Goal: Task Accomplishment & Management: Manage account settings

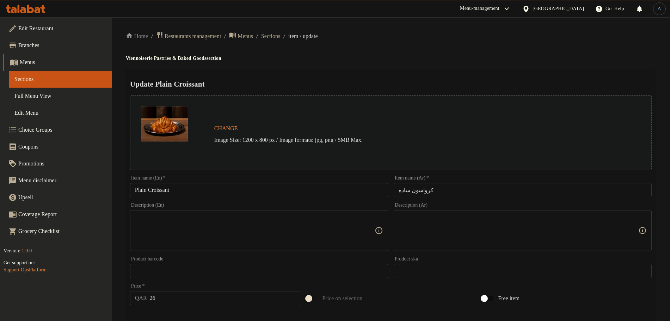
click at [418, 62] on div "Home / Restaurants management / Menus / Sections / item / update Viennoiserie P…" at bounding box center [391, 311] width 530 height 561
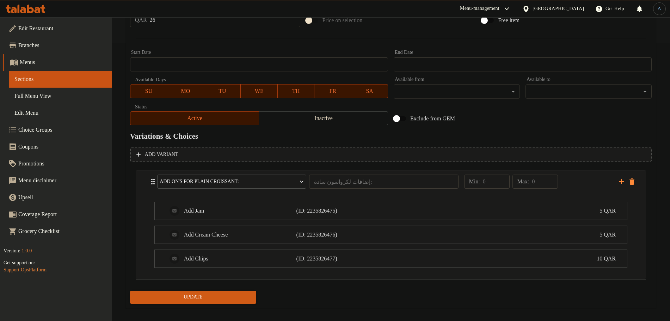
scroll to position [285, 0]
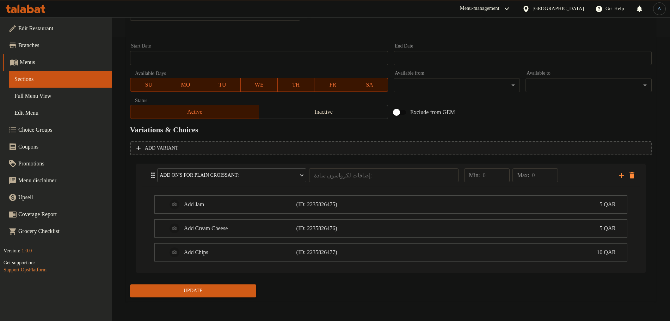
click at [242, 289] on span "Update" at bounding box center [193, 291] width 115 height 9
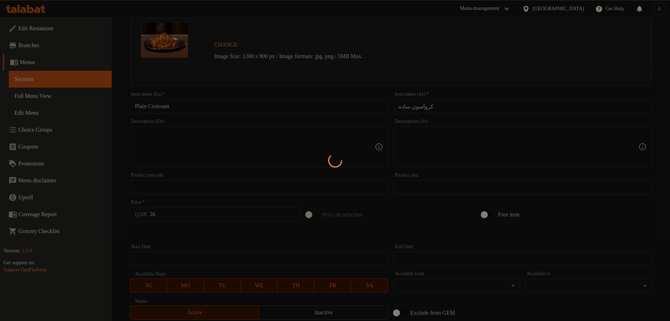
scroll to position [0, 0]
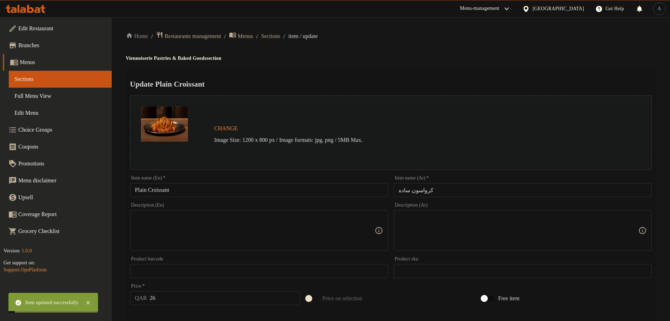
click at [280, 35] on span "Sections" at bounding box center [270, 36] width 19 height 8
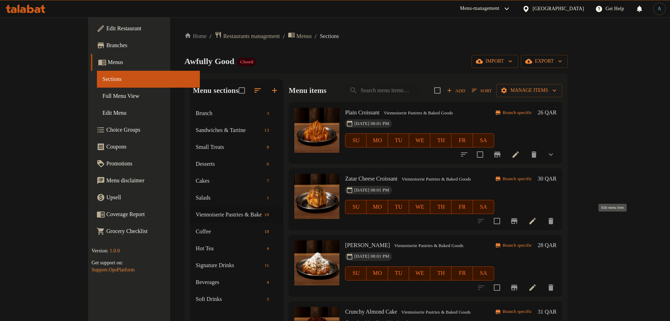
click at [536, 218] on icon at bounding box center [532, 221] width 6 height 6
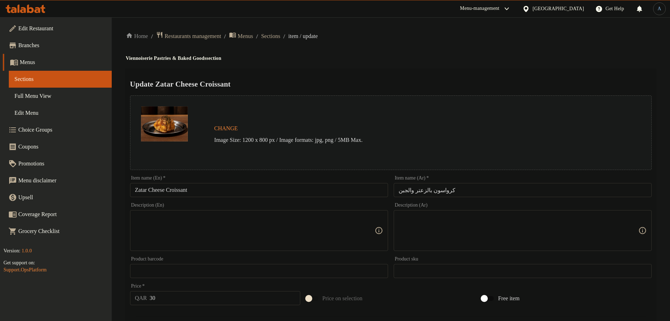
click at [169, 232] on textarea at bounding box center [255, 230] width 240 height 33
paste textarea "Homemade Zatar Cheese Croissant"
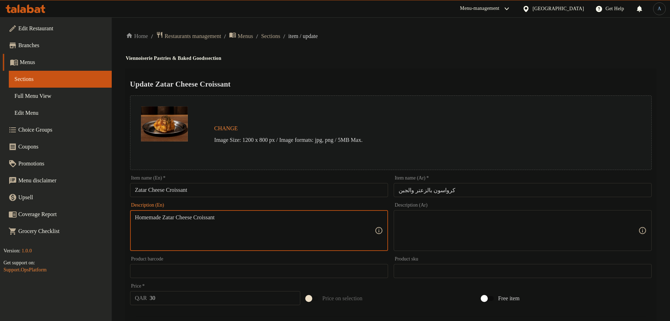
type textarea "Homemade Zatar Cheese Croissant"
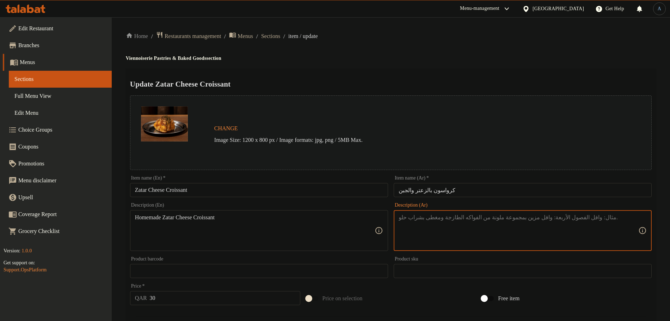
click at [431, 222] on textarea at bounding box center [519, 230] width 240 height 33
paste textarea "كرواسون جبنة و زعتر"
type textarea "كرواسون جبنة و زعتر بيتي"
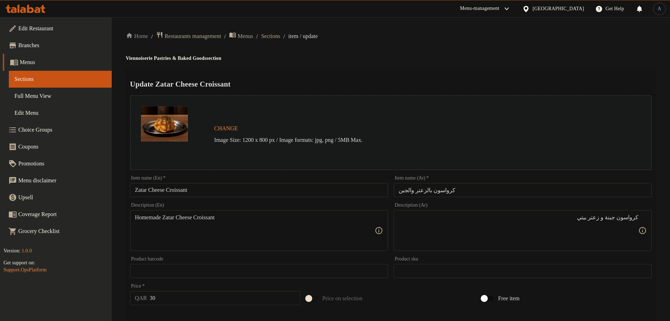
click at [314, 210] on div "Homemade Zatar Cheese Croissant Description (En)" at bounding box center [259, 230] width 258 height 41
paste textarea "zatar cheese c"
type textarea "Homemade zatar cheese croissant"
click at [396, 62] on div "Home / Restaurants management / Menus / Sections / item / update Viennoiserie P…" at bounding box center [391, 262] width 530 height 463
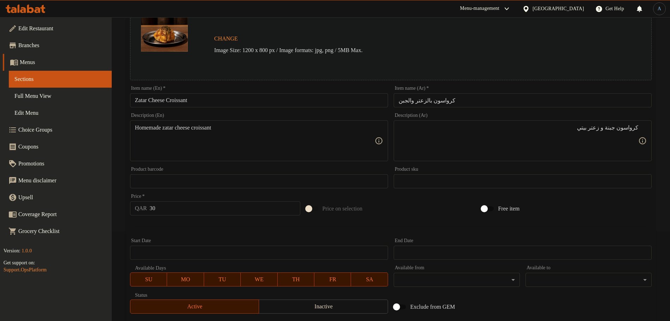
scroll to position [187, 0]
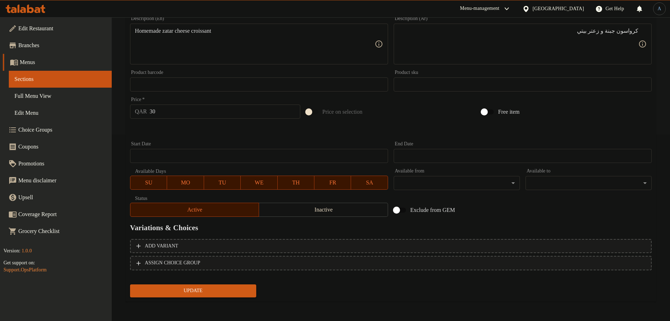
click at [225, 290] on span "Update" at bounding box center [193, 291] width 115 height 9
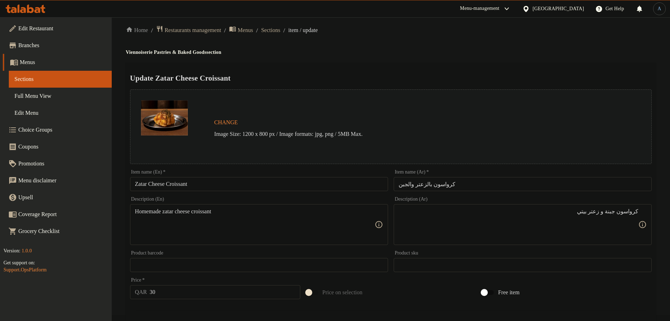
scroll to position [0, 0]
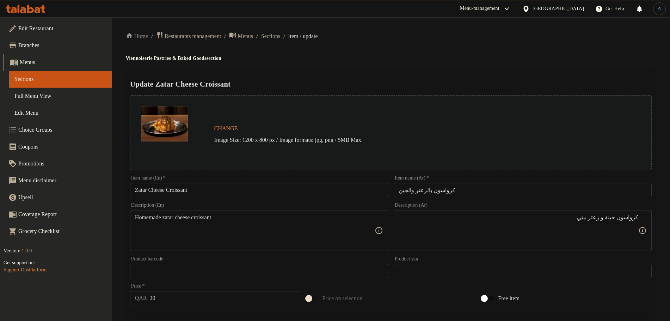
click at [183, 184] on input "Zatar Cheese Croissant" at bounding box center [259, 190] width 258 height 14
click at [352, 72] on div "Update Zatar Cheese Croissant Change Image Size: 1200 x 800 px / Image formats:…" at bounding box center [391, 279] width 530 height 420
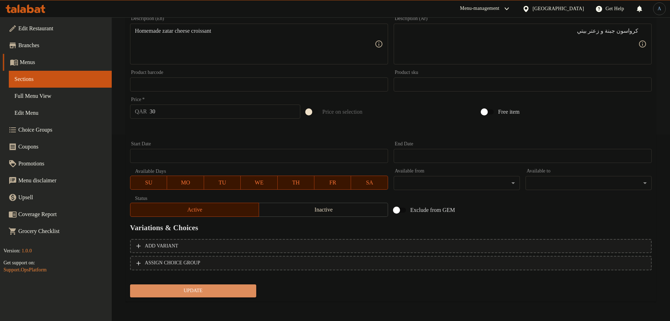
click at [228, 288] on span "Update" at bounding box center [193, 291] width 115 height 9
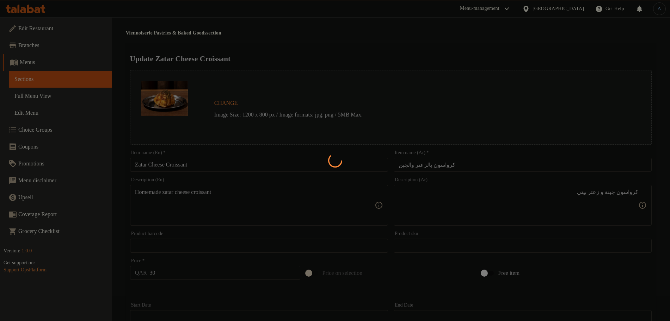
scroll to position [0, 0]
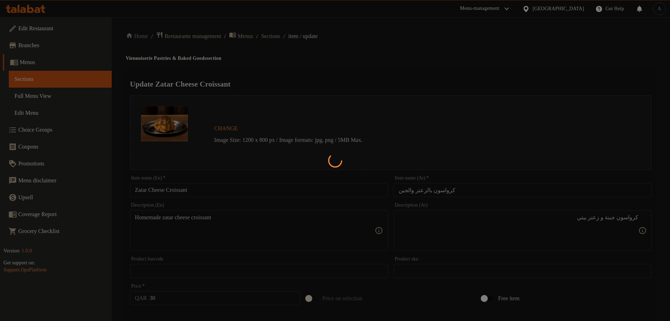
click at [348, 57] on div at bounding box center [335, 160] width 670 height 321
click at [343, 58] on div at bounding box center [335, 160] width 670 height 321
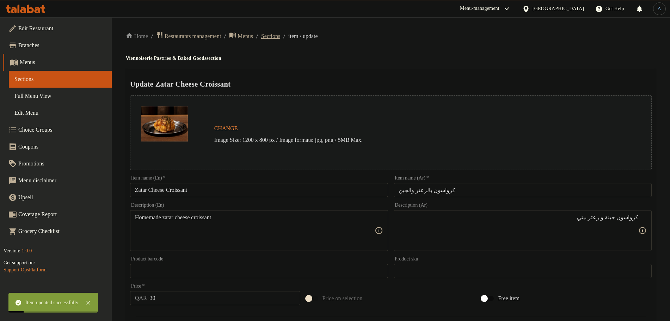
click at [280, 34] on span "Sections" at bounding box center [270, 36] width 19 height 8
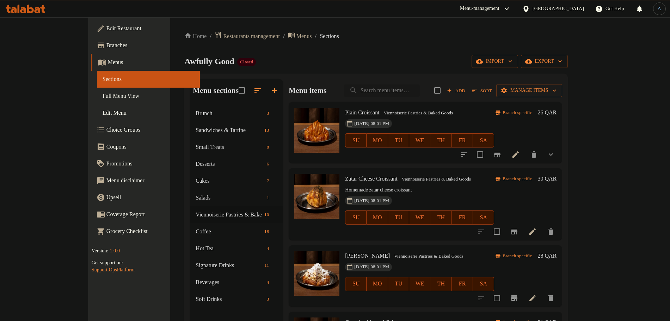
click at [420, 93] on input "search" at bounding box center [382, 91] width 76 height 12
paste input "Rustic [PERSON_NAME]"
type input "Rustic [PERSON_NAME]"
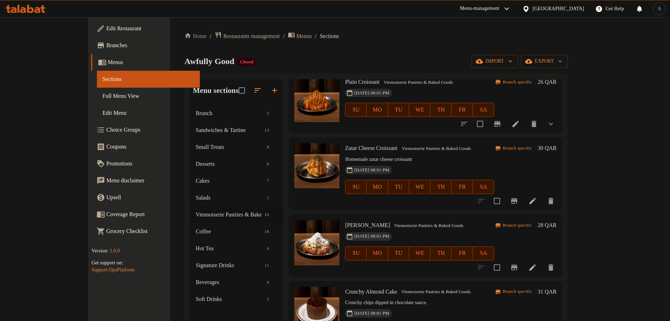
scroll to position [44, 0]
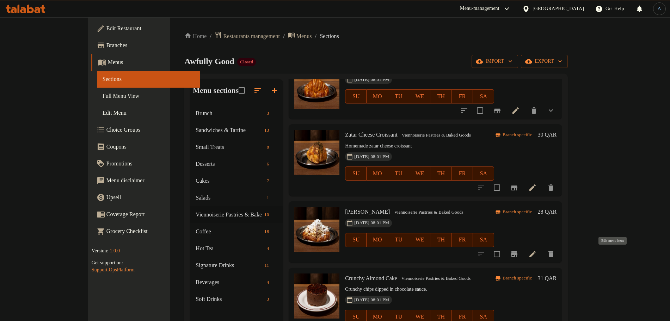
click at [537, 256] on icon at bounding box center [532, 254] width 8 height 8
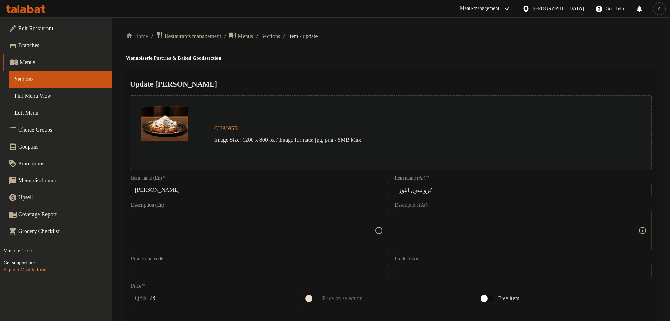
click at [254, 190] on input "[PERSON_NAME]" at bounding box center [259, 190] width 258 height 14
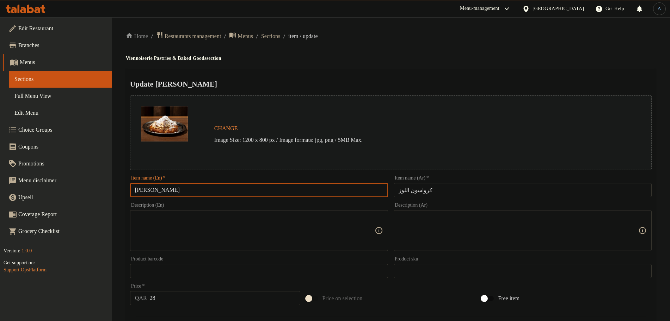
paste input "Rustic"
type input "Rustic [PERSON_NAME]"
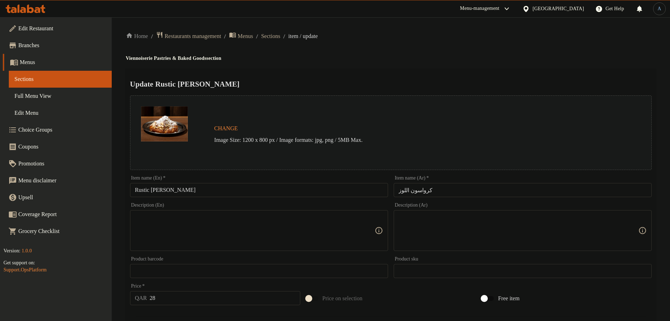
click at [437, 187] on input "كرواسون اللوز" at bounding box center [523, 190] width 258 height 14
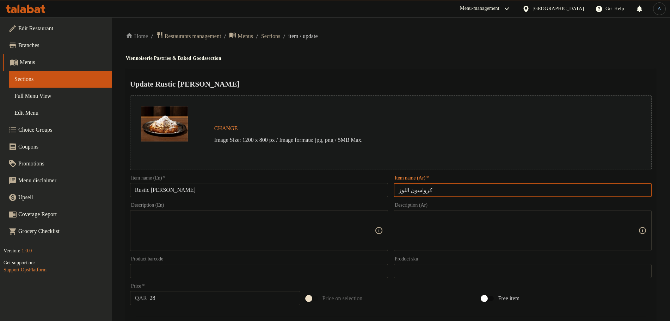
click at [356, 193] on input "Rustic [PERSON_NAME]" at bounding box center [259, 190] width 258 height 14
click at [445, 191] on input "كرواسون اللوز" at bounding box center [523, 190] width 258 height 14
paste input "الريفي"
type input "كرواسون اللوز الريفي"
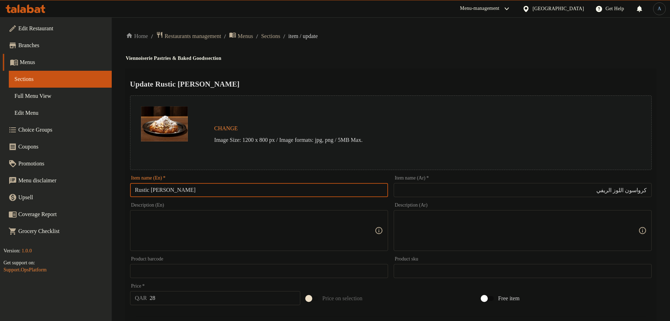
click at [148, 192] on input "Rustic [PERSON_NAME]" at bounding box center [259, 190] width 258 height 14
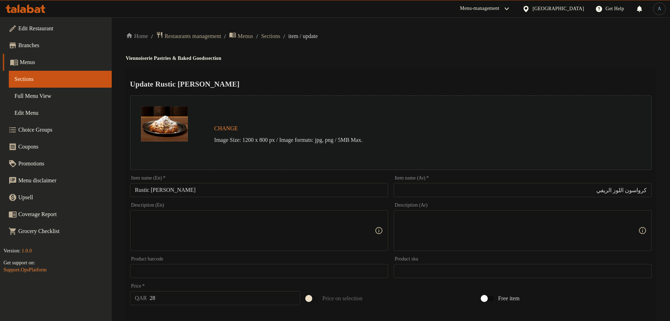
click at [289, 247] on textarea at bounding box center [255, 230] width 240 height 33
paste textarea "Homemade rustic almond croissant"
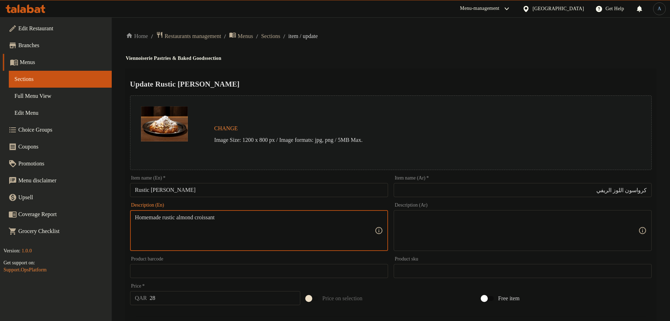
paste textarea "Homemade rustic almond croissant"
type textarea "Homemade rustic almond croissant"
click at [392, 38] on ol "Home / Restaurants management / Menus / Sections / item / update" at bounding box center [391, 36] width 530 height 10
click at [486, 228] on textarea at bounding box center [519, 230] width 240 height 33
paste textarea "كرواسون اللوز الريفي محلي الصنع"
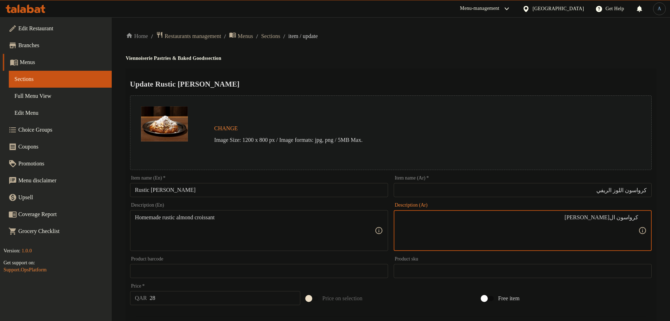
type textarea "كرواسون ال[PERSON_NAME]"
click at [447, 66] on div "Home / Restaurants management / Menus / Sections / item / update Viennoiserie P…" at bounding box center [391, 262] width 530 height 463
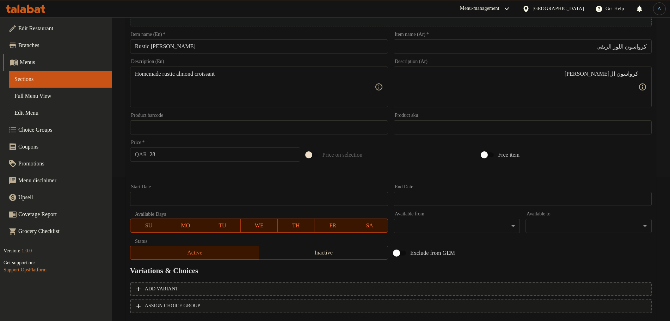
scroll to position [187, 0]
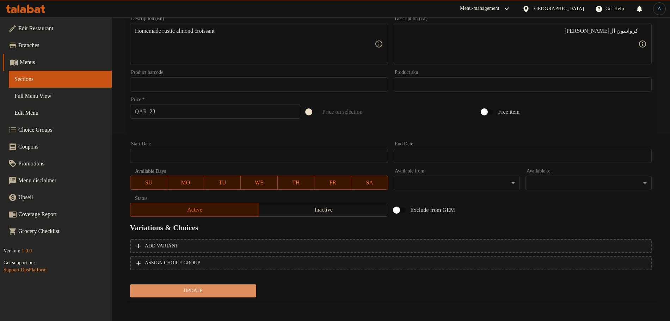
click at [204, 294] on span "Update" at bounding box center [193, 291] width 115 height 9
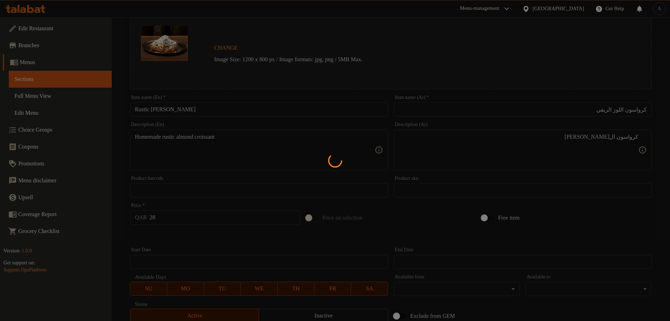
scroll to position [0, 0]
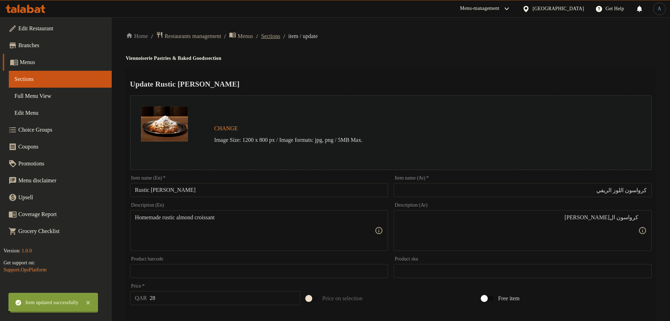
click at [280, 35] on span "Sections" at bounding box center [270, 36] width 19 height 8
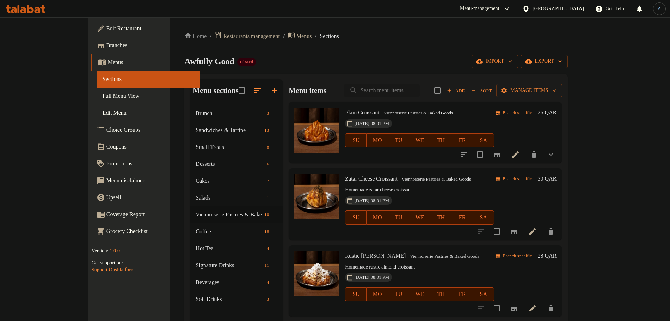
click at [411, 96] on input "search" at bounding box center [382, 91] width 76 height 12
paste input "Pistachio Blossom"
type input "Pistachio Blossom"
click at [420, 96] on input "search" at bounding box center [382, 91] width 76 height 12
paste input "كعكة الفستق"
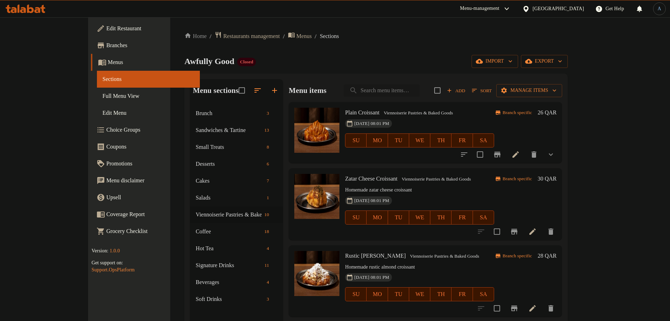
type input "كعكة الفستق"
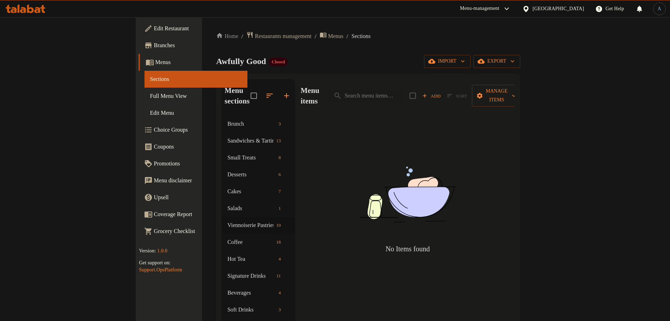
click at [436, 57] on div "Awfully Good Closed import export" at bounding box center [368, 61] width 304 height 13
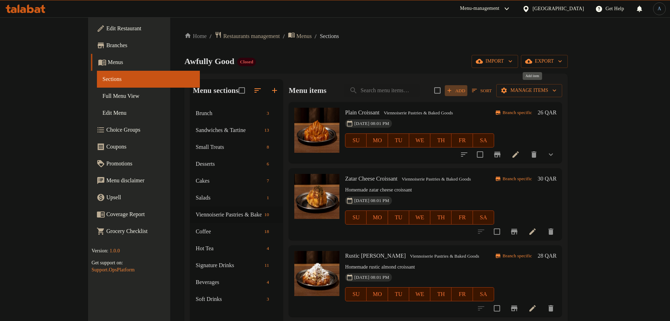
click at [466, 89] on span "Add" at bounding box center [455, 91] width 19 height 8
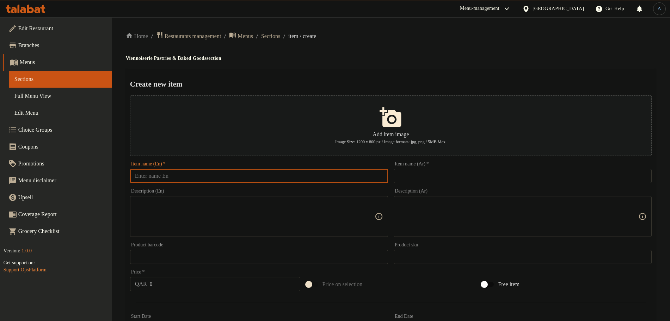
click at [353, 181] on input "text" at bounding box center [259, 176] width 258 height 14
paste input "Pistachio Blossom"
type input "Pistachio Blossom"
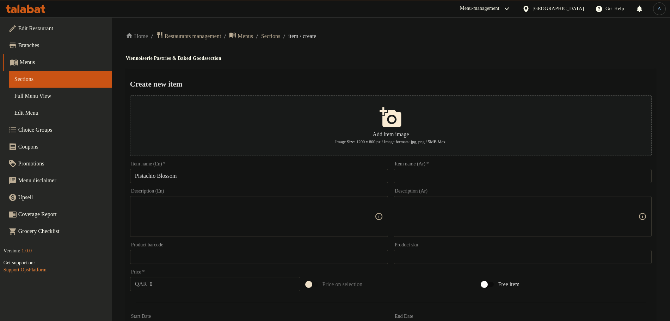
click at [448, 70] on div "Create new item Add item image Image Size: 1200 x 800 px / Image formats: jpg, …" at bounding box center [391, 272] width 530 height 406
click at [464, 175] on input "text" at bounding box center [523, 176] width 258 height 14
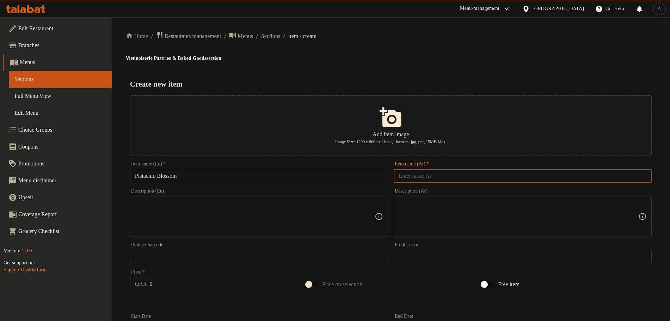
paste input "كعكة الفستق"
click at [435, 32] on ol "Home / Restaurants management / Menus / Sections / item / create" at bounding box center [391, 36] width 530 height 10
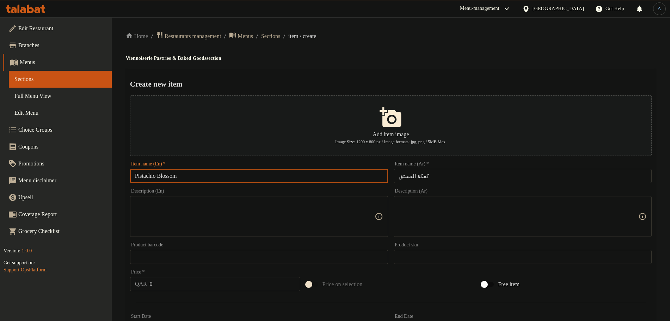
click at [294, 171] on input "Pistachio Blossom" at bounding box center [259, 176] width 258 height 14
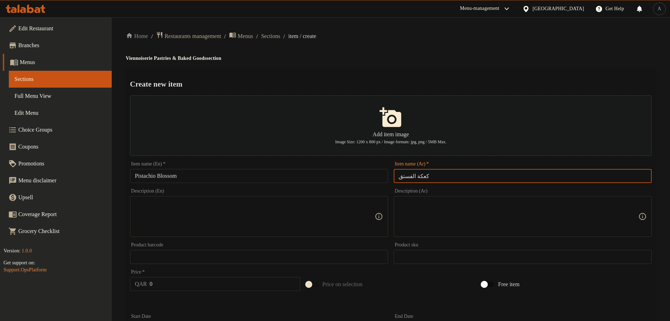
click at [442, 177] on input "كعكة الفستق" at bounding box center [523, 176] width 258 height 14
paste input "هرة"
type input "كعكة [PERSON_NAME]"
click at [530, 42] on div "Home / Restaurants management / Menus / Sections / item / create Viennoiserie P…" at bounding box center [391, 255] width 530 height 449
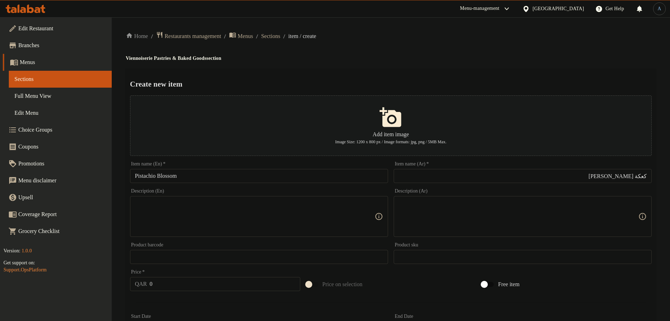
click at [205, 204] on textarea at bounding box center [255, 216] width 240 height 33
paste textarea "Pistachio Blossom Topped With Roasted Pistachio"
click at [283, 208] on textarea "Pistachio Blossom Topped With Roasted Pistachio" at bounding box center [255, 216] width 240 height 33
paste textarea "blossom topped with roasted p"
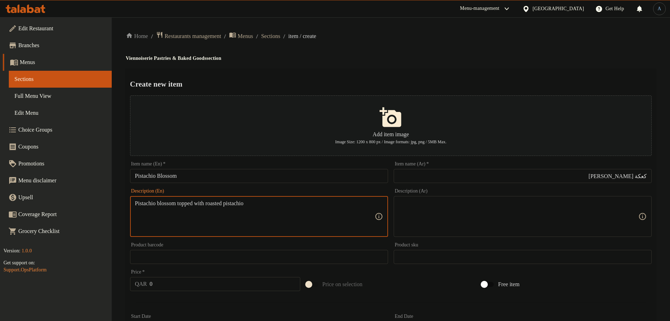
type textarea "Pistachio blossom topped with roasted pistachio"
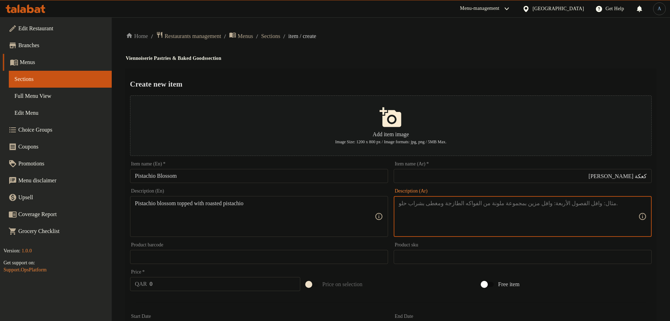
click at [508, 223] on textarea at bounding box center [519, 216] width 240 height 33
paste textarea "كرواسون الفستق مغطى بالفستق المحمص"
type textarea "كرواسون الفستق مغطى بالفستق المحمص"
click at [641, 177] on input "كعكة [PERSON_NAME]" at bounding box center [523, 176] width 258 height 14
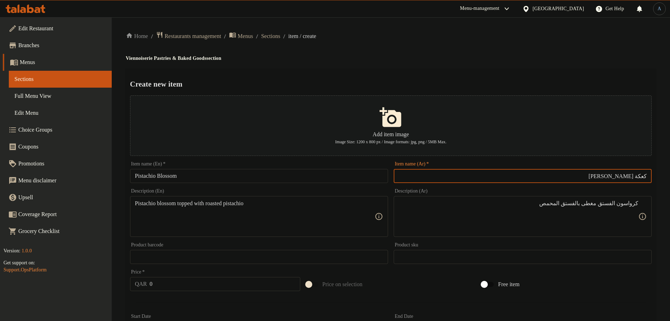
click at [641, 177] on input "كعكة [PERSON_NAME]" at bounding box center [523, 176] width 258 height 14
click at [280, 181] on input "Pistachio Blossom" at bounding box center [259, 176] width 258 height 14
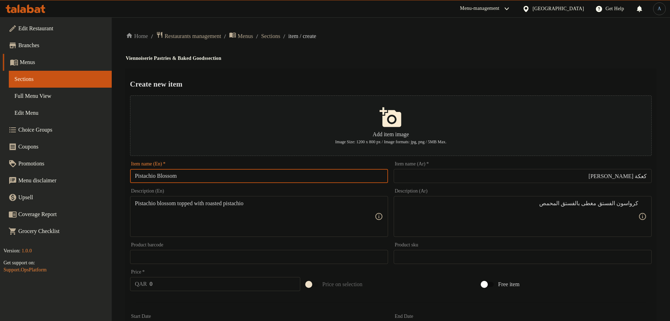
type input "Pistachio Blossom"
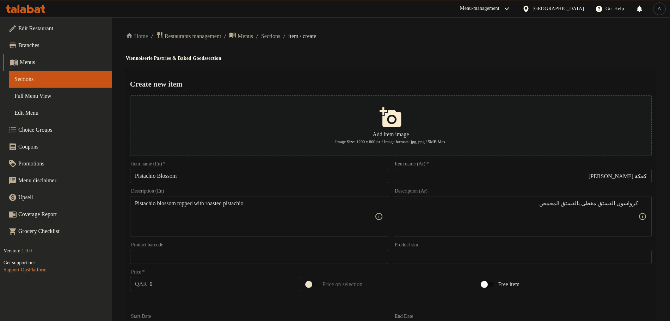
click at [644, 176] on input "كعكة [PERSON_NAME]" at bounding box center [523, 176] width 258 height 14
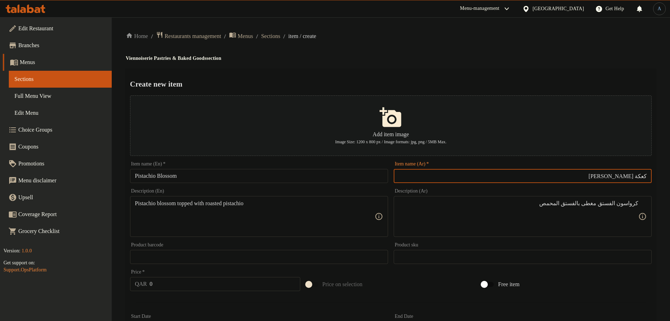
click at [644, 176] on input "كعكة [PERSON_NAME]" at bounding box center [523, 176] width 258 height 14
click at [628, 175] on input "كعكة [PERSON_NAME]" at bounding box center [523, 176] width 258 height 14
click at [634, 179] on input "كعكة [PERSON_NAME]" at bounding box center [523, 176] width 258 height 14
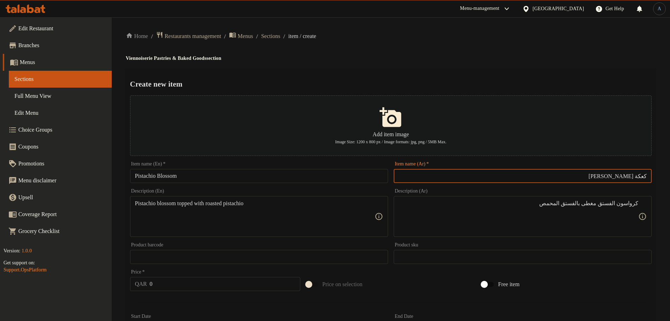
click at [634, 179] on input "كعكة زهرة الفستق" at bounding box center [523, 176] width 258 height 14
click at [631, 178] on input "كعكة الفستق" at bounding box center [523, 176] width 258 height 14
type input "كعكة الفستق"
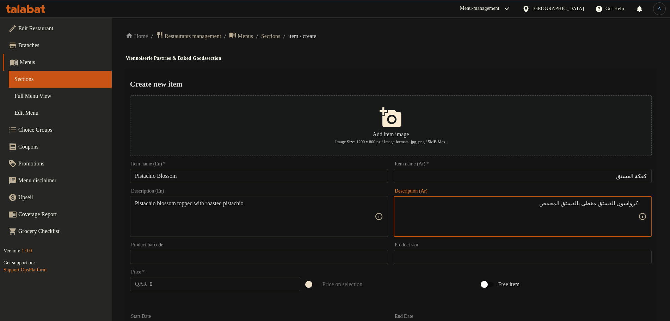
click at [627, 203] on textarea "كرواسون الفستق مغطى بالفستق المحمص" at bounding box center [519, 216] width 240 height 33
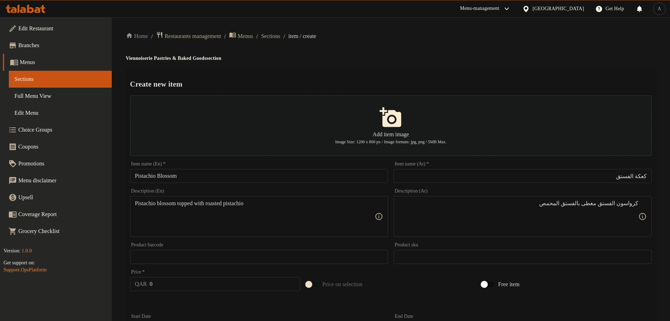
click at [289, 41] on div "Home / Restaurants management / Menus / Sections / item / create Viennoiserie P…" at bounding box center [391, 255] width 530 height 449
click at [280, 37] on span "Sections" at bounding box center [270, 36] width 19 height 8
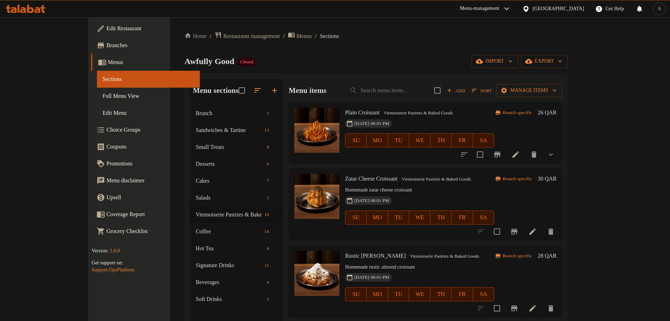
click at [391, 44] on div "Home / Restaurants management / Menus / Sections Awfully Good Closed import exp…" at bounding box center [375, 218] width 383 height 375
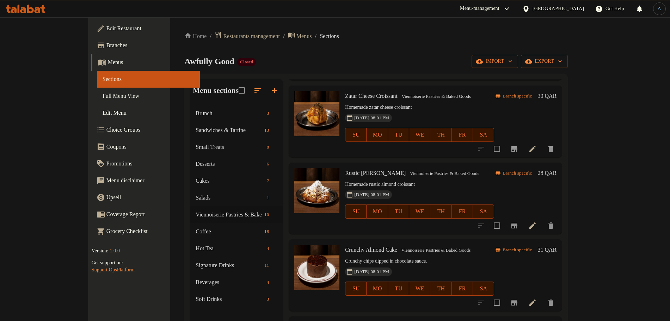
scroll to position [88, 0]
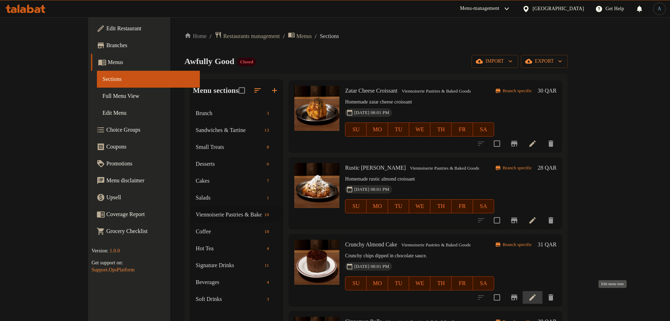
click at [536, 295] on icon at bounding box center [532, 298] width 6 height 6
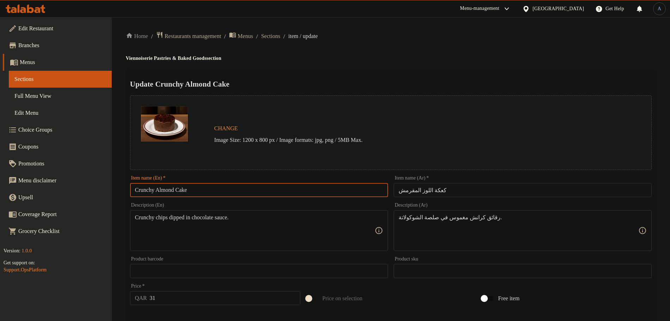
drag, startPoint x: 177, startPoint y: 189, endPoint x: 132, endPoint y: 190, distance: 44.4
click at [132, 190] on input "Crunchy Almond Cake" at bounding box center [259, 190] width 258 height 14
paste input "Almond Crunch"
type input "Almond Crunch Cake"
click at [311, 79] on h2 "Update Almond Crunch Cake" at bounding box center [391, 84] width 522 height 11
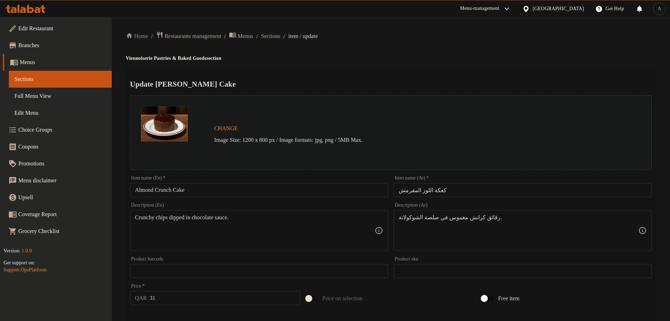
click at [432, 186] on input "كعكة اللوز المقرمش" at bounding box center [523, 190] width 258 height 14
click at [434, 73] on div "Update Almond Crunch Cake Change Image Size: 1200 x 800 px / Image formats: jpg…" at bounding box center [391, 279] width 530 height 420
paste textarea "Almond crunch dipped into chocolate sauce"
type textarea "Almond crunch dipped into chocolate sauce"
click at [503, 220] on textarea "رقائق كرانش مغموس في صلصة الشوكولاتة." at bounding box center [519, 230] width 240 height 33
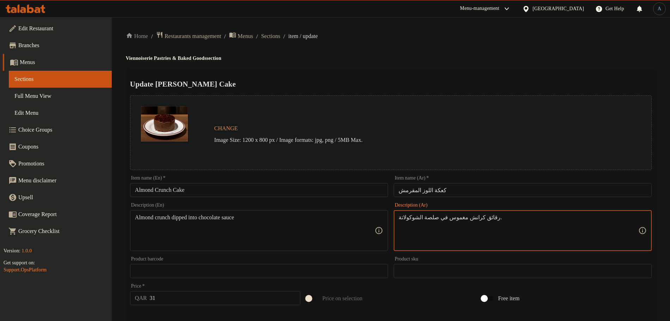
paste textarea
click at [511, 214] on textarea "رقائق كرانش مغموس في صلصة الشوكولاتة" at bounding box center [519, 230] width 240 height 33
type textarea "رقائق لوز كرانش مغموس في صلصة الشوكولاتة"
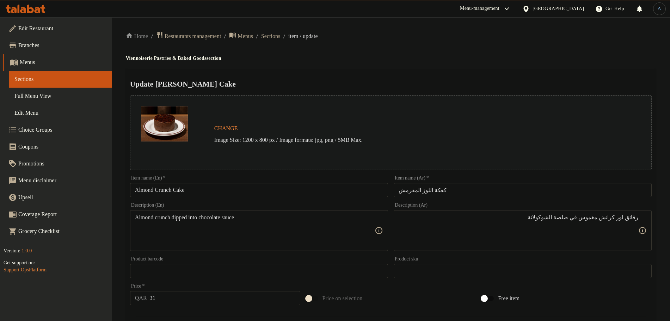
click at [443, 75] on div "Update Almond Crunch Cake Change Image Size: 1200 x 800 px / Image formats: jpg…" at bounding box center [391, 279] width 530 height 420
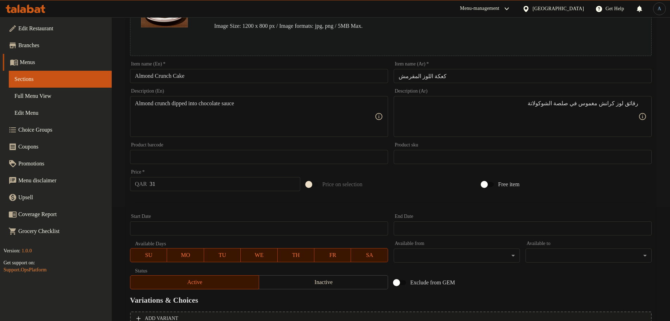
scroll to position [187, 0]
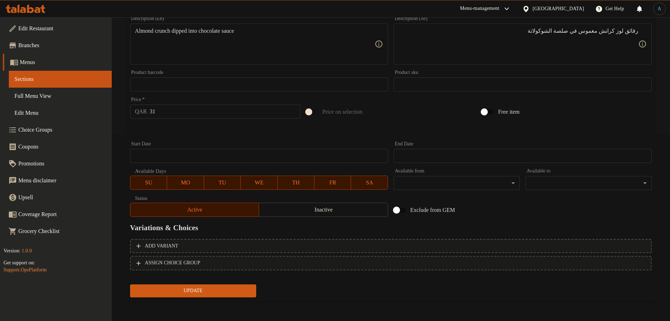
click at [177, 289] on span "Update" at bounding box center [193, 291] width 115 height 9
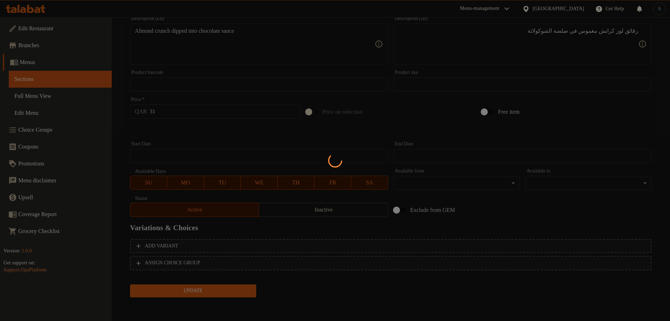
scroll to position [0, 0]
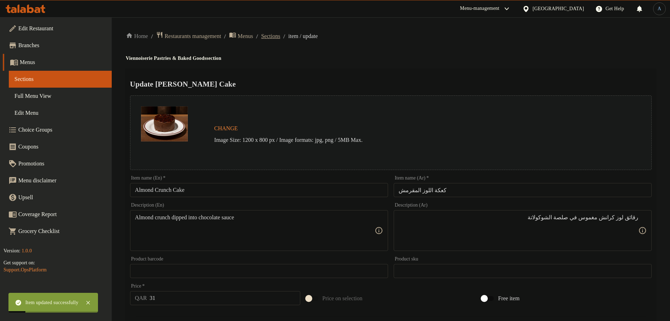
click at [280, 37] on span "Sections" at bounding box center [270, 36] width 19 height 8
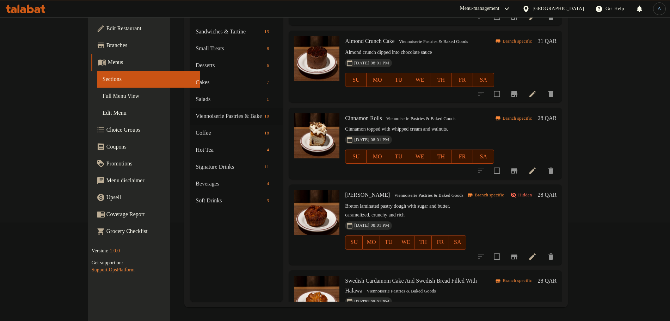
scroll to position [180, 0]
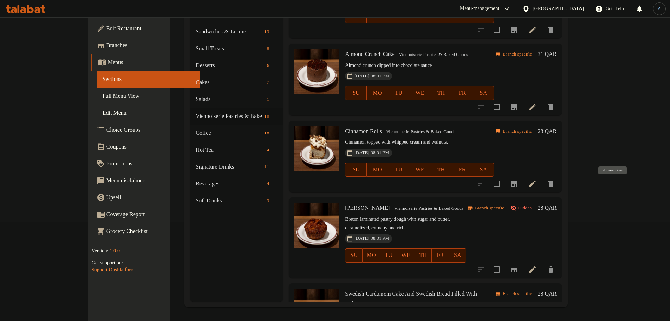
click at [537, 182] on icon at bounding box center [532, 184] width 8 height 8
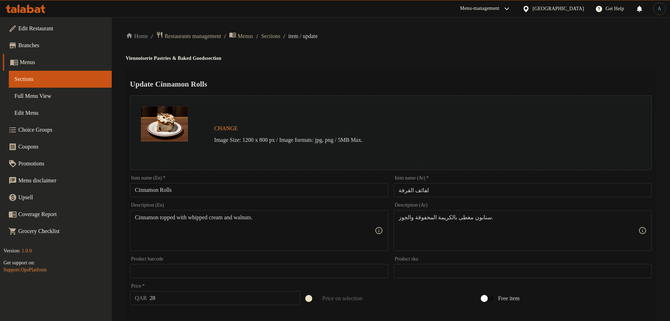
click at [405, 52] on div "Home / Restaurants management / Menus / Sections / item / update Viennoiserie P…" at bounding box center [391, 262] width 530 height 463
click at [450, 188] on input "لفائف القرفة" at bounding box center [523, 190] width 258 height 14
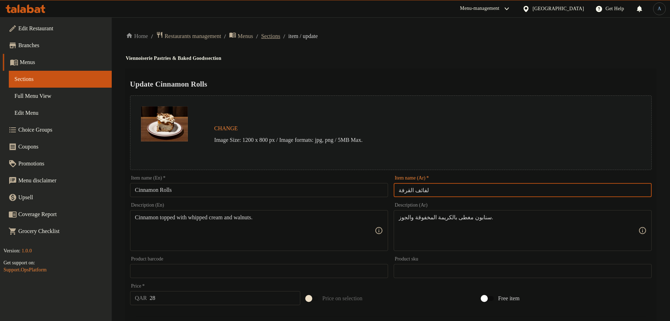
click at [280, 35] on span "Sections" at bounding box center [270, 36] width 19 height 8
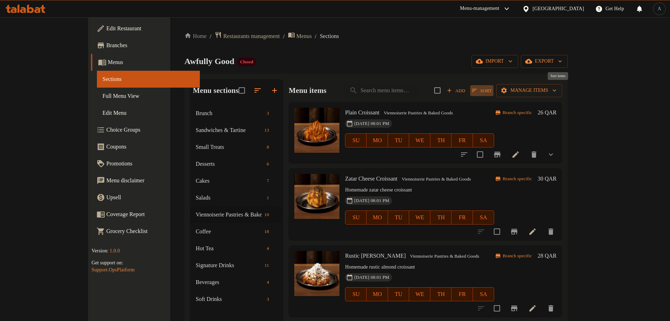
click at [492, 89] on span "Sort" at bounding box center [482, 91] width 20 height 8
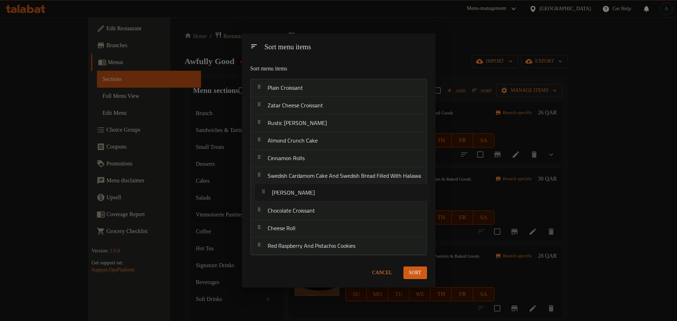
drag, startPoint x: 291, startPoint y: 180, endPoint x: 295, endPoint y: 200, distance: 20.8
click at [295, 200] on nav "Plain Croissant Zatar Cheese Croissant Rustic Almond Croissant Almond Crunch Ca…" at bounding box center [338, 167] width 177 height 177
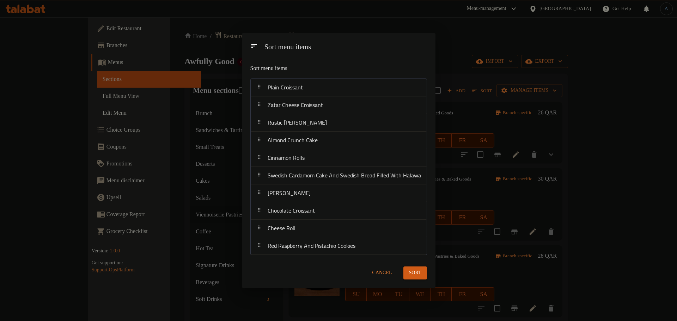
click at [419, 274] on span "Sort" at bounding box center [415, 273] width 12 height 9
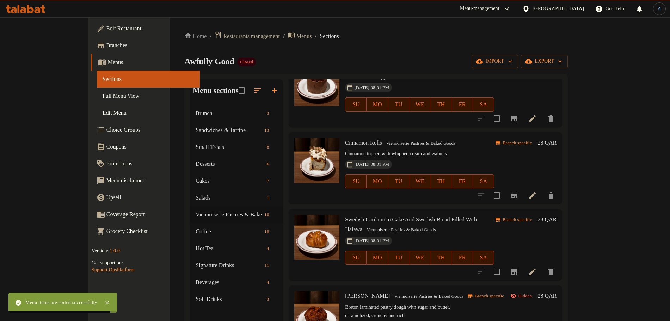
scroll to position [308, 0]
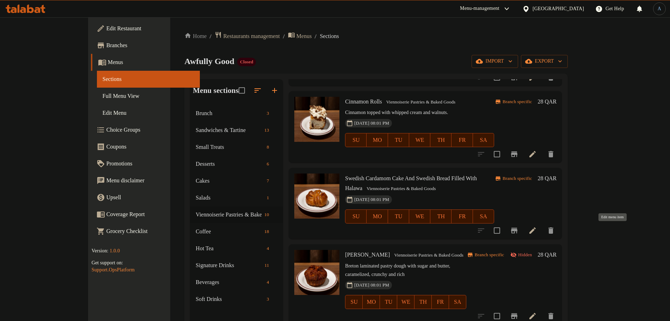
click at [536, 232] on icon at bounding box center [532, 231] width 6 height 6
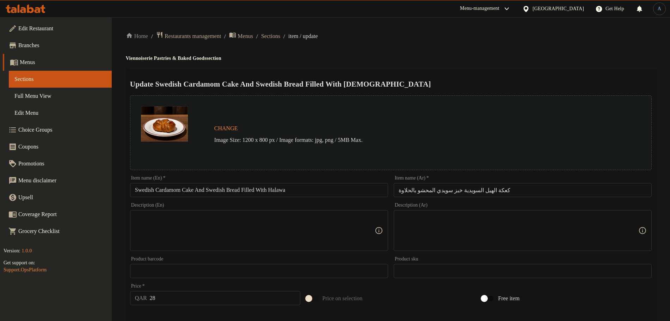
click at [314, 189] on input "Swedish Cardamom Cake And Swedish Bread Filled With Halawa" at bounding box center [259, 190] width 258 height 14
click at [512, 185] on input "كعكة الهيل السويدية خبز سويدي المحشو بالحلاوة" at bounding box center [523, 190] width 258 height 14
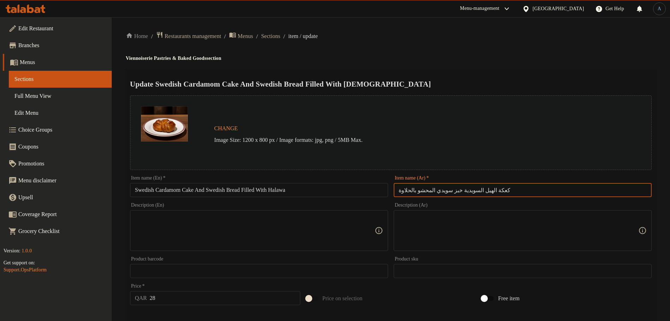
paste input ""كعكة الهيل السويدية خبز سويدي المحشو بالحلاوة""
click at [645, 189] on input ""كعكة الهيل السويدية خبز سويدي المحشو بالحلاوة" at bounding box center [523, 190] width 258 height 14
type input "كعكة الهيل السويدية خبز سويدي المحشو بالحلاوة"
click at [489, 186] on input "كعكة الهيل السويدية خبز سويدي المحشو بالحلاوة" at bounding box center [523, 190] width 258 height 14
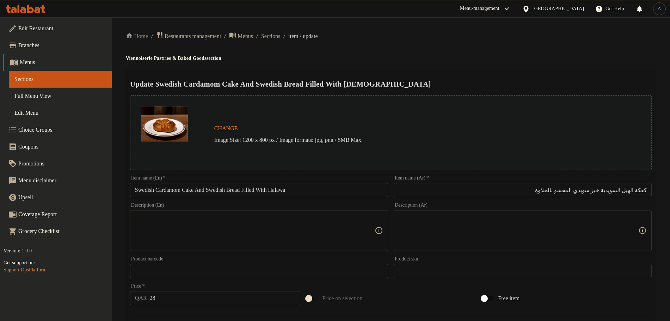
click at [273, 194] on input "Swedish Cardamom Cake And Swedish Bread Filled With Halawa" at bounding box center [259, 190] width 258 height 14
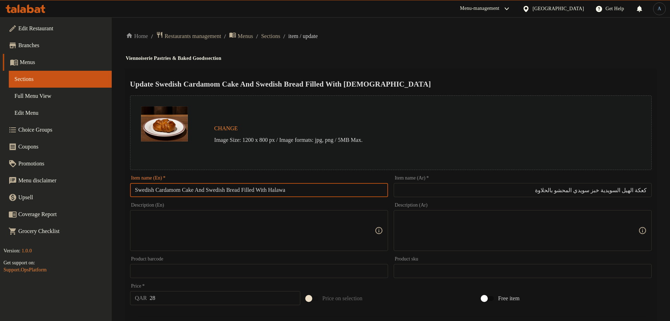
paste input "n Bun"
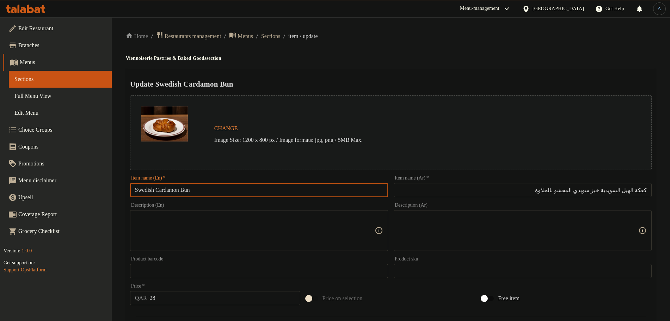
type input "Swedish Cardamon Bun"
click at [498, 60] on h4 "Viennoiserie Pastries & Baked Goods section" at bounding box center [391, 58] width 530 height 7
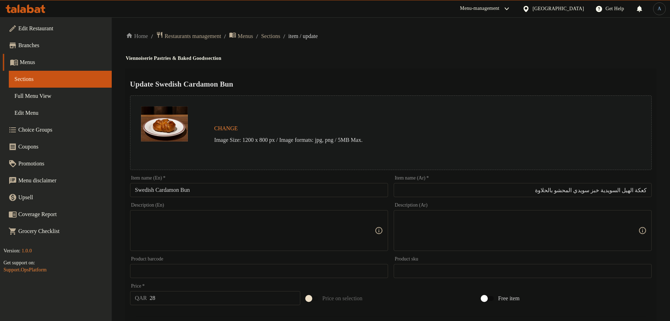
click at [614, 188] on input "كعكة الهيل السويدية خبز سويدي المحشو بالحلاوة" at bounding box center [523, 190] width 258 height 14
paste input ""كعكة الهيل السويدية خبز سويدي المحشو بالحلاوة""
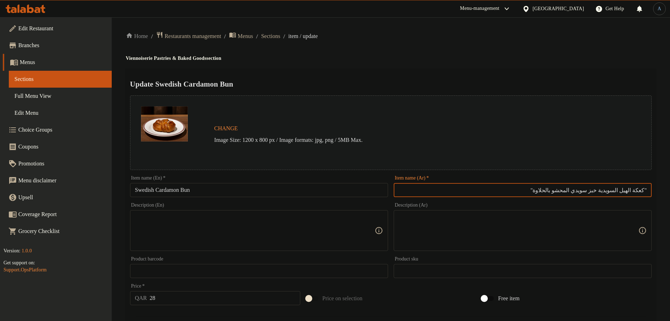
click at [598, 190] on input ""كعكة الهيل السويدية خبز سويدي المحشو بالحلاوة"" at bounding box center [523, 190] width 258 height 14
type input "كعكة الهيل السويدية خبز كيزر سويدي المحشو بالحلاوة"
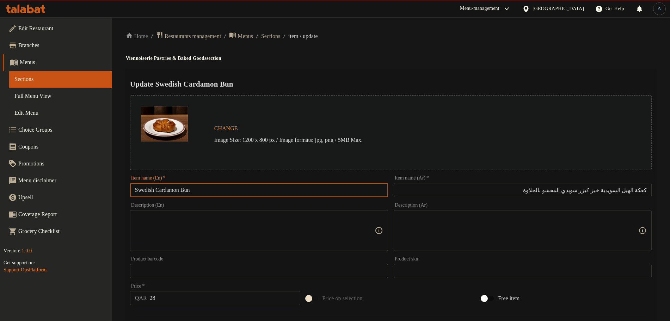
click at [298, 192] on input "Swedish Cardamon Bun" at bounding box center [259, 190] width 258 height 14
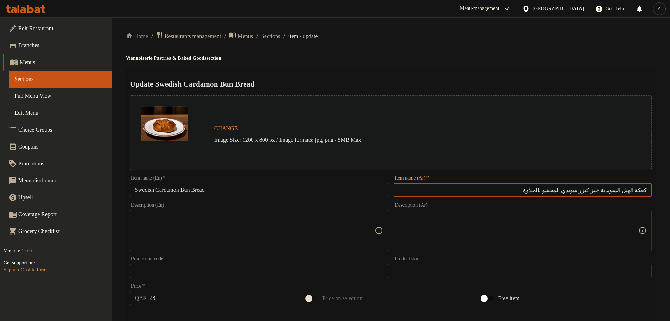
drag, startPoint x: 611, startPoint y: 191, endPoint x: 651, endPoint y: 186, distance: 39.7
click at [651, 186] on input "كعكة الهيل السويدية خبز كيزر سويدي المحشو بالحلاوة" at bounding box center [523, 190] width 258 height 14
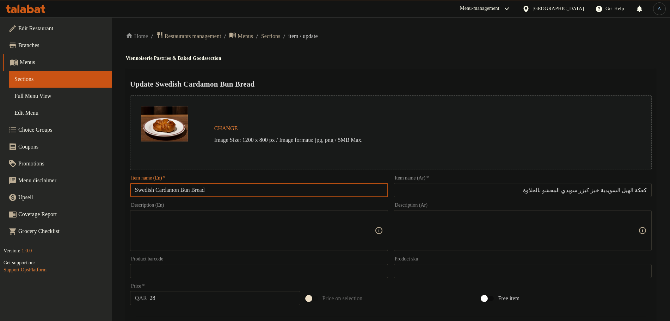
click at [136, 190] on input "Swedish Cardamon Bun Bread" at bounding box center [259, 190] width 258 height 14
click at [187, 189] on input "Swedish Cardamon Bun Bread" at bounding box center [259, 190] width 258 height 14
paste input "Swedish cardamom cake"
drag, startPoint x: 185, startPoint y: 190, endPoint x: 112, endPoint y: 188, distance: 73.3
click at [112, 188] on div "Edit Restaurant Branches Menus Sections Full Menu View Edit Menu Choice Groups …" at bounding box center [335, 262] width 670 height 491
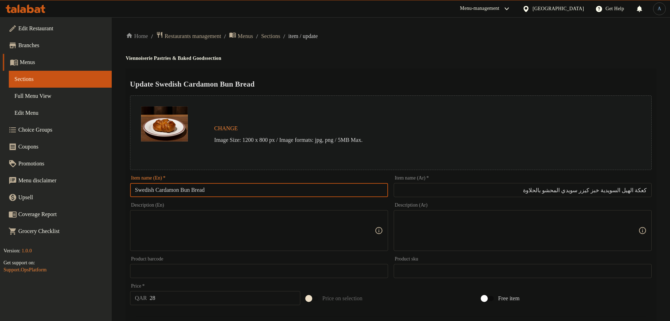
paste input "cardamom cake"
click at [143, 193] on input "Swedish cardamom cake Bun Bread" at bounding box center [259, 190] width 258 height 14
click at [277, 183] on input "Swedish cardamom cake Bun Bread" at bounding box center [259, 190] width 258 height 14
paste input "Swedish"
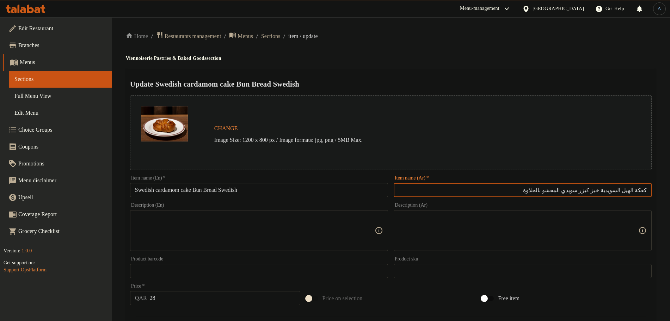
drag, startPoint x: 576, startPoint y: 189, endPoint x: 534, endPoint y: 192, distance: 42.7
click at [534, 192] on input "كعكة الهيل السويدية خبز كيزر سويدي المحشو بالحلاوة" at bounding box center [523, 190] width 258 height 14
click at [295, 188] on input "Swedish cardamom cake Bun Bread Swedish" at bounding box center [259, 190] width 258 height 14
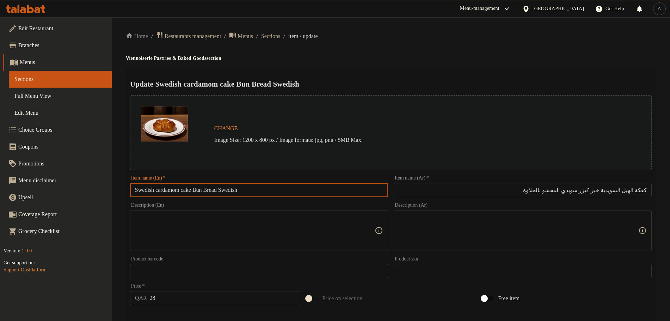
paste input "Stuffed with sweets"
drag, startPoint x: 288, startPoint y: 190, endPoint x: 344, endPoint y: 180, distance: 56.8
click at [344, 180] on div "Item name (En)   * Swedish cardamom cake Bun Bread Swedish Stuffed with sweets …" at bounding box center [259, 186] width 258 height 21
click at [354, 192] on input "Swedish cardamom cake Bun Bread Swedish Stuffed with Halawa" at bounding box center [259, 190] width 258 height 14
click at [310, 225] on textarea at bounding box center [255, 230] width 240 height 33
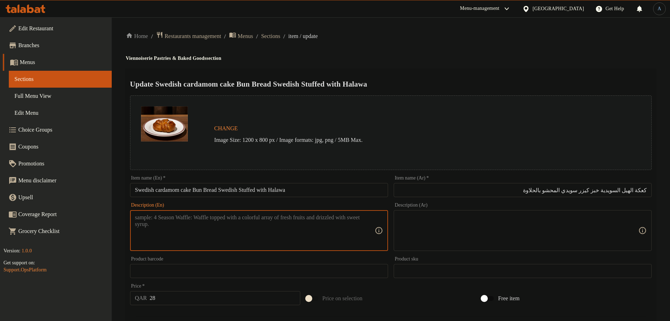
click at [326, 190] on input "Swedish cardamom cake Bun Bread Swedish Stuffed with Halawa" at bounding box center [259, 190] width 258 height 14
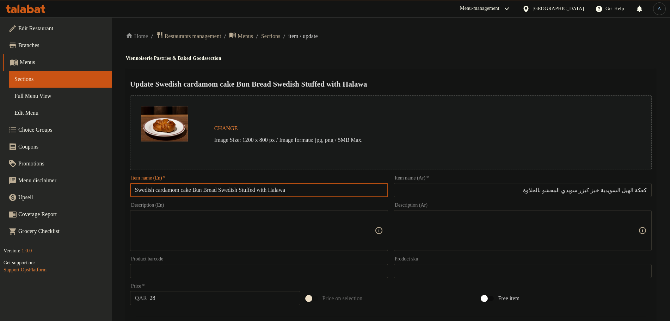
click at [344, 187] on input "Swedish cardamom cake Bun Bread Swedish Stuffed with Halawa" at bounding box center [259, 190] width 258 height 14
paste input "Swedish Cardamom Cake Bun Bread Swedish Stuffed With Halawa"
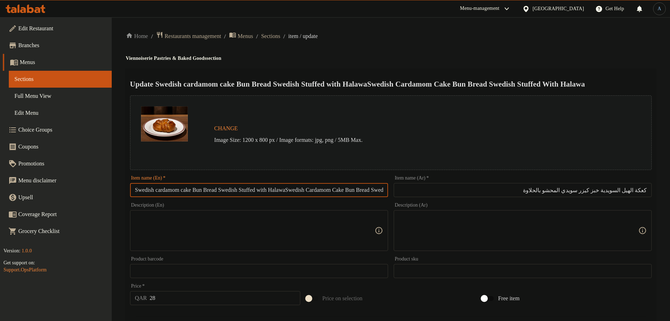
scroll to position [0, 98]
click at [412, 51] on div "Home / Restaurants management / Menus / Sections / item / update Viennoiserie P…" at bounding box center [391, 262] width 530 height 463
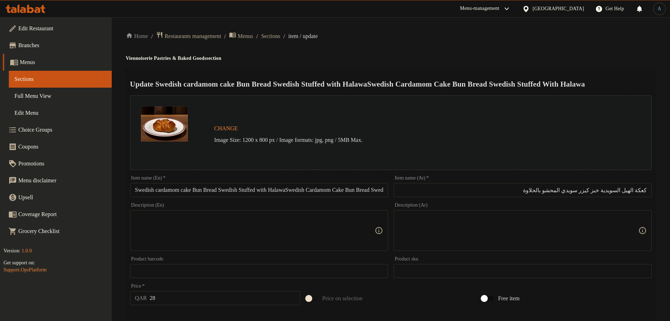
click at [224, 192] on input "Swedish cardamom cake Bun Bread Swedish Stuffed with HalawaSwedish Cardamom Cak…" at bounding box center [259, 190] width 258 height 14
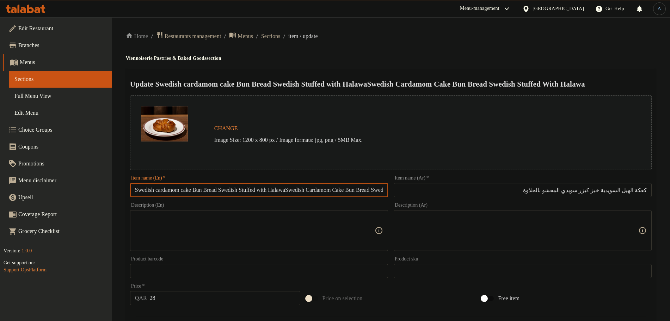
paste input "text"
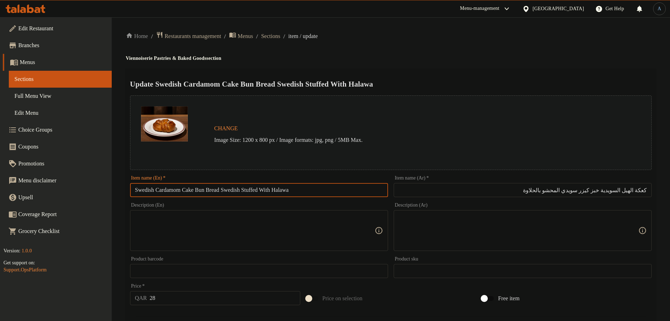
type input "Swedish Cardamom Cake Bun Bread Swedish Stuffed With Halawa"
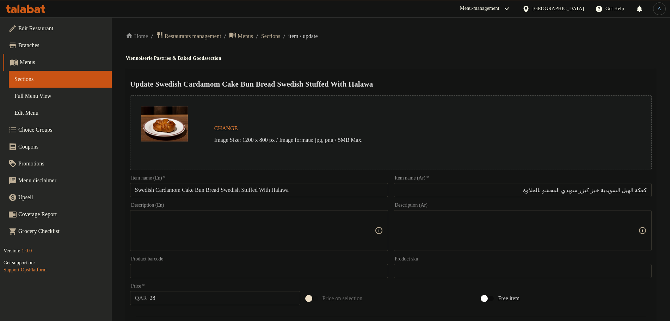
click at [458, 67] on div "Home / Restaurants management / Menus / Sections / item / update Viennoiserie P…" at bounding box center [391, 262] width 530 height 463
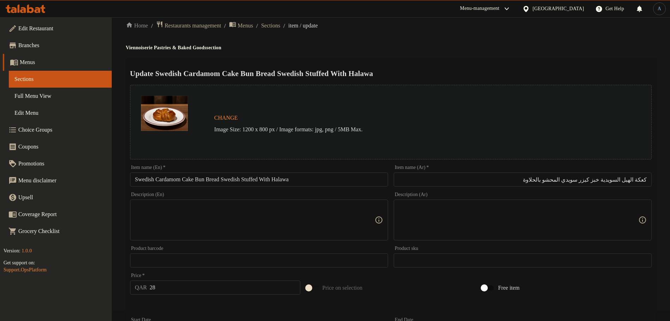
scroll to position [187, 0]
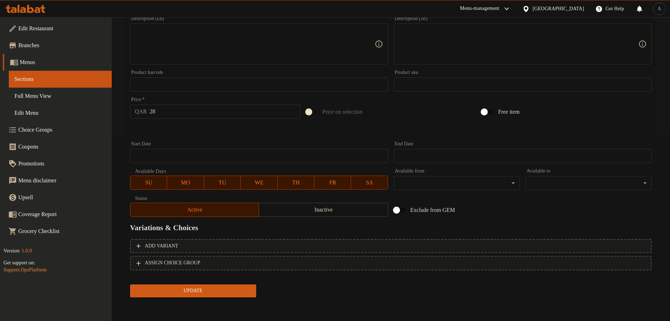
click at [212, 292] on span "Update" at bounding box center [193, 291] width 115 height 9
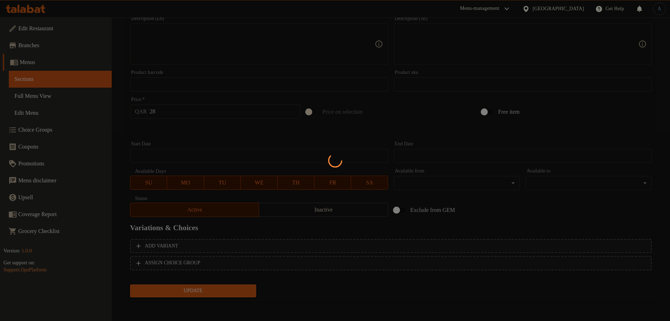
scroll to position [0, 0]
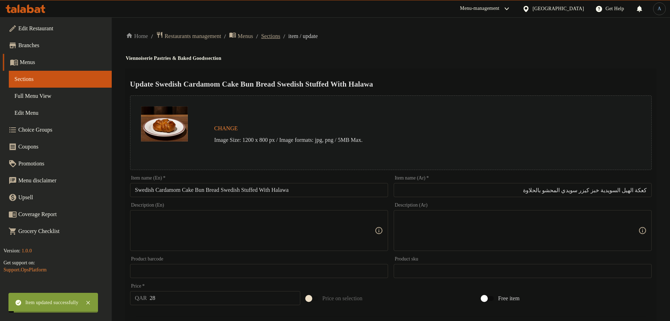
click at [280, 35] on span "Sections" at bounding box center [270, 36] width 19 height 8
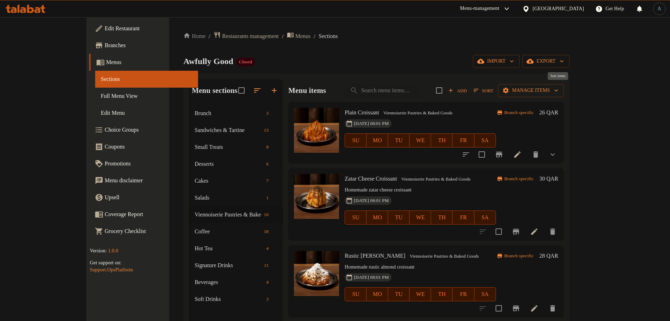
click at [493, 93] on span "Sort" at bounding box center [484, 91] width 20 height 8
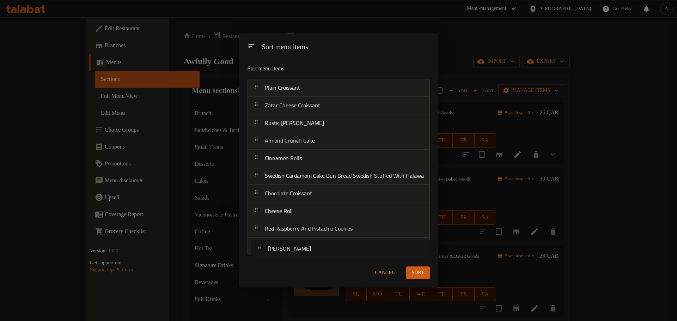
drag, startPoint x: 290, startPoint y: 199, endPoint x: 292, endPoint y: 259, distance: 59.9
click at [292, 259] on div "Sort menu items Sort menu items Plain Croissant Zatar Cheese Croissant Rustic A…" at bounding box center [338, 160] width 199 height 255
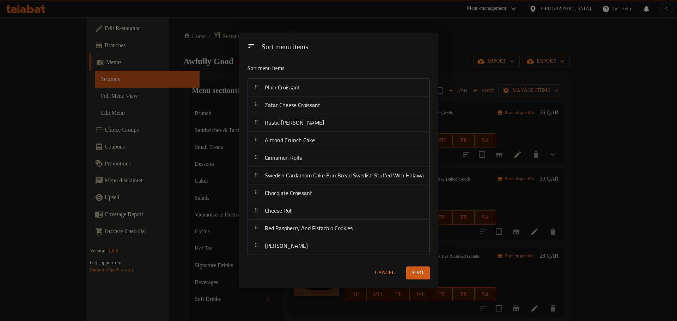
click at [421, 269] on span "Sort" at bounding box center [418, 273] width 12 height 9
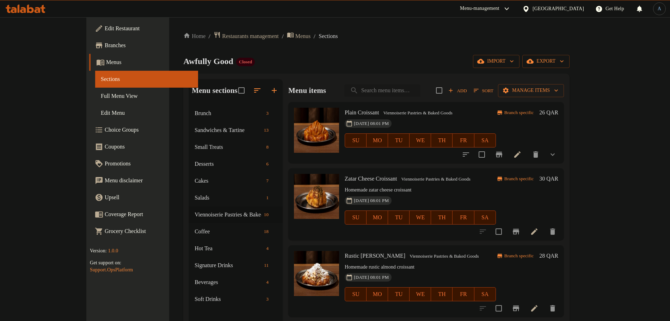
drag, startPoint x: 418, startPoint y: 99, endPoint x: 420, endPoint y: 91, distance: 7.6
click at [418, 99] on div "Menu items Add Sort Manage items" at bounding box center [426, 90] width 276 height 23
paste input "كرواسون شوكولاته"
click at [420, 91] on input "كرواسون شوكولاته" at bounding box center [382, 91] width 76 height 12
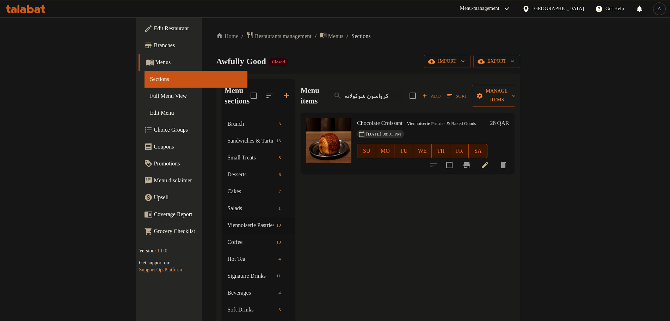
type input "كرواسون شوكولاته"
click at [489, 161] on icon at bounding box center [485, 165] width 8 height 8
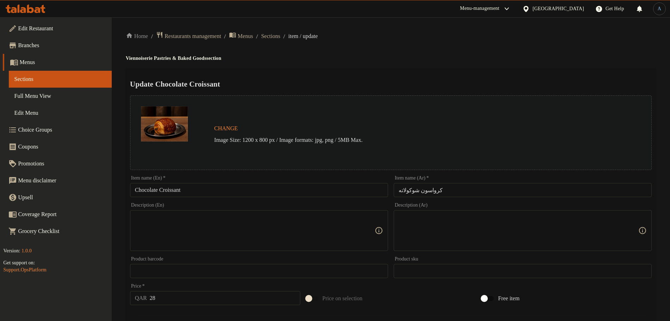
click at [412, 37] on ol "Home / Restaurants management / Menus / Sections / item / update" at bounding box center [391, 36] width 530 height 10
click at [280, 35] on span "Sections" at bounding box center [270, 36] width 19 height 8
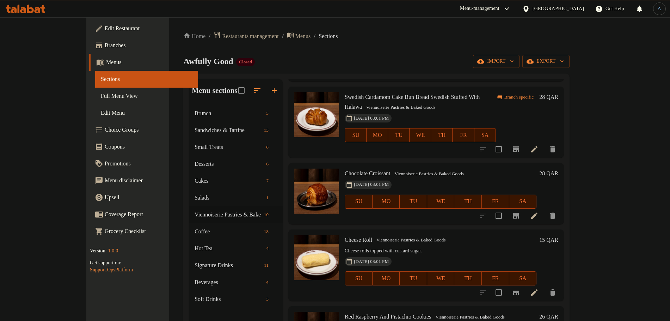
scroll to position [396, 0]
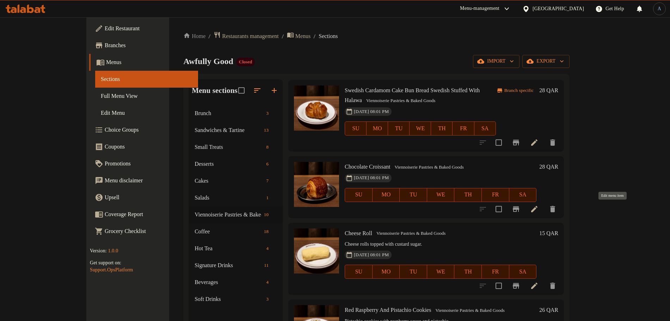
click at [537, 209] on icon at bounding box center [534, 209] width 6 height 6
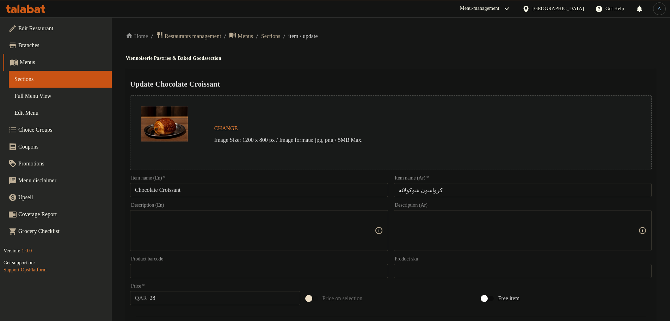
click at [249, 185] on input "Chocolate Croissant" at bounding box center [259, 190] width 258 height 14
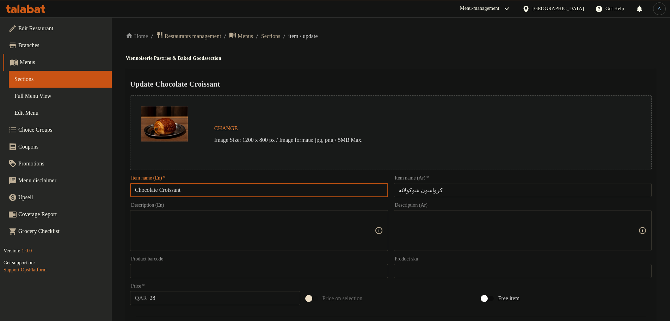
paste input "Pain Au Chocolate"
click at [381, 64] on div "Home / Restaurants management / Menus / Sections / item / update Viennoiserie P…" at bounding box center [391, 262] width 530 height 463
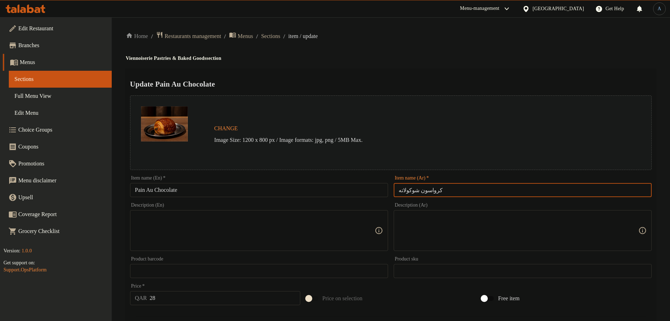
click at [468, 190] on input "كرواسون شوكولاته" at bounding box center [523, 190] width 258 height 14
click at [446, 66] on div "Home / Restaurants management / Menus / Sections / item / update Viennoiserie P…" at bounding box center [391, 262] width 530 height 463
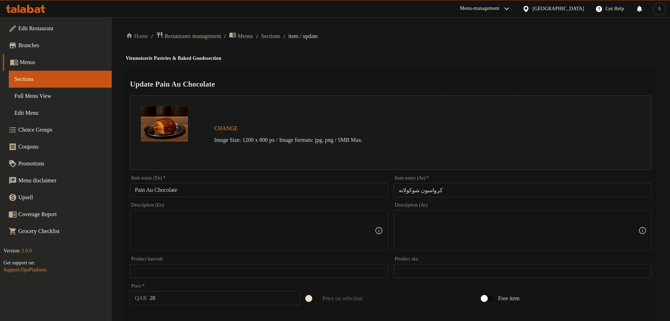
click at [211, 191] on input "Pain Au Chocolate" at bounding box center [259, 190] width 258 height 14
click at [315, 78] on div "Update Pain Au Chocolate Change Image Size: 1200 x 800 px / Image formats: jpg,…" at bounding box center [391, 279] width 530 height 420
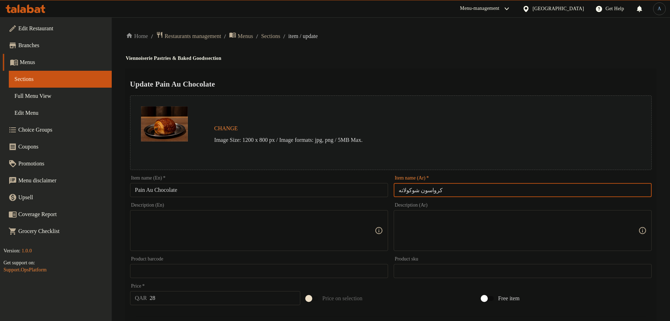
click at [481, 191] on input "كرواسون شوكولاته" at bounding box center [523, 190] width 258 height 14
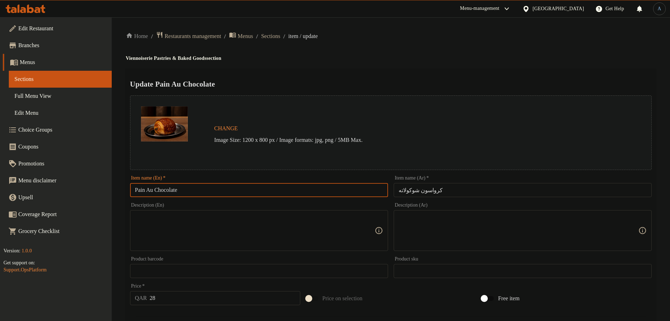
click at [233, 186] on input "Pain Au Chocolate" at bounding box center [259, 190] width 258 height 14
paste input "شوكولاتة"
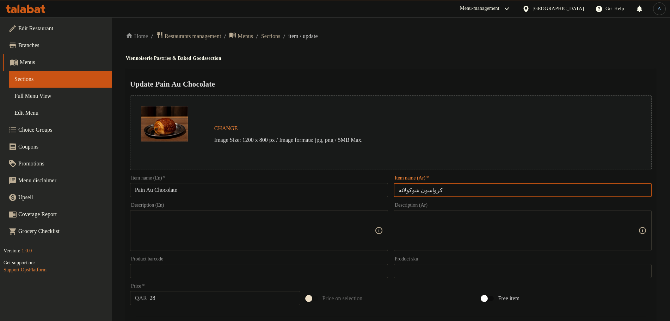
click at [423, 192] on input "كرواسون شوكولاته" at bounding box center [523, 190] width 258 height 14
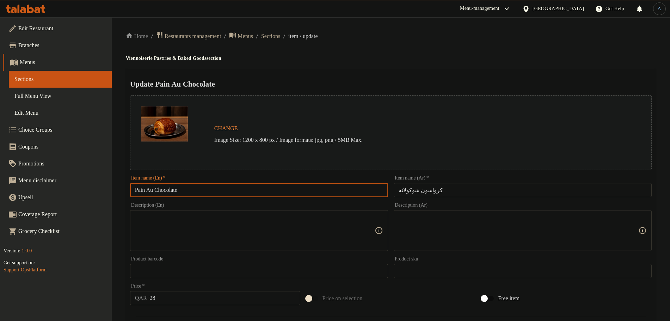
click at [246, 190] on input "Pain Au Chocolate" at bounding box center [259, 190] width 258 height 14
paste input "croissant"
drag, startPoint x: 155, startPoint y: 191, endPoint x: 124, endPoint y: 189, distance: 31.4
click at [124, 189] on div "Home / Restaurants management / Menus / Sections / item / update Viennoiserie P…" at bounding box center [391, 262] width 558 height 491
type input "Pain Au Chocolate croissant"
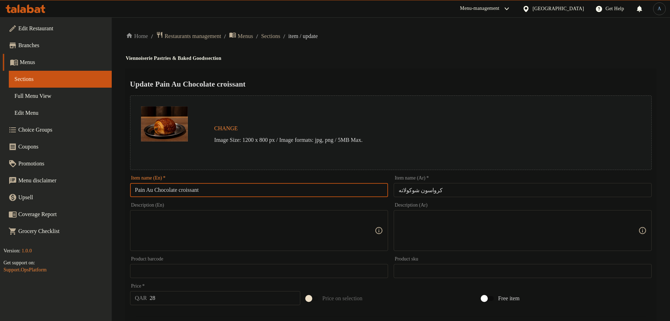
click at [479, 187] on input "كرواسون شوكولاته" at bounding box center [523, 190] width 258 height 14
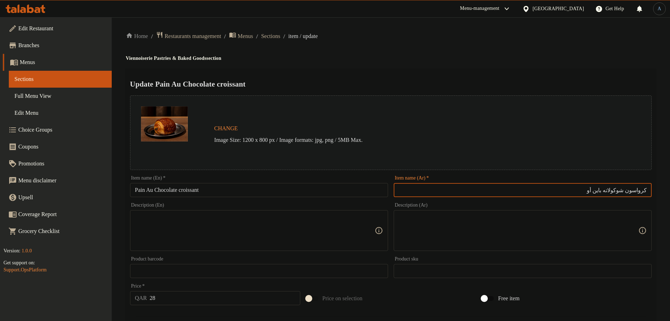
type input "كرواسون شوكولاته باين أو"
click at [389, 40] on ol "Home / Restaurants management / Menus / Sections / item / update" at bounding box center [391, 36] width 530 height 10
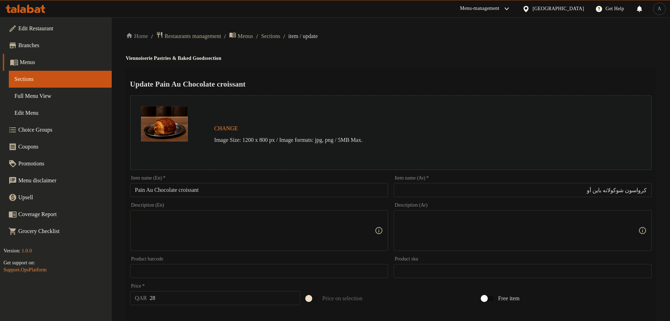
click at [209, 197] on input "Pain Au Chocolate croissant" at bounding box center [259, 190] width 258 height 14
click at [239, 191] on input "Pain Au Chocolate croissant" at bounding box center [259, 190] width 258 height 14
paste input "C"
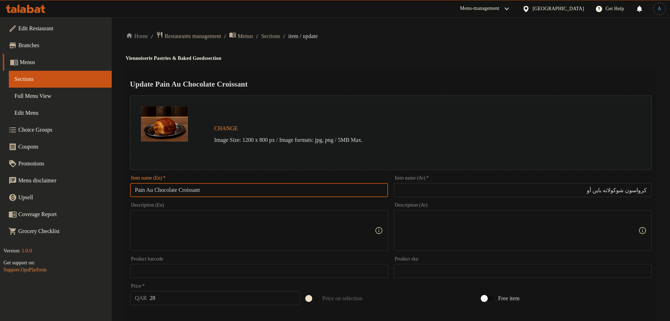
type input "Pain Au Chocolate Croissant"
click at [414, 59] on h4 "Viennoiserie Pastries & Baked Goods section" at bounding box center [391, 58] width 530 height 7
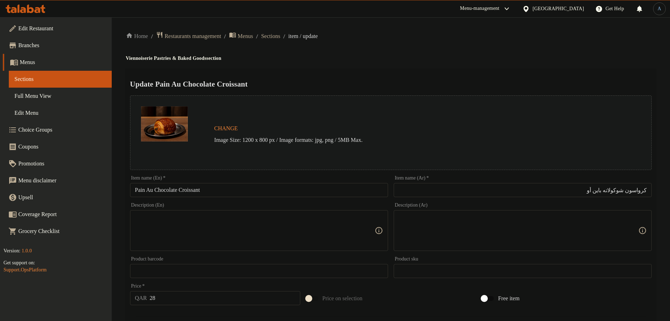
click at [214, 235] on textarea at bounding box center [255, 230] width 240 height 33
paste textarea "Homemade Chocolate Croissant"
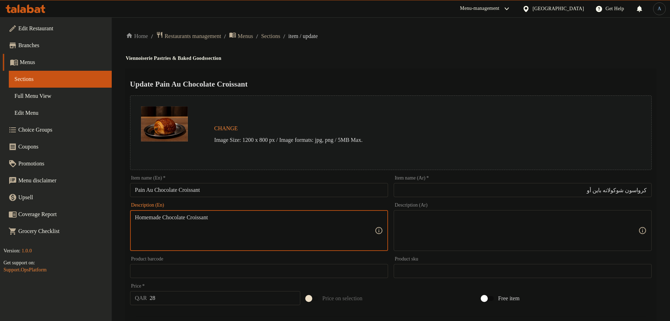
click at [192, 233] on textarea "Homemade Chocolate Croissant" at bounding box center [255, 230] width 240 height 33
paste textarea "chocolate c"
type textarea "Homemade chocolate croissant"
click at [414, 51] on div "Home / Restaurants management / Menus / Sections / item / update Viennoiserie P…" at bounding box center [391, 262] width 530 height 463
paste textarea "كرواسون الشوكولاتة"
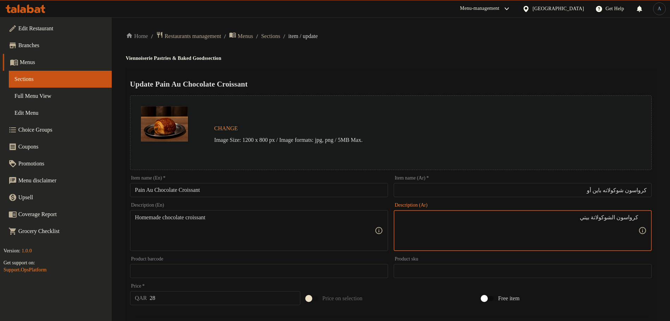
type textarea "كرواسون الشوكولاتة بيتي"
click at [471, 44] on div "Home / Restaurants management / Menus / Sections / item / update Viennoiserie P…" at bounding box center [391, 262] width 530 height 463
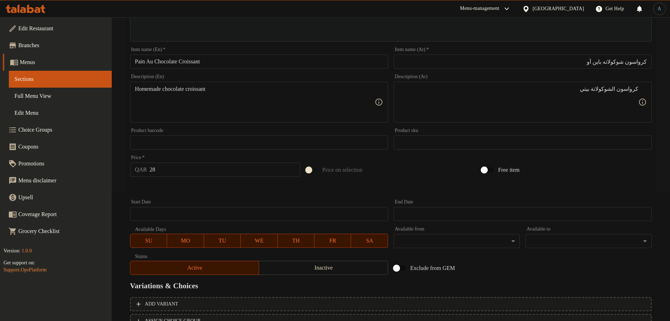
scroll to position [187, 0]
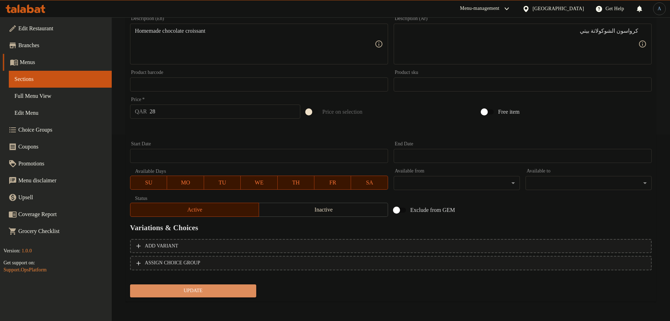
click at [223, 289] on span "Update" at bounding box center [193, 291] width 115 height 9
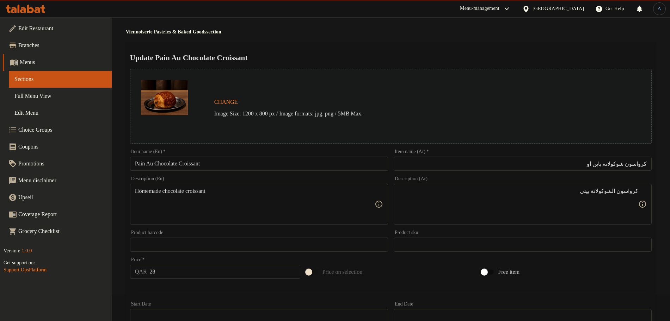
scroll to position [0, 0]
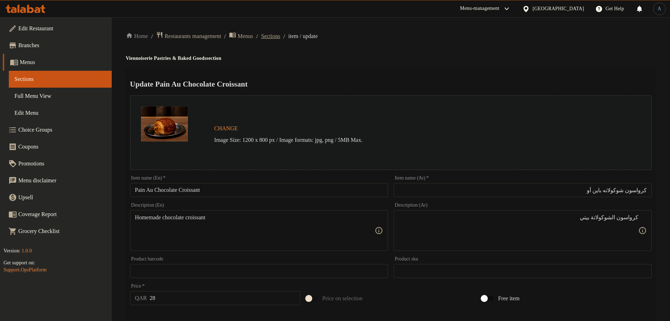
click at [280, 34] on span "Sections" at bounding box center [270, 36] width 19 height 8
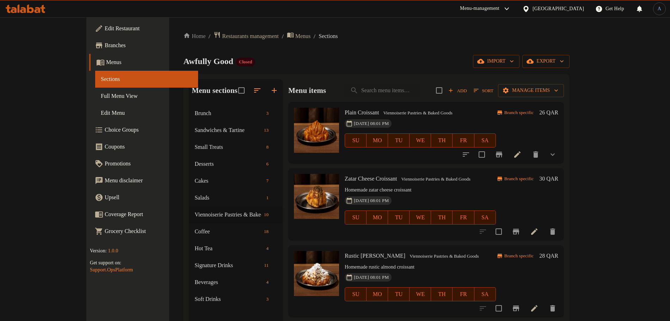
click at [370, 69] on div "Home / Restaurants management / Menus / Sections Awfully Good Closed import exp…" at bounding box center [376, 218] width 386 height 375
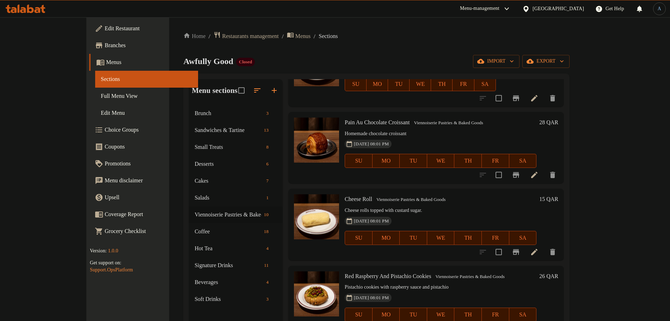
scroll to position [455, 0]
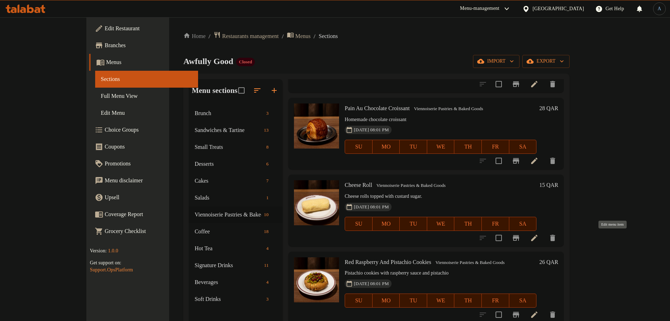
click at [538, 240] on icon at bounding box center [534, 238] width 8 height 8
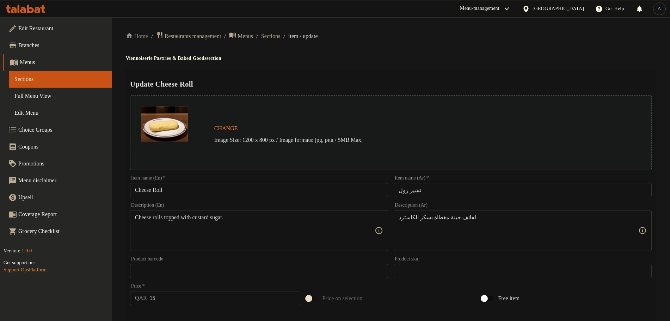
click at [419, 190] on input "تشيز رول" at bounding box center [523, 190] width 258 height 14
click at [458, 60] on h4 "Viennoiserie Pastries & Baked Goods section" at bounding box center [391, 58] width 530 height 7
paste textarea
type textarea "Cheese rolls topped with custard sugar"
click at [455, 73] on div "Update Cheese Roll Change Image Size: 1200 x 800 px / Image formats: jpg, png /…" at bounding box center [391, 279] width 530 height 420
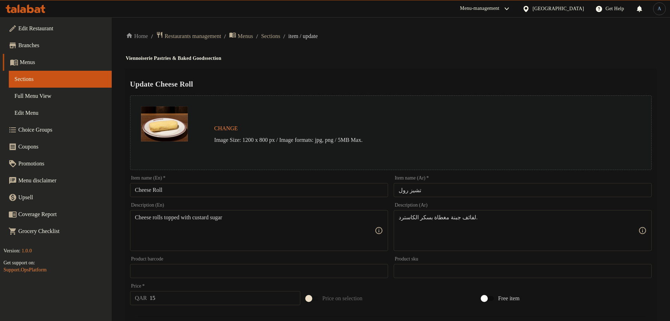
click at [456, 69] on div "Update Cheese Roll Change Image Size: 1200 x 800 px / Image formats: jpg, png /…" at bounding box center [391, 279] width 530 height 420
paste textarea
type textarea "لفائف جبنة مغطاة بسكر الكاسترد"
click at [460, 69] on div "Update Cheese Roll Change Image Size: 1200 x 800 px / Image formats: jpg, png /…" at bounding box center [391, 279] width 530 height 420
click at [369, 58] on h4 "Viennoiserie Pastries & Baked Goods section" at bounding box center [391, 58] width 530 height 7
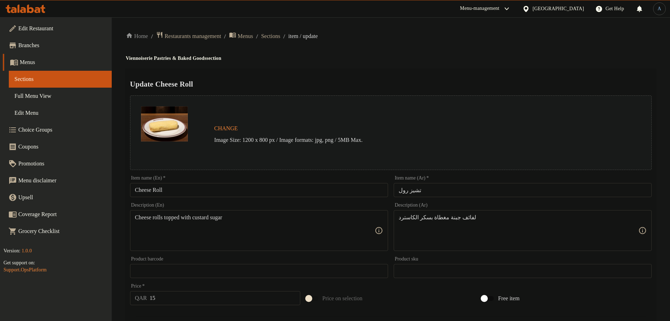
scroll to position [187, 0]
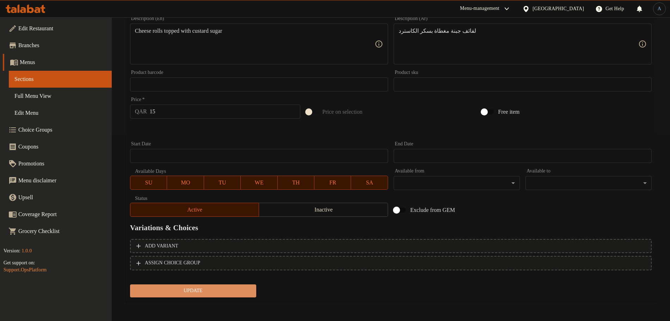
click at [217, 293] on span "Update" at bounding box center [193, 291] width 115 height 9
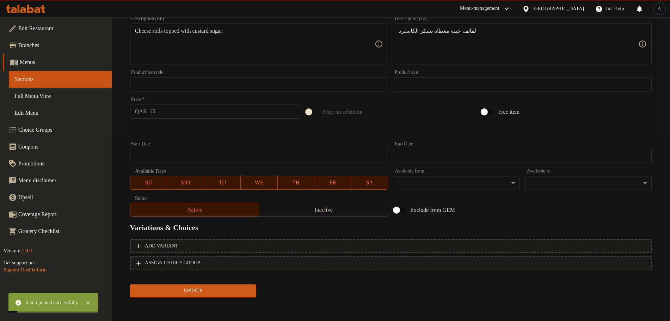
scroll to position [0, 0]
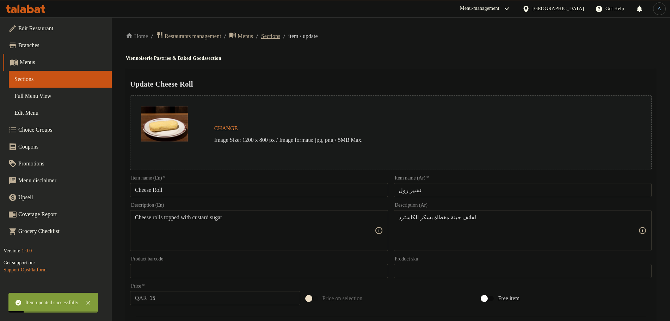
click at [280, 37] on span "Sections" at bounding box center [270, 36] width 19 height 8
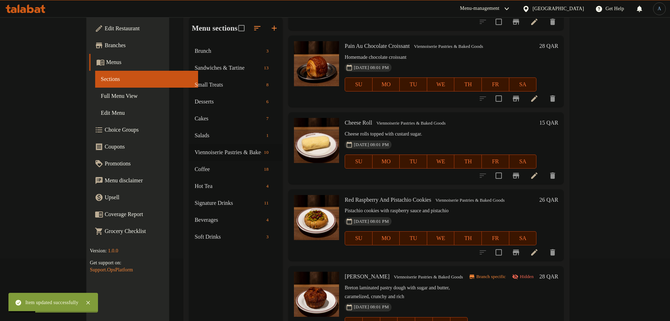
scroll to position [99, 0]
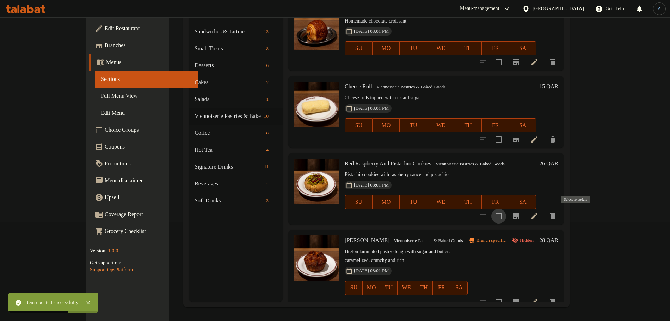
click at [506, 215] on input "checkbox" at bounding box center [498, 216] width 15 height 15
checkbox input "true"
click at [538, 217] on icon at bounding box center [534, 216] width 8 height 8
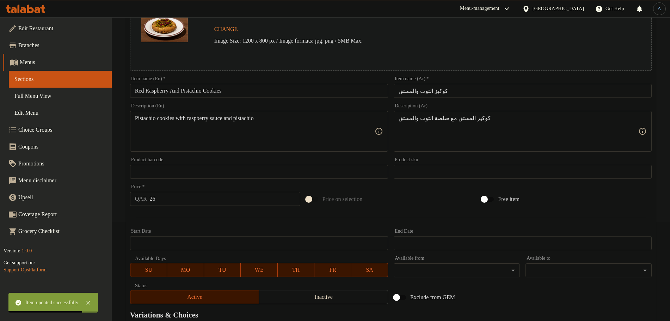
scroll to position [187, 0]
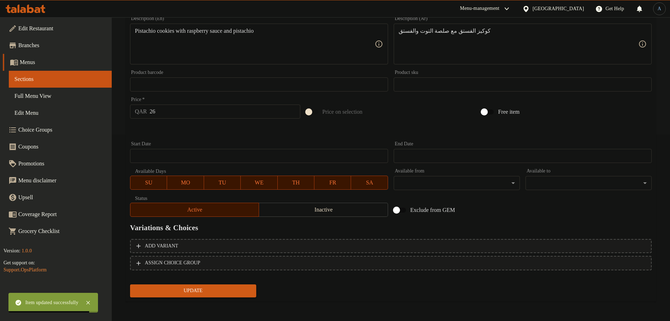
click at [289, 210] on span "Inactive" at bounding box center [323, 210] width 123 height 10
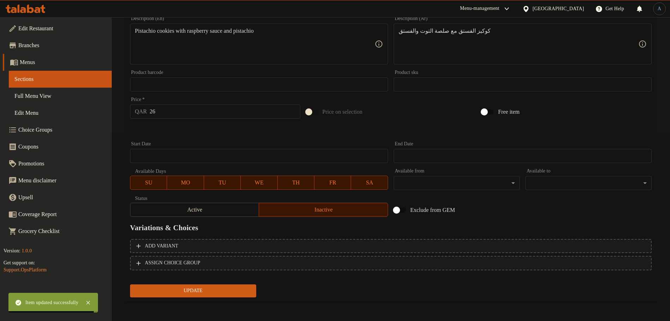
click at [232, 292] on span "Update" at bounding box center [193, 291] width 115 height 9
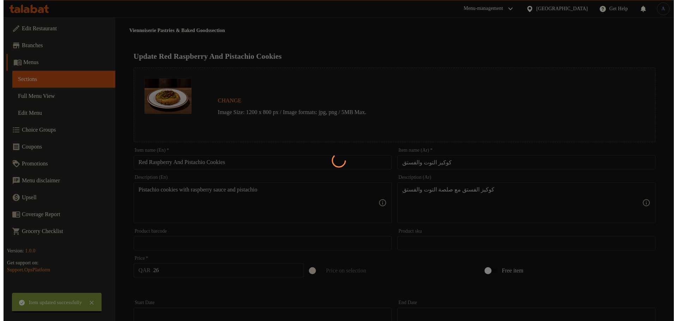
scroll to position [0, 0]
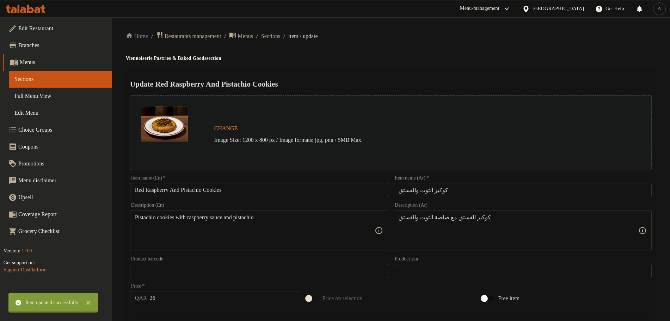
click at [247, 192] on div "Home / Restaurants management / Menus / Sections / item / update Viennoiserie P…" at bounding box center [391, 262] width 530 height 463
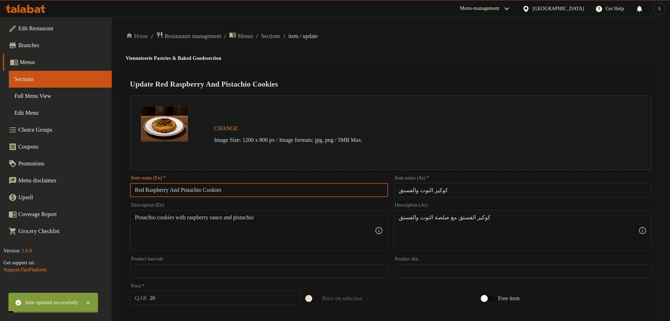
click at [247, 192] on input "Red Raspberry And Pistachio Cookies" at bounding box center [259, 190] width 258 height 14
click at [280, 38] on span "Sections" at bounding box center [270, 36] width 19 height 8
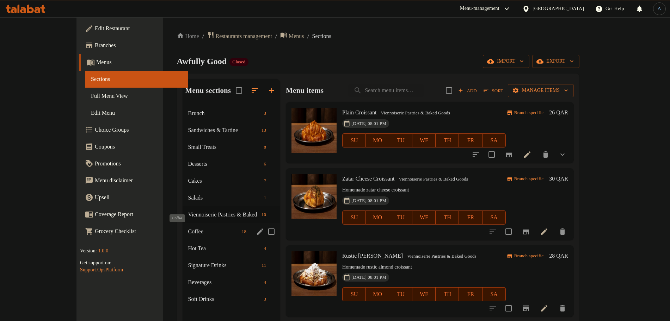
click at [188, 232] on span "Coffee" at bounding box center [213, 232] width 51 height 8
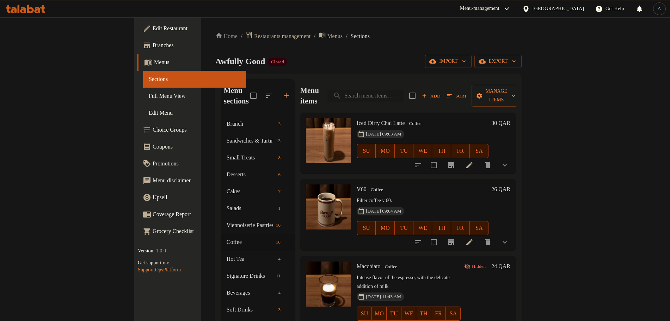
click at [403, 90] on input "search" at bounding box center [365, 96] width 76 height 12
paste input "Espresso"
type input "Espresso"
click at [444, 69] on div "Home / Restaurants management / Menus / Sections Awfully Good Closed import exp…" at bounding box center [368, 218] width 306 height 375
click at [467, 92] on span "Sort" at bounding box center [457, 96] width 20 height 8
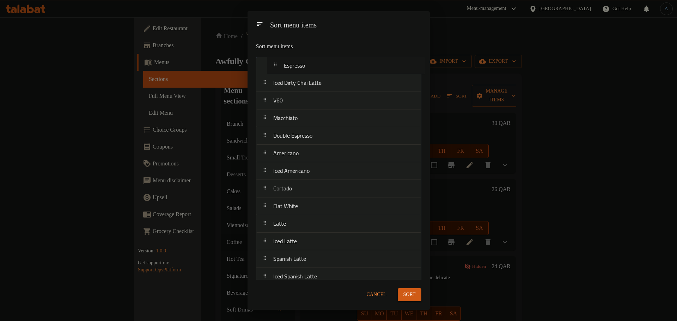
drag, startPoint x: 313, startPoint y: 122, endPoint x: 323, endPoint y: 66, distance: 57.0
click at [323, 66] on nav "Iced Dirty Chai Latte V60 Macchiato Espresso Double Espresso Americano Iced Ame…" at bounding box center [338, 216] width 165 height 318
drag, startPoint x: 318, startPoint y: 140, endPoint x: 332, endPoint y: 84, distance: 58.1
click at [332, 84] on nav "Espresso Iced Dirty Chai Latte V60 Macchiato Double Espresso Americano Iced Ame…" at bounding box center [338, 216] width 165 height 318
drag, startPoint x: 298, startPoint y: 138, endPoint x: 312, endPoint y: 98, distance: 42.8
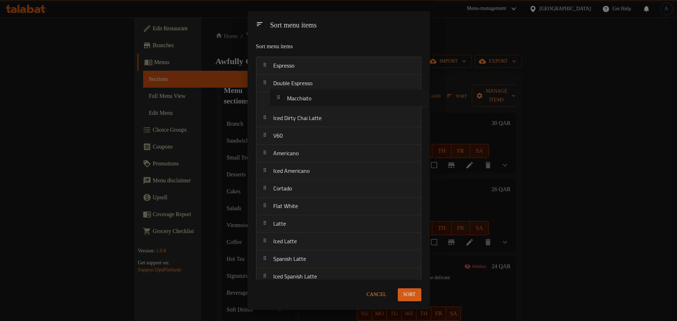
click at [312, 98] on nav "Espresso Double Espresso Iced Dirty Chai Latte V60 Macchiato Americano Iced Ame…" at bounding box center [338, 216] width 165 height 318
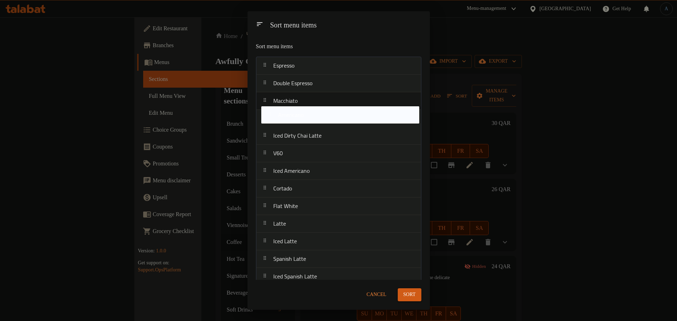
drag, startPoint x: 302, startPoint y: 154, endPoint x: 304, endPoint y: 103, distance: 51.2
click at [304, 103] on nav "Espresso Double Espresso Macchiato Iced Dirty Chai Latte V60 Americano Iced Ame…" at bounding box center [338, 216] width 165 height 318
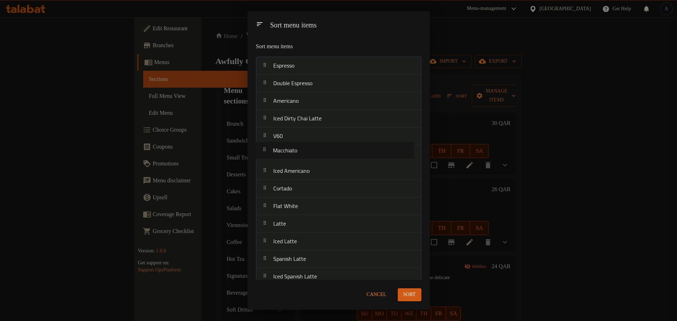
click at [303, 154] on nav "Espresso Double Espresso Americano Macchiato Iced Dirty Chai Latte V60 Iced Ame…" at bounding box center [338, 216] width 165 height 318
drag, startPoint x: 302, startPoint y: 172, endPoint x: 308, endPoint y: 121, distance: 51.8
click at [308, 121] on nav "Espresso Double Espresso Americano Iced Dirty Chai Latte V60 Macchiato Iced Ame…" at bounding box center [338, 216] width 165 height 318
drag, startPoint x: 296, startPoint y: 191, endPoint x: 306, endPoint y: 151, distance: 40.7
click at [306, 151] on nav "Espresso Double Espresso Americano Iced Americano Iced Dirty Chai Latte V60 Mac…" at bounding box center [338, 216] width 165 height 318
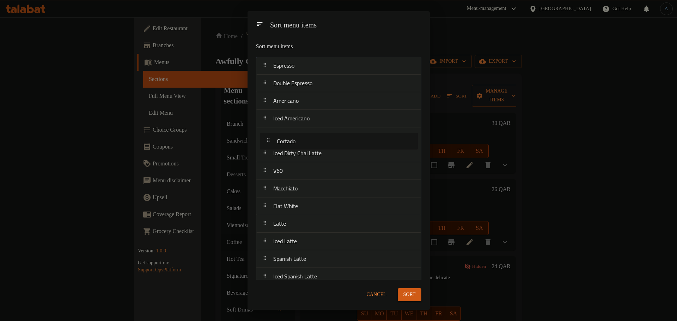
drag, startPoint x: 300, startPoint y: 151, endPoint x: 303, endPoint y: 137, distance: 14.1
click at [303, 137] on nav "Espresso Double Espresso Americano Iced Americano Iced Dirty Chai Latte Cortado…" at bounding box center [338, 216] width 165 height 318
drag, startPoint x: 289, startPoint y: 208, endPoint x: 302, endPoint y: 149, distance: 60.2
click at [302, 149] on nav "Espresso Double Espresso Americano Iced Americano Cortado Iced Dirty Chai Latte…" at bounding box center [338, 216] width 165 height 318
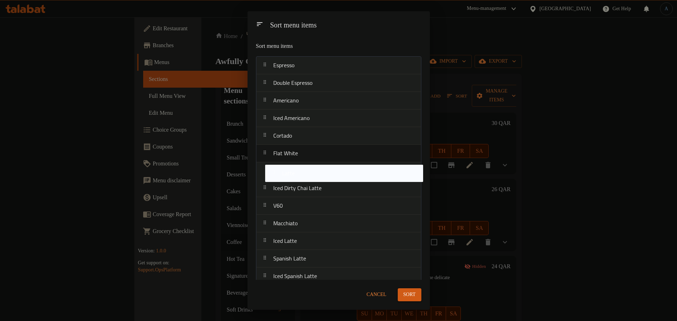
drag, startPoint x: 290, startPoint y: 213, endPoint x: 297, endPoint y: 172, distance: 41.1
click at [297, 172] on nav "Espresso Double Espresso Americano Iced Americano Cortado Flat White Iced Dirty…" at bounding box center [338, 215] width 165 height 318
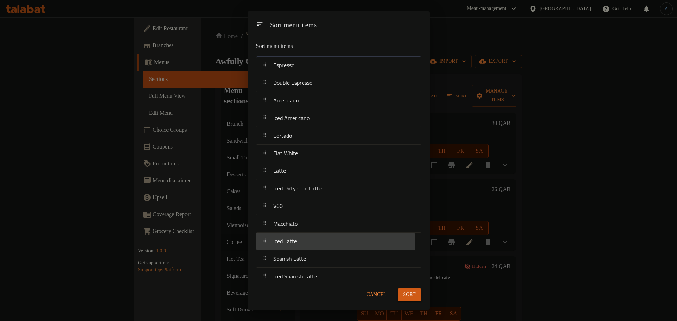
scroll to position [1, 0]
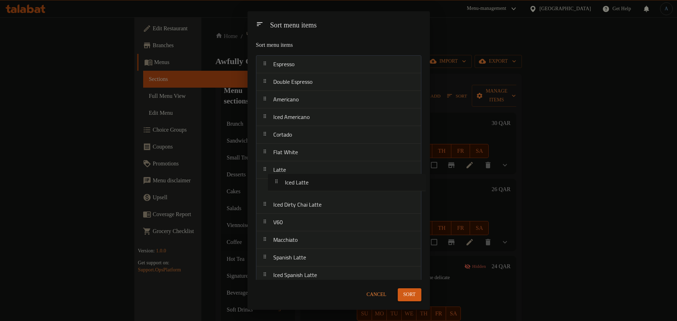
drag, startPoint x: 296, startPoint y: 240, endPoint x: 309, endPoint y: 175, distance: 66.0
click at [309, 175] on nav "Espresso Double Espresso Americano Iced Americano Cortado Flat White Latte Iced…" at bounding box center [338, 214] width 165 height 318
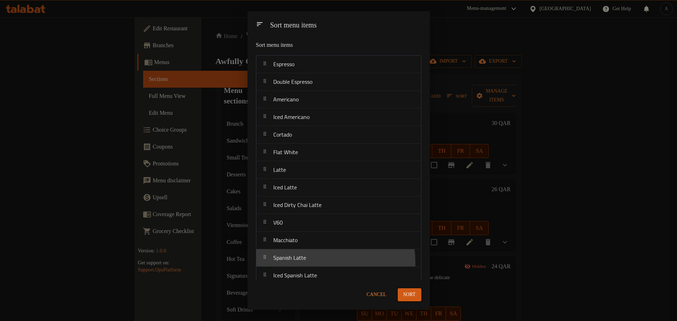
scroll to position [3, 0]
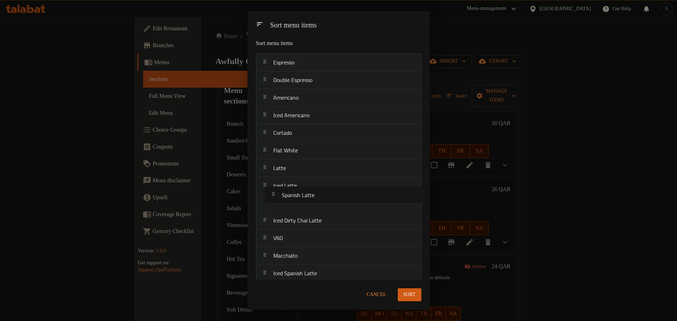
drag, startPoint x: 301, startPoint y: 259, endPoint x: 309, endPoint y: 197, distance: 62.9
click at [309, 197] on nav "Espresso Double Espresso Americano Iced Americano Cortado Flat White Latte Iced…" at bounding box center [338, 213] width 165 height 318
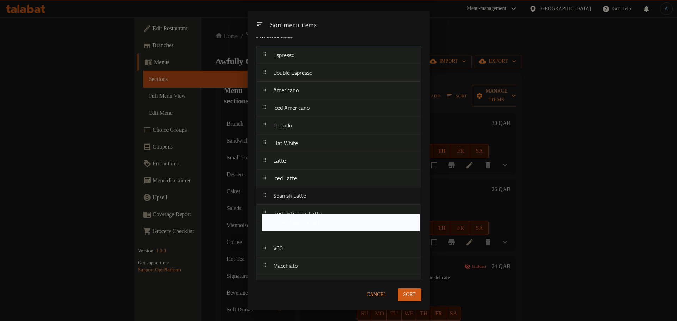
scroll to position [12, 0]
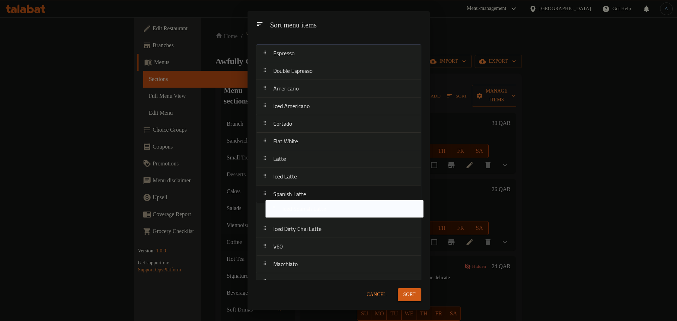
drag, startPoint x: 312, startPoint y: 283, endPoint x: 322, endPoint y: 205, distance: 78.2
click at [322, 205] on nav "Espresso Double Espresso Americano Iced Americano Cortado Flat White Latte Iced…" at bounding box center [338, 203] width 165 height 318
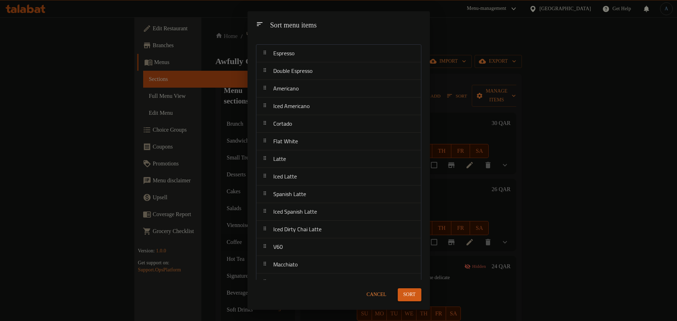
scroll to position [91, 0]
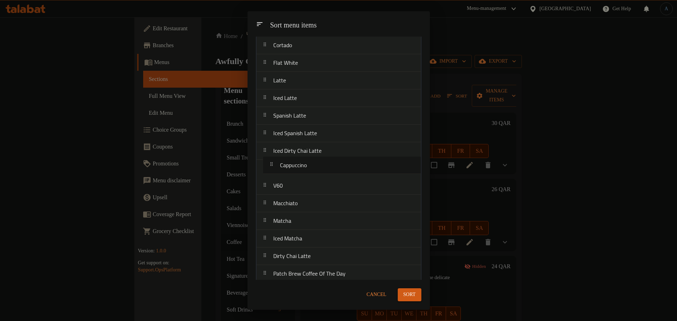
drag, startPoint x: 297, startPoint y: 202, endPoint x: 305, endPoint y: 166, distance: 37.4
click at [305, 166] on nav "Espresso Double Espresso Americano Iced Americano Cortado Flat White Latte Iced…" at bounding box center [338, 125] width 165 height 318
drag, startPoint x: 308, startPoint y: 152, endPoint x: 308, endPoint y: 167, distance: 14.8
click at [308, 167] on nav "Espresso Double Espresso Americano Iced Americano Cortado Flat White Latte Iced…" at bounding box center [338, 125] width 165 height 318
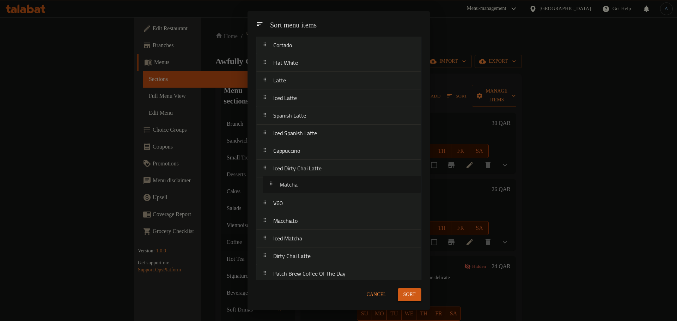
drag, startPoint x: 316, startPoint y: 219, endPoint x: 323, endPoint y: 184, distance: 36.3
click at [323, 184] on nav "Espresso Double Espresso Americano Iced Americano Cortado Flat White Latte Iced…" at bounding box center [338, 125] width 165 height 318
drag, startPoint x: 309, startPoint y: 236, endPoint x: 322, endPoint y: 199, distance: 40.0
click at [322, 199] on nav "Espresso Double Espresso Americano Iced Americano Cortado Flat White Latte Iced…" at bounding box center [338, 125] width 165 height 318
drag, startPoint x: 310, startPoint y: 254, endPoint x: 319, endPoint y: 223, distance: 31.9
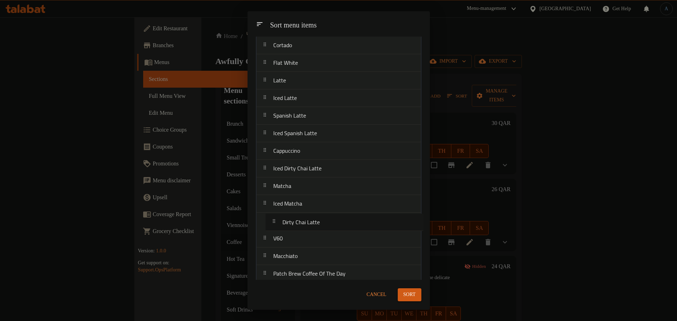
click at [319, 223] on nav "Espresso Double Espresso Americano Iced Americano Cortado Flat White Latte Iced…" at bounding box center [338, 125] width 165 height 318
drag, startPoint x: 318, startPoint y: 166, endPoint x: 322, endPoint y: 220, distance: 54.1
click at [322, 220] on nav "Espresso Double Espresso Americano Iced Americano Cortado Flat White Latte Iced…" at bounding box center [338, 125] width 165 height 318
drag, startPoint x: 335, startPoint y: 271, endPoint x: 340, endPoint y: 246, distance: 25.5
click at [340, 246] on nav "Espresso Double Espresso Americano Iced Americano Cortado Flat White Latte Iced…" at bounding box center [338, 125] width 165 height 318
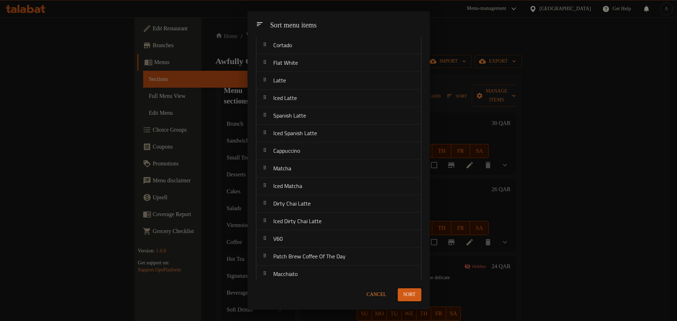
click at [414, 293] on span "Sort" at bounding box center [409, 295] width 12 height 9
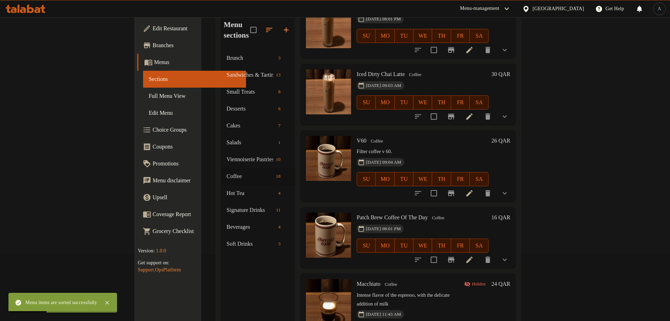
scroll to position [99, 0]
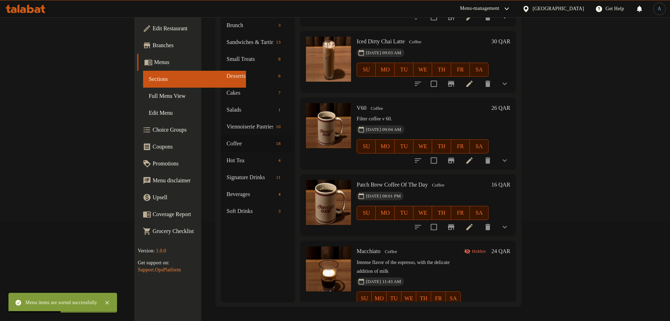
click at [357, 248] on span "Macchiato" at bounding box center [369, 251] width 24 height 6
copy h6 "Macchiato"
click at [422, 247] on h6 "Macchiato Coffee" at bounding box center [409, 252] width 104 height 10
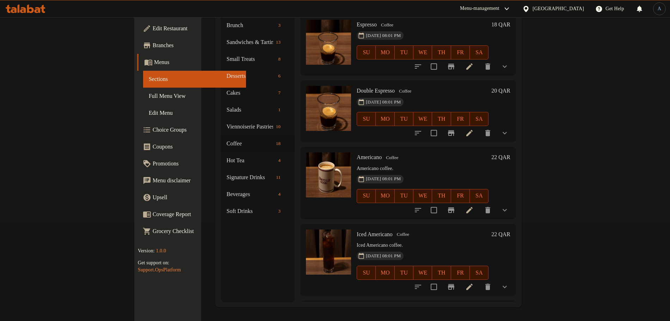
scroll to position [0, 0]
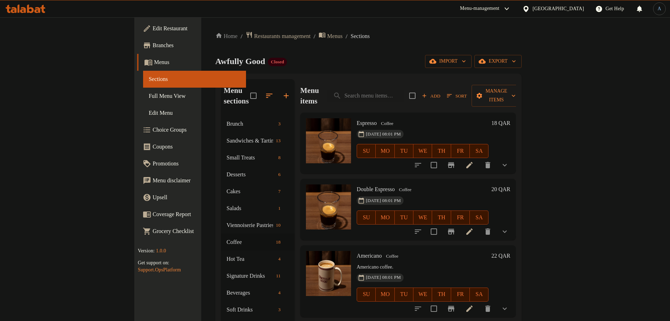
click at [488, 118] on h6 "Espresso Coffee" at bounding box center [423, 123] width 132 height 10
click at [474, 161] on icon at bounding box center [469, 165] width 8 height 8
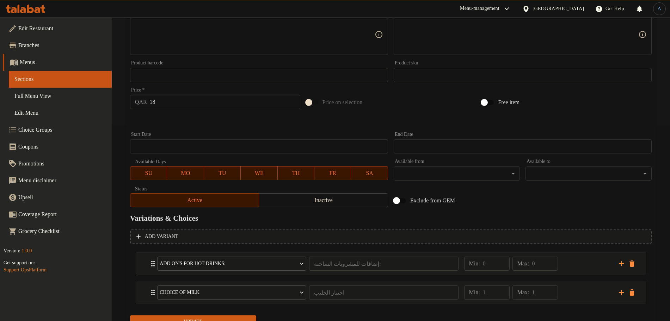
scroll to position [227, 0]
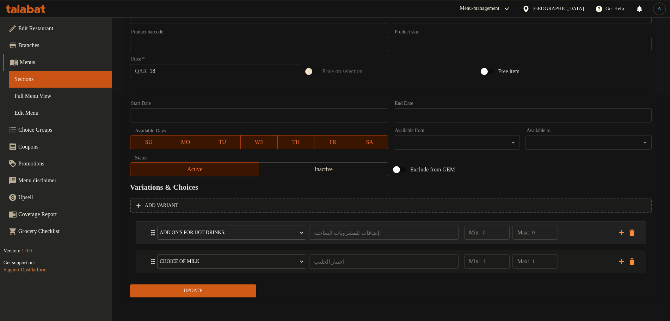
click at [588, 232] on div "Min: 0 ​ Max: 0 ​" at bounding box center [537, 233] width 155 height 23
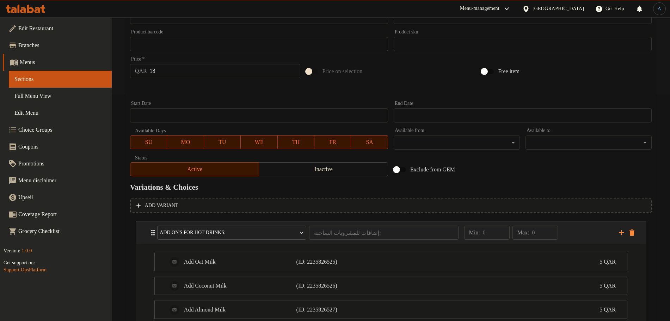
click at [588, 232] on div "Min: 0 ​ Max: 0 ​" at bounding box center [537, 233] width 155 height 23
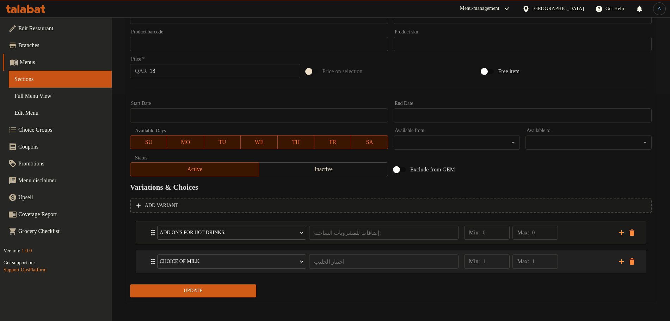
click at [567, 257] on div "Min: 1 ​ Max: 1 ​" at bounding box center [537, 262] width 155 height 23
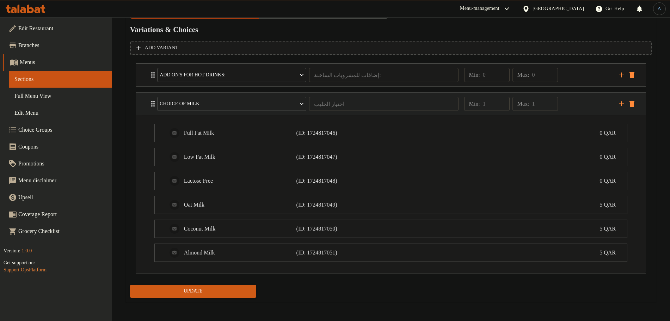
scroll to position [386, 0]
click at [587, 76] on div "Min: 0 ​ Max: 0 ​" at bounding box center [537, 74] width 155 height 23
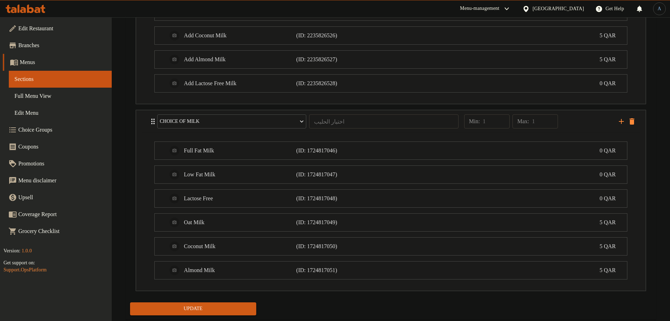
scroll to position [496, 0]
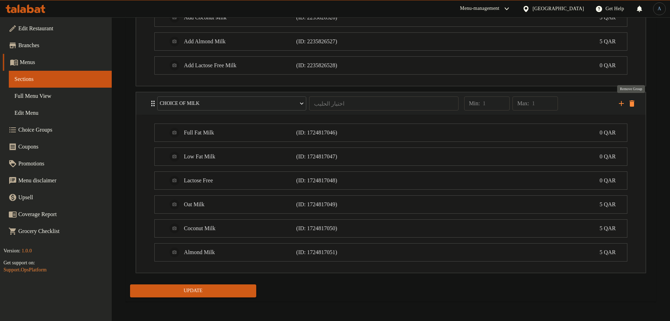
click at [632, 103] on icon "delete" at bounding box center [631, 103] width 5 height 6
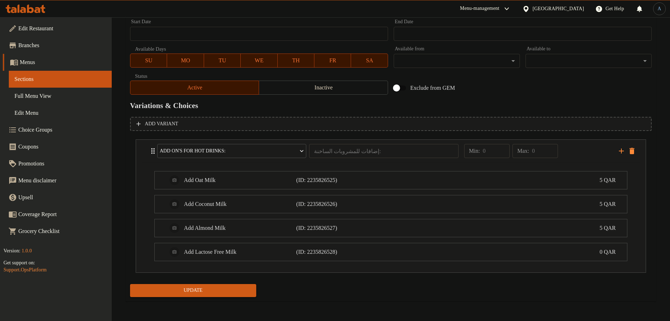
scroll to position [309, 0]
click at [209, 293] on span "Update" at bounding box center [193, 291] width 115 height 9
click at [224, 290] on span "Update" at bounding box center [193, 291] width 115 height 9
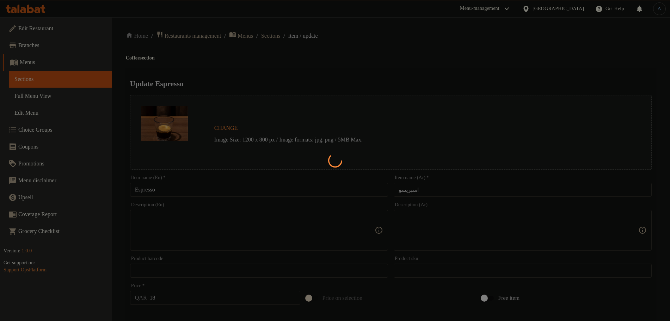
scroll to position [0, 0]
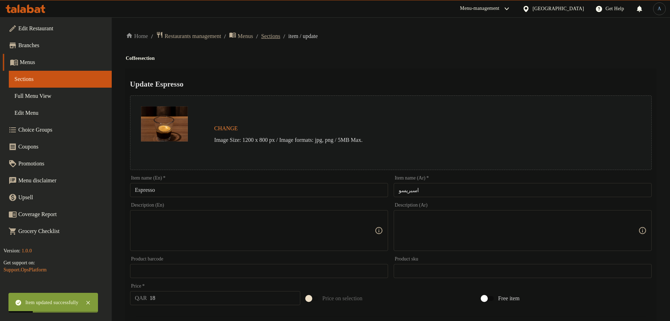
click at [280, 39] on span "Sections" at bounding box center [270, 36] width 19 height 8
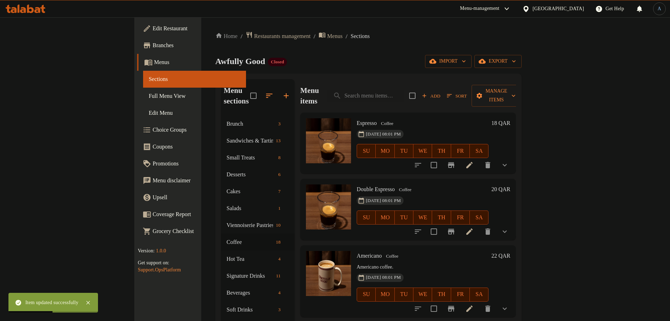
click at [455, 185] on h6 "Double Espresso Coffee" at bounding box center [423, 190] width 132 height 10
click at [473, 229] on icon at bounding box center [469, 232] width 6 height 6
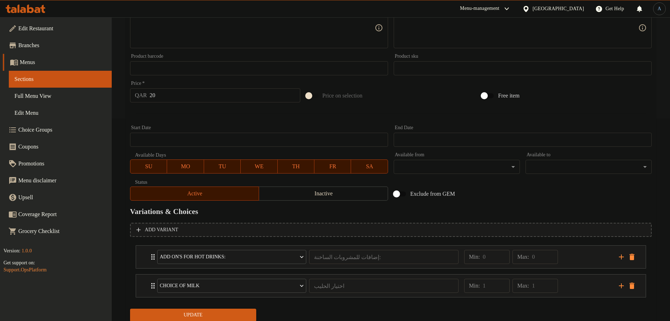
scroll to position [227, 0]
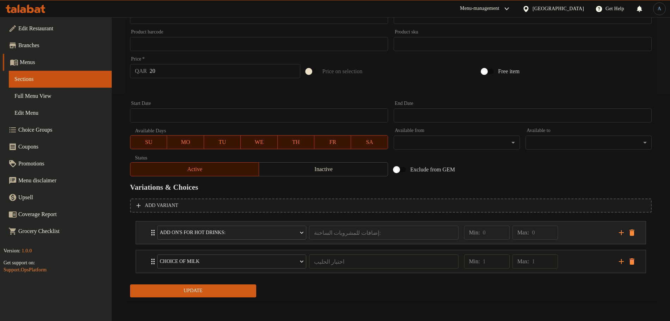
click at [579, 226] on div "Min: 0 ​ Max: 0 ​" at bounding box center [537, 233] width 155 height 23
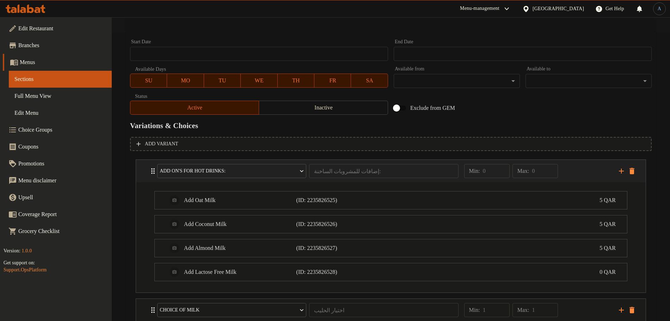
scroll to position [338, 0]
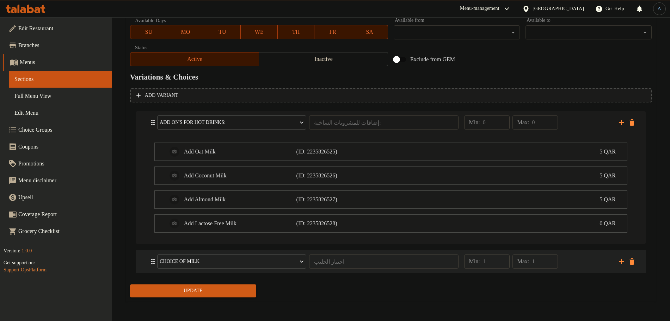
click at [599, 265] on div "Min: 1 ​ Max: 1 ​" at bounding box center [537, 262] width 155 height 23
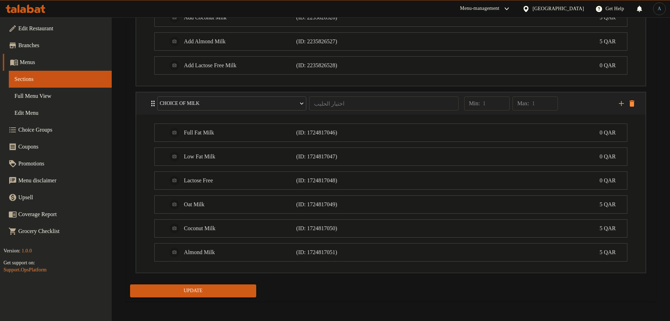
click at [630, 106] on icon "delete" at bounding box center [631, 103] width 5 height 6
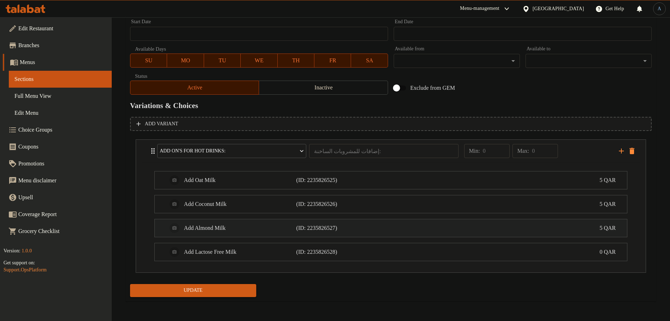
scroll to position [309, 0]
click at [208, 286] on button "Update" at bounding box center [193, 291] width 126 height 13
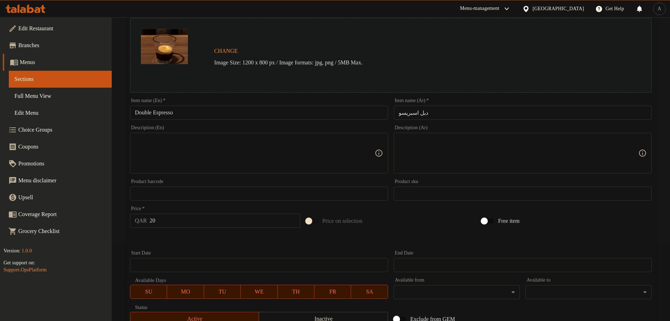
scroll to position [0, 0]
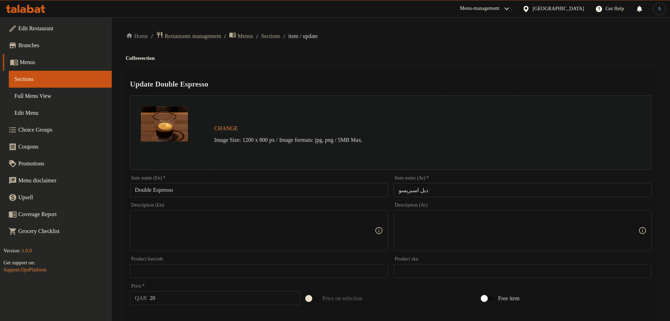
click at [442, 193] on input "دبل اسبريسو" at bounding box center [523, 190] width 258 height 14
paste input "سبرسو دبل"
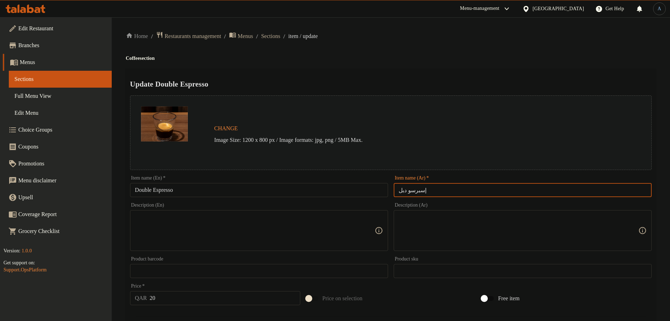
type input "إسبرسو دبل"
click at [448, 53] on div "Home / Restaurants management / Menus / Sections / item / update Coffee section…" at bounding box center [391, 323] width 530 height 585
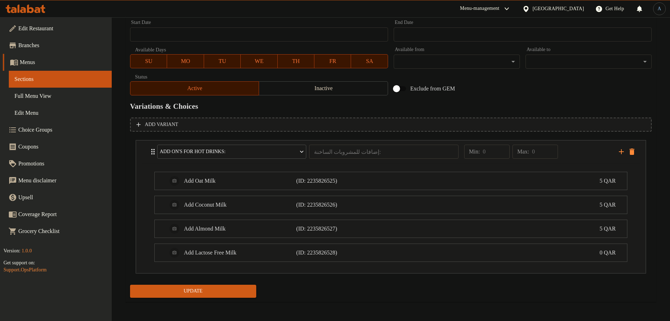
click at [203, 294] on span "Update" at bounding box center [193, 291] width 115 height 9
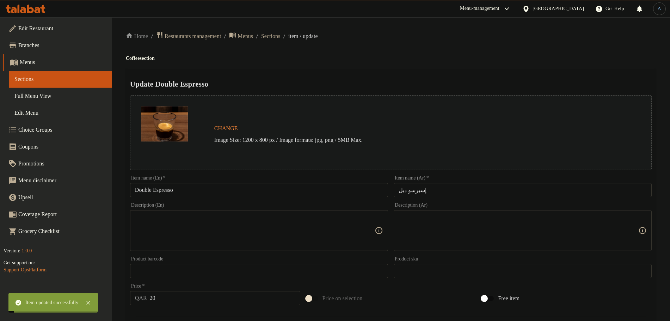
click at [280, 36] on span "Sections" at bounding box center [270, 36] width 19 height 8
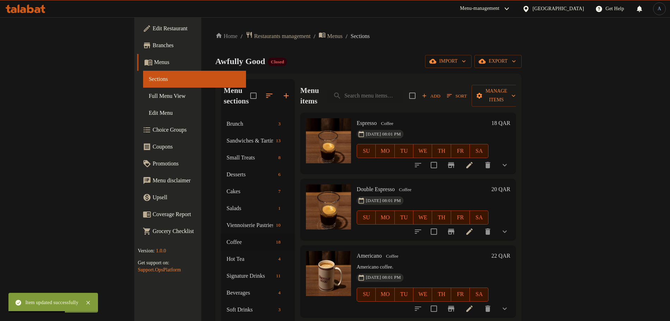
scroll to position [44, 0]
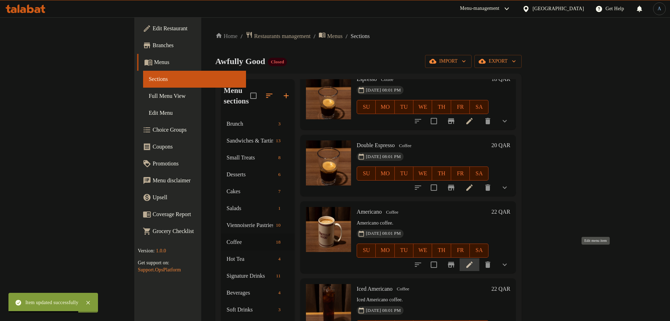
click at [474, 261] on icon at bounding box center [469, 265] width 8 height 8
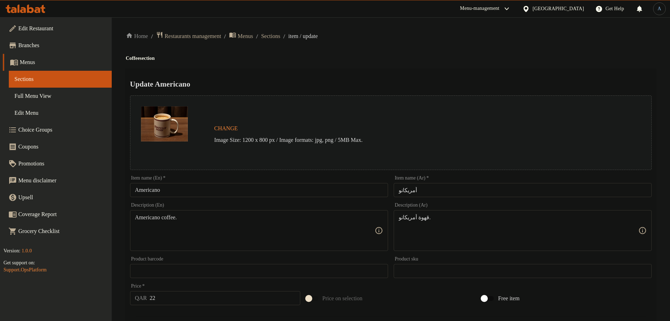
click at [426, 183] on div "Item name (Ar)   * أمريكانو Item name (Ar) *" at bounding box center [523, 186] width 258 height 21
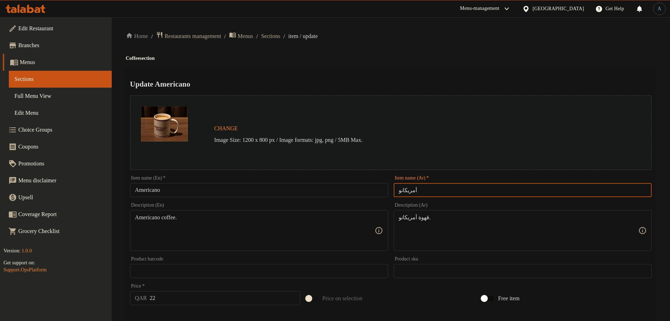
click at [429, 193] on input "أمريكانو" at bounding box center [523, 190] width 258 height 14
click at [446, 29] on div "Home / Restaurants management / Menus / Sections / item / update Coffee section…" at bounding box center [391, 283] width 558 height 532
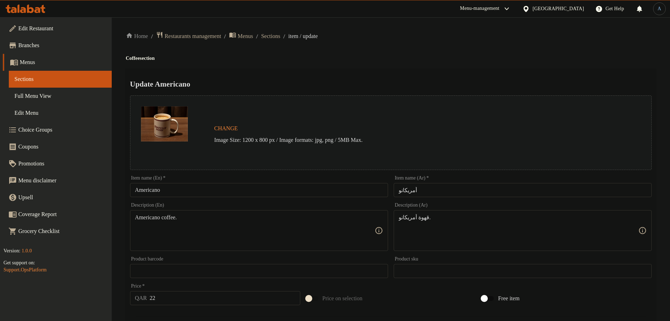
paste textarea "Coffee"
click at [303, 221] on textarea "Americano Coffee" at bounding box center [255, 230] width 240 height 33
paste textarea "c"
type textarea "Americano coffee"
paste textarea
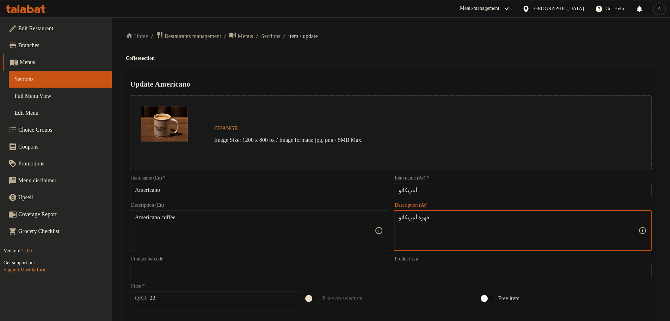
type textarea "قهوة أمريكانو"
click at [448, 76] on div "Update Americano Change Image Size: 1200 x 800 px / Image formats: jpg, png / 5…" at bounding box center [391, 299] width 530 height 461
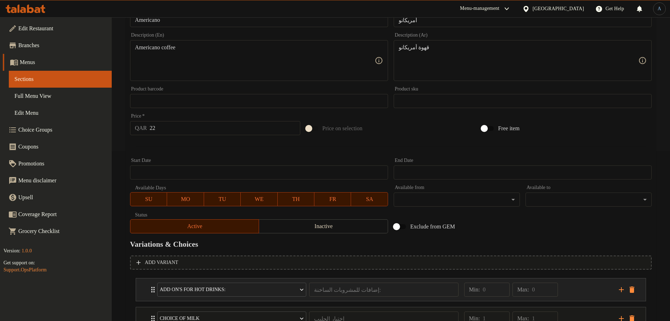
scroll to position [227, 0]
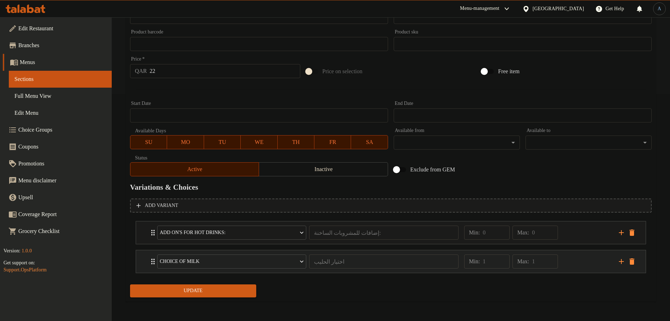
click at [591, 268] on div "Min: 1 ​ Max: 1 ​" at bounding box center [537, 262] width 155 height 23
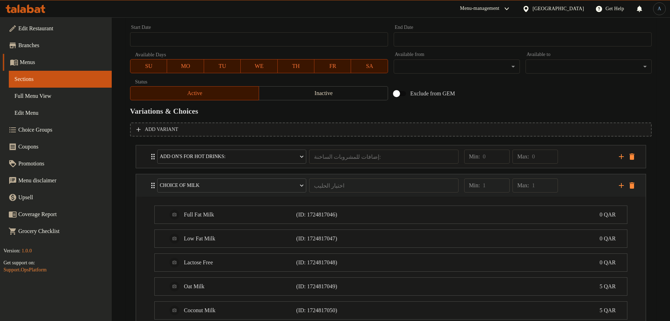
scroll to position [386, 0]
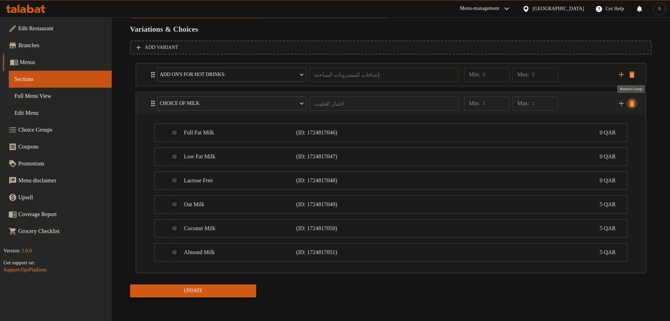
click at [634, 104] on icon "delete" at bounding box center [631, 103] width 5 height 6
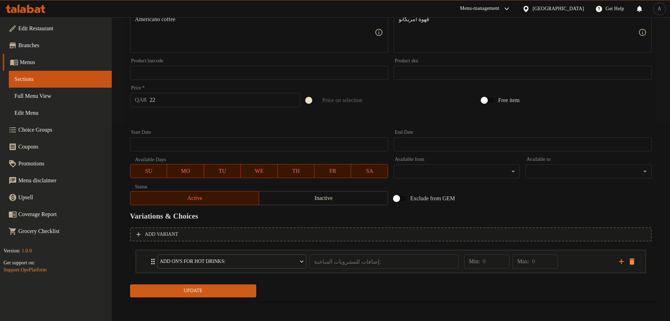
click at [211, 295] on span "Update" at bounding box center [193, 291] width 115 height 9
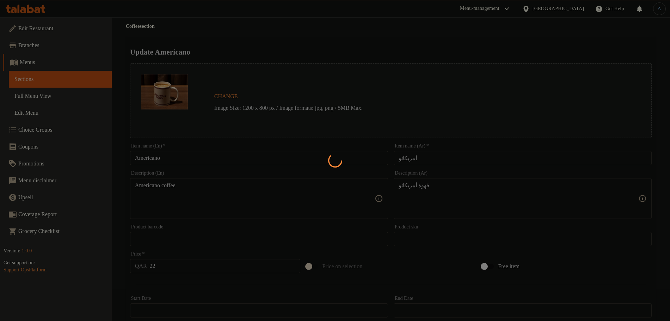
scroll to position [0, 0]
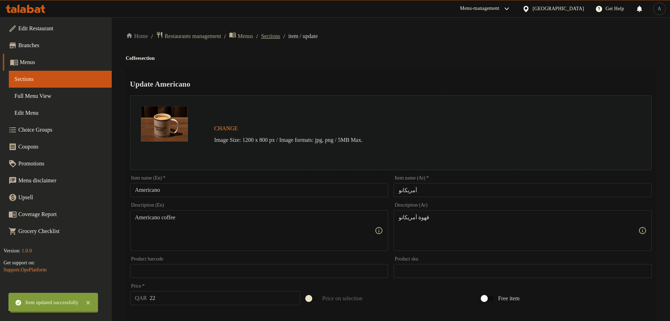
click at [280, 37] on span "Sections" at bounding box center [270, 36] width 19 height 8
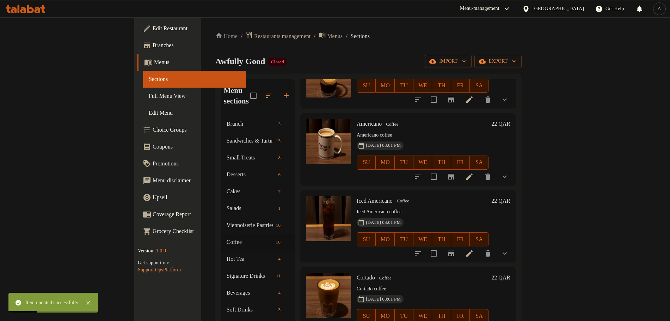
scroll to position [176, 0]
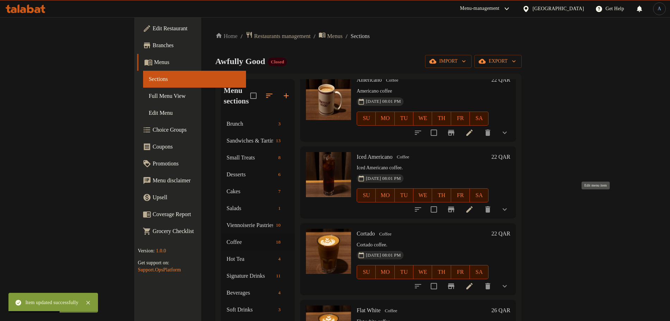
click at [473, 207] on icon at bounding box center [469, 210] width 6 height 6
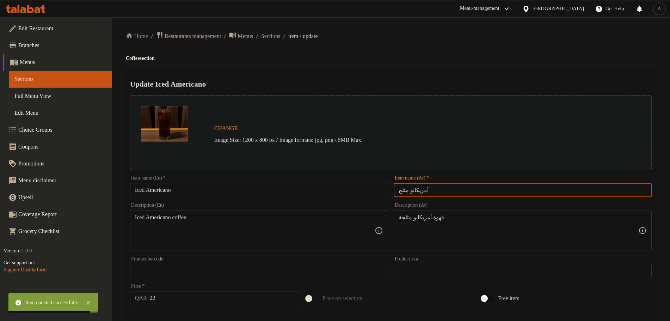
click at [424, 193] on input "أمريكانو مثلج" at bounding box center [523, 190] width 258 height 14
click at [444, 67] on div "Home / Restaurants management / Menus / Sections / item / update Coffee section…" at bounding box center [391, 283] width 530 height 504
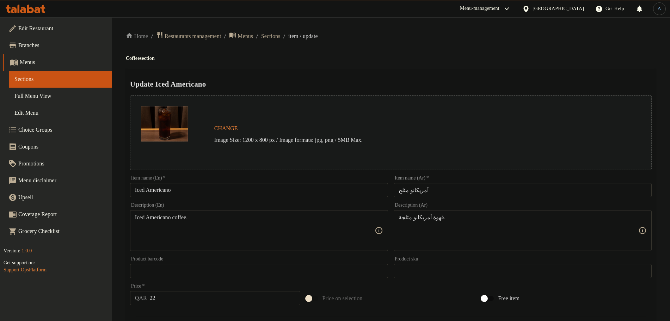
click at [240, 182] on div "Item name (En)   * Iced Americano Item name (En) *" at bounding box center [259, 186] width 258 height 21
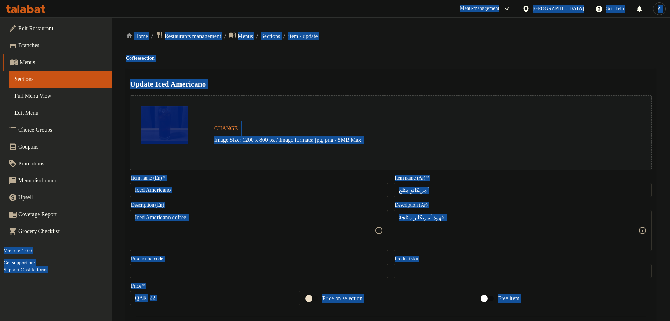
click at [237, 192] on input "Iced Americano" at bounding box center [259, 190] width 258 height 14
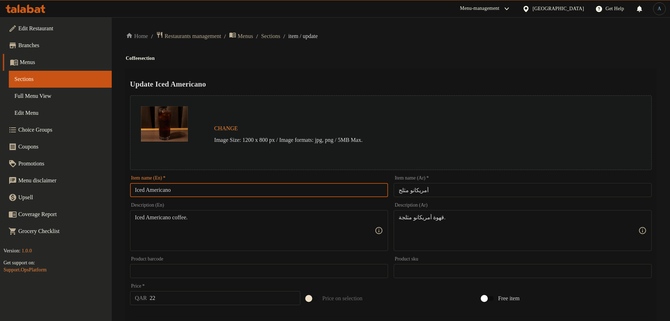
click at [414, 58] on h4 "Coffee section" at bounding box center [391, 58] width 530 height 7
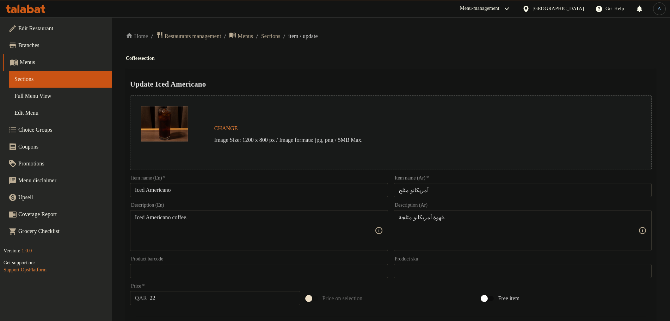
paste textarea
type textarea "Iced Americano coffee"
paste textarea
type textarea "قهوة أمريكانو مثلجة"
click at [444, 35] on ol "Home / Restaurants management / Menus / Sections / item / update" at bounding box center [391, 36] width 530 height 10
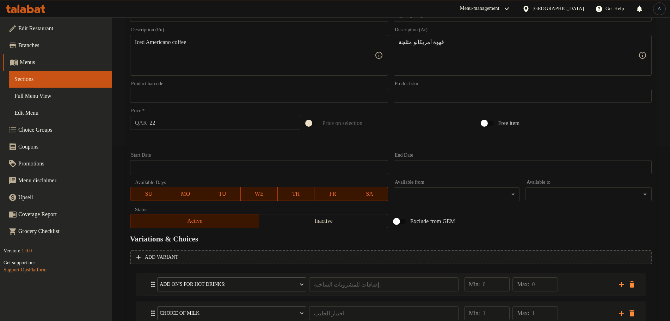
scroll to position [227, 0]
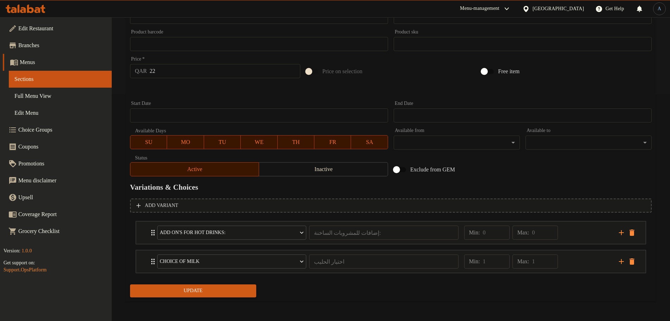
click at [205, 290] on span "Update" at bounding box center [193, 291] width 115 height 9
click at [570, 259] on div "Min: 1 ​ Max: 1 ​" at bounding box center [537, 262] width 155 height 23
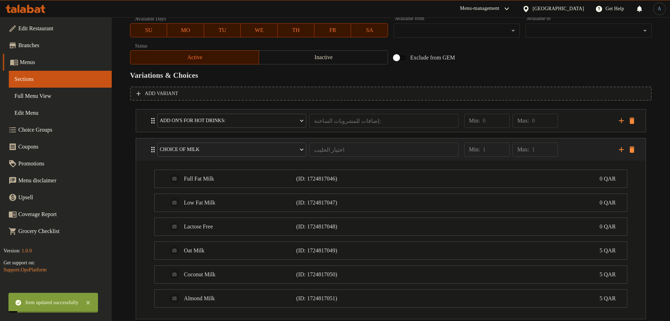
scroll to position [386, 0]
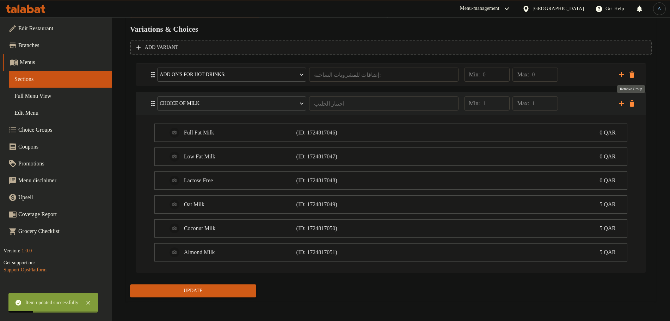
click at [633, 105] on icon "delete" at bounding box center [631, 103] width 5 height 6
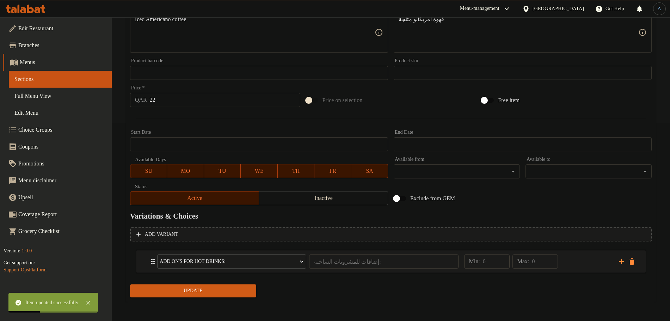
click at [244, 294] on span "Update" at bounding box center [193, 291] width 115 height 9
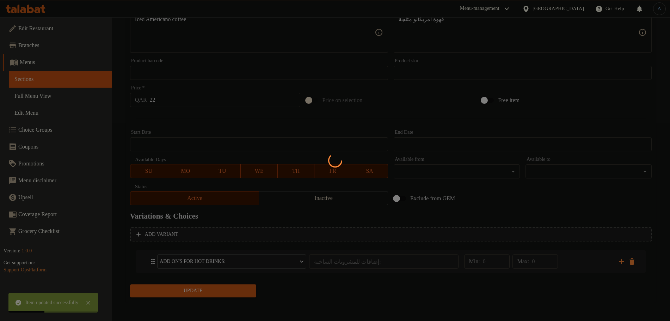
scroll to position [0, 0]
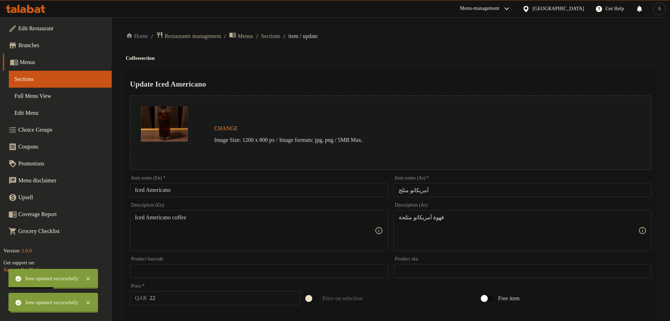
click at [209, 190] on input "Iced Americano" at bounding box center [259, 190] width 258 height 14
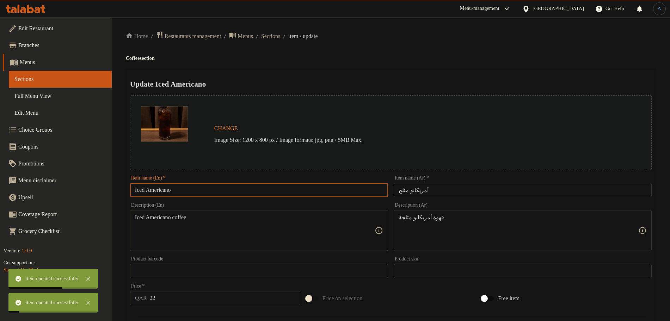
drag, startPoint x: 278, startPoint y: 33, endPoint x: 286, endPoint y: 53, distance: 21.9
click at [278, 33] on span "Sections" at bounding box center [270, 36] width 19 height 8
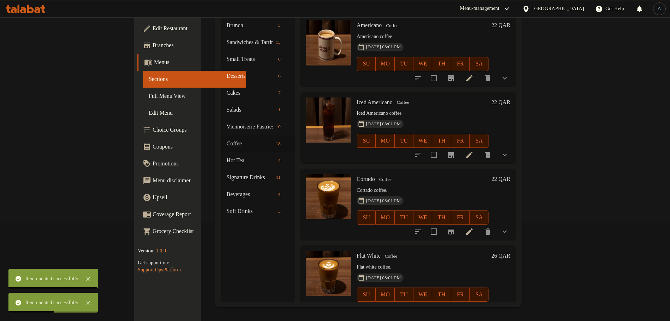
scroll to position [176, 0]
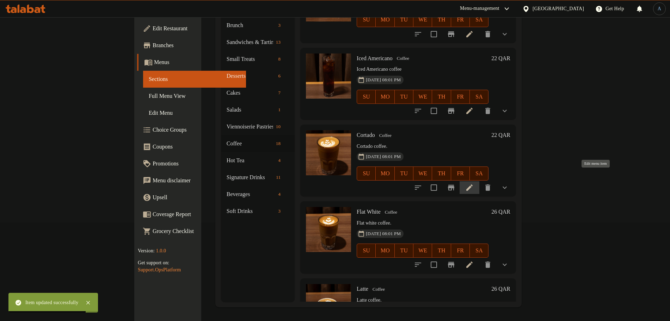
click at [473, 185] on icon at bounding box center [469, 188] width 6 height 6
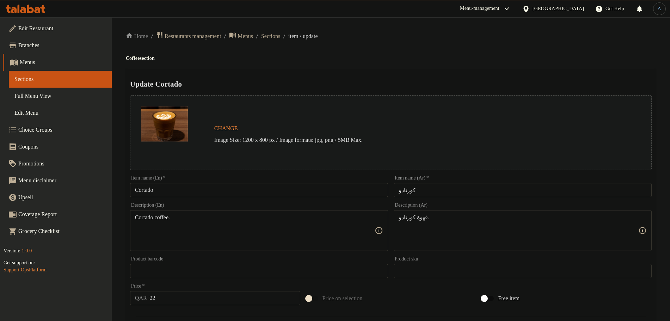
click at [408, 186] on input "كورتادو" at bounding box center [523, 190] width 258 height 14
click at [403, 80] on h2 "Update Cortado" at bounding box center [391, 84] width 522 height 11
paste textarea
type textarea "Cortado coffee"
click at [431, 76] on div "Update Cortado Change Image Size: 1200 x 800 px / Image formats: jpg, png / 5MB…" at bounding box center [391, 299] width 530 height 461
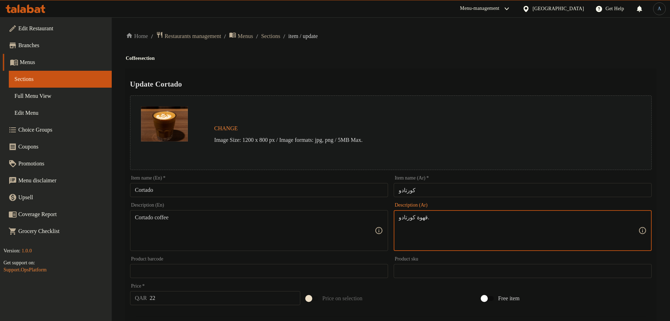
paste textarea
type textarea "قهوة كورتادو"
click at [461, 33] on ol "Home / Restaurants management / Menus / Sections / item / update" at bounding box center [391, 36] width 530 height 10
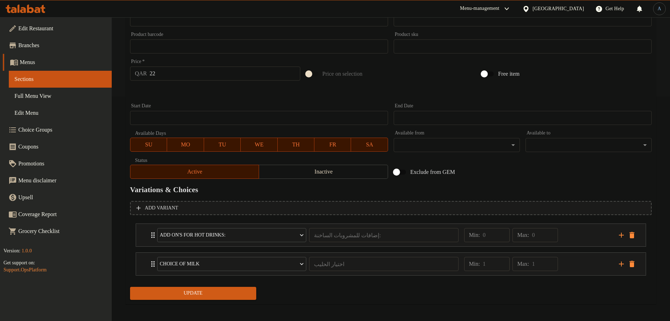
scroll to position [227, 0]
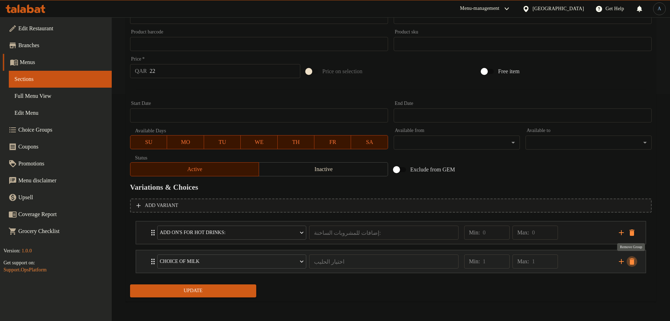
click at [633, 262] on icon "delete" at bounding box center [631, 262] width 5 height 6
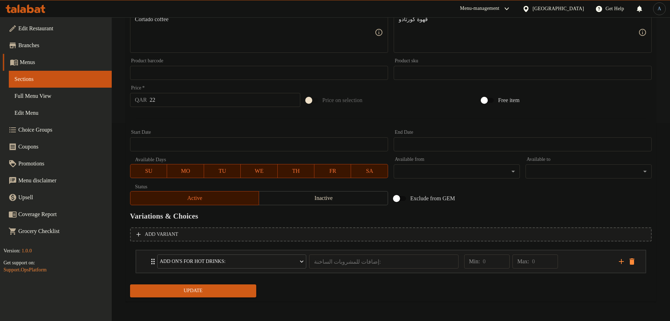
click at [208, 295] on span "Update" at bounding box center [193, 291] width 115 height 9
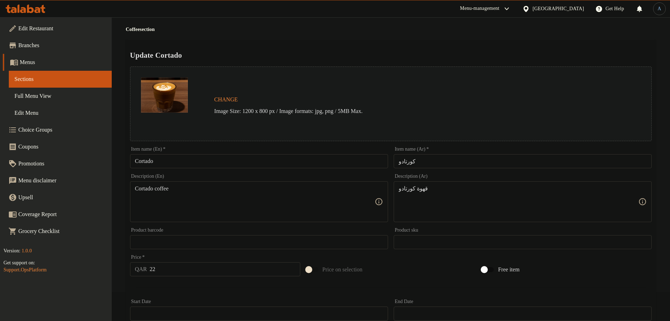
scroll to position [0, 0]
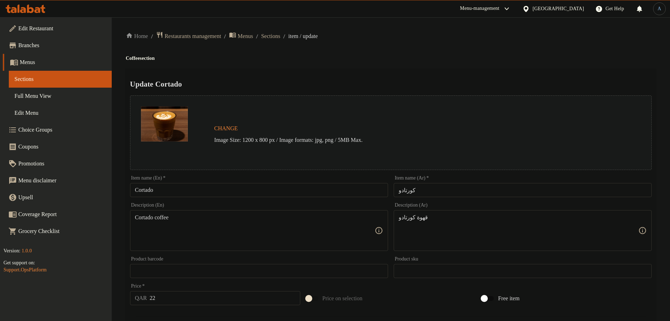
click at [349, 62] on div "Home / Restaurants management / Menus / Sections / item / update Coffee section…" at bounding box center [391, 268] width 530 height 475
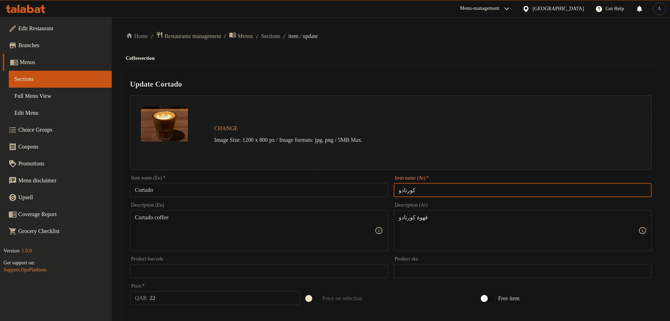
click at [473, 192] on input "كورتادو" at bounding box center [523, 190] width 258 height 14
click at [407, 31] on ol "Home / Restaurants management / Menus / Sections / item / update" at bounding box center [391, 36] width 530 height 10
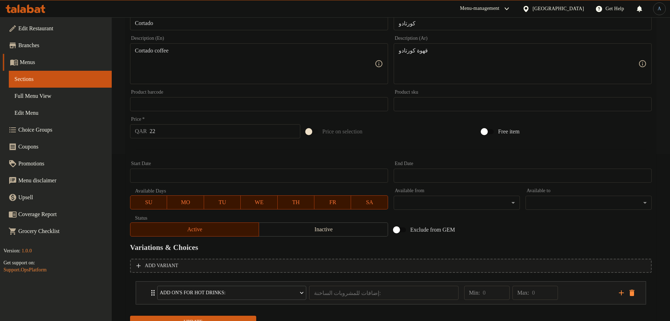
scroll to position [198, 0]
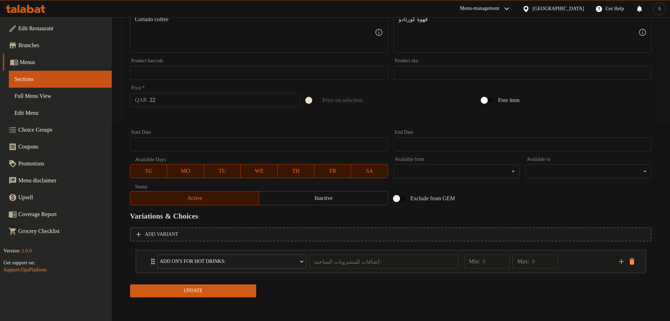
click at [216, 298] on div "Update" at bounding box center [193, 291] width 132 height 19
click at [220, 288] on span "Update" at bounding box center [193, 291] width 115 height 9
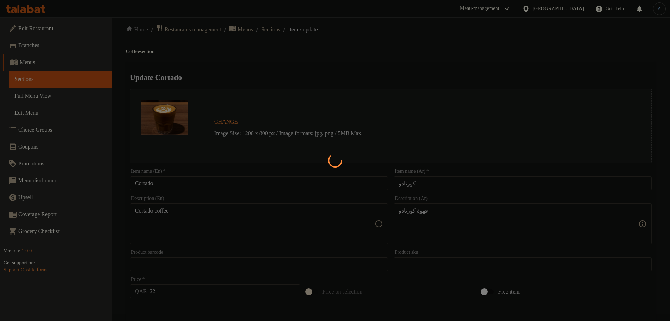
scroll to position [0, 0]
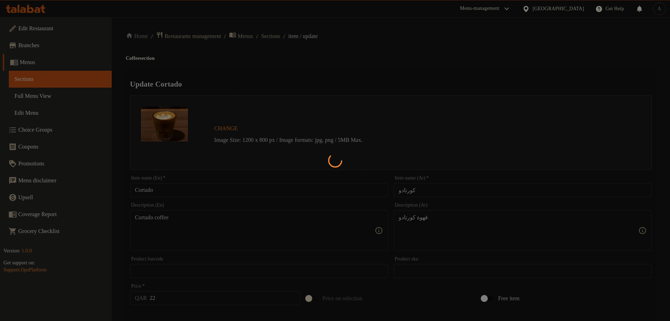
click at [277, 37] on div at bounding box center [335, 160] width 670 height 321
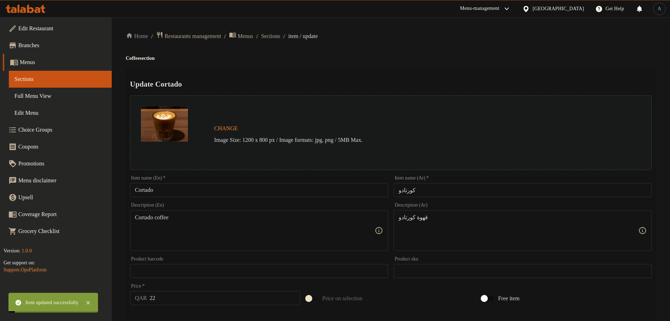
click at [335, 44] on div "Home / Restaurants management / Menus / Sections / item / update Coffee section…" at bounding box center [391, 268] width 530 height 475
click at [280, 39] on span "Sections" at bounding box center [270, 36] width 19 height 8
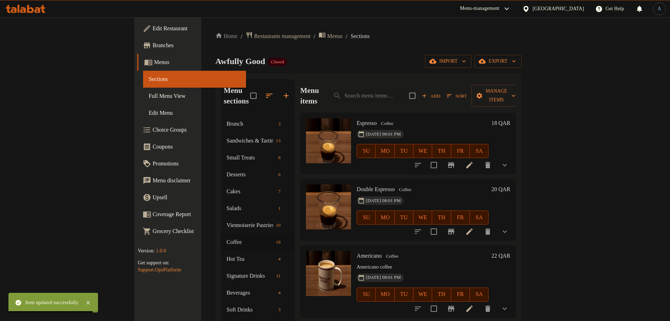
click at [353, 43] on div "Home / Restaurants management / Menus / Sections Awfully Good Closed import exp…" at bounding box center [368, 218] width 306 height 375
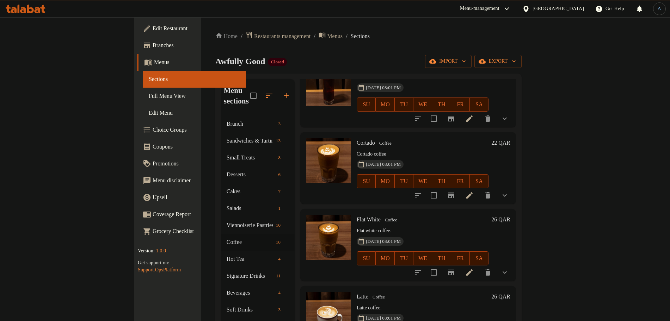
scroll to position [325, 0]
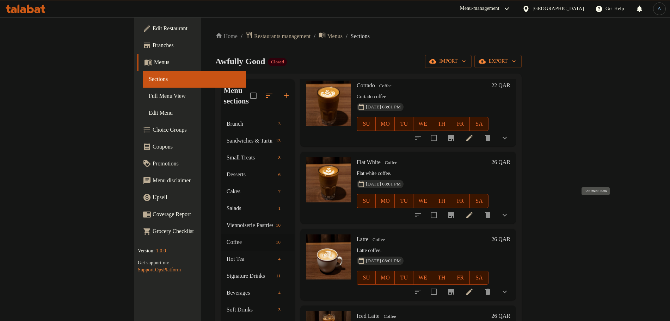
click at [474, 211] on icon at bounding box center [469, 215] width 8 height 8
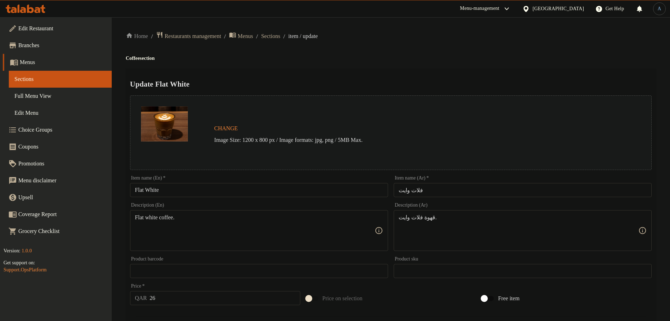
click at [440, 191] on input "فلات وايت" at bounding box center [523, 190] width 258 height 14
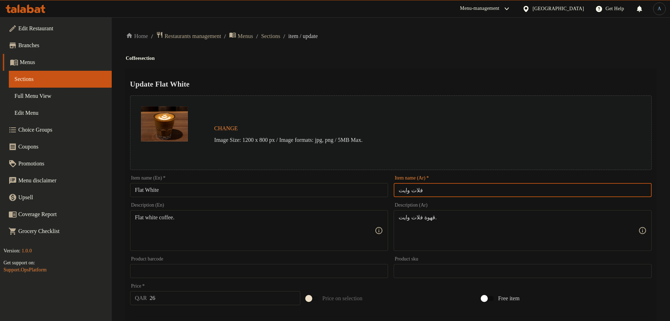
click at [457, 80] on h2 "Update Flat White" at bounding box center [391, 84] width 522 height 11
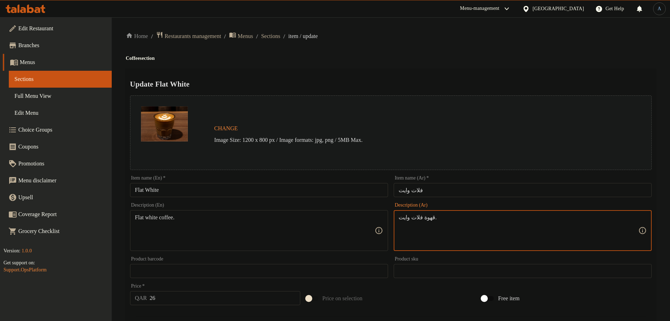
paste textarea "فلات وايت"
click at [447, 87] on h2 "Update Flat White" at bounding box center [391, 84] width 522 height 11
click at [480, 226] on textarea "قهوة فلات وايت." at bounding box center [519, 230] width 240 height 33
type textarea "قهوة فلات وايت"
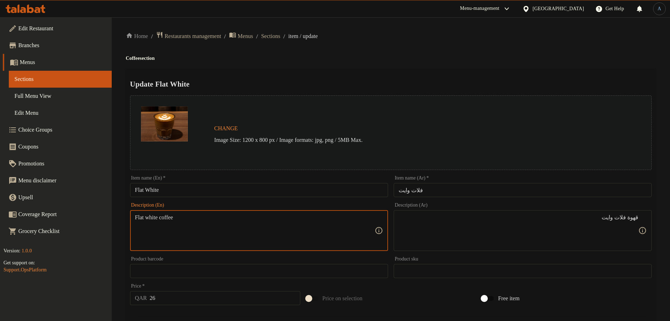
type textarea "Flat white coffee"
click at [310, 75] on div "Update Flat White Change Image Size: 1200 x 800 px / Image formats: jpg, png / …" at bounding box center [391, 299] width 530 height 461
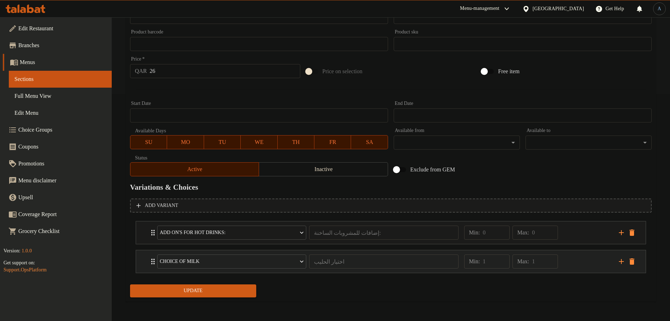
click at [591, 262] on div "Min: 1 ​ Max: 1 ​" at bounding box center [537, 262] width 155 height 23
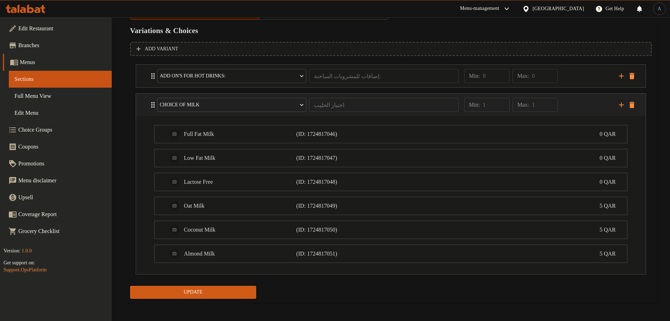
scroll to position [385, 0]
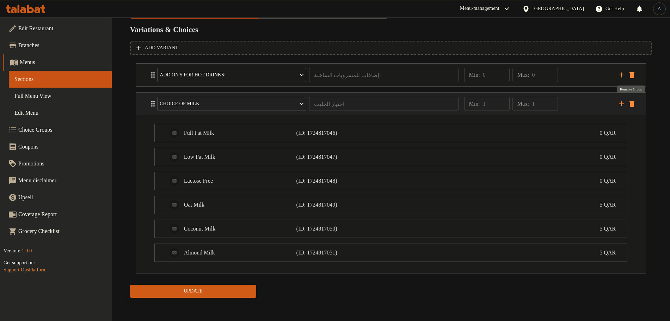
click at [630, 104] on icon "delete" at bounding box center [631, 104] width 5 height 6
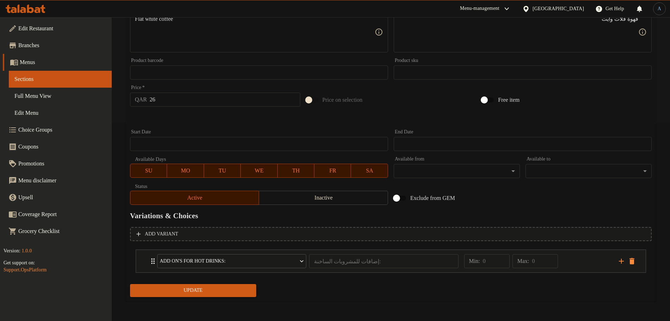
scroll to position [198, 0]
click at [223, 293] on span "Update" at bounding box center [193, 291] width 115 height 9
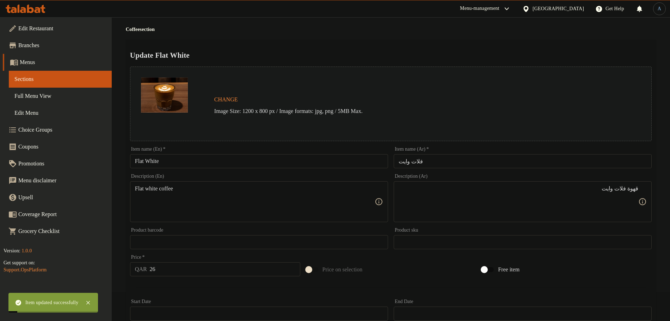
scroll to position [0, 0]
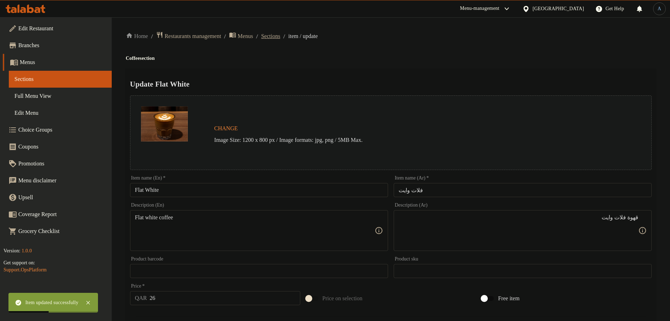
click at [280, 36] on span "Sections" at bounding box center [270, 36] width 19 height 8
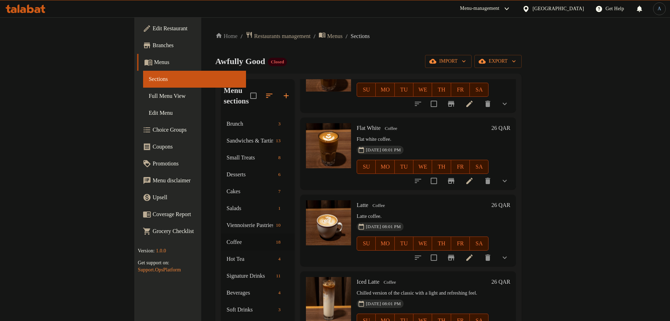
scroll to position [396, 0]
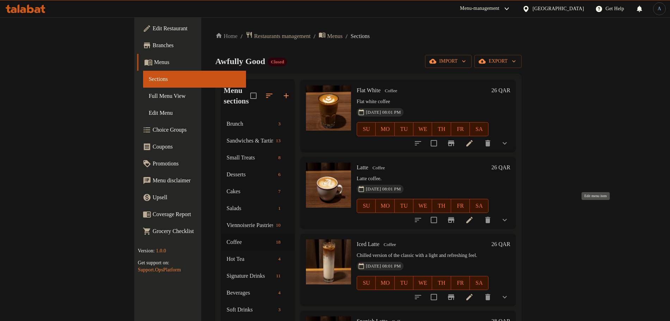
click at [473, 217] on icon at bounding box center [469, 220] width 6 height 6
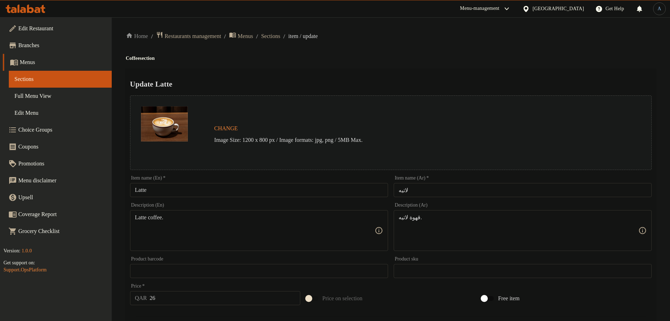
click at [432, 195] on input "لاتيه" at bounding box center [523, 190] width 258 height 14
type textarea "Latte coffee"
type textarea "قهوة لاتيه"
click at [335, 77] on div "Update Latte Change Image Size: 1200 x 800 px / Image formats: jpg, png / 5MB M…" at bounding box center [391, 299] width 530 height 461
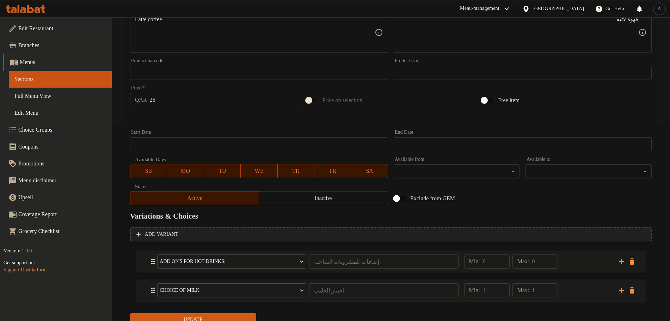
scroll to position [227, 0]
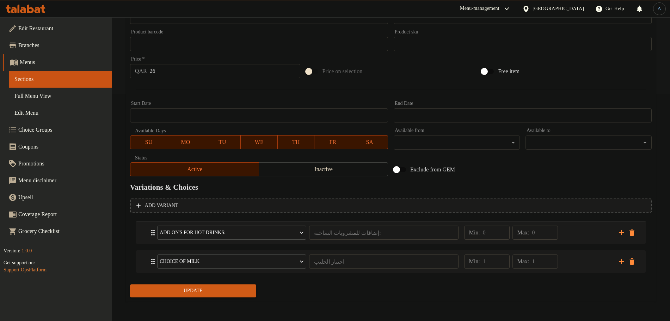
click at [230, 295] on span "Update" at bounding box center [193, 291] width 115 height 9
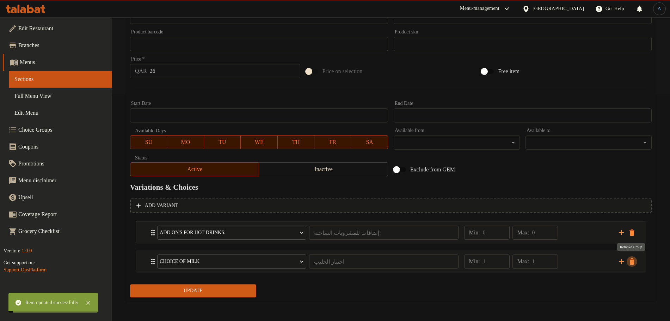
click at [630, 261] on icon "delete" at bounding box center [631, 262] width 5 height 6
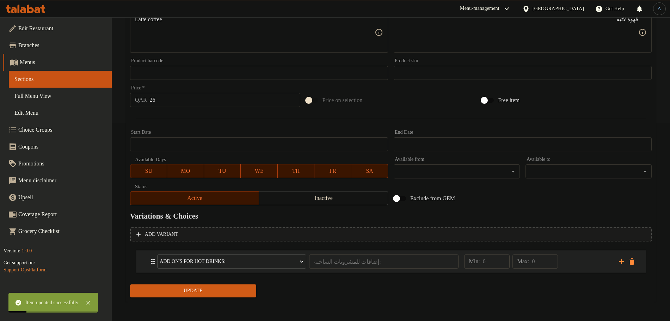
click at [581, 264] on div "Min: 0 ​ Max: 0 ​" at bounding box center [537, 262] width 155 height 23
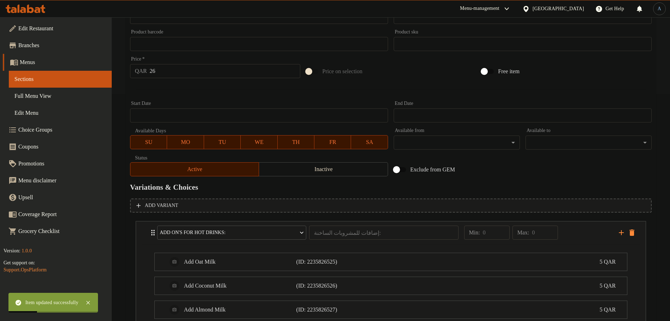
scroll to position [309, 0]
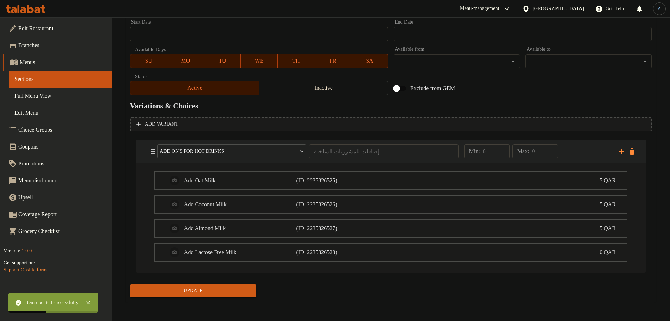
click at [588, 150] on div "Min: 0 ​ Max: 0 ​" at bounding box center [537, 151] width 155 height 23
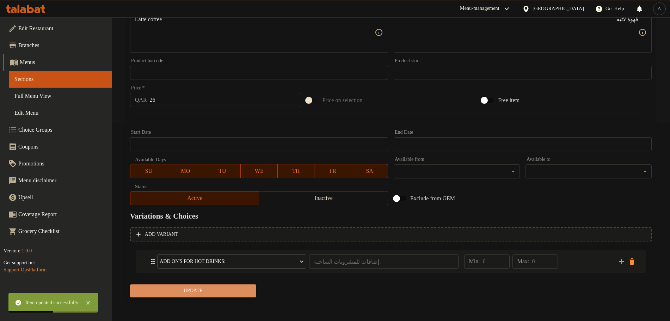
click at [160, 293] on span "Update" at bounding box center [193, 291] width 115 height 9
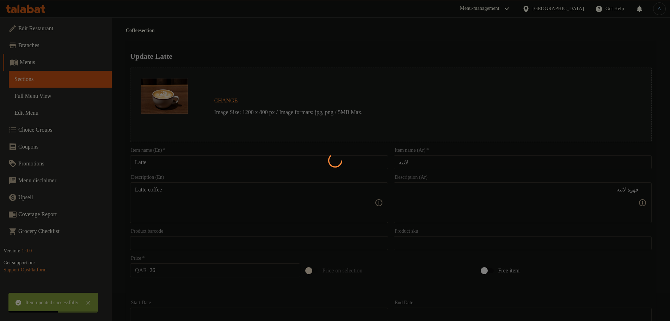
scroll to position [0, 0]
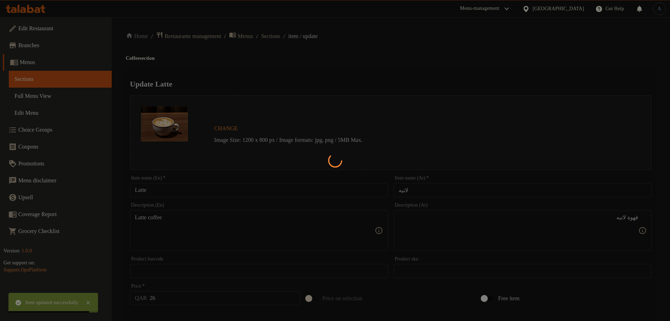
click at [287, 38] on div at bounding box center [335, 160] width 670 height 321
click at [469, 49] on div at bounding box center [335, 160] width 670 height 321
click at [470, 37] on div at bounding box center [335, 160] width 670 height 321
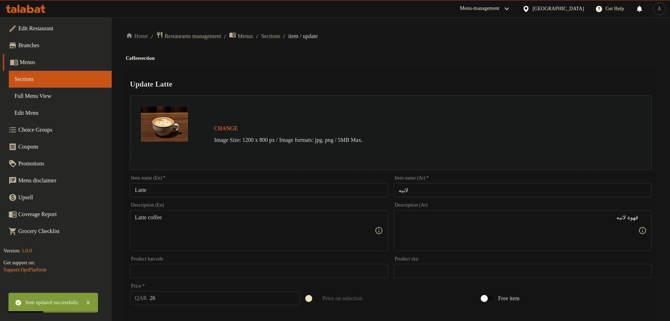
click at [280, 41] on div "Home / Restaurants management / Menus / Sections / item / update Coffee section…" at bounding box center [391, 268] width 530 height 475
click at [280, 36] on span "Sections" at bounding box center [270, 36] width 19 height 8
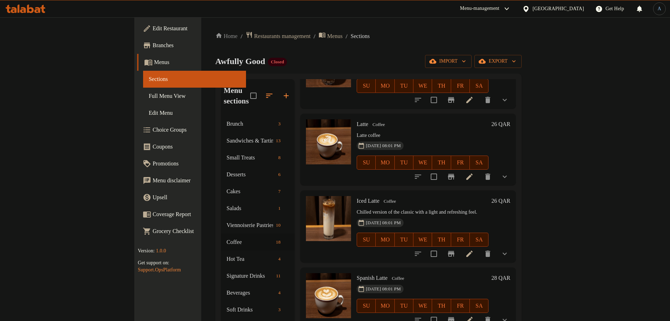
scroll to position [440, 0]
click at [474, 249] on icon at bounding box center [469, 253] width 8 height 8
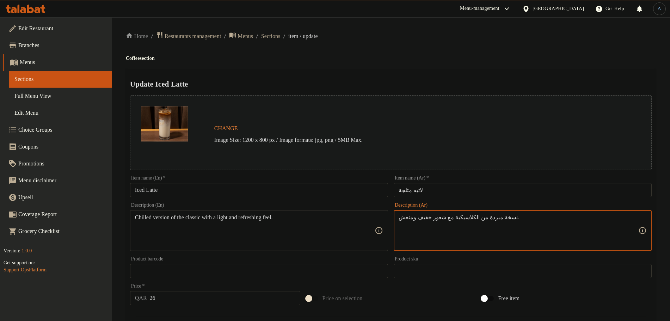
paste textarea "هوة لاتيه مثلجة"
type textarea "قهوة لاتيه مثلجة"
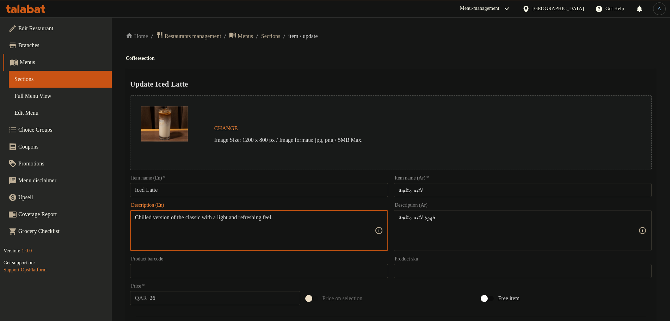
paste textarea "Iced Latte Coffee"
click at [251, 216] on textarea "Iced Latte Coffee" at bounding box center [255, 230] width 240 height 33
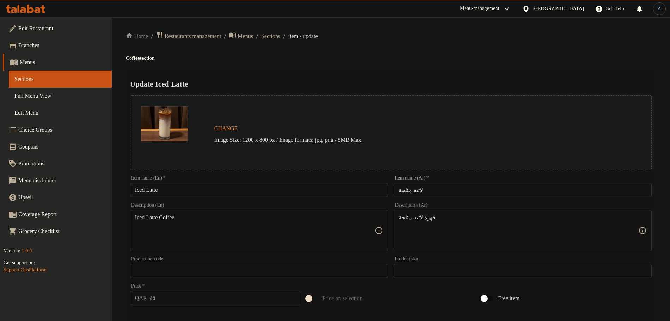
click at [303, 223] on textarea "Iced Latte Coffee" at bounding box center [255, 230] width 240 height 33
paste textarea "latte c"
type textarea "Iced latte coffee"
click at [392, 57] on h4 "Coffee section" at bounding box center [391, 58] width 530 height 7
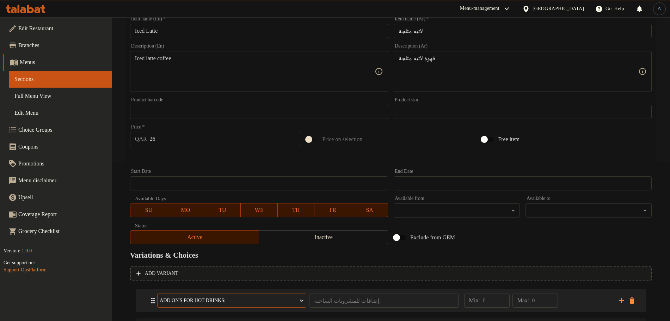
scroll to position [227, 0]
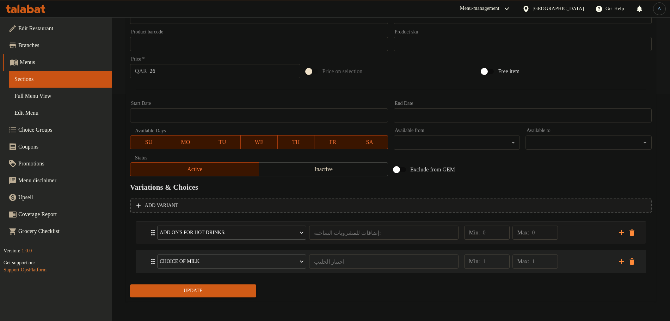
click at [593, 264] on div "Min: 1 ​ Max: 1 ​" at bounding box center [537, 262] width 155 height 23
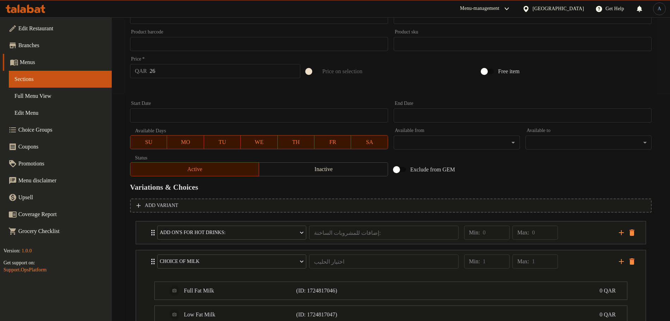
scroll to position [386, 0]
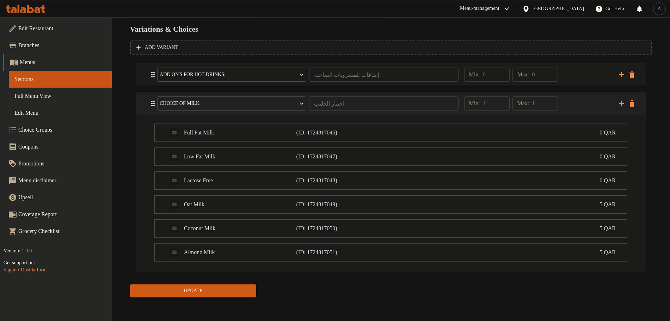
click at [635, 108] on div "Expand" at bounding box center [626, 103] width 21 height 11
click at [633, 103] on icon "delete" at bounding box center [631, 103] width 5 height 6
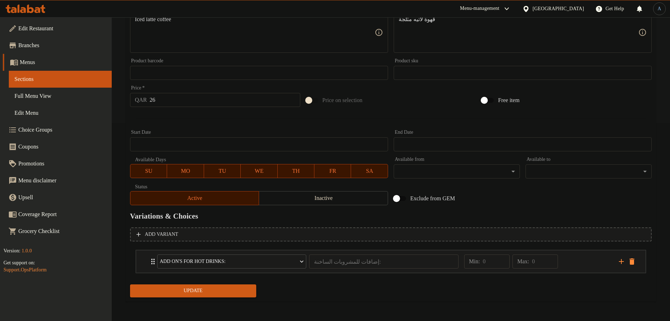
click at [222, 285] on button "Update" at bounding box center [193, 291] width 126 height 13
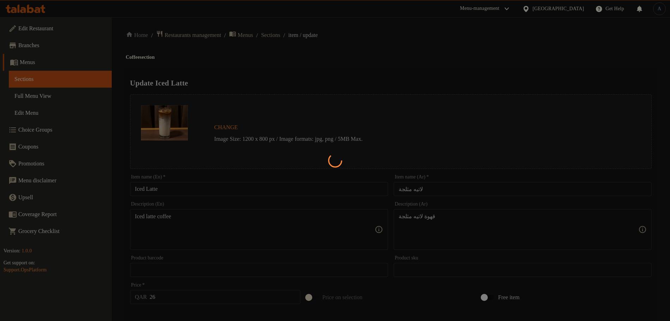
scroll to position [0, 0]
click at [187, 193] on div at bounding box center [335, 160] width 670 height 321
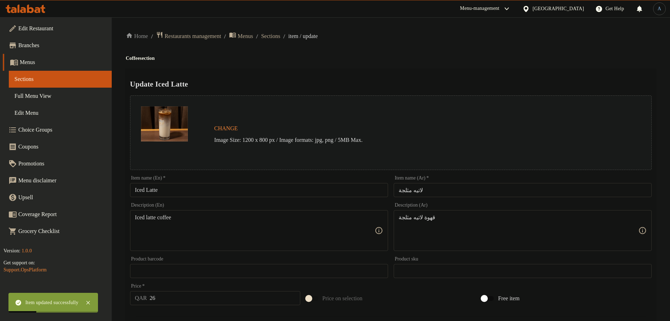
click at [187, 193] on input "Iced Latte" at bounding box center [259, 190] width 258 height 14
click at [291, 73] on div "Update Iced Latte Change Image Size: 1200 x 800 px / Image formats: jpg, png / …" at bounding box center [391, 285] width 530 height 432
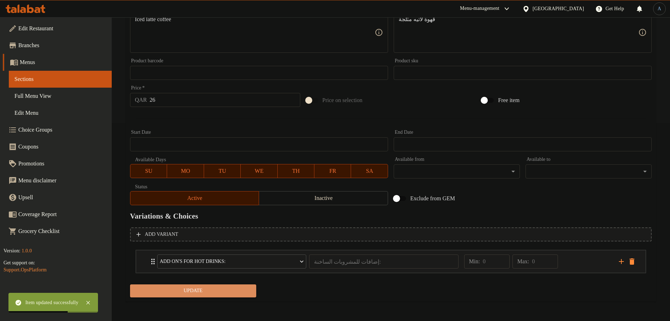
click at [220, 290] on span "Update" at bounding box center [193, 291] width 115 height 9
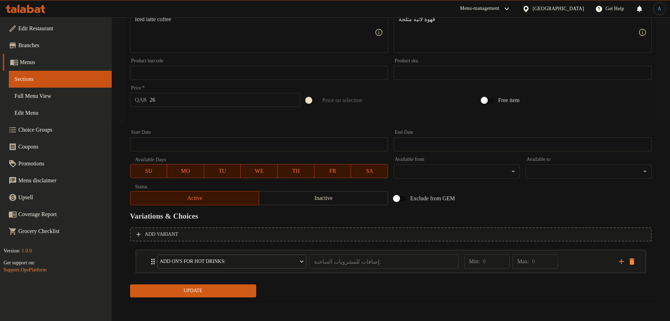
click at [224, 295] on span "Update" at bounding box center [193, 291] width 115 height 9
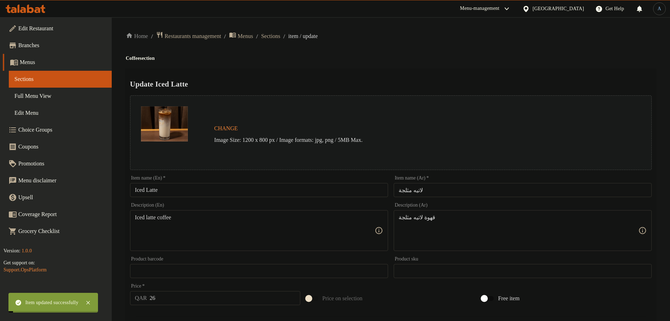
click at [280, 34] on span "Sections" at bounding box center [270, 36] width 19 height 8
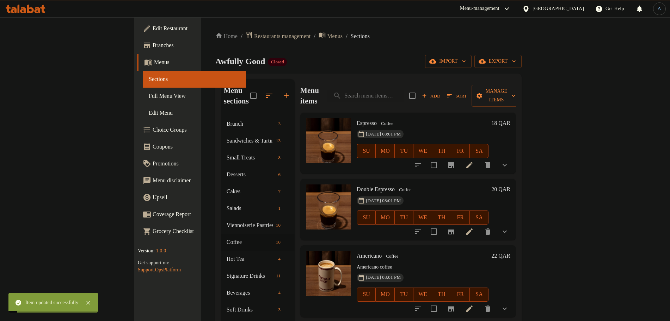
click at [395, 41] on div "Home / Restaurants management / Menus / Sections Awfully Good Closed import exp…" at bounding box center [368, 218] width 306 height 375
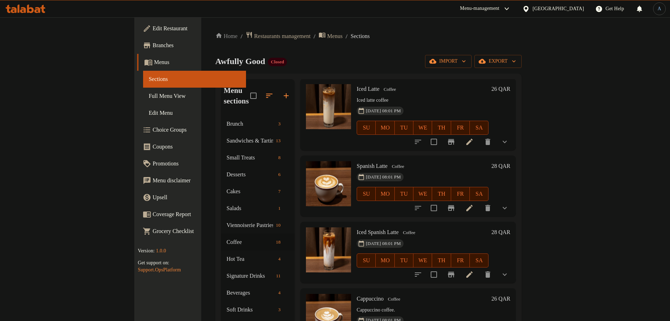
scroll to position [567, 0]
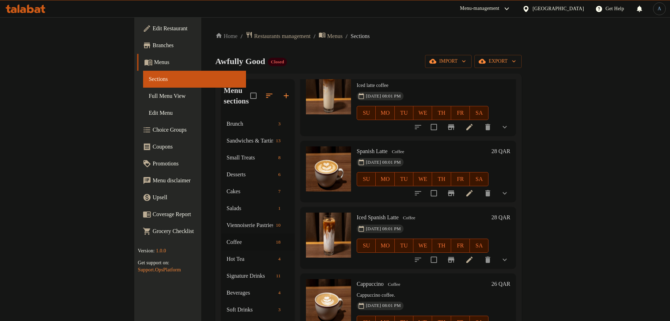
click at [437, 147] on h6 "Spanish Latte Coffee" at bounding box center [423, 152] width 132 height 10
click at [474, 189] on icon at bounding box center [469, 193] width 8 height 8
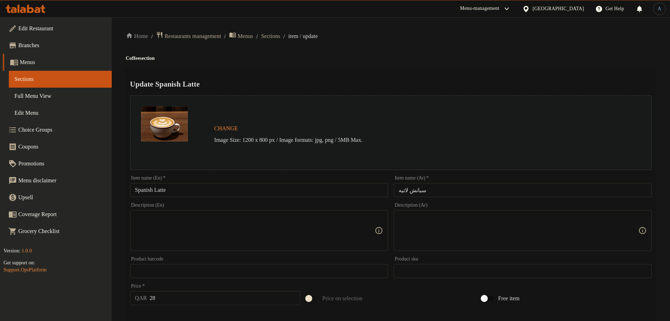
click at [262, 200] on div "Description (En) Description (En)" at bounding box center [259, 227] width 264 height 54
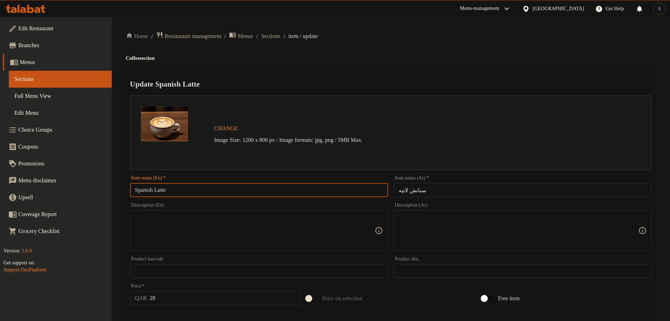
click at [264, 191] on input "Spanish Latte" at bounding box center [259, 190] width 258 height 14
click at [424, 58] on h4 "Coffee section" at bounding box center [391, 58] width 530 height 7
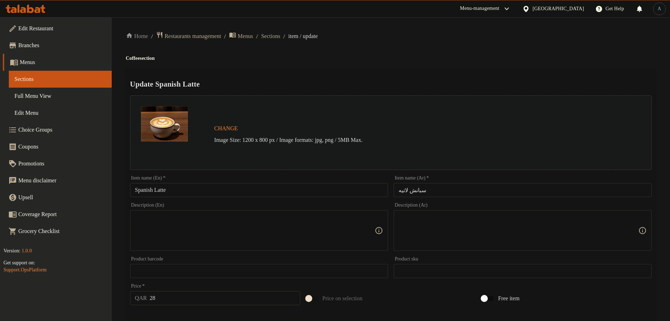
click at [425, 193] on input "سبانش لاتيه" at bounding box center [523, 190] width 258 height 14
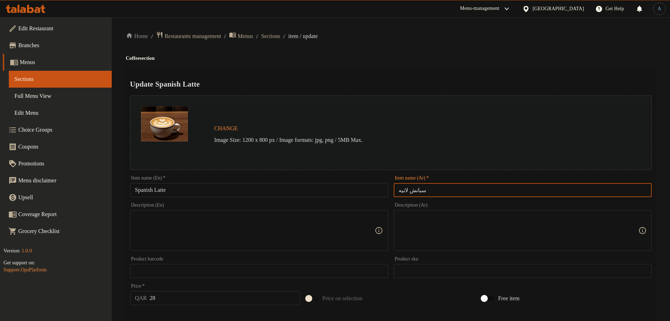
paste input "ي"
type input "سبانيش لاتيه"
click at [431, 67] on div "Home / Restaurants management / Menus / Sections / item / update Coffee section…" at bounding box center [391, 283] width 530 height 504
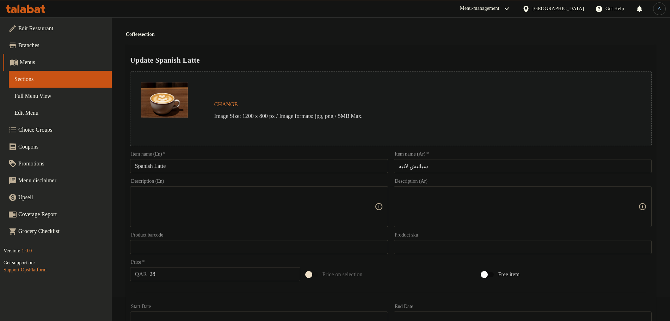
scroll to position [227, 0]
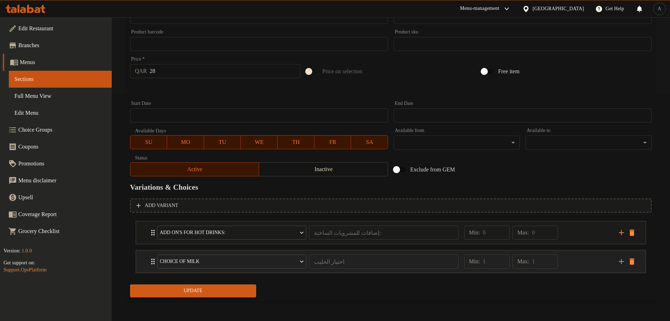
click at [632, 269] on div "Choice of Milk اختيار الحليب ​ Min: 1 ​ Max: 1 ​" at bounding box center [393, 262] width 488 height 23
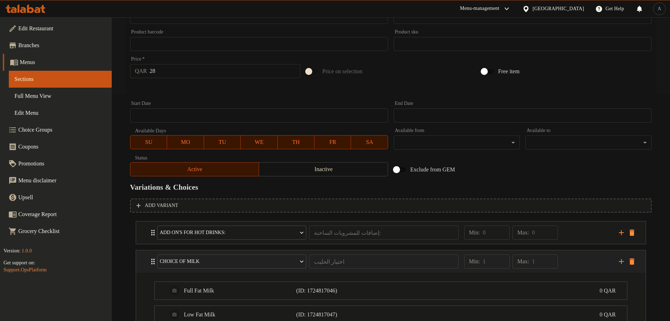
click at [632, 264] on icon "delete" at bounding box center [631, 262] width 5 height 6
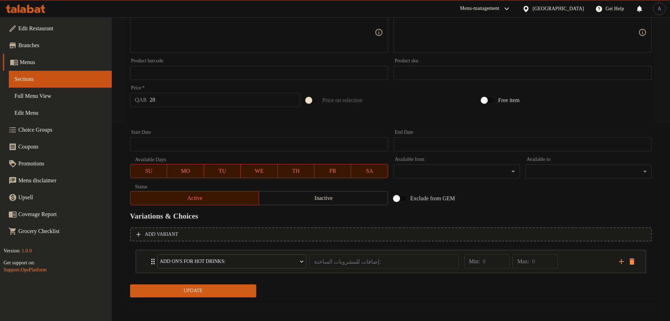
click at [201, 295] on span "Update" at bounding box center [193, 291] width 115 height 9
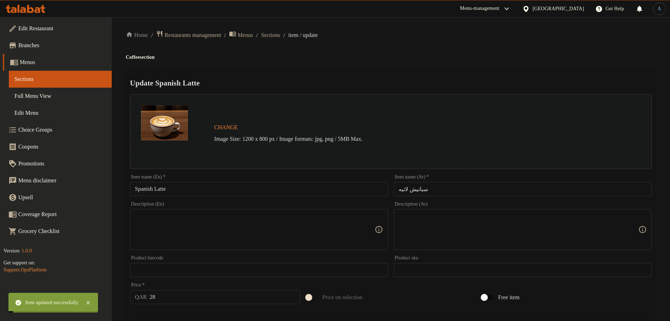
scroll to position [0, 0]
click at [192, 191] on input "Spanish Latte" at bounding box center [259, 190] width 258 height 14
click at [280, 39] on span "Sections" at bounding box center [270, 36] width 19 height 8
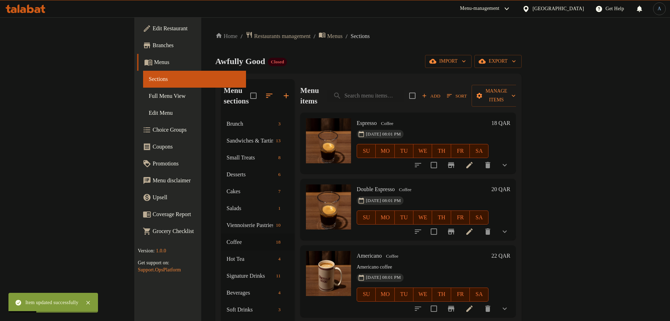
click at [285, 51] on div "Home / Restaurants management / Menus / Sections Awfully Good Closed import exp…" at bounding box center [368, 218] width 306 height 375
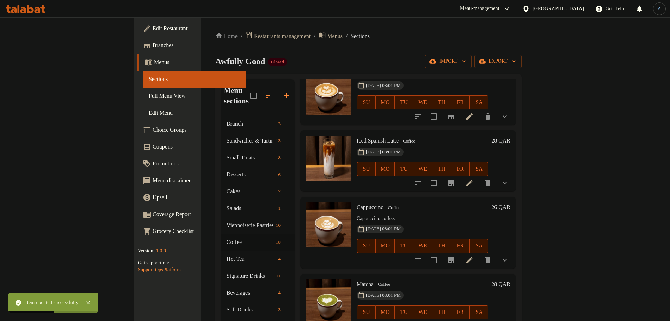
scroll to position [732, 0]
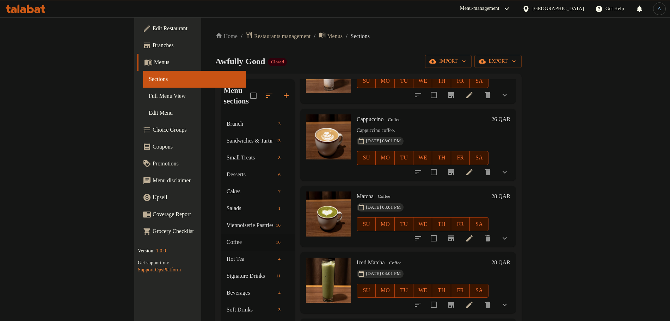
click at [364, 60] on div "Awfully Good Closed import export" at bounding box center [368, 61] width 306 height 13
click at [474, 168] on icon at bounding box center [469, 172] width 8 height 8
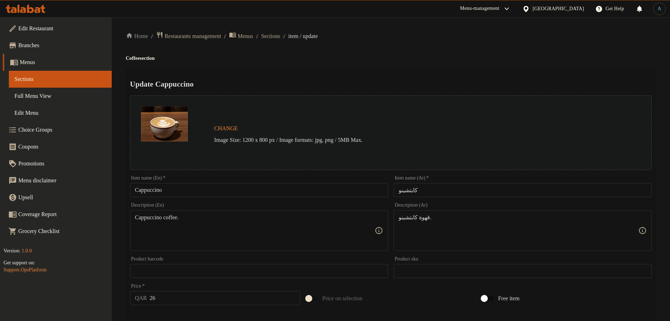
click at [422, 190] on input "كابتشينو" at bounding box center [523, 190] width 258 height 14
click at [436, 36] on ol "Home / Restaurants management / Menus / Sections / item / update" at bounding box center [391, 36] width 530 height 10
paste textarea
type textarea "قهوة كابتشينو"
paste textarea
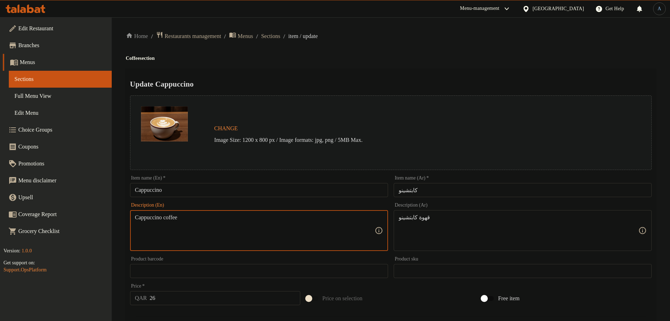
type textarea "Cappuccino coffee"
click at [351, 65] on div "Home / Restaurants management / Menus / Sections / item / update Coffee section…" at bounding box center [391, 283] width 530 height 504
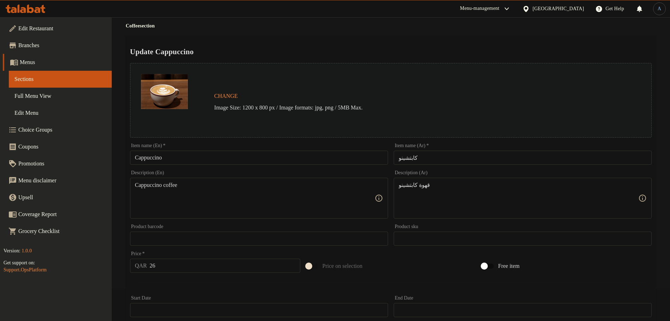
scroll to position [227, 0]
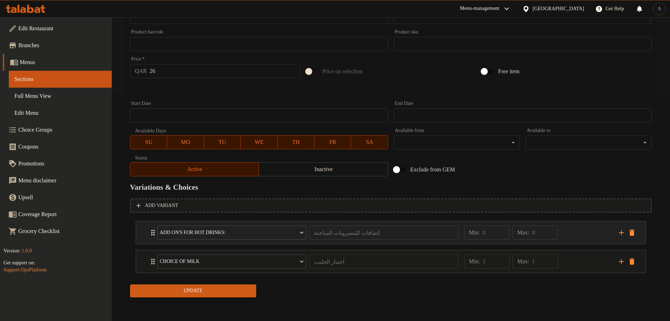
click at [633, 260] on icon "delete" at bounding box center [631, 262] width 5 height 6
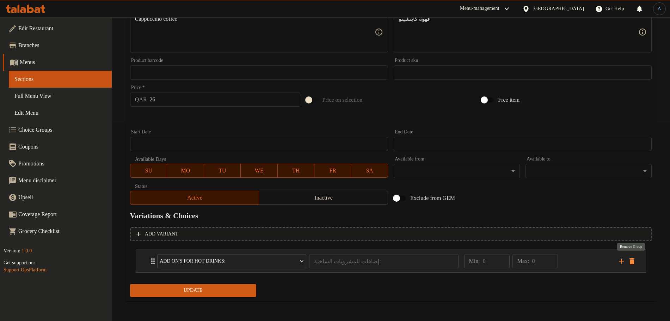
scroll to position [198, 0]
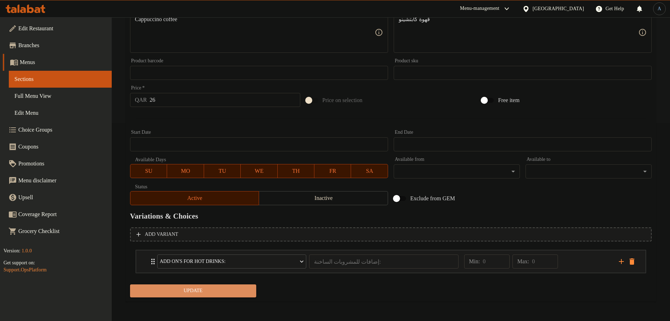
click at [217, 291] on span "Update" at bounding box center [193, 291] width 115 height 9
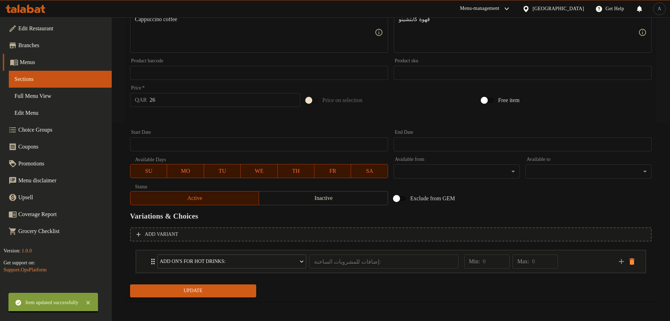
click at [237, 293] on span "Update" at bounding box center [193, 291] width 115 height 9
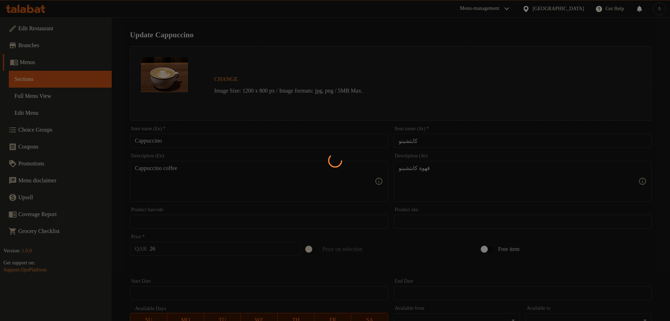
scroll to position [0, 0]
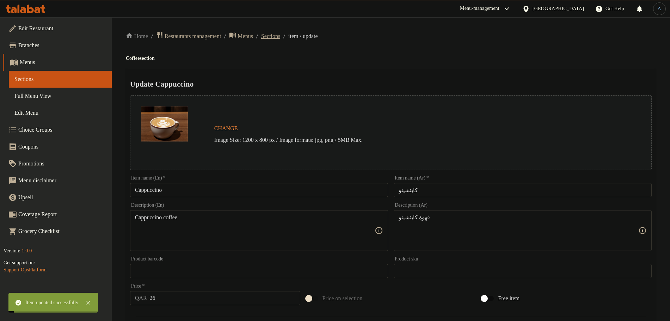
click at [280, 38] on span "Sections" at bounding box center [270, 36] width 19 height 8
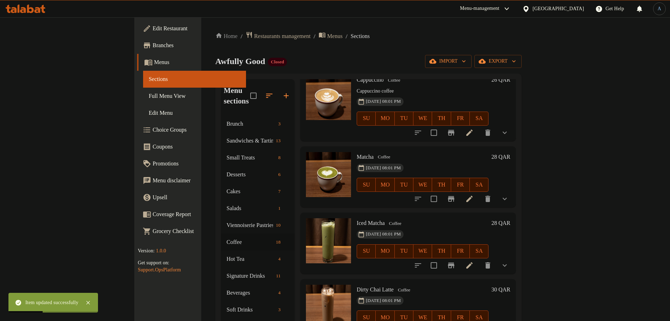
scroll to position [777, 0]
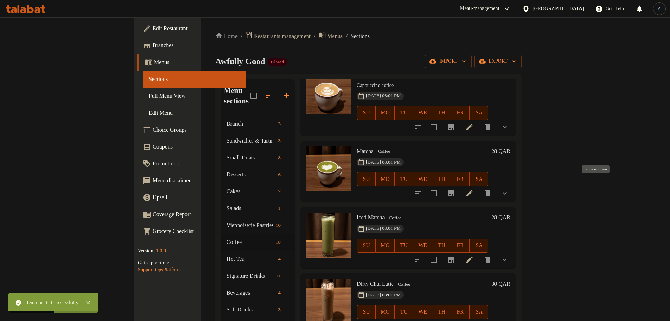
click at [474, 189] on icon at bounding box center [469, 193] width 8 height 8
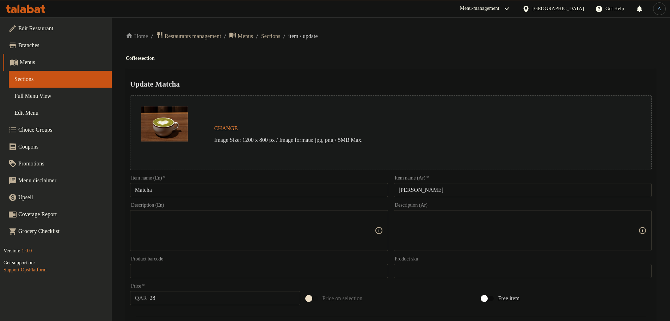
click at [450, 192] on input "ماتشا" at bounding box center [523, 190] width 258 height 14
click at [485, 51] on div "Home / Restaurants management / Menus / Sections / item / update Coffee section…" at bounding box center [391, 283] width 530 height 504
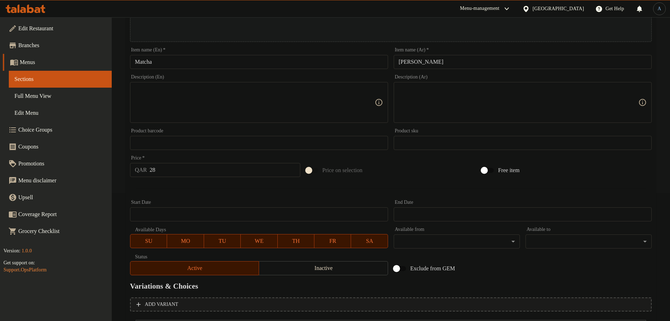
scroll to position [227, 0]
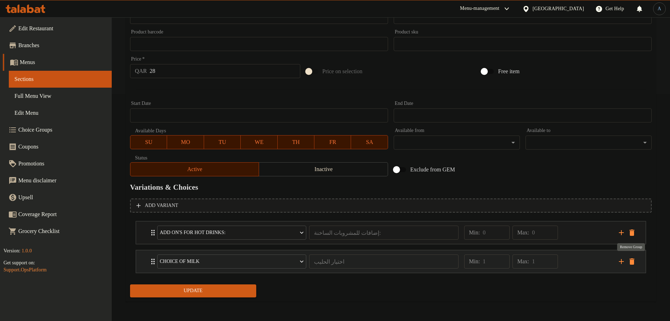
click at [635, 264] on icon "delete" at bounding box center [632, 262] width 8 height 8
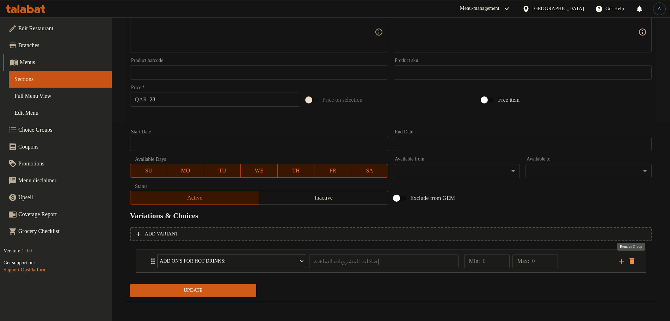
scroll to position [198, 0]
click at [206, 282] on div "Update" at bounding box center [193, 291] width 132 height 19
click at [205, 293] on span "Update" at bounding box center [193, 291] width 115 height 9
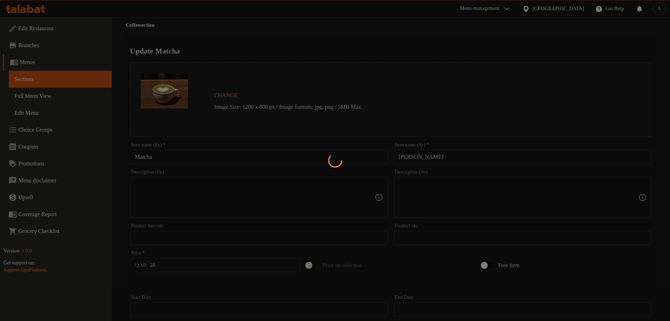
scroll to position [0, 0]
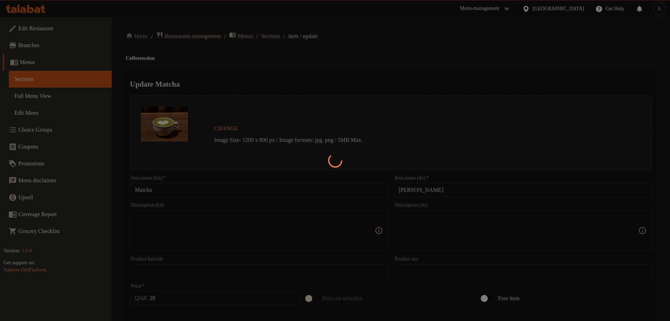
click at [356, 68] on div at bounding box center [335, 160] width 670 height 321
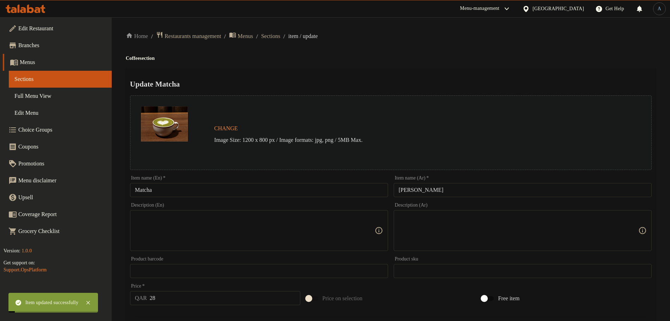
click at [193, 187] on input "Matcha" at bounding box center [259, 190] width 258 height 14
click at [297, 73] on div "Update Matcha Change Image Size: 1200 x 800 px / Image formats: jpg, png / 5MB …" at bounding box center [391, 285] width 530 height 432
click at [280, 36] on span "Sections" at bounding box center [270, 36] width 19 height 8
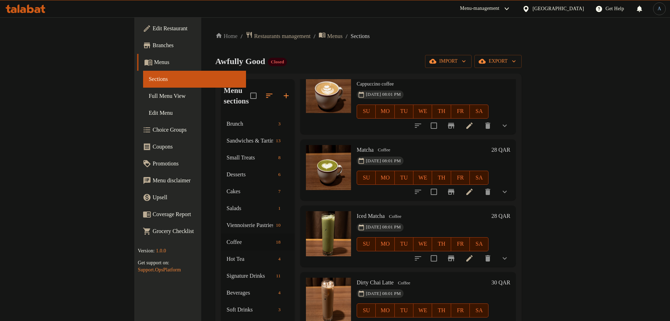
scroll to position [832, 0]
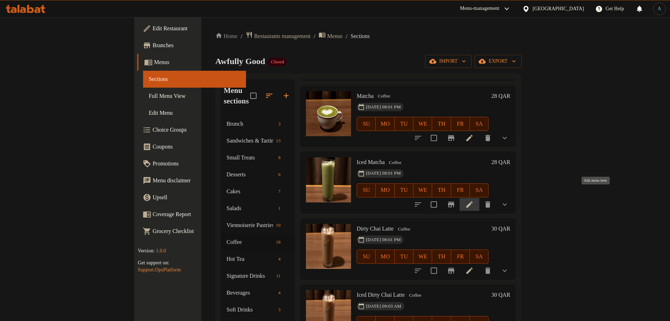
click at [474, 201] on icon at bounding box center [469, 205] width 8 height 8
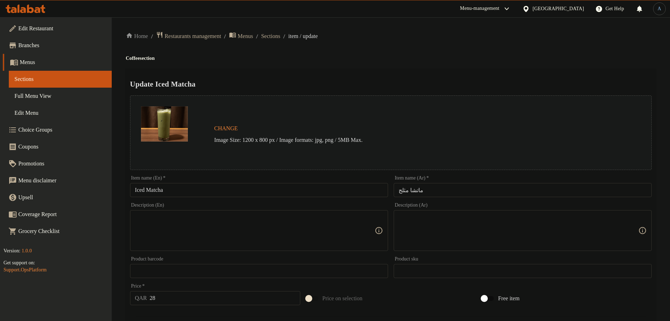
click at [438, 189] on input "ماتشا مثلج" at bounding box center [523, 190] width 258 height 14
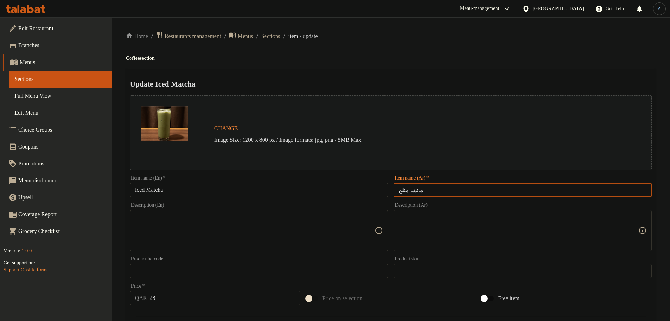
click at [442, 92] on div "Update Iced Matcha Change Image Size: 1200 x 800 px / Image formats: jpg, png /…" at bounding box center [391, 299] width 530 height 461
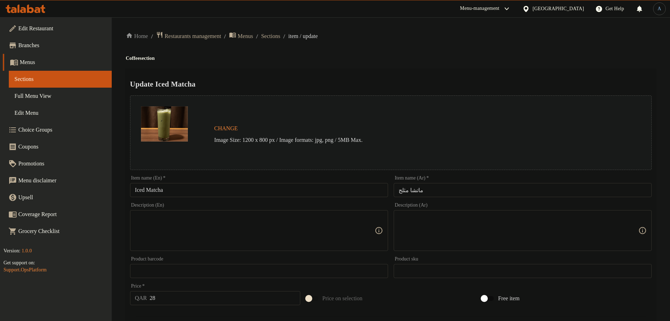
scroll to position [227, 0]
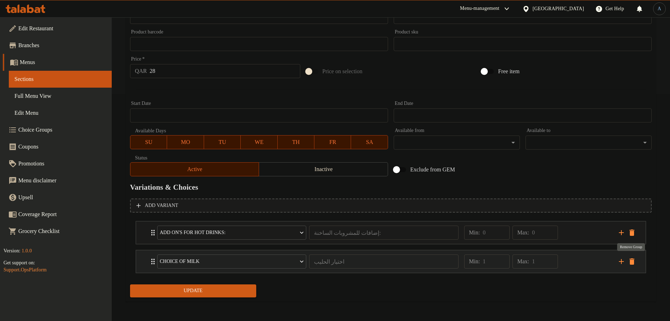
click at [635, 262] on icon "delete" at bounding box center [632, 262] width 8 height 8
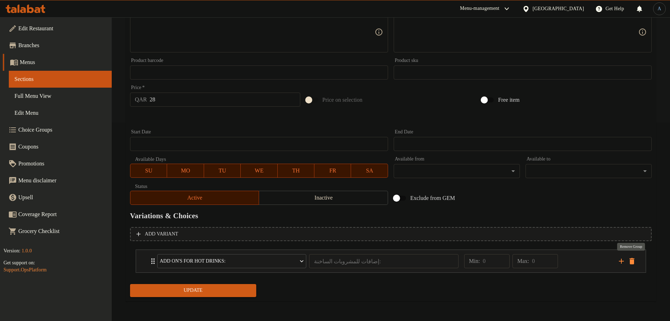
scroll to position [198, 0]
click at [224, 293] on span "Update" at bounding box center [193, 291] width 115 height 9
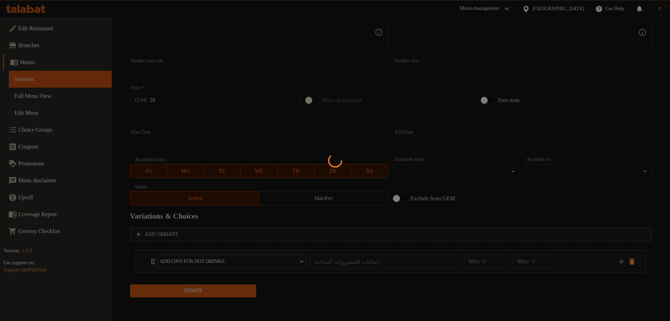
scroll to position [0, 0]
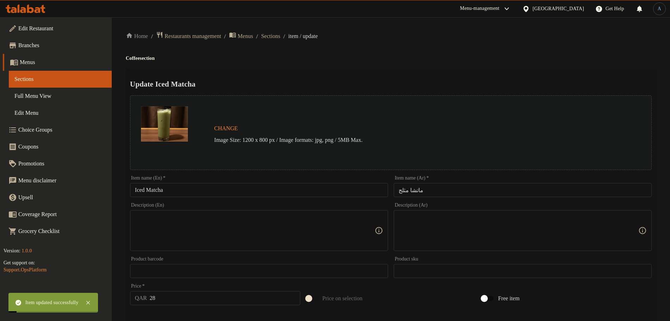
click at [214, 189] on input "Iced Matcha" at bounding box center [259, 190] width 258 height 14
click at [280, 39] on span "Sections" at bounding box center [270, 36] width 19 height 8
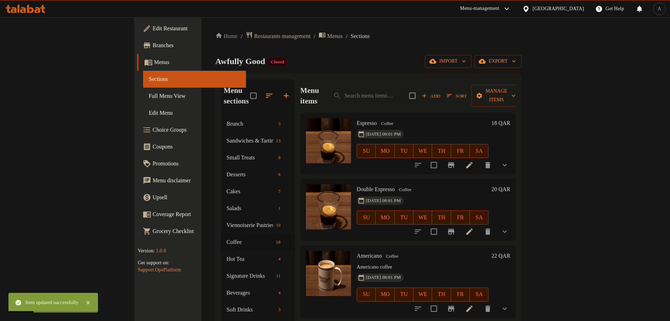
click at [350, 39] on ol "Home / Restaurants management / Menus / Sections" at bounding box center [368, 36] width 306 height 10
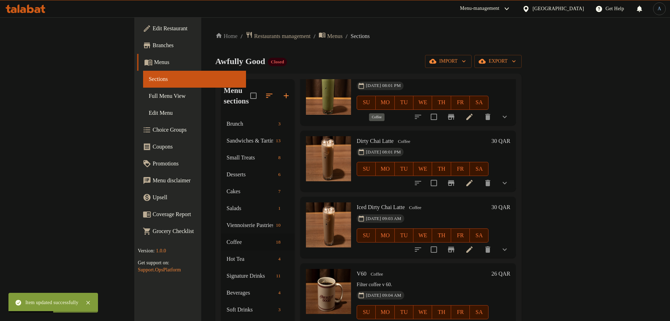
scroll to position [920, 0]
click at [402, 136] on h6 "Dirty Chai Latte Coffee" at bounding box center [423, 141] width 132 height 10
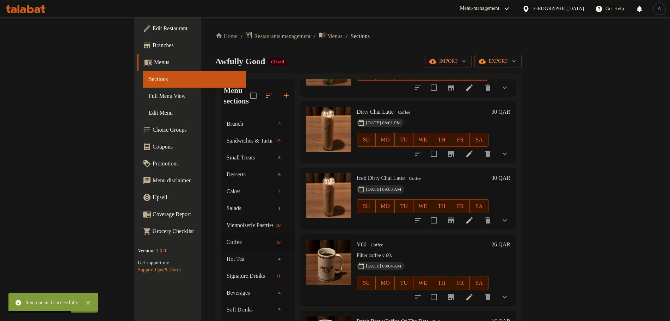
scroll to position [964, 0]
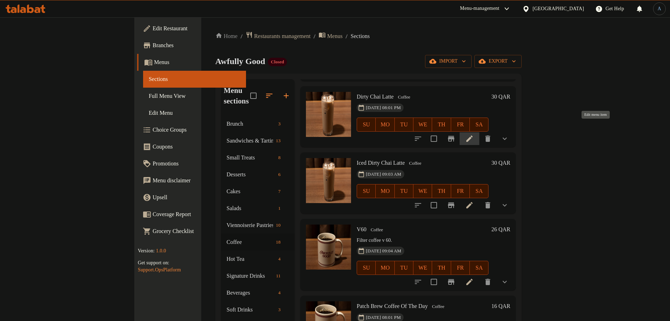
click at [474, 135] on icon at bounding box center [469, 139] width 8 height 8
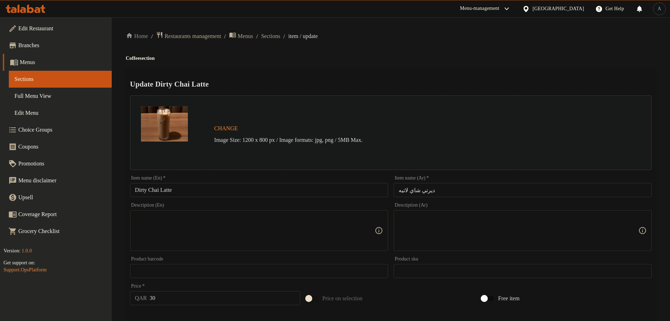
click at [208, 184] on input "Dirty Chai Latte" at bounding box center [259, 190] width 258 height 14
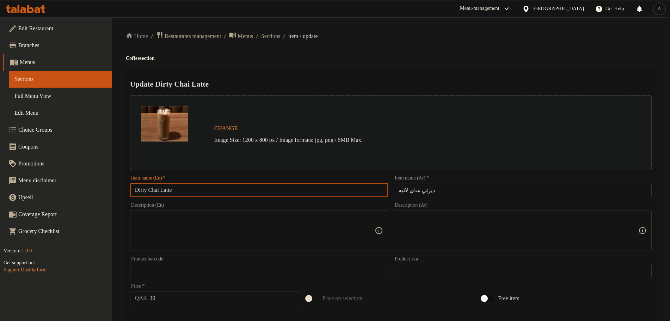
click at [373, 73] on div "Update Dirty Chai Latte Change Image Size: 1200 x 800 px / Image formats: jpg, …" at bounding box center [391, 299] width 530 height 461
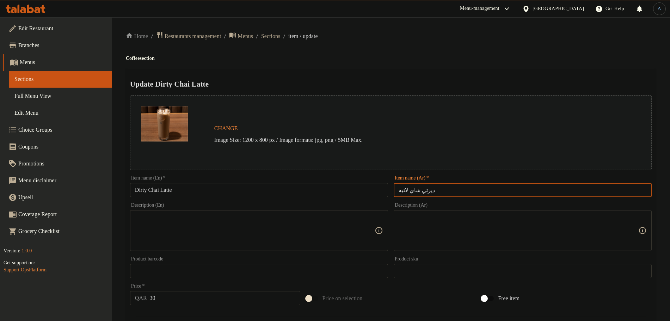
click at [546, 187] on input "ديرتي شاي لاتيه" at bounding box center [523, 190] width 258 height 14
click at [488, 76] on div "Update Dirty Chai Latte Change Image Size: 1200 x 800 px / Image formats: jpg, …" at bounding box center [391, 299] width 530 height 461
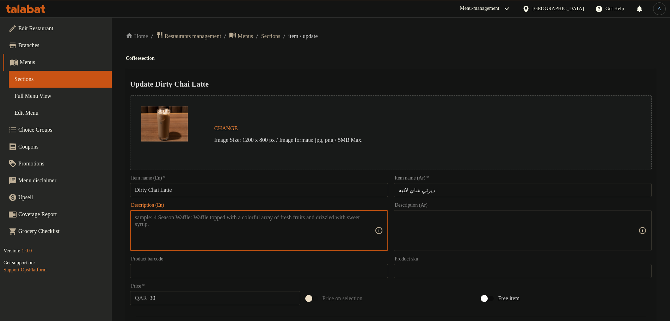
click at [292, 232] on textarea at bounding box center [255, 230] width 240 height 33
paste textarea "Homemade dirty chai latte"
type textarea "Homemade dirty chai latte"
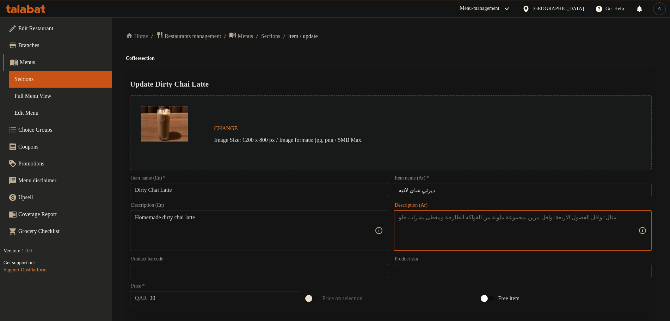
click at [438, 233] on textarea at bounding box center [519, 230] width 240 height 33
paste textarea "شاي ديرتى لاتيه"
type textarea "شاي ديرتى لاتيه بيتي"
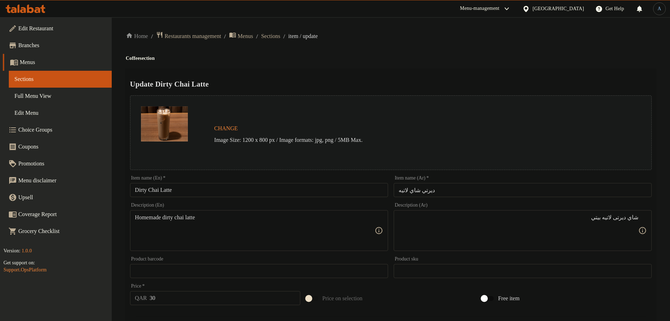
click at [435, 43] on div "Home / Restaurants management / Menus / Sections / item / update Coffee section…" at bounding box center [391, 283] width 530 height 504
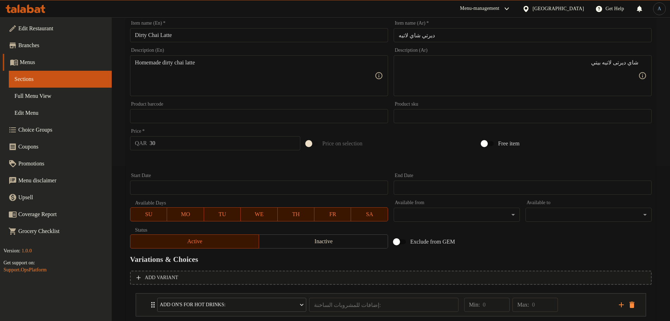
scroll to position [227, 0]
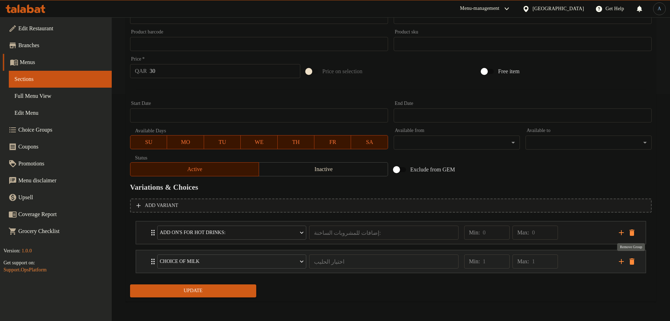
click at [634, 260] on icon "delete" at bounding box center [632, 262] width 8 height 8
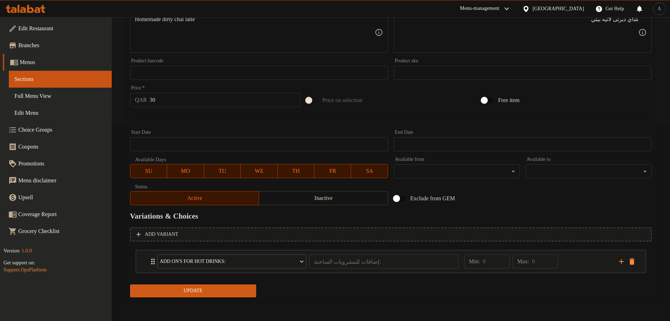
click at [207, 290] on span "Update" at bounding box center [193, 291] width 115 height 9
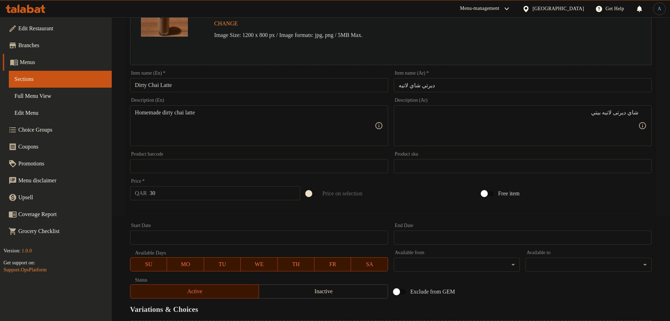
scroll to position [198, 0]
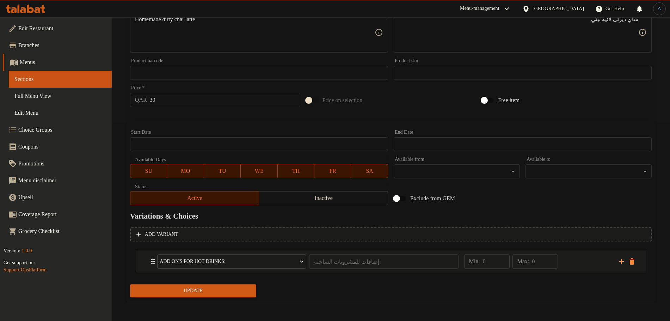
click at [219, 289] on span "Update" at bounding box center [193, 291] width 115 height 9
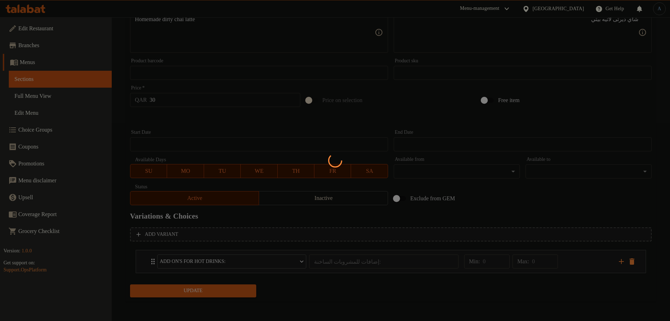
scroll to position [0, 0]
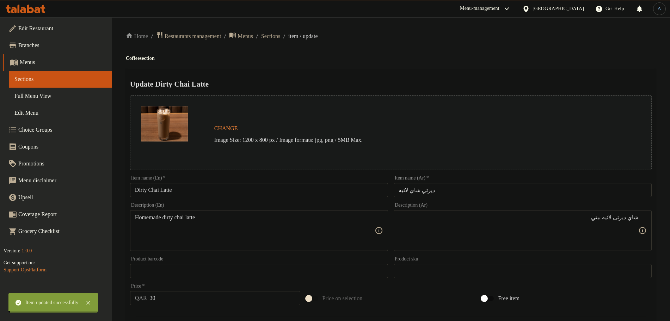
click at [280, 38] on span "Sections" at bounding box center [270, 36] width 19 height 8
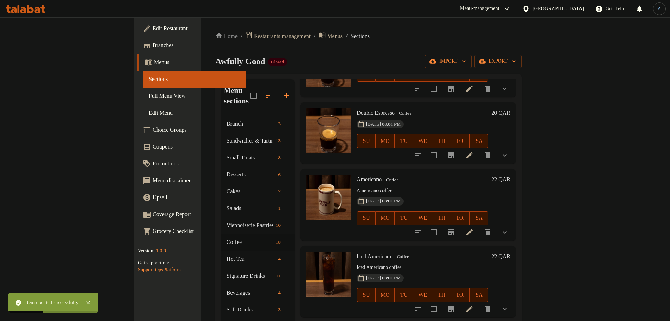
scroll to position [176, 0]
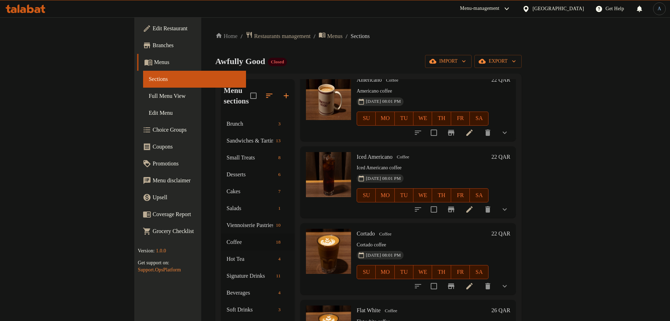
click at [457, 47] on div "Home / Restaurants management / Menus / Sections Awfully Good Closed import exp…" at bounding box center [368, 218] width 306 height 375
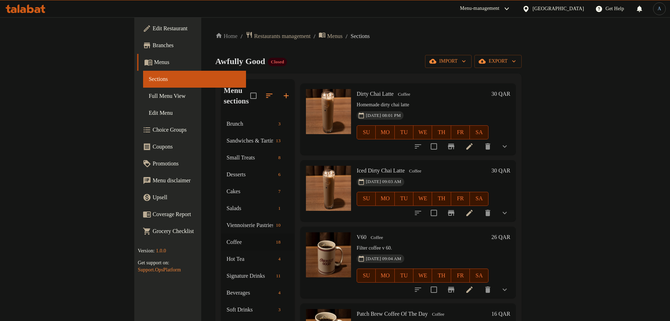
scroll to position [975, 0]
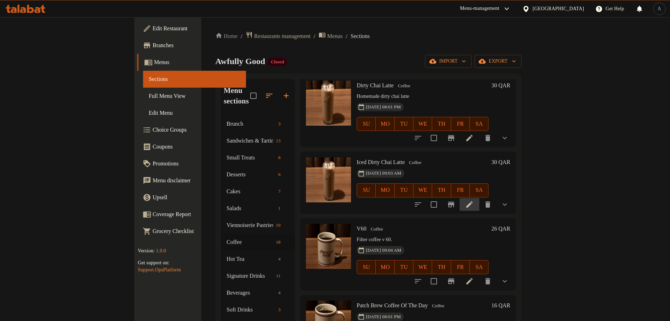
click at [479, 199] on li at bounding box center [470, 204] width 20 height 13
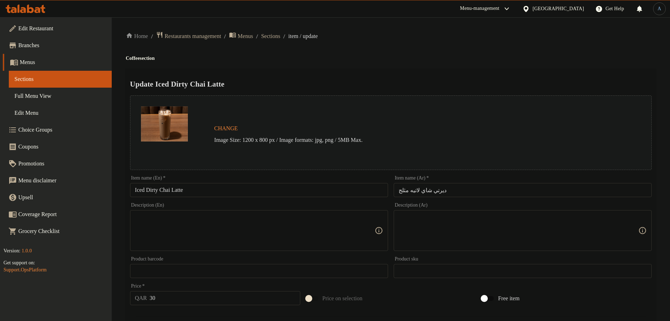
click at [460, 190] on input "ديرتي شاي لاتيه مثلج" at bounding box center [523, 190] width 258 height 14
click at [454, 64] on div "Home / Restaurants management / Menus / Sections / item / update Coffee section…" at bounding box center [391, 268] width 530 height 475
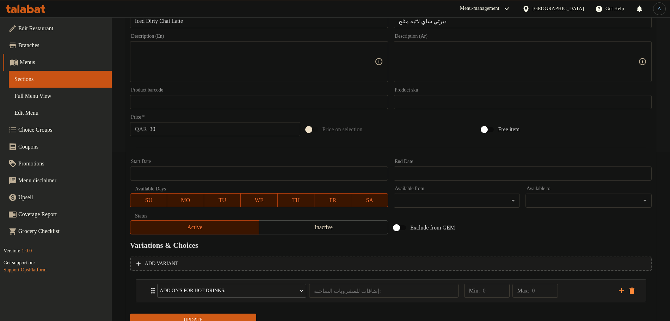
scroll to position [198, 0]
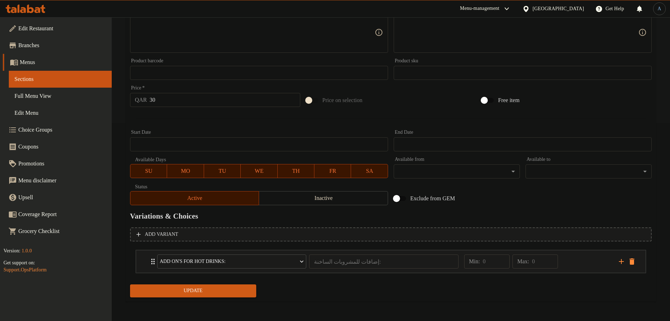
click at [214, 297] on button "Update" at bounding box center [193, 291] width 126 height 13
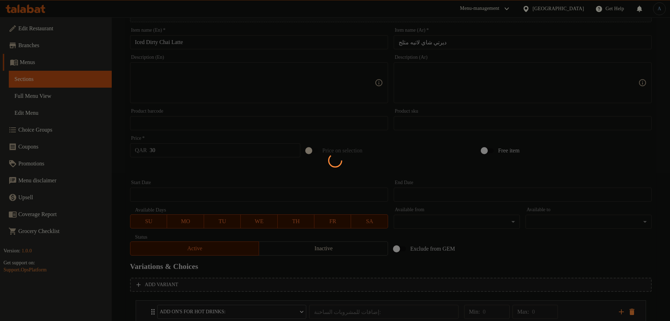
scroll to position [0, 0]
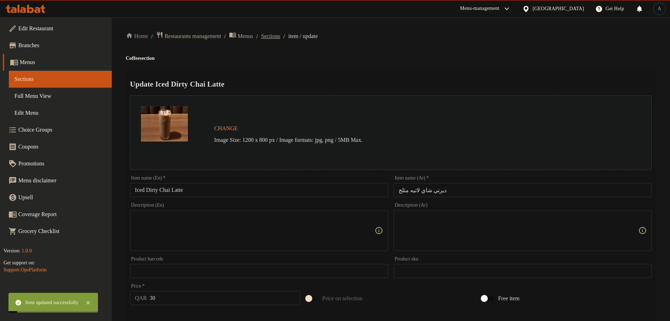
click at [280, 35] on span "Sections" at bounding box center [270, 36] width 19 height 8
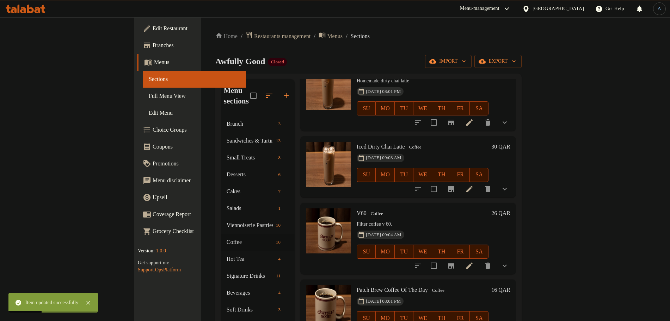
scroll to position [998, 0]
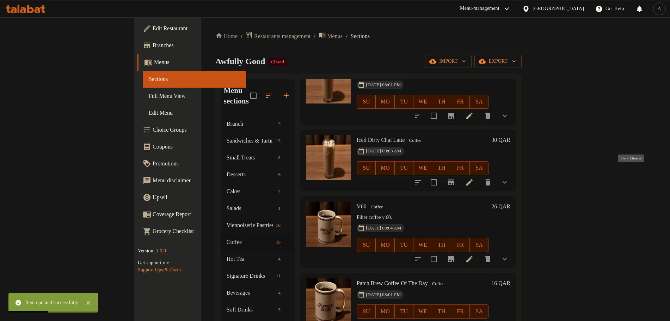
click at [509, 178] on icon "show more" at bounding box center [504, 182] width 8 height 8
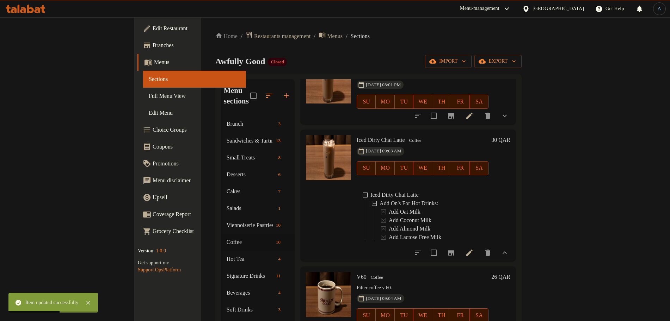
click at [509, 250] on icon "show more" at bounding box center [504, 253] width 8 height 8
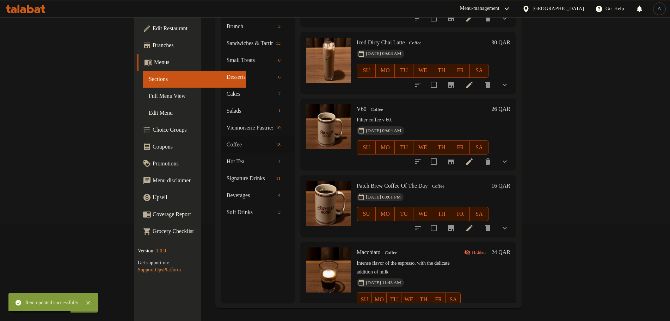
scroll to position [99, 0]
click at [509, 156] on icon "show more" at bounding box center [504, 160] width 8 height 8
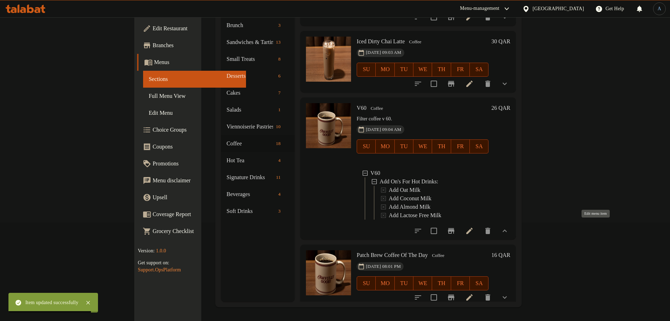
click at [474, 227] on icon at bounding box center [469, 231] width 8 height 8
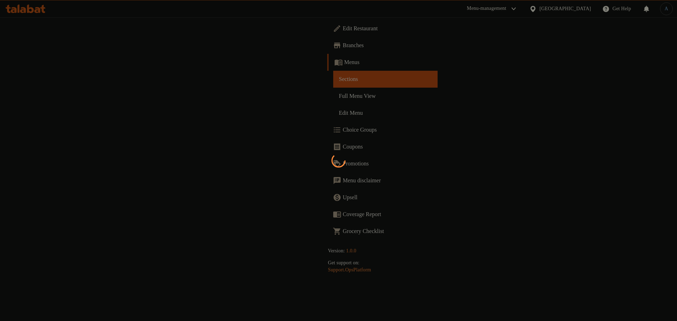
click at [386, 134] on div at bounding box center [338, 160] width 677 height 321
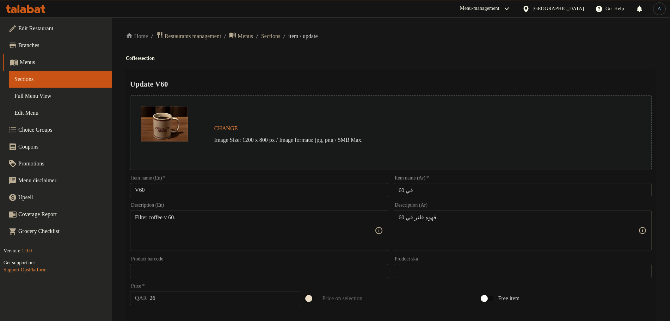
click at [183, 197] on input "V60" at bounding box center [259, 190] width 258 height 14
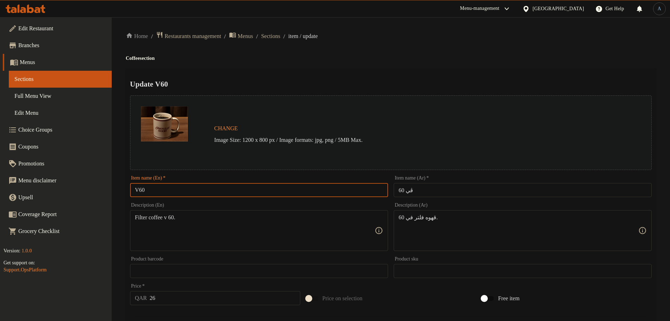
paste input "text"
type input "V 60"
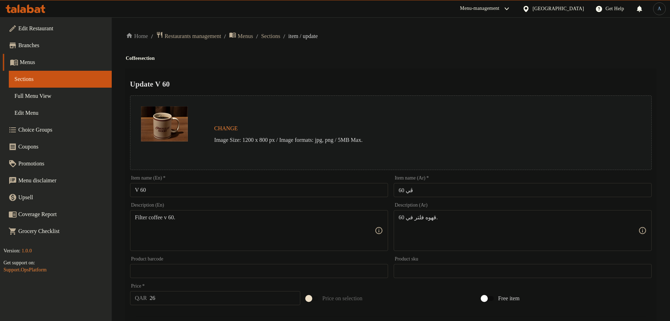
click at [392, 75] on div "Update V 60 Change Image Size: 1200 x 800 px / Image formats: jpg, png / 5MB Ma…" at bounding box center [391, 285] width 530 height 432
click at [452, 189] on input "ڤي 60" at bounding box center [523, 190] width 258 height 14
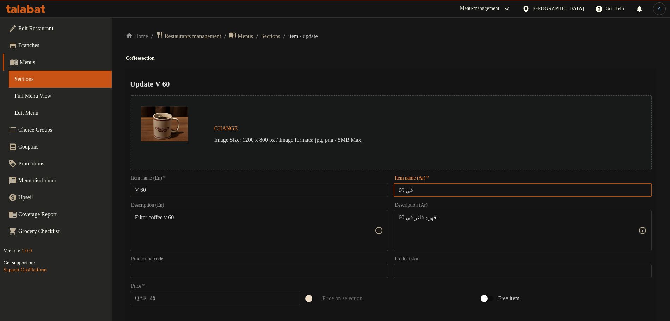
click at [467, 69] on div "Update V 60 Change Image Size: 1200 x 800 px / Image formats: jpg, png / 5MB Ma…" at bounding box center [391, 285] width 530 height 432
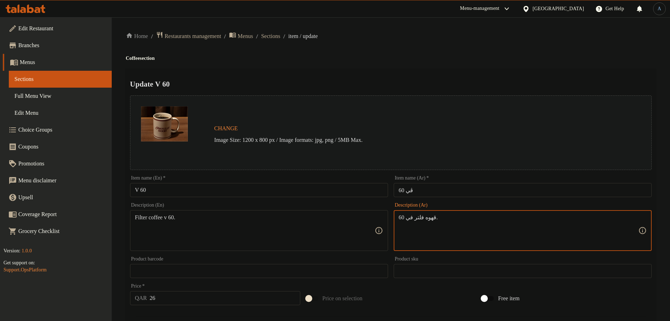
paste textarea
type textarea "قهوه فلتر في 60"
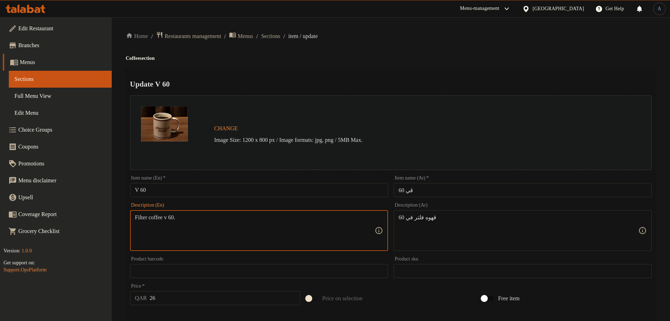
paste textarea "in 60"
click at [174, 218] on textarea "Filter coffee in 60" at bounding box center [255, 230] width 240 height 33
type textarea "Filter coffee v 60"
click at [405, 45] on div "Home / Restaurants management / Menus / Sections / item / update Coffee section…" at bounding box center [391, 268] width 530 height 475
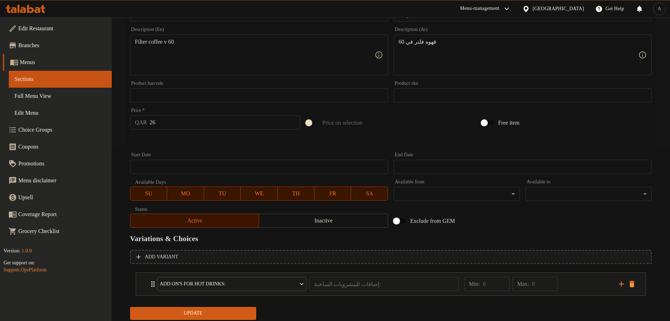
scroll to position [198, 0]
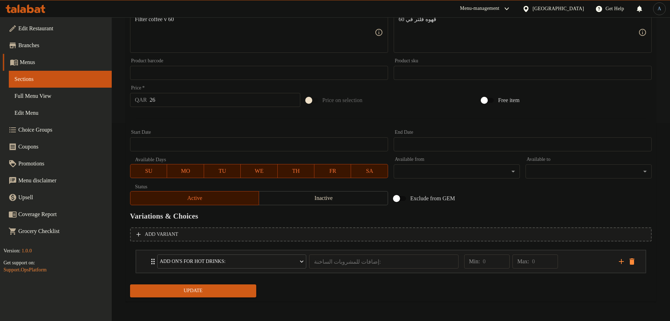
click at [213, 294] on span "Update" at bounding box center [193, 291] width 115 height 9
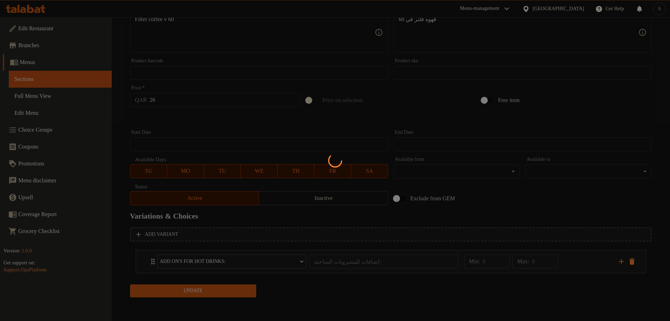
scroll to position [0, 0]
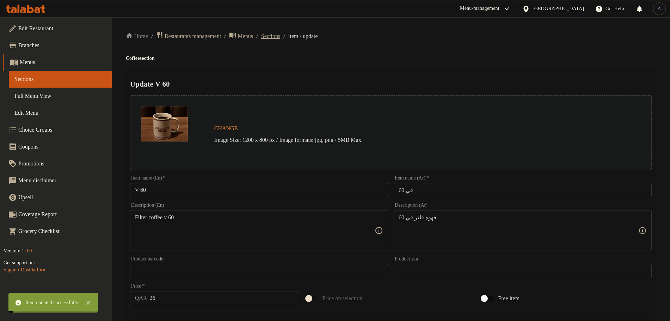
click at [280, 38] on span "Sections" at bounding box center [270, 36] width 19 height 8
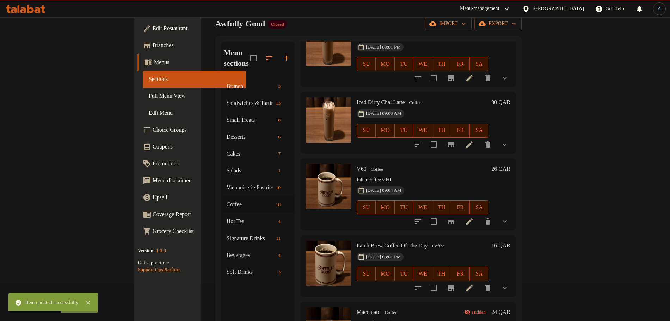
scroll to position [99, 0]
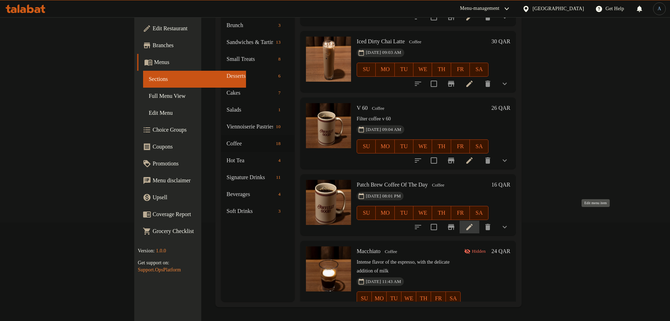
click at [474, 223] on icon at bounding box center [469, 227] width 8 height 8
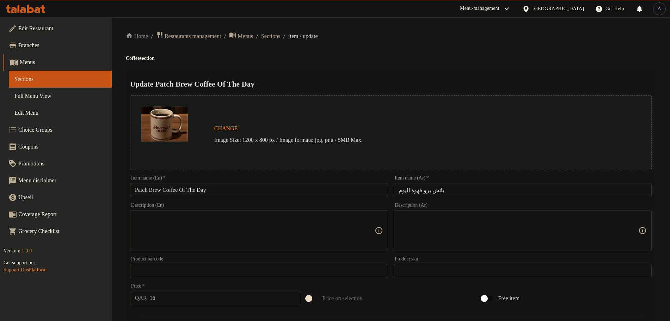
click at [230, 188] on input "Patch Brew Coffee Of The Day" at bounding box center [259, 190] width 258 height 14
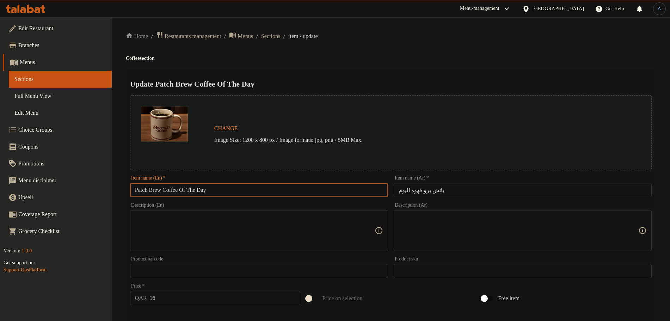
drag, startPoint x: 165, startPoint y: 190, endPoint x: 117, endPoint y: 187, distance: 48.7
click at [117, 187] on div "Home / Restaurants management / Menus / Sections / item / update Coffee section…" at bounding box center [391, 283] width 558 height 532
paste input "B"
type input "Batch Brew Coffee Of The Day"
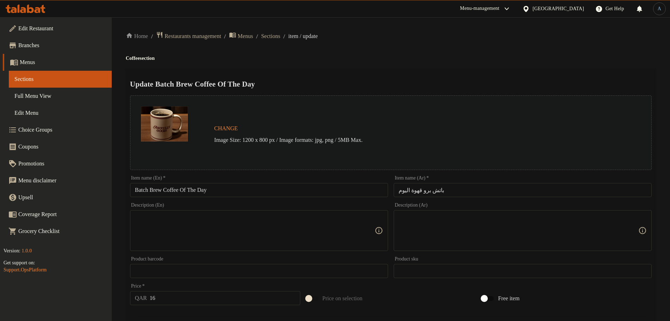
click at [300, 186] on input "Batch Brew Coffee Of The Day" at bounding box center [259, 190] width 258 height 14
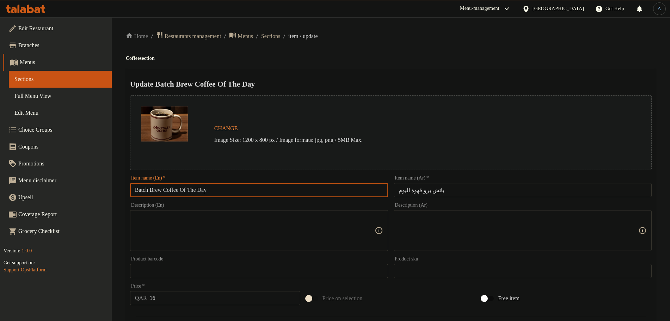
click at [446, 51] on div "Home / Restaurants management / Menus / Sections / item / update Coffee section…" at bounding box center [391, 283] width 530 height 504
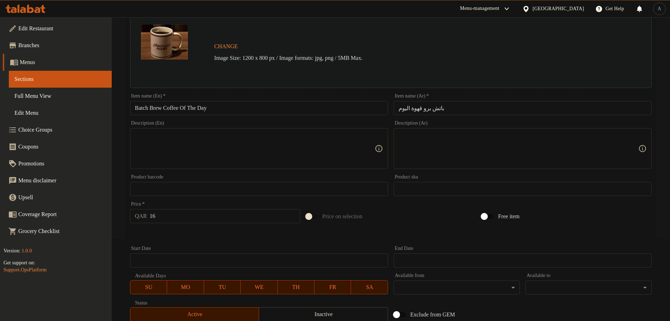
scroll to position [51, 0]
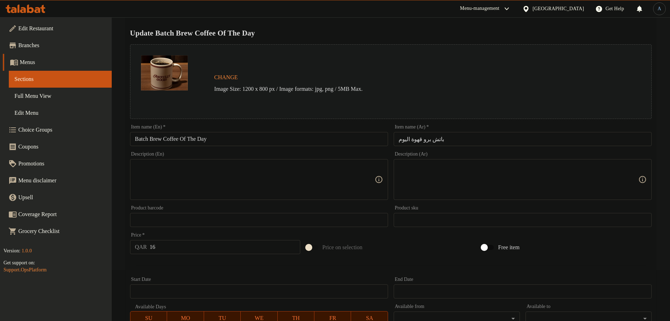
click at [167, 174] on textarea at bounding box center [255, 179] width 240 height 33
paste textarea "Batch Brew"
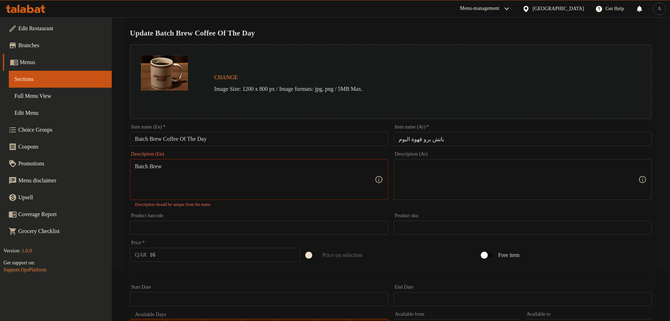
click at [290, 172] on textarea "Batch Brew" at bounding box center [255, 179] width 240 height 33
paste textarea "b"
type textarea "Batch brew"
click at [252, 209] on div "Description (En) Batch brew Description (En) Description should be unique from …" at bounding box center [259, 180] width 264 height 62
click at [202, 161] on div "Batch brew Description (En)" at bounding box center [259, 179] width 258 height 41
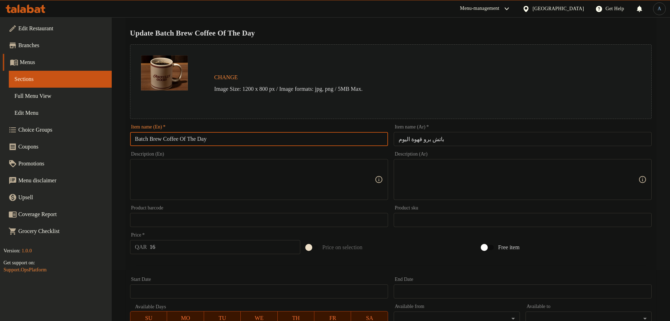
drag, startPoint x: 165, startPoint y: 140, endPoint x: 129, endPoint y: 135, distance: 36.6
click at [129, 135] on div "Item name (En)   * Batch Brew Coffee Of The Day Item name (En) *" at bounding box center [259, 135] width 264 height 27
click at [226, 139] on input "Batch Brew Coffee Of The Day" at bounding box center [259, 139] width 258 height 14
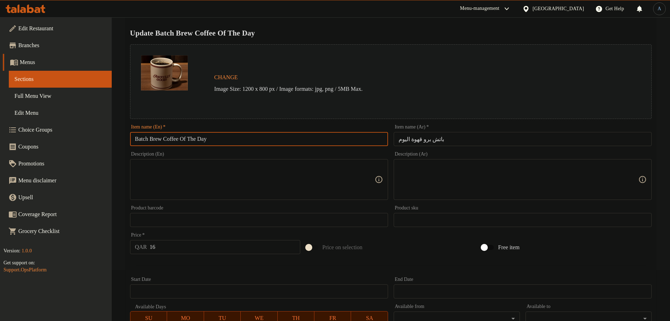
click at [226, 139] on input "Batch Brew Coffee Of The Day" at bounding box center [259, 139] width 258 height 14
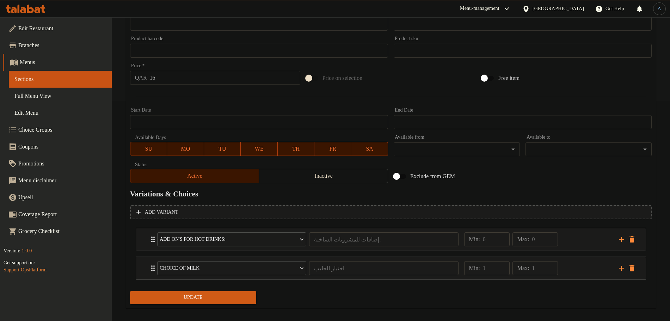
scroll to position [227, 0]
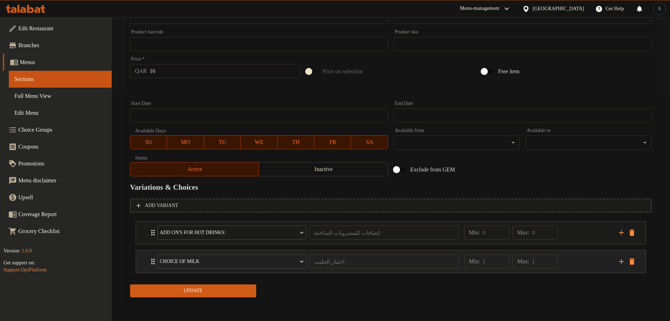
click at [588, 265] on div "Min: 1 ​ Max: 1 ​" at bounding box center [537, 262] width 155 height 23
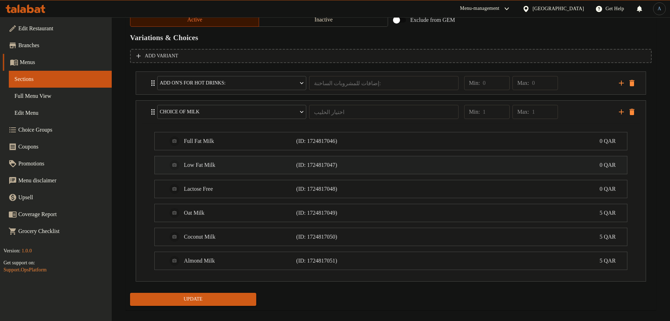
scroll to position [386, 0]
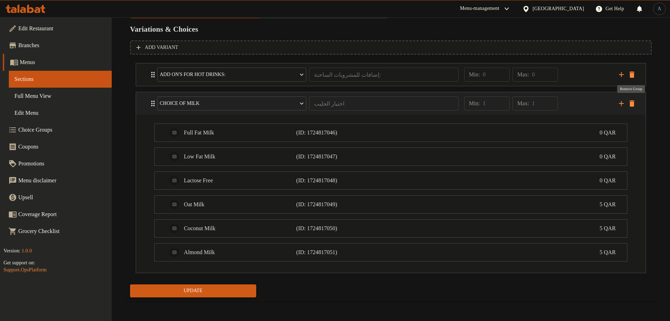
click at [632, 100] on icon "delete" at bounding box center [632, 103] width 8 height 8
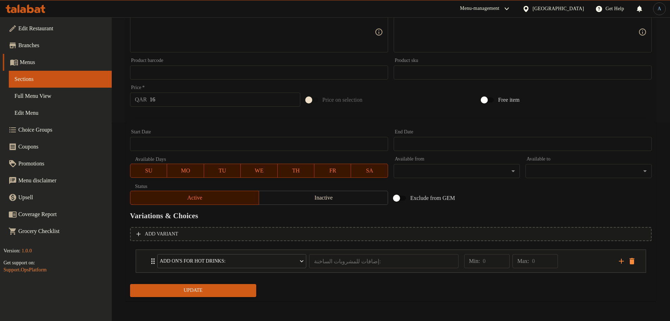
scroll to position [198, 0]
click at [215, 290] on span "Update" at bounding box center [193, 291] width 115 height 9
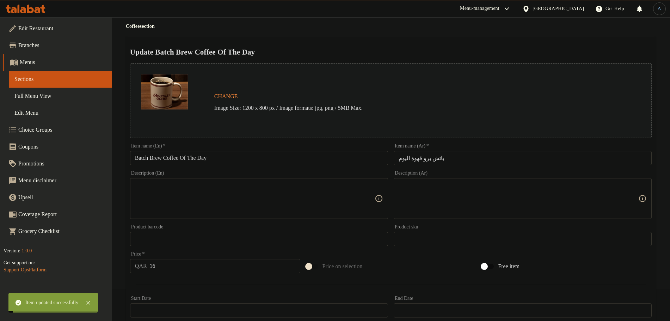
scroll to position [0, 0]
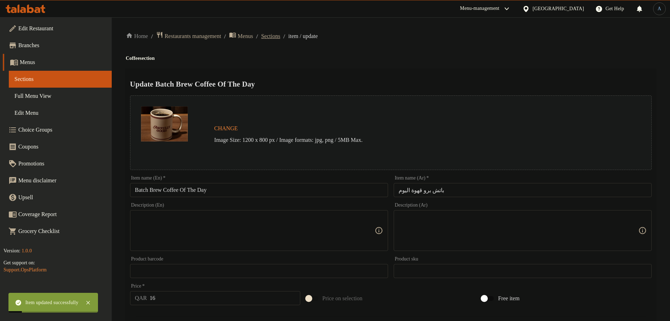
click at [278, 38] on span "Sections" at bounding box center [270, 36] width 19 height 8
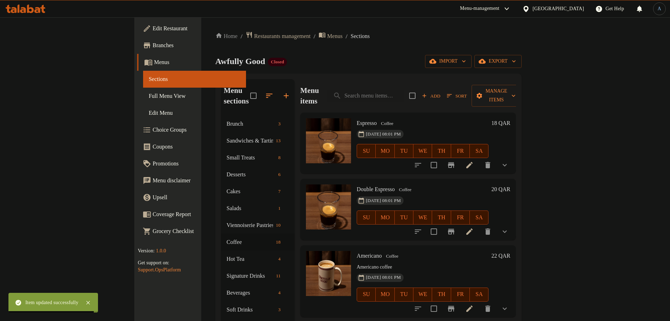
click at [355, 54] on div "Home / Restaurants management / Menus / Sections Awfully Good Closed import exp…" at bounding box center [368, 218] width 306 height 375
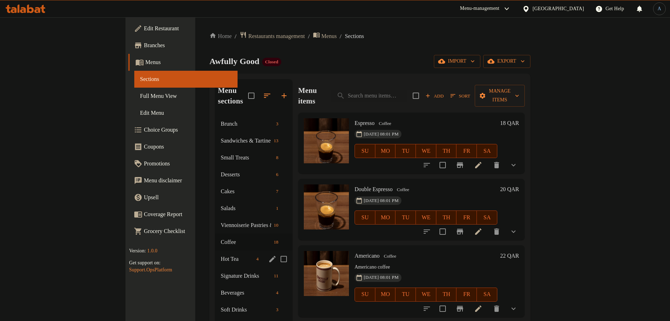
click at [215, 251] on div "Hot Tea 4" at bounding box center [254, 259] width 78 height 17
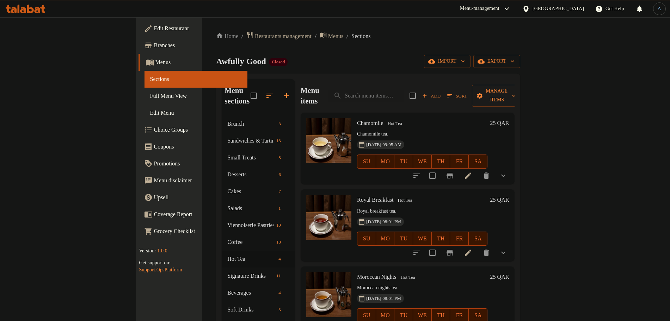
click at [400, 65] on div "Awfully Good Closed import export" at bounding box center [368, 61] width 304 height 13
click at [442, 64] on div "Awfully Good Closed import export" at bounding box center [368, 61] width 304 height 13
click at [467, 92] on span "Sort" at bounding box center [457, 96] width 20 height 8
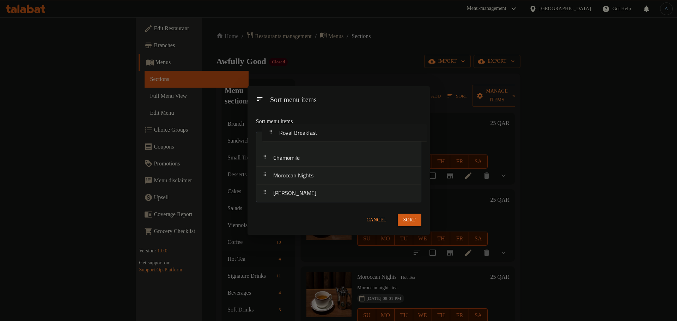
drag, startPoint x: 332, startPoint y: 144, endPoint x: 335, endPoint y: 134, distance: 11.2
click at [335, 134] on nav "Chamomile Royal Breakfast Moroccan Nights Earl Grey" at bounding box center [338, 167] width 165 height 71
drag, startPoint x: 307, startPoint y: 160, endPoint x: 318, endPoint y: 196, distance: 37.1
click at [318, 196] on nav "Royal Breakfast Chamomile Moroccan Nights Earl Grey" at bounding box center [338, 167] width 165 height 71
drag, startPoint x: 318, startPoint y: 196, endPoint x: 309, endPoint y: 176, distance: 21.1
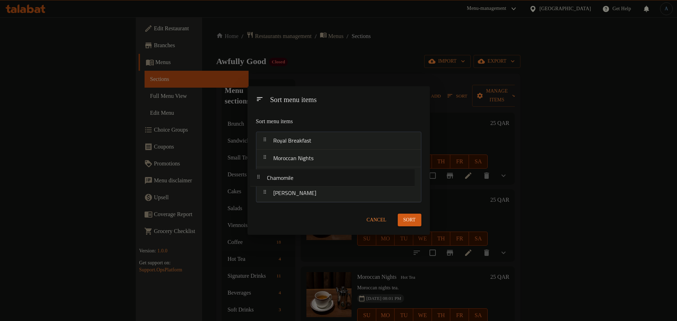
click at [309, 176] on nav "Royal Breakfast Moroccan Nights Earl Grey Chamomile" at bounding box center [338, 167] width 165 height 71
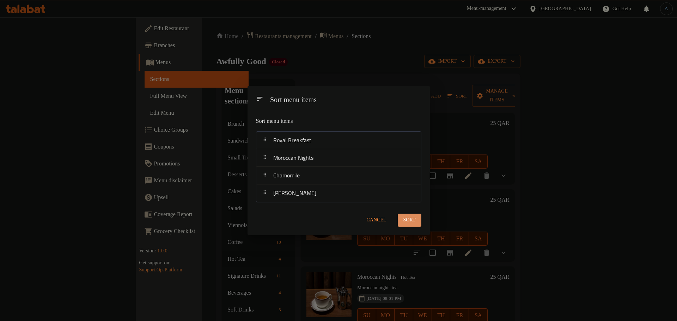
click at [414, 221] on span "Sort" at bounding box center [409, 220] width 12 height 9
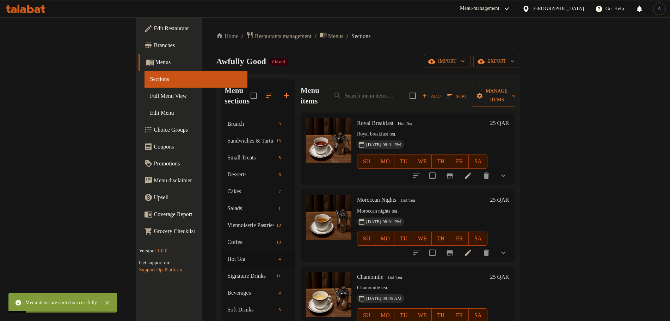
click at [411, 118] on div "Royal Breakfast Hot Tea Royal breakfast tea. 02-07-2025 08:01 PM SU MO TU WE TH…" at bounding box center [422, 149] width 136 height 66
click at [419, 57] on div "Awfully Good Closed import export" at bounding box center [368, 61] width 304 height 13
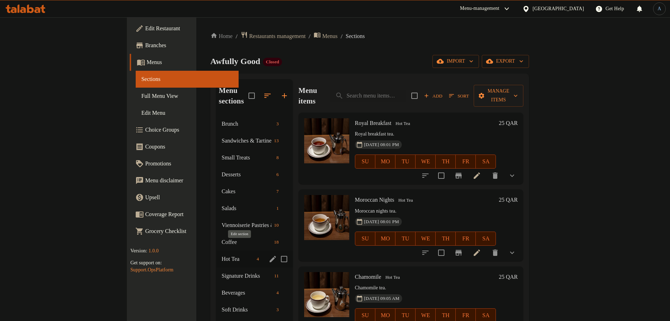
click at [270, 256] on icon "edit" at bounding box center [273, 259] width 6 height 6
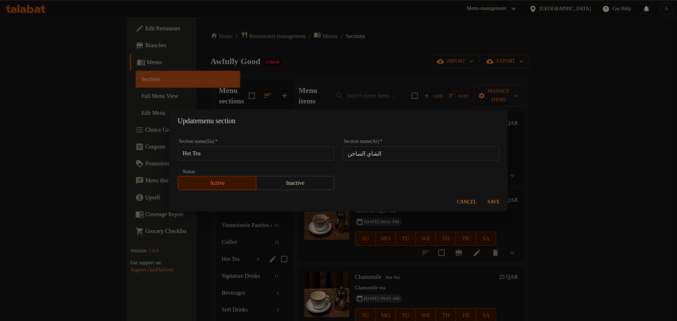
click at [385, 150] on input "الشاي الساخن" at bounding box center [421, 154] width 156 height 14
click at [498, 200] on span "Save" at bounding box center [493, 202] width 17 height 9
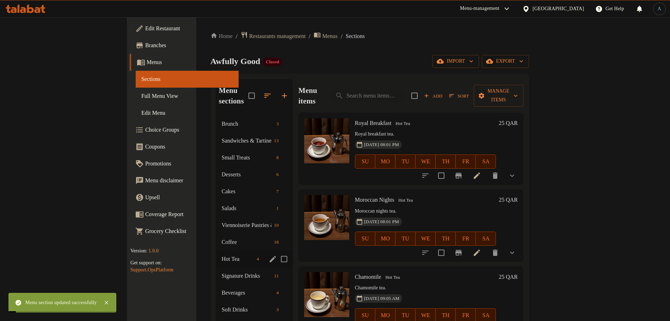
click at [448, 195] on h6 "Moroccan Nights Hot Tea" at bounding box center [425, 200] width 141 height 10
click at [481, 172] on icon at bounding box center [477, 176] width 8 height 8
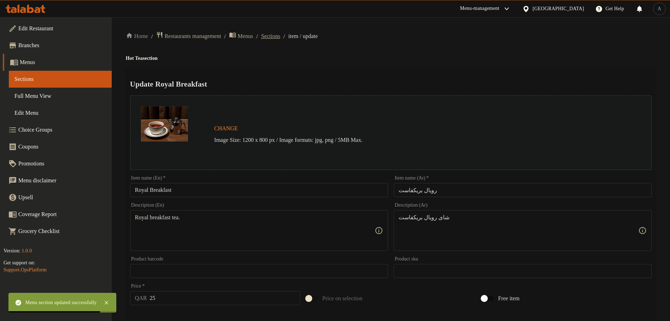
click at [278, 36] on span "Sections" at bounding box center [270, 36] width 19 height 8
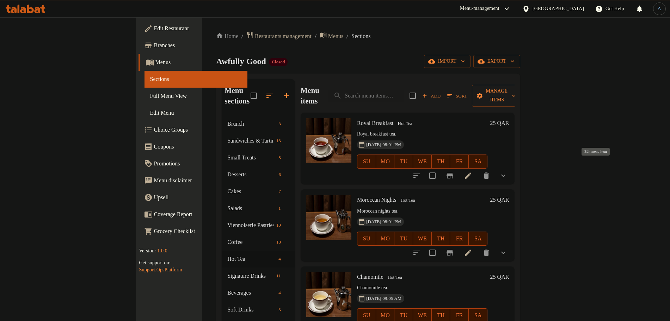
click at [472, 172] on icon at bounding box center [468, 176] width 8 height 8
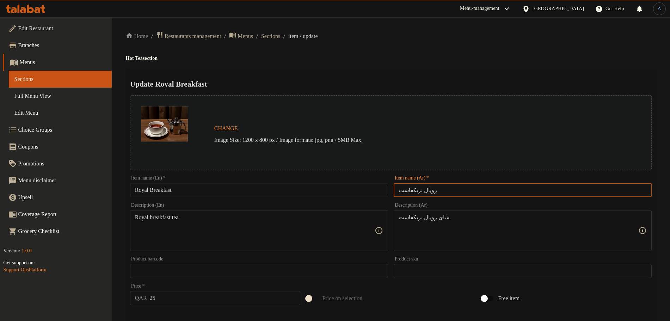
click at [442, 192] on input "رويال بريكفاست" at bounding box center [523, 190] width 258 height 14
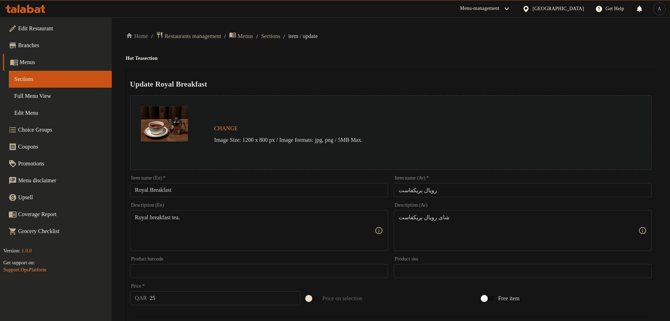
click at [444, 71] on div "Update Royal Breakfast Change Image Size: 1200 x 800 px / Image formats: jpg, p…" at bounding box center [391, 285] width 530 height 432
click at [431, 39] on ol "Home / Restaurants management / Menus / Sections / item / update" at bounding box center [391, 36] width 530 height 10
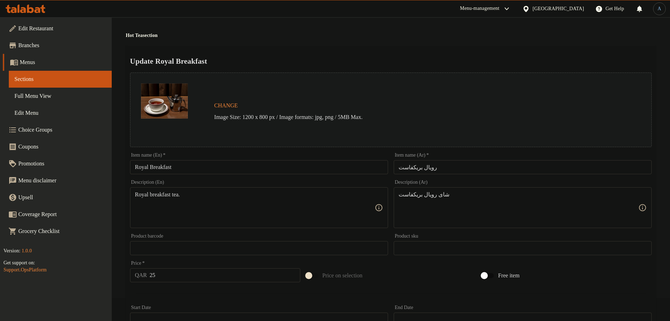
scroll to position [198, 0]
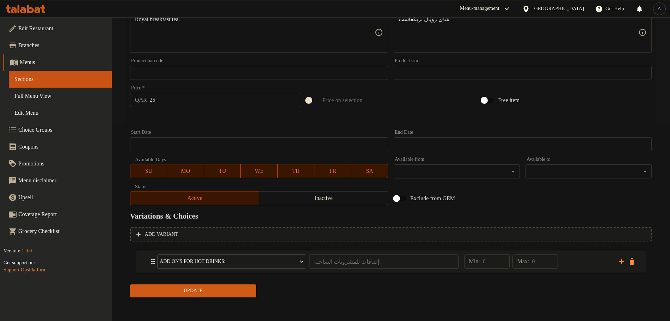
click at [216, 292] on span "Update" at bounding box center [193, 291] width 115 height 9
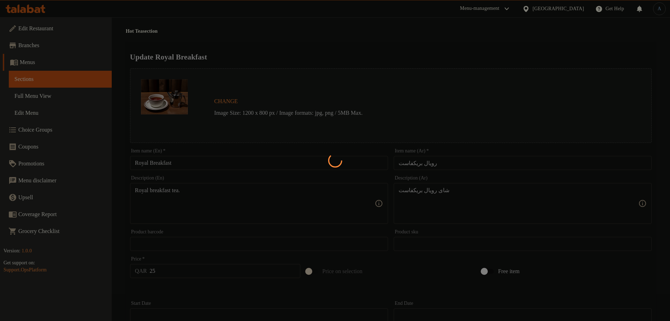
scroll to position [0, 0]
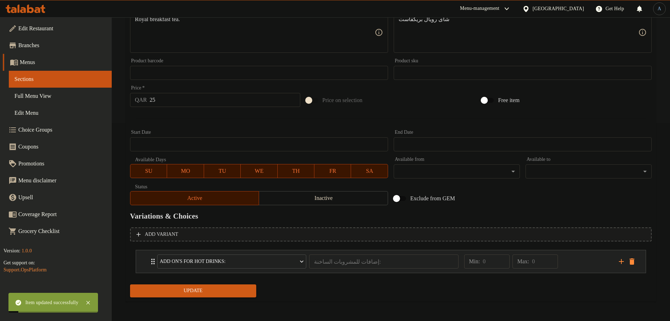
click at [591, 262] on div "Min: 0 ​ Max: 0 ​" at bounding box center [537, 262] width 155 height 23
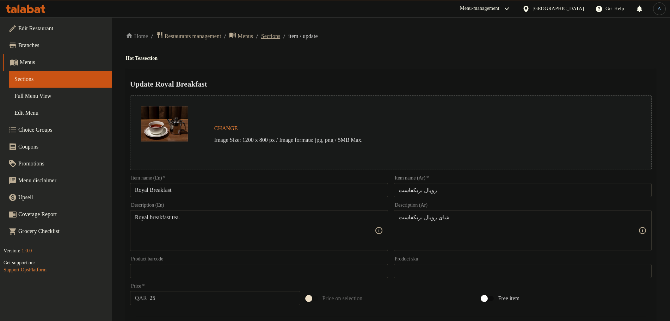
click at [280, 37] on span "Sections" at bounding box center [270, 36] width 19 height 8
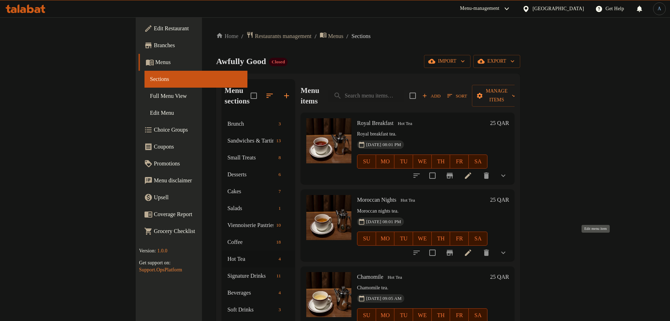
click at [471, 250] on icon at bounding box center [468, 253] width 6 height 6
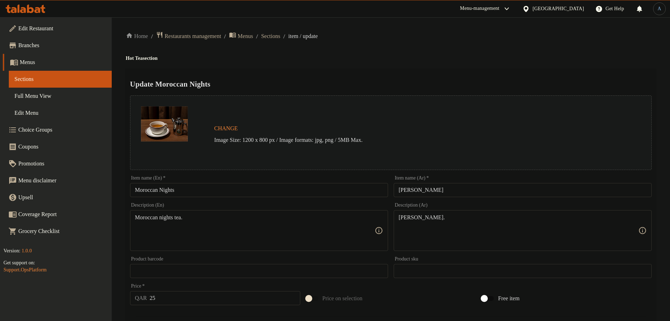
click at [192, 192] on input "Moroccan Nights" at bounding box center [259, 190] width 258 height 14
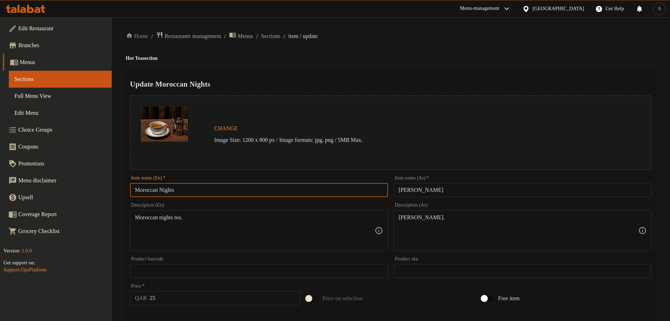
click at [405, 58] on h4 "Hot Tea section" at bounding box center [391, 58] width 530 height 7
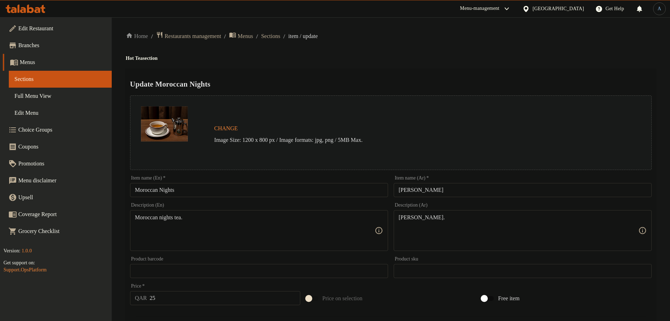
click at [430, 186] on input "موروكان نايتس" at bounding box center [523, 190] width 258 height 14
click at [451, 67] on div "Home / Restaurants management / Menus / Sections / item / update Hot Tea sectio…" at bounding box center [391, 268] width 530 height 475
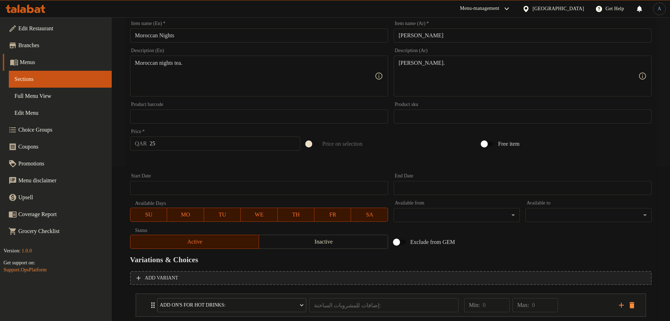
scroll to position [198, 0]
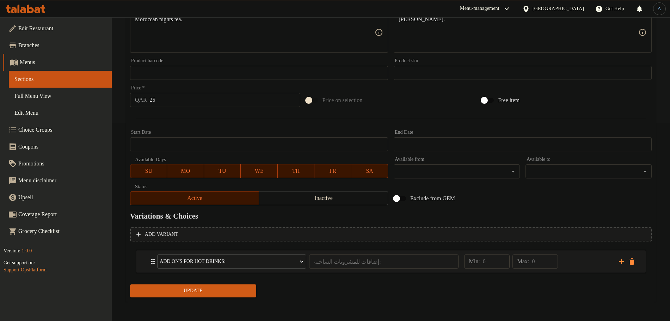
click at [211, 294] on span "Update" at bounding box center [193, 291] width 115 height 9
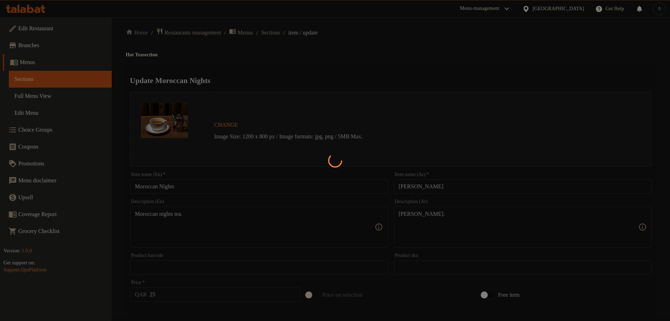
scroll to position [0, 0]
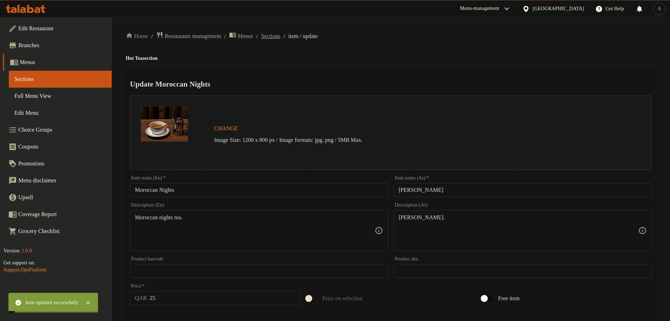
click at [280, 37] on span "Sections" at bounding box center [270, 36] width 19 height 8
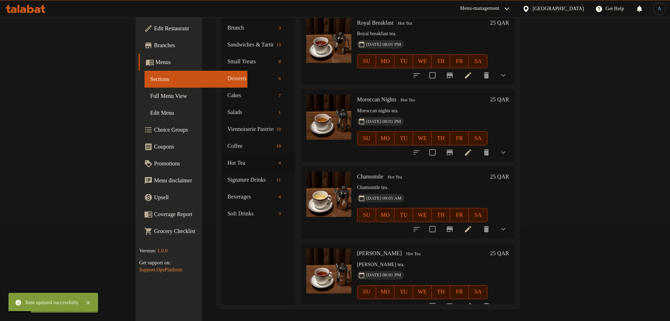
scroll to position [99, 0]
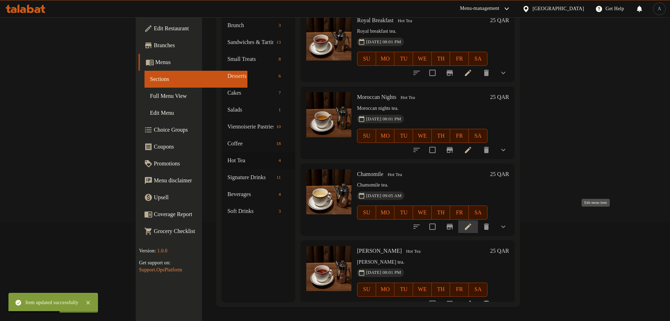
click at [472, 223] on icon at bounding box center [468, 227] width 8 height 8
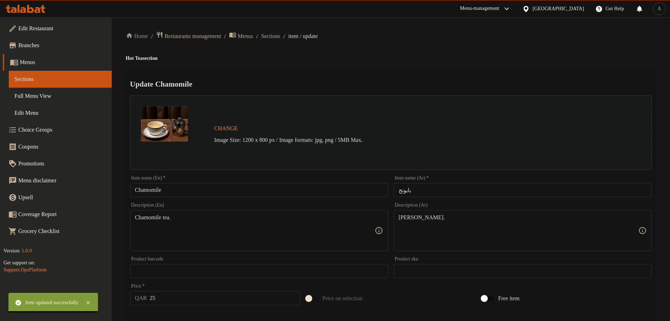
click at [303, 80] on h2 "Update Chamomile" at bounding box center [391, 84] width 522 height 11
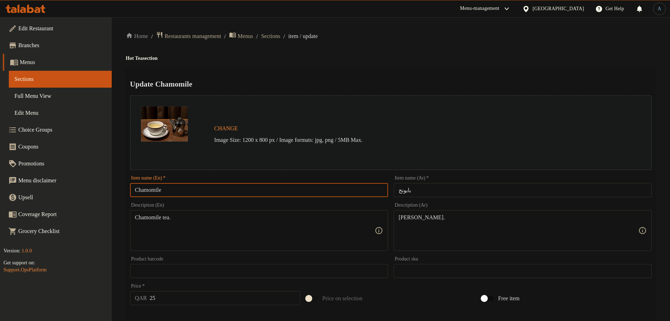
click at [212, 191] on input "Chamomile" at bounding box center [259, 190] width 258 height 14
paste input "Breeze"
type input "Chamomile Breeze"
click at [438, 63] on div "Home / Restaurants management / Menus / Sections / item / update Hot Tea sectio…" at bounding box center [391, 283] width 530 height 504
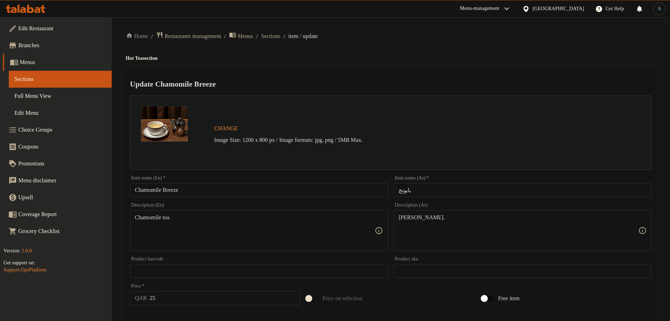
click at [219, 193] on input "Chamomile Breeze" at bounding box center [259, 190] width 258 height 14
click at [342, 76] on div "Update Chamomile Breeze Change Image Size: 1200 x 800 px / Image formats: jpg, …" at bounding box center [391, 299] width 530 height 461
click at [242, 185] on input "Chamomile Breeze" at bounding box center [259, 190] width 258 height 14
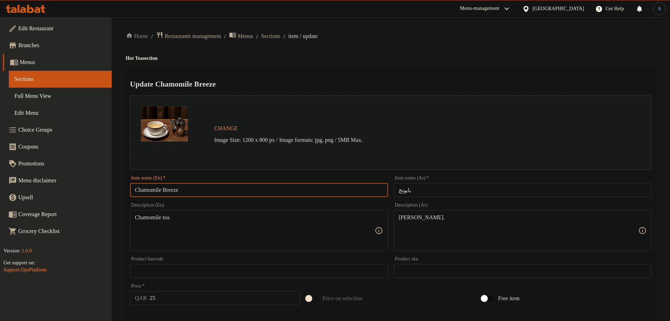
click at [242, 185] on input "Chamomile Breeze" at bounding box center [259, 190] width 258 height 14
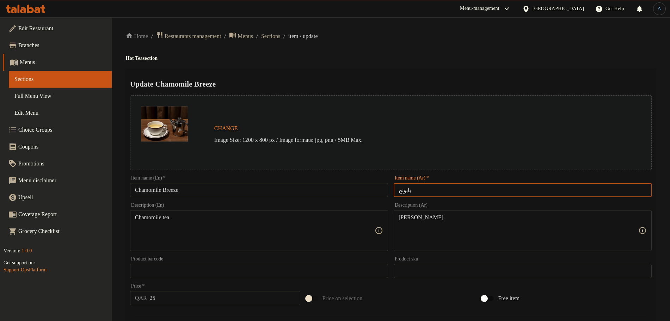
click at [459, 190] on input "بابونج" at bounding box center [523, 190] width 258 height 14
paste input "يم"
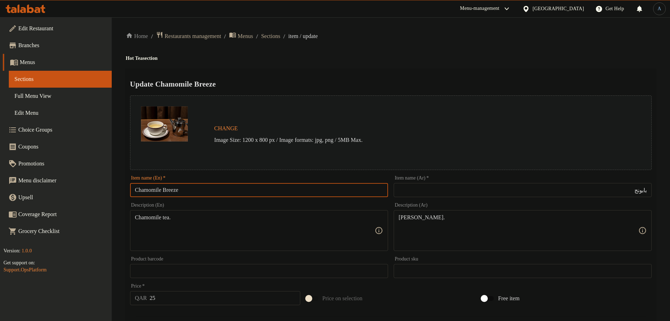
click at [170, 192] on input "Chamomile Breeze" at bounding box center [259, 190] width 258 height 14
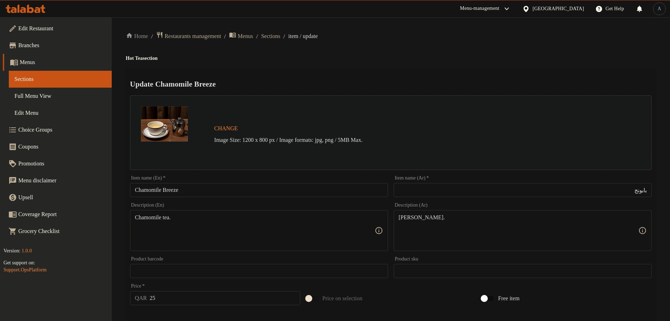
click at [547, 186] on input "بابونج" at bounding box center [523, 190] width 258 height 14
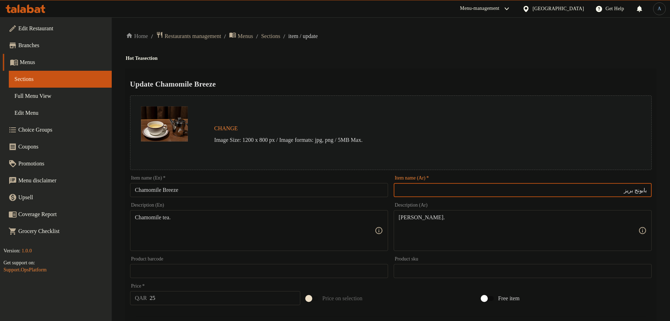
type input "بابونج بريز"
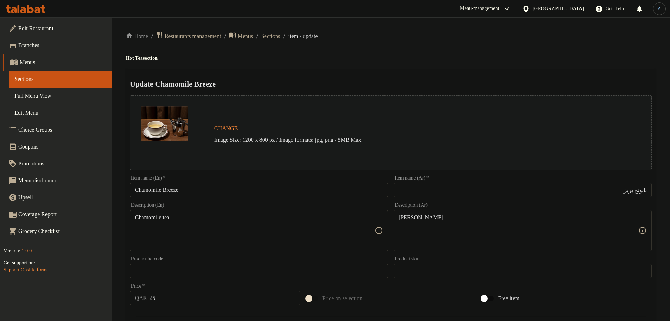
click at [400, 47] on div "Home / Restaurants management / Menus / Sections / item / update Hot Tea sectio…" at bounding box center [391, 283] width 530 height 504
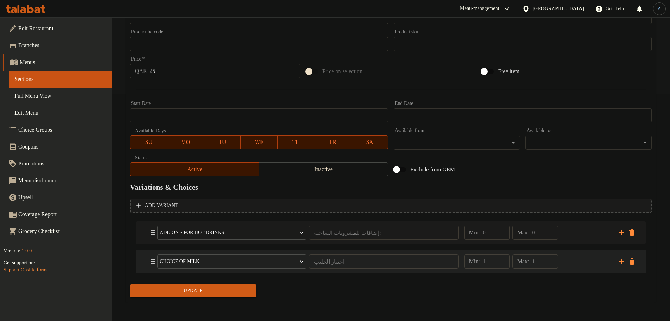
click at [569, 257] on div "Min: 1 ​ Max: 1 ​" at bounding box center [537, 262] width 155 height 23
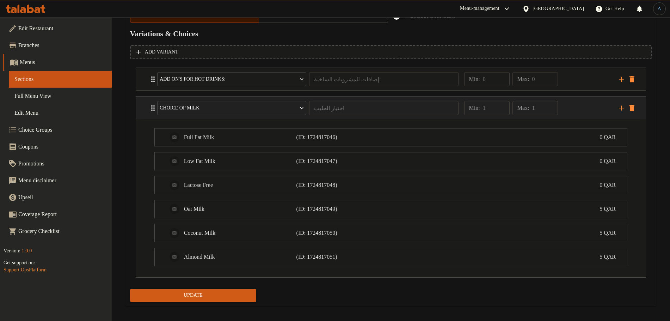
scroll to position [386, 0]
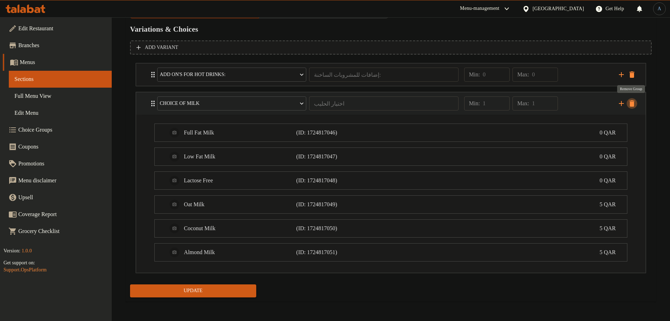
click at [632, 105] on icon "delete" at bounding box center [631, 103] width 5 height 6
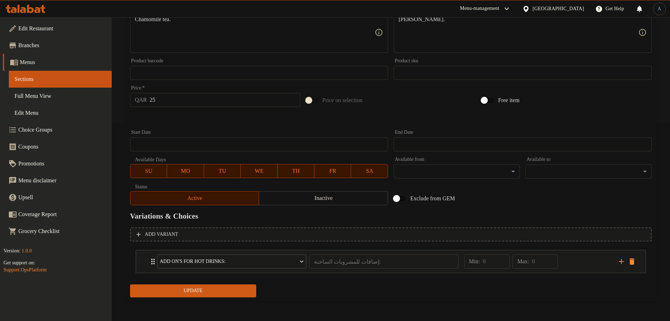
click at [230, 291] on span "Update" at bounding box center [193, 291] width 115 height 9
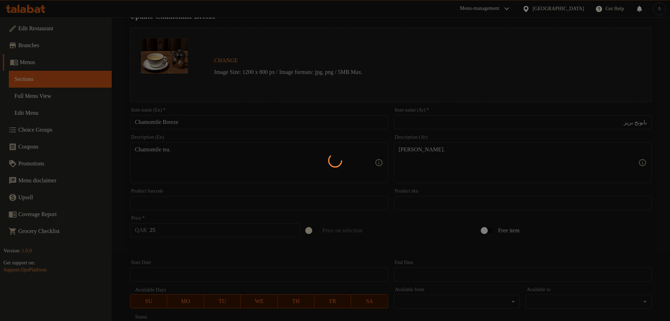
scroll to position [0, 0]
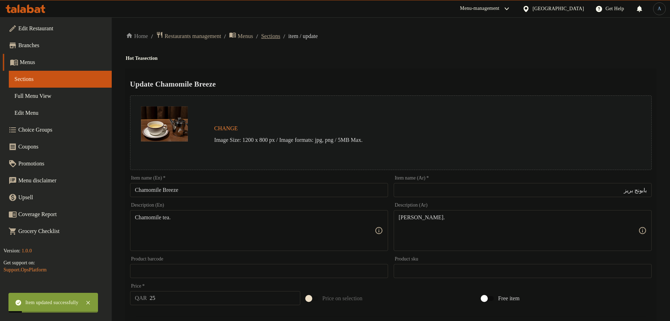
click at [280, 39] on span "Sections" at bounding box center [270, 36] width 19 height 8
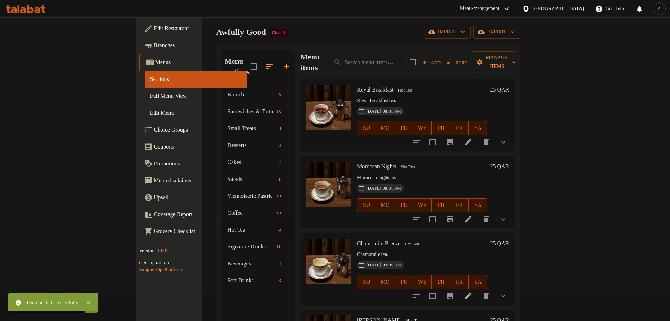
scroll to position [99, 0]
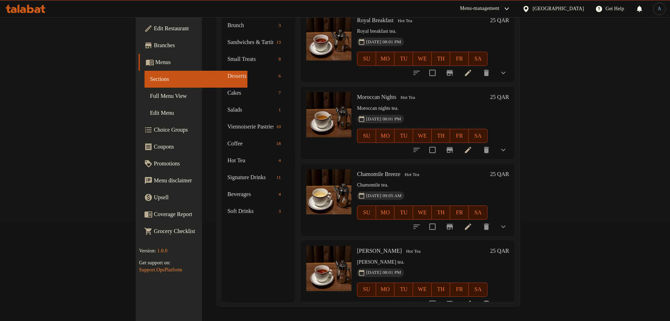
click at [472, 223] on icon at bounding box center [468, 227] width 8 height 8
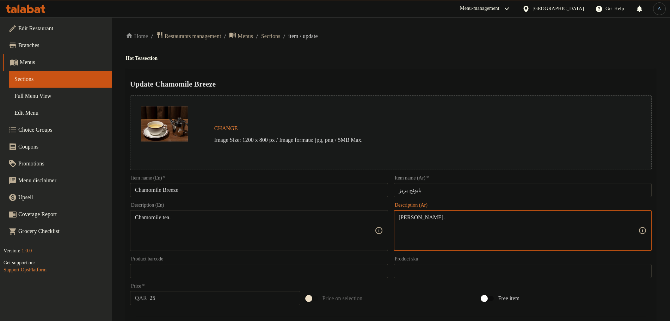
paste textarea
type textarea "شاى بابونج بريز"
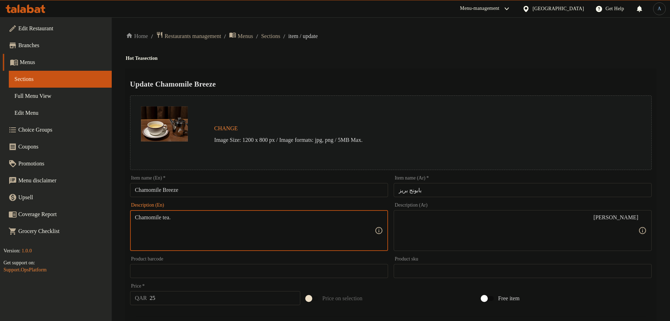
click at [153, 218] on textarea "Chamomile tea." at bounding box center [255, 230] width 240 height 33
paste textarea "Breeze"
click at [255, 239] on textarea "Chamomile Breeze tea." at bounding box center [255, 230] width 240 height 33
paste textarea "breeze tea"
type textarea "Chamomile breeze tea"
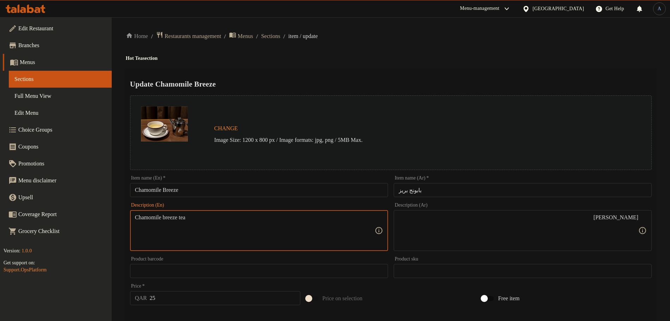
click at [386, 55] on h4 "Hot Tea section" at bounding box center [391, 58] width 530 height 7
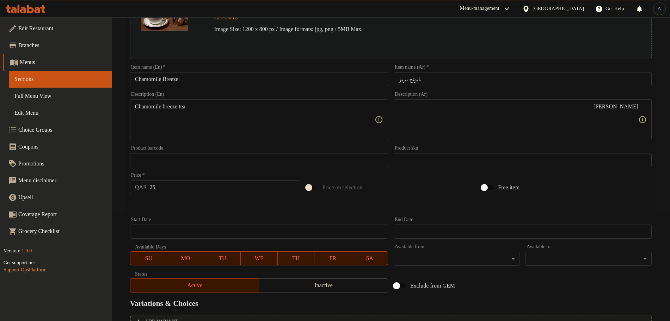
scroll to position [198, 0]
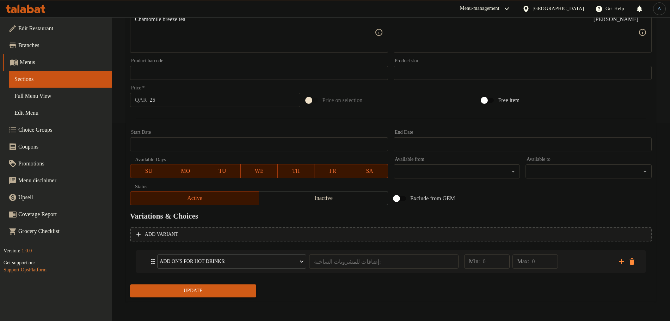
click at [209, 290] on span "Update" at bounding box center [193, 291] width 115 height 9
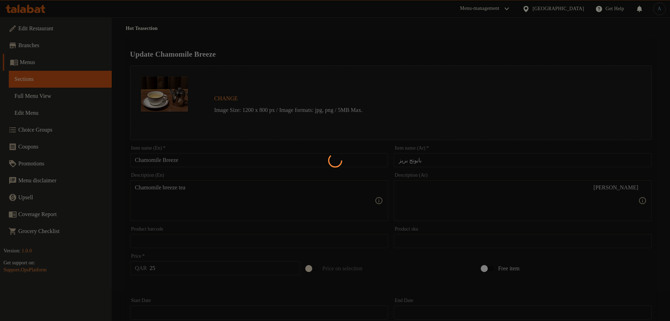
scroll to position [0, 0]
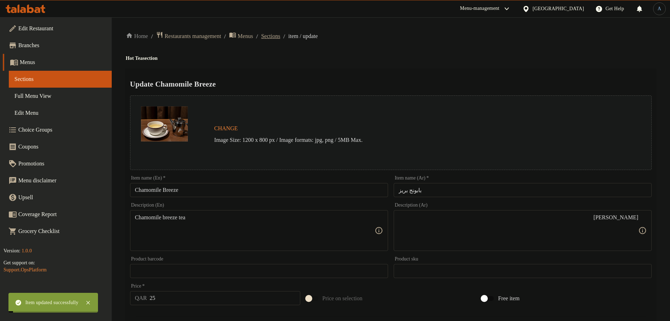
click at [280, 38] on span "Sections" at bounding box center [270, 36] width 19 height 8
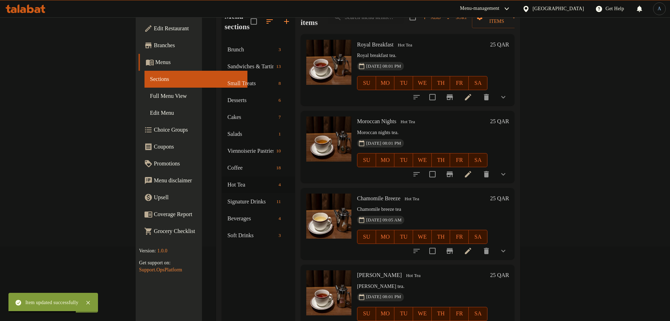
scroll to position [99, 0]
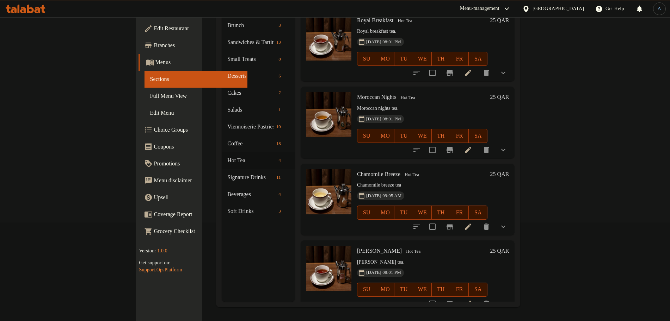
click at [363, 270] on span "[DATE] 08:01 PM" at bounding box center [383, 273] width 41 height 7
click at [472, 300] on icon at bounding box center [468, 304] width 8 height 8
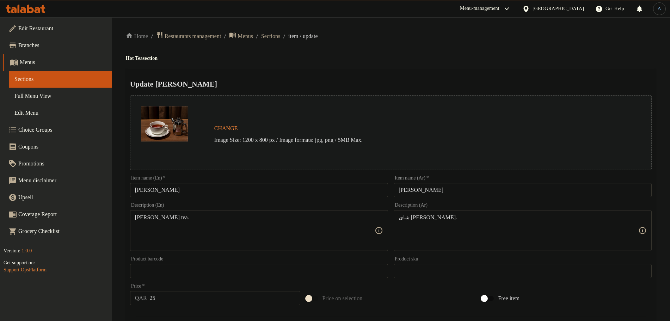
click at [430, 194] on input "إيرل جراي" at bounding box center [523, 190] width 258 height 14
click at [455, 57] on h4 "Hot Tea section" at bounding box center [391, 58] width 530 height 7
paste textarea "شاى إيرل جراي"
click at [467, 225] on textarea "شاى إيرل جراي. شاى إيرل جراي" at bounding box center [519, 230] width 240 height 33
paste textarea
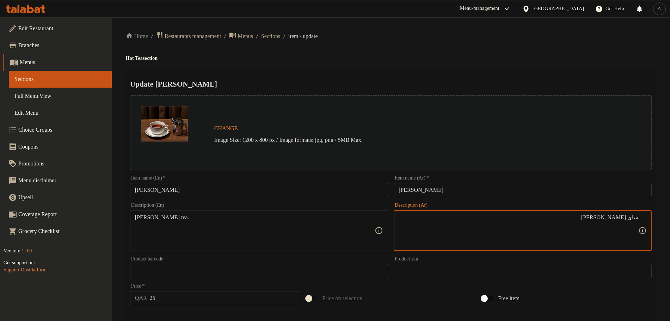
type textarea "شاى إيرل جراي"
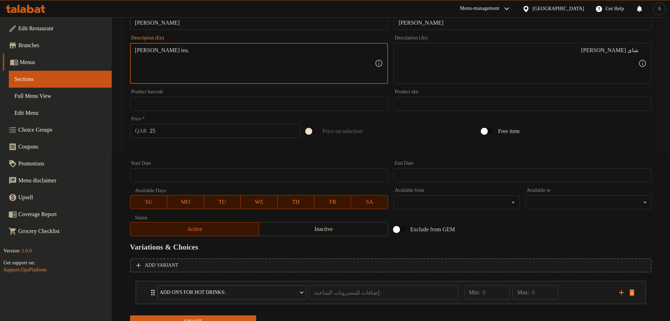
scroll to position [198, 0]
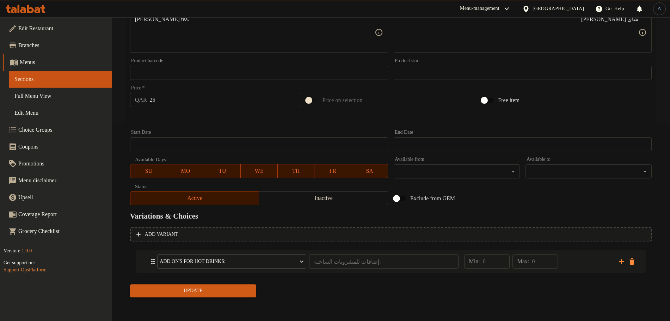
click at [221, 297] on div "Update" at bounding box center [193, 291] width 132 height 19
click at [219, 291] on span "Update" at bounding box center [193, 291] width 115 height 9
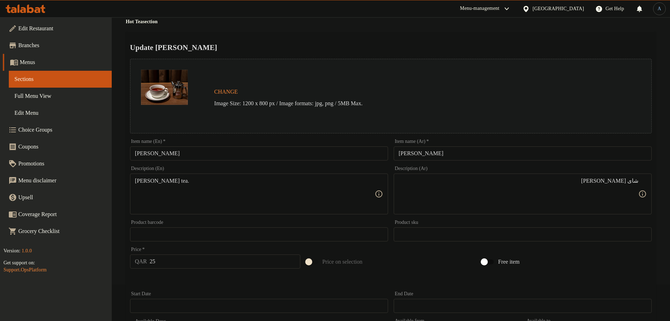
scroll to position [0, 0]
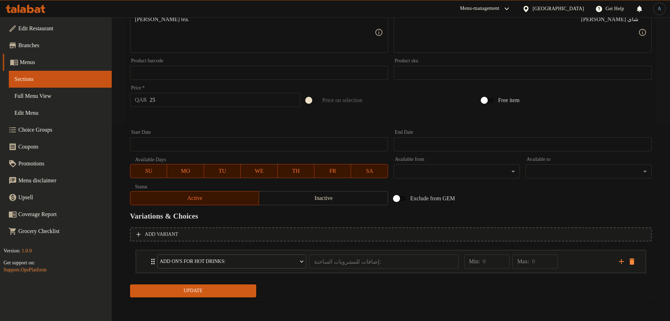
click at [192, 288] on span "Update" at bounding box center [193, 291] width 115 height 9
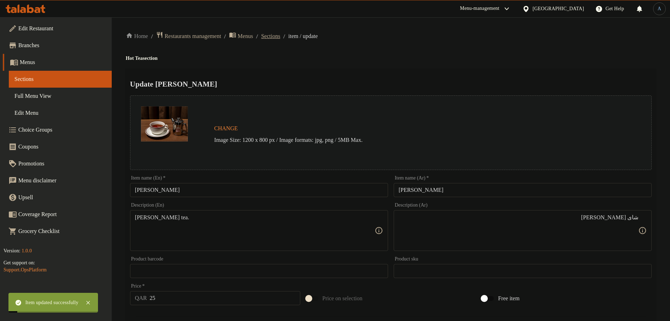
click at [280, 38] on span "Sections" at bounding box center [270, 36] width 19 height 8
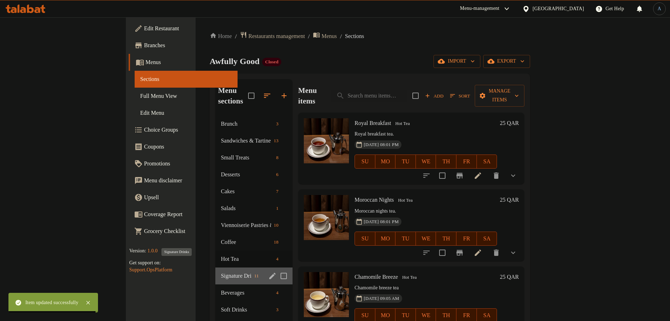
click at [221, 272] on span "Signature Drinks" at bounding box center [236, 276] width 31 height 8
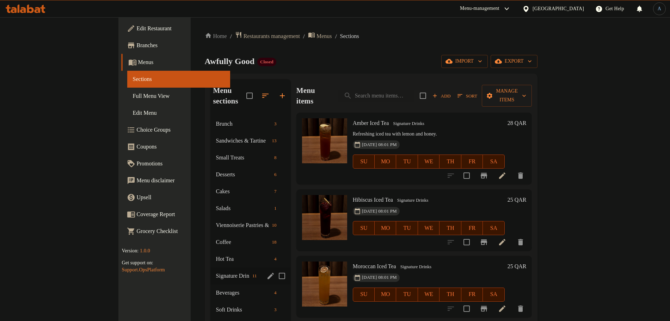
click at [210, 270] on div "Signature Drinks 11" at bounding box center [250, 276] width 80 height 17
click at [216, 272] on span "Signature Drinks" at bounding box center [232, 276] width 33 height 8
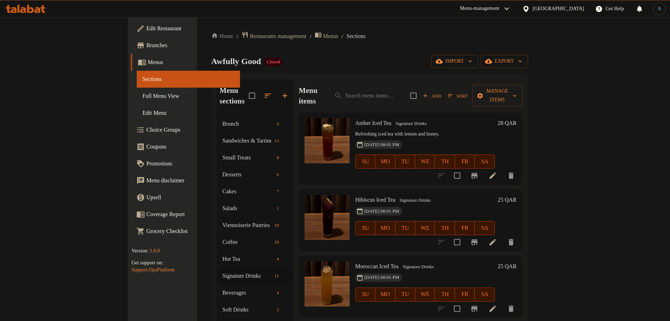
click at [419, 47] on div "Home / Restaurants management / Menus / Sections Awfully Good Closed import exp…" at bounding box center [369, 218] width 317 height 375
click at [497, 172] on icon at bounding box center [492, 176] width 8 height 8
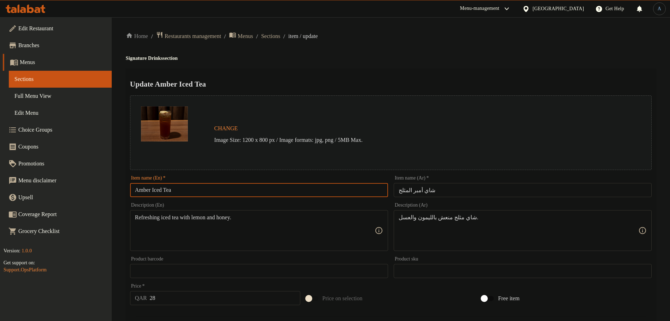
click at [239, 193] on input "Amber Iced Tea" at bounding box center [259, 190] width 258 height 14
click at [397, 100] on div "Change Image Size: 1200 x 800 px / Image formats: jpg, png / 5MB Max." at bounding box center [391, 132] width 522 height 75
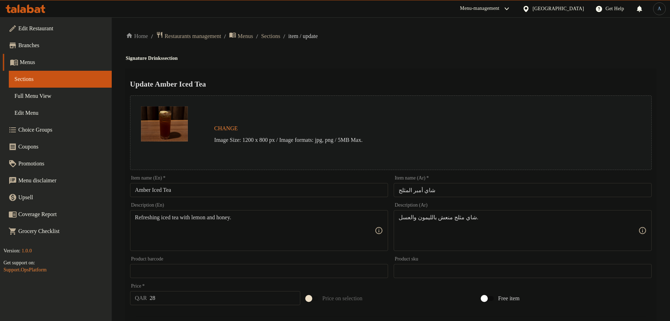
click at [463, 193] on input "شاي أمبر المثلج" at bounding box center [523, 190] width 258 height 14
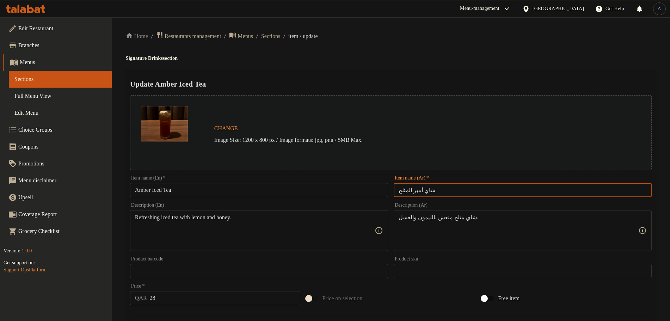
click at [452, 72] on div "Update Amber Iced Tea Change Image Size: 1200 x 800 px / Image formats: jpg, pn…" at bounding box center [391, 279] width 530 height 420
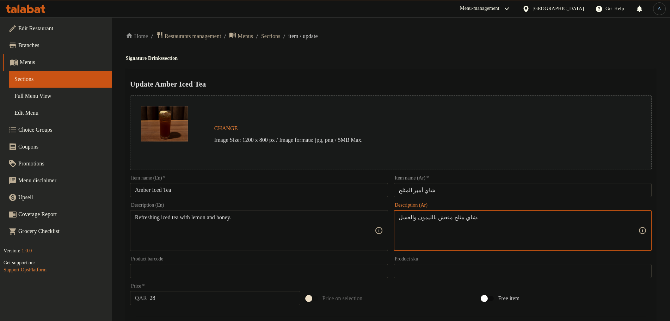
paste textarea
type textarea "شاي مثلج منعش بالليمون والعسل"
click at [441, 67] on div "Home / Restaurants management / Menus / Sections / item / update Signature Drin…" at bounding box center [391, 262] width 530 height 463
click at [487, 222] on textarea "شاي مثلج منعش بالليمون والعسل" at bounding box center [519, 230] width 240 height 33
click at [342, 42] on div "Home / Restaurants management / Menus / Sections / item / update Signature Drin…" at bounding box center [391, 262] width 530 height 463
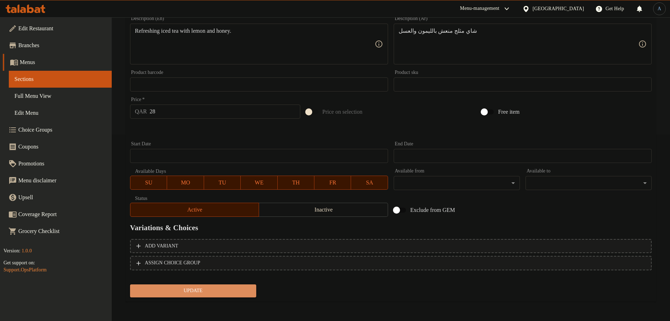
click at [203, 287] on span "Update" at bounding box center [193, 291] width 115 height 9
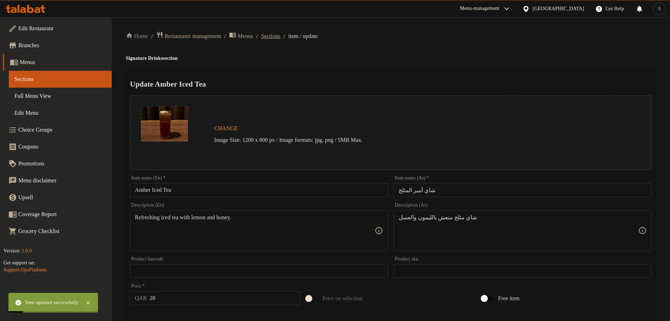
click at [280, 36] on span "Sections" at bounding box center [270, 36] width 19 height 8
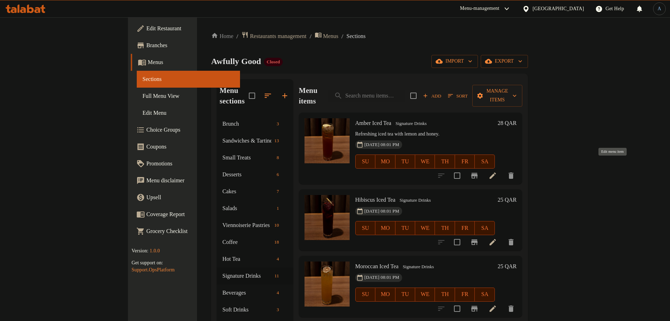
click at [496, 173] on icon at bounding box center [492, 176] width 6 height 6
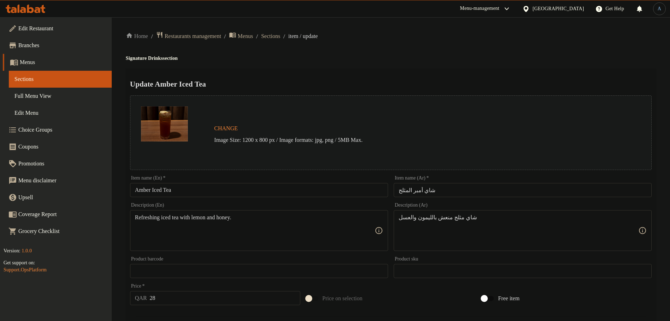
click at [415, 191] on input "شاي أمبر المثلج" at bounding box center [523, 190] width 258 height 14
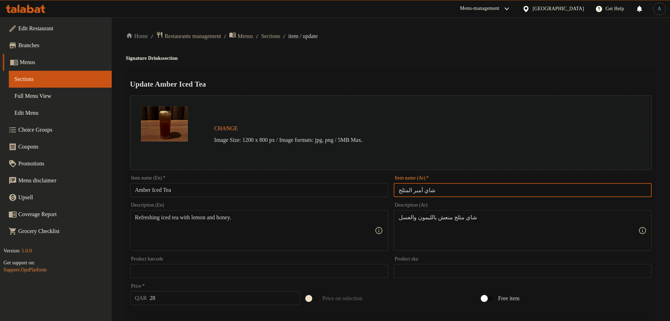
click at [415, 191] on input "شاي أمبر المثلج" at bounding box center [523, 190] width 258 height 14
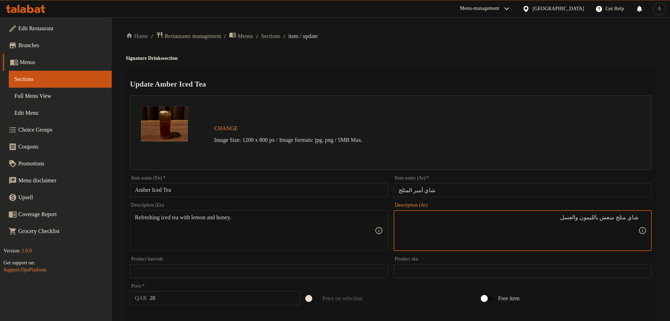
paste textarea "أمبر"
type textarea "شاي أمبر مثلج منعش بالليمون والعسل"
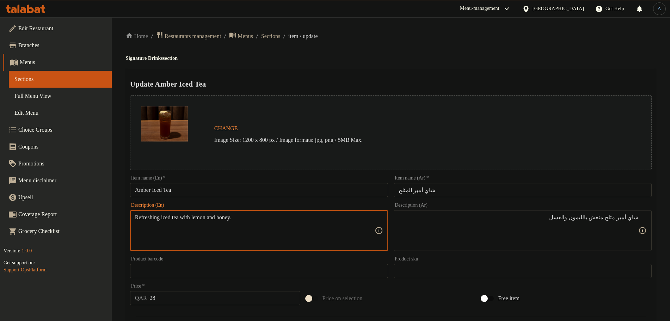
click at [170, 217] on textarea "Refreshing iced tea with lemon and honey." at bounding box center [255, 230] width 240 height 33
click at [183, 217] on textarea "Refreshing iced tea with lemon and honey." at bounding box center [255, 230] width 240 height 33
paste textarea "Amber Iced Tea"
click at [274, 215] on textarea "Refreshing Amber Iced Tea with lemon and honey." at bounding box center [255, 230] width 240 height 33
paste textarea "amber iced t"
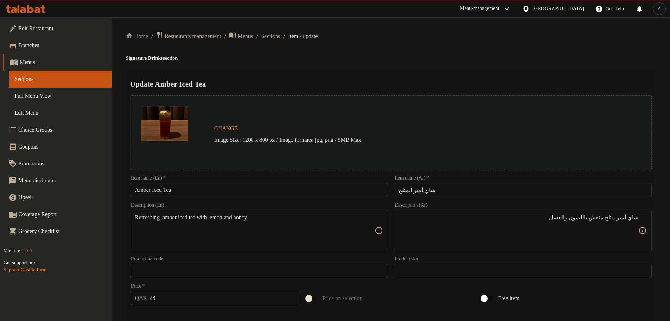
click at [402, 38] on ol "Home / Restaurants management / Menus / Sections / item / update" at bounding box center [391, 36] width 530 height 10
type textarea "Refreshing amber iced tea with lemon and honey."
click at [359, 46] on div "Home / Restaurants management / Menus / Sections / item / update Signature Drin…" at bounding box center [391, 262] width 530 height 463
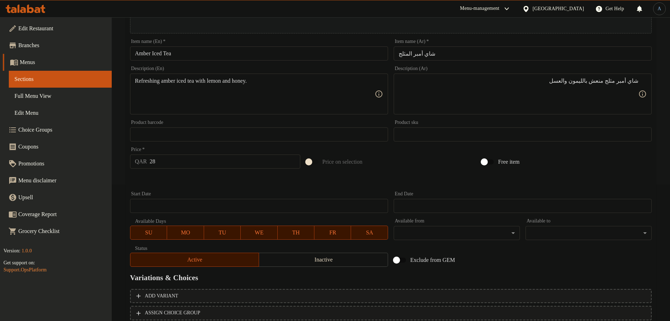
scroll to position [187, 0]
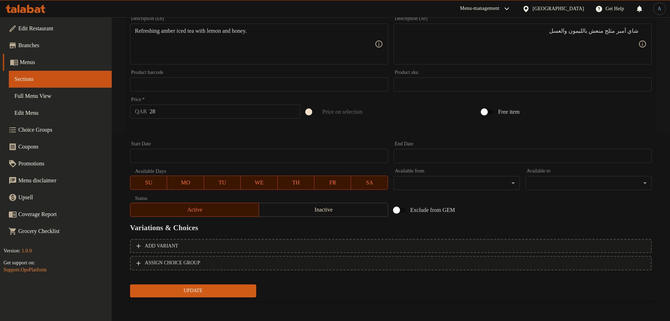
click at [238, 294] on span "Update" at bounding box center [193, 291] width 115 height 9
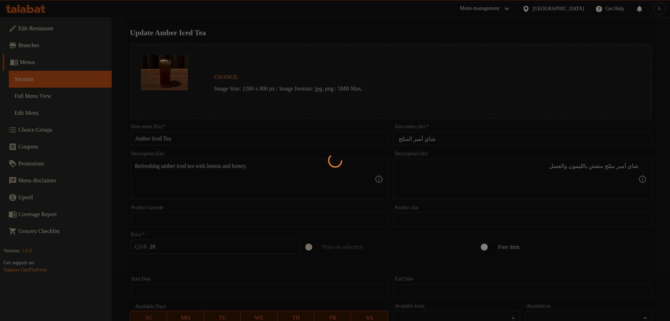
scroll to position [0, 0]
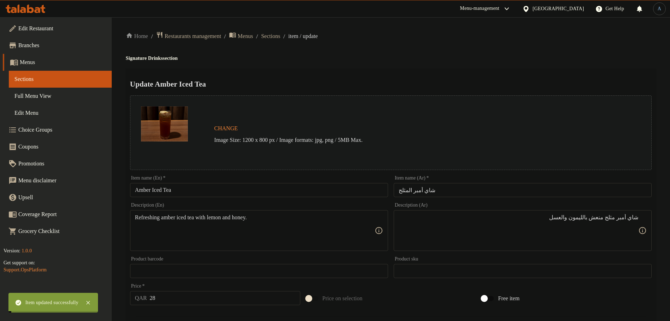
click at [364, 75] on div "Update Amber Iced Tea Change Image Size: 1200 x 800 px / Image formats: jpg, pn…" at bounding box center [391, 279] width 530 height 420
click at [280, 35] on span "Sections" at bounding box center [270, 36] width 19 height 8
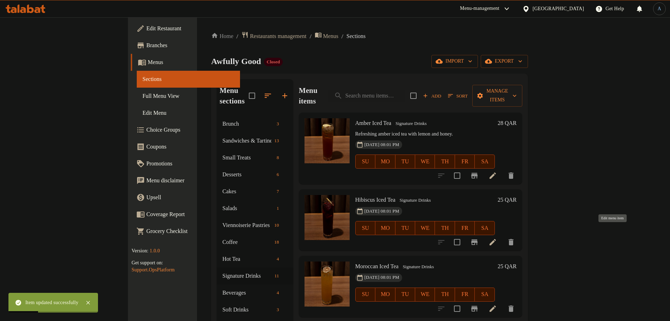
click at [496, 239] on icon at bounding box center [492, 242] width 6 height 6
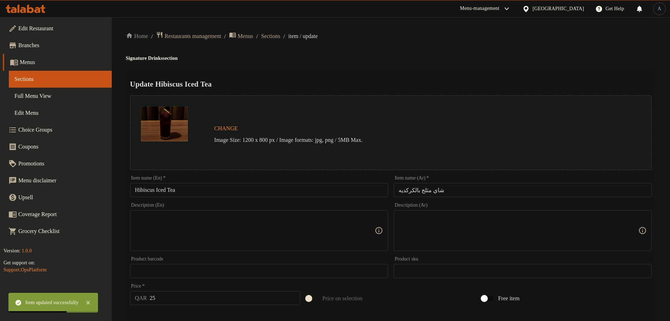
drag, startPoint x: 288, startPoint y: 36, endPoint x: 286, endPoint y: 46, distance: 10.4
click at [280, 36] on span "Sections" at bounding box center [270, 36] width 19 height 8
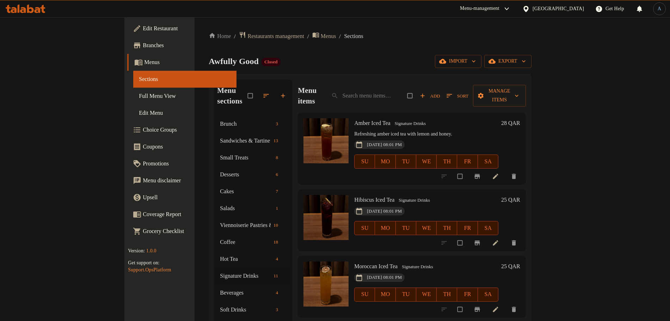
click at [389, 54] on div "Home / Restaurants management / Menus / Sections Awfully Good Closed import exp…" at bounding box center [370, 218] width 322 height 375
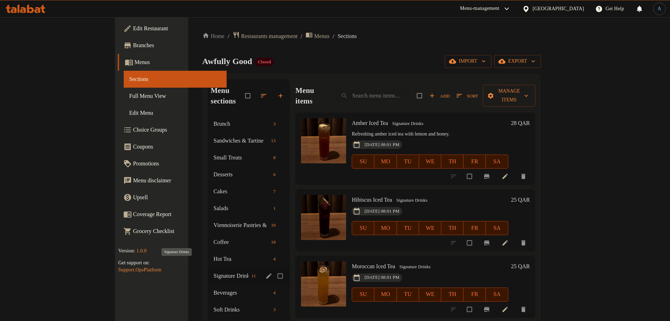
click at [214, 272] on span "Signature Drinks" at bounding box center [231, 276] width 35 height 8
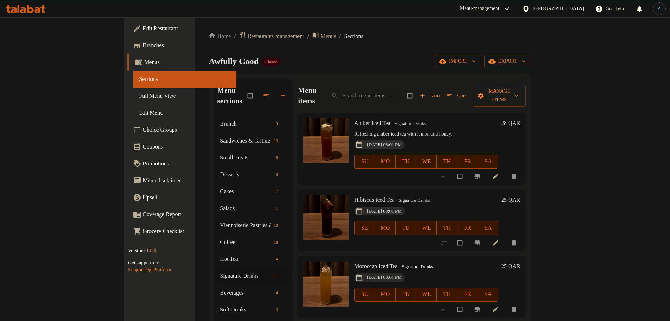
click at [498, 240] on icon at bounding box center [495, 242] width 5 height 5
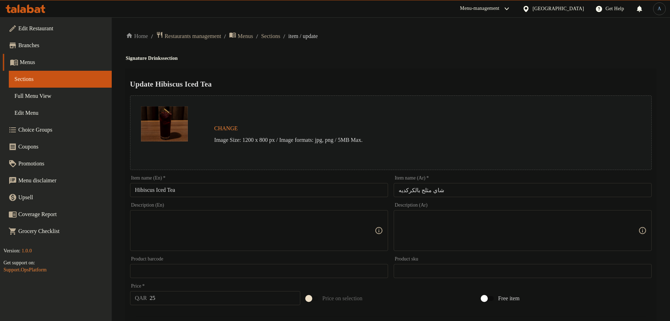
click at [192, 193] on input "Hibiscus Iced Tea" at bounding box center [259, 190] width 258 height 14
click at [338, 66] on div "Home / Restaurants management / Menus / Sections / item / update Signature Drin…" at bounding box center [391, 262] width 530 height 463
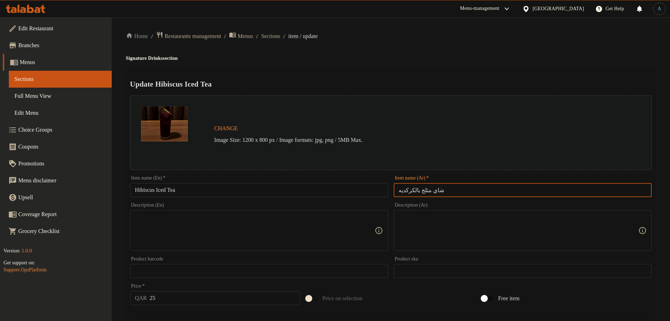
click at [471, 195] on input "شاي مثلج بالكركديه" at bounding box center [523, 190] width 258 height 14
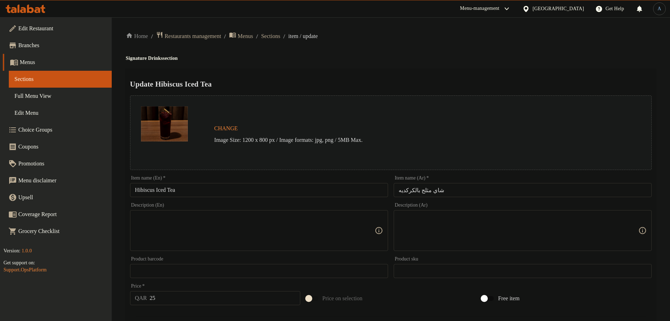
click at [479, 70] on div "Update Hibiscus Iced Tea Change Image Size: 1200 x 800 px / Image formats: jpg,…" at bounding box center [391, 279] width 530 height 420
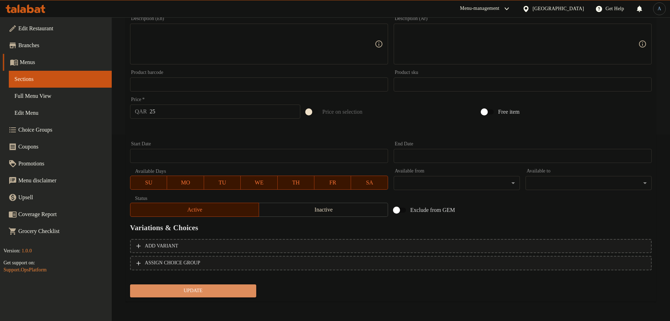
click at [202, 289] on span "Update" at bounding box center [193, 291] width 115 height 9
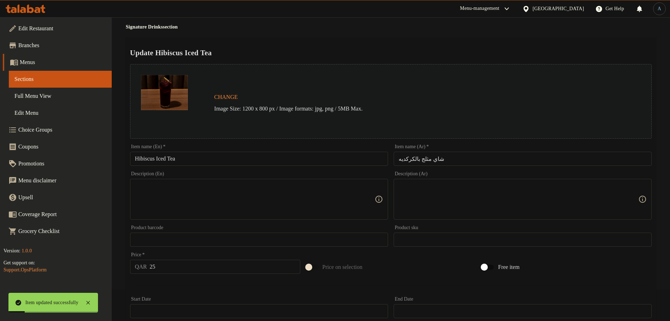
scroll to position [0, 0]
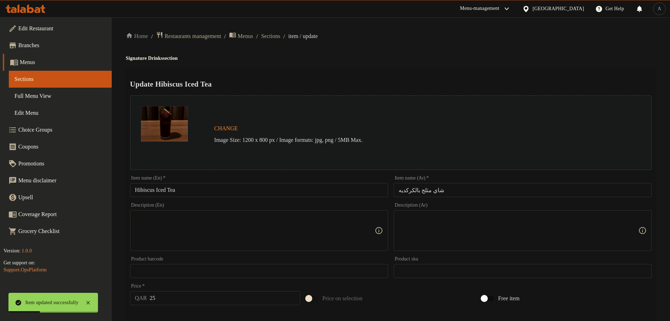
click at [286, 75] on div "Update Hibiscus Iced Tea Change Image Size: 1200 x 800 px / Image formats: jpg,…" at bounding box center [391, 279] width 530 height 420
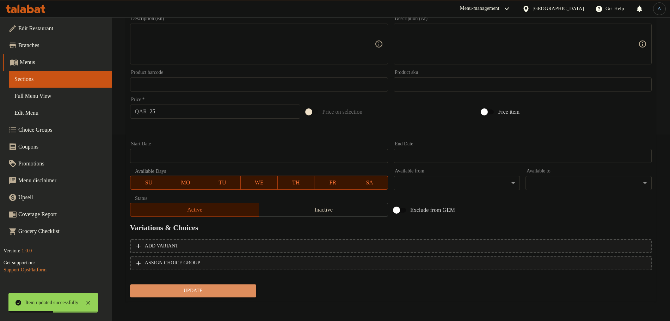
click at [216, 294] on span "Update" at bounding box center [193, 291] width 115 height 9
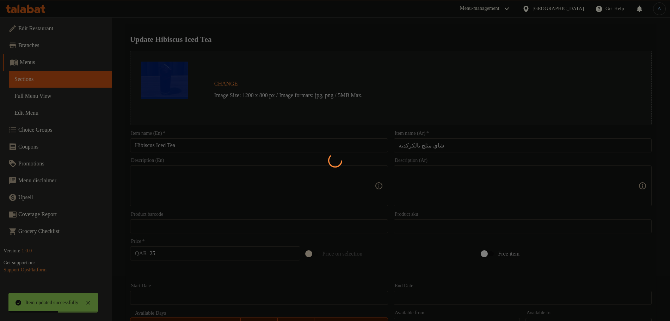
scroll to position [0, 0]
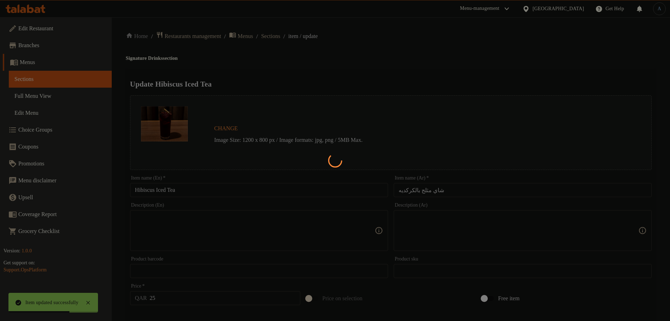
click at [287, 37] on div at bounding box center [335, 160] width 670 height 321
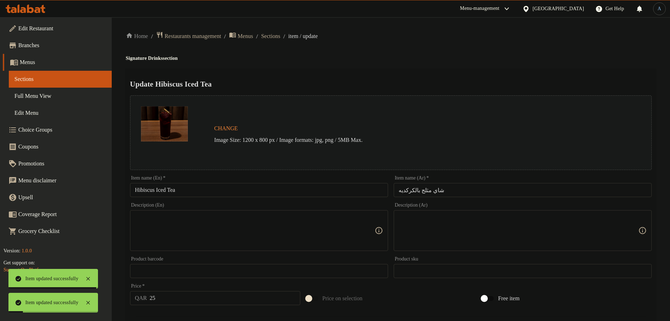
click at [280, 37] on span "Sections" at bounding box center [270, 36] width 19 height 8
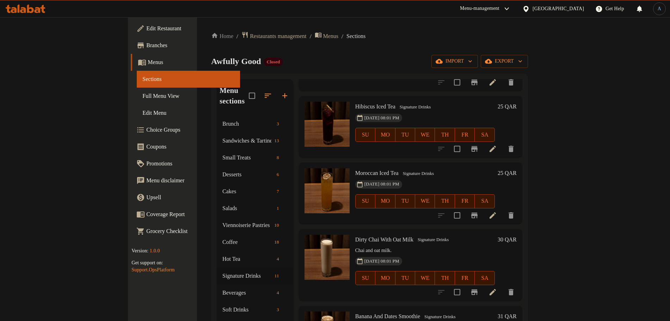
scroll to position [88, 0]
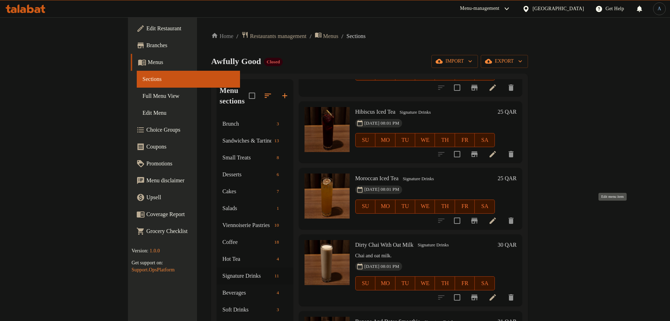
click at [496, 218] on icon at bounding box center [492, 221] width 6 height 6
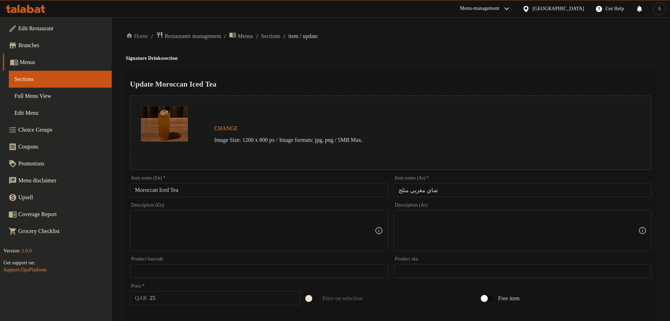
click at [211, 189] on input "Moroccan Iced Tea" at bounding box center [259, 190] width 258 height 14
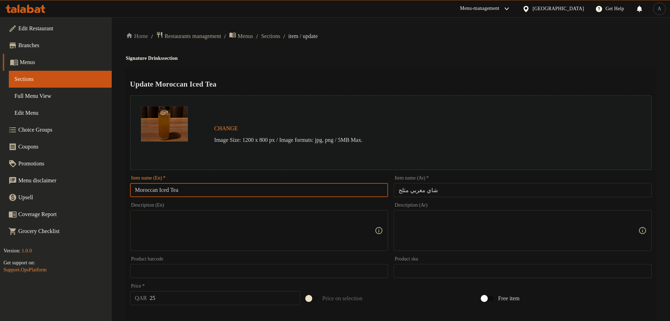
click at [384, 70] on div "Update Moroccan Iced Tea Change Image Size: 1200 x 800 px / Image formats: jpg,…" at bounding box center [391, 279] width 530 height 420
click at [239, 191] on input "Moroccan Iced Tea" at bounding box center [259, 190] width 258 height 14
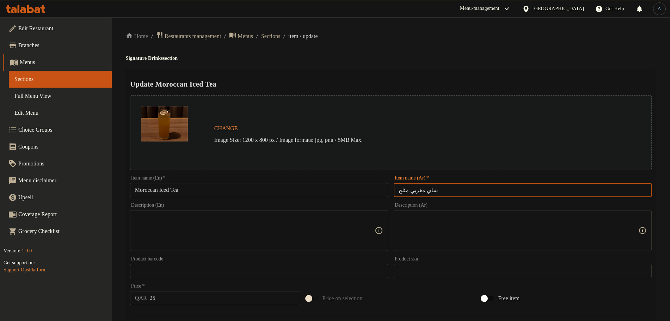
click at [464, 188] on input "شاي مغربي مثلج" at bounding box center [523, 190] width 258 height 14
paste input "ازابلانكا ال"
type input "شاي كازابلانكا المثلج"
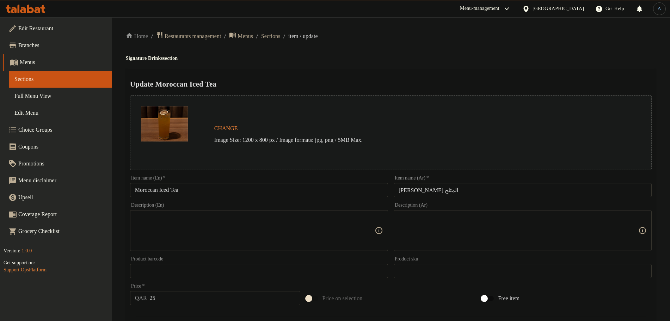
click at [421, 62] on div "Home / Restaurants management / Menus / Sections / item / update Signature Drin…" at bounding box center [391, 262] width 530 height 463
click at [198, 189] on input "Moroccan Iced Tea" at bounding box center [259, 190] width 258 height 14
click at [197, 191] on input "Moroccan Iced Tea" at bounding box center [259, 190] width 258 height 14
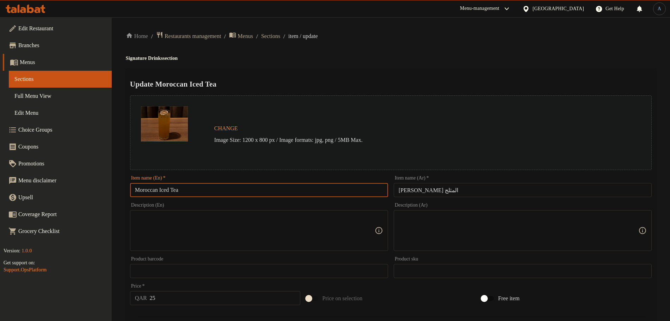
paste input "Casablanca"
drag, startPoint x: 163, startPoint y: 189, endPoint x: 239, endPoint y: 195, distance: 76.0
click at [239, 195] on input "Moroccan Iced Casablanca Tea" at bounding box center [259, 190] width 258 height 14
type input "Moroccan Iced Casablanca Tea"
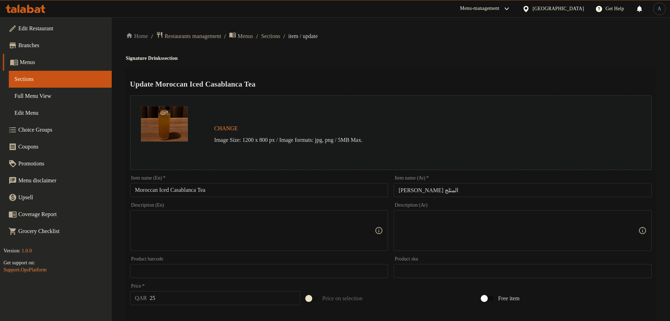
click at [483, 190] on input "شاي كازابلانكا المثلج" at bounding box center [523, 190] width 258 height 14
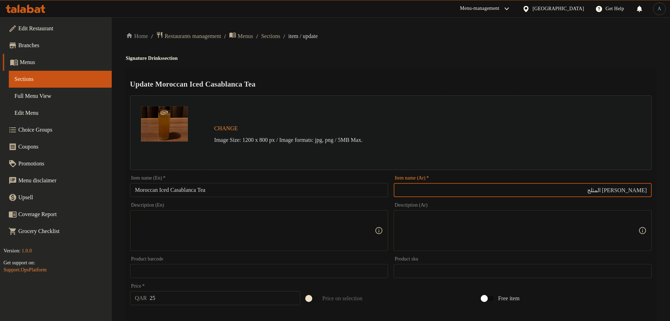
paste input "غربي"
click at [190, 188] on input "Moroccan Iced Casablanca Tea" at bounding box center [259, 190] width 258 height 14
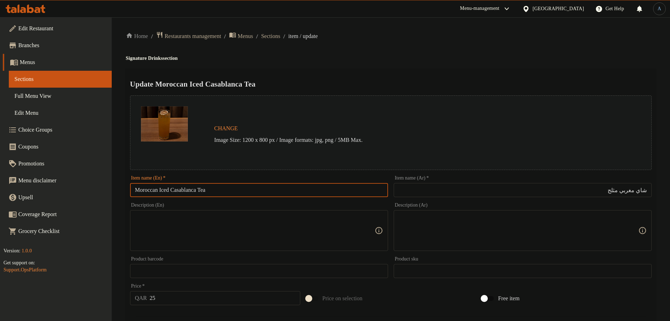
click at [190, 188] on input "Moroccan Iced Casablanca Tea" at bounding box center [259, 190] width 258 height 14
drag, startPoint x: 164, startPoint y: 189, endPoint x: 298, endPoint y: 197, distance: 134.5
click at [298, 197] on input "Moroccan Iced Casablanca Tea" at bounding box center [259, 190] width 258 height 14
click at [163, 185] on input "Moroccan Iced Casablanca Tea" at bounding box center [259, 190] width 258 height 14
drag, startPoint x: 162, startPoint y: 187, endPoint x: 249, endPoint y: 191, distance: 87.1
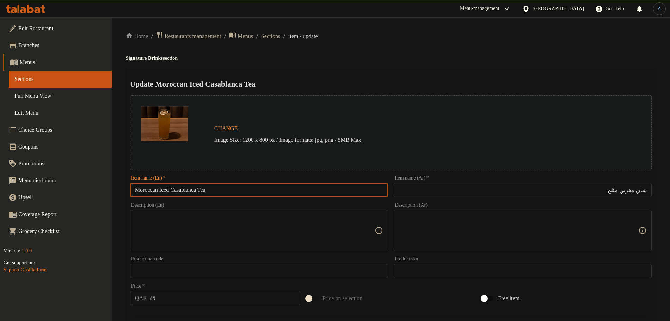
click at [249, 191] on input "Moroccan Iced Casablanca Tea" at bounding box center [259, 190] width 258 height 14
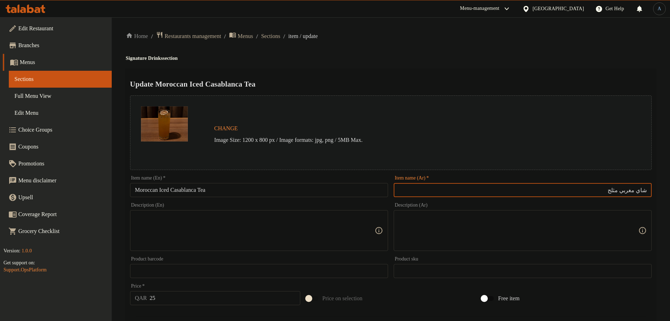
click at [594, 185] on input "شاي مغربي مثلج" at bounding box center [523, 190] width 258 height 14
click at [637, 188] on input "شاي مغربي مثلج" at bounding box center [523, 190] width 258 height 14
paste input "ازابلانكا"
type input "شاي كازابلانكا مغربي مثلج"
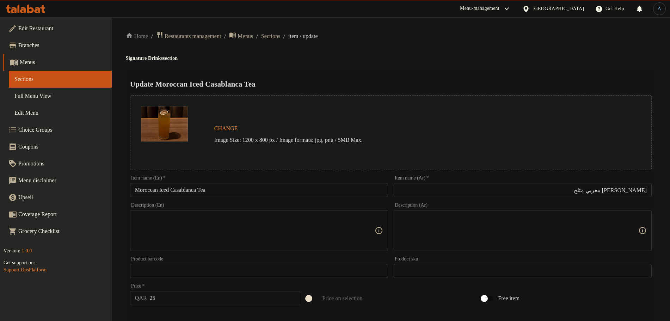
click at [544, 66] on div "Home / Restaurants management / Menus / Sections / item / update Signature Drin…" at bounding box center [391, 262] width 530 height 463
click at [148, 190] on input "Moroccan Iced Casablanca Tea" at bounding box center [259, 190] width 258 height 14
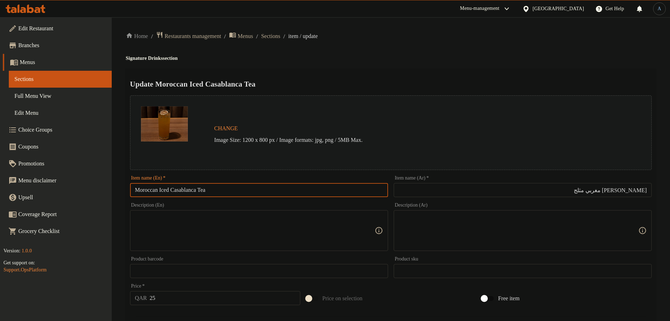
click at [148, 190] on input "Moroccan Iced Casablanca Tea" at bounding box center [259, 190] width 258 height 14
drag, startPoint x: 149, startPoint y: 190, endPoint x: 163, endPoint y: 191, distance: 13.5
click at [150, 190] on input "Iced Casablanca Tea" at bounding box center [259, 190] width 258 height 14
paste input "Moroccan"
type input "Iced Moroccan Casablanca Tea"
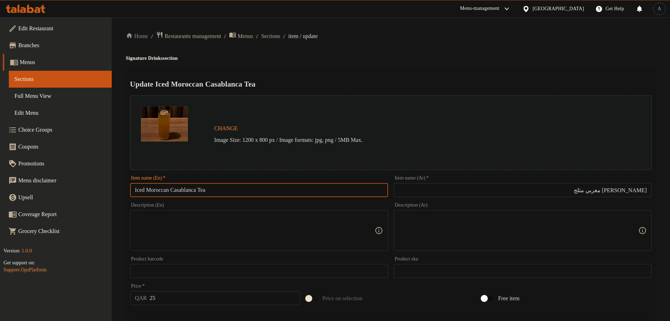
click at [375, 92] on div "Update Iced Moroccan Casablanca Tea Change Image Size: 1200 x 800 px / Image fo…" at bounding box center [391, 279] width 530 height 420
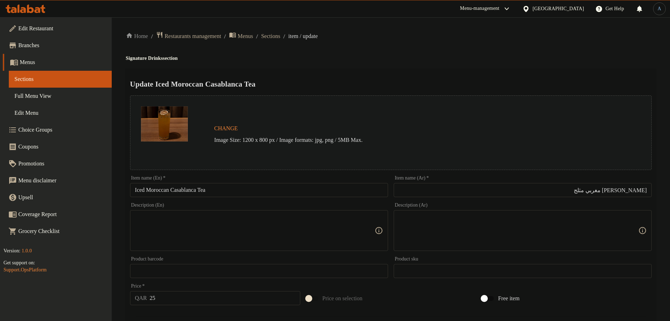
click at [375, 92] on div "Update Iced Moroccan Casablanca Tea Change Image Size: 1200 x 800 px / Image fo…" at bounding box center [391, 279] width 530 height 420
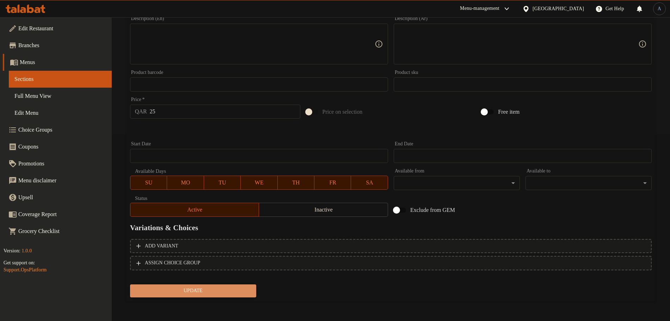
click at [241, 288] on span "Update" at bounding box center [193, 291] width 115 height 9
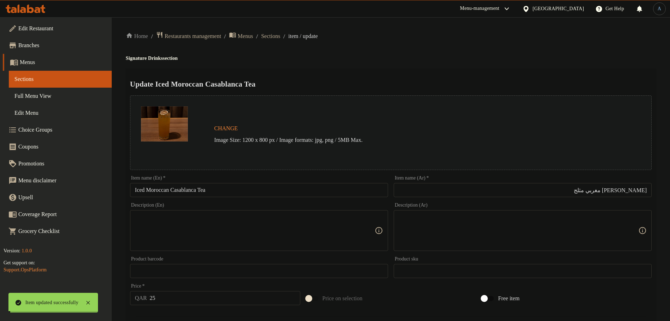
click at [280, 37] on span "Sections" at bounding box center [270, 36] width 19 height 8
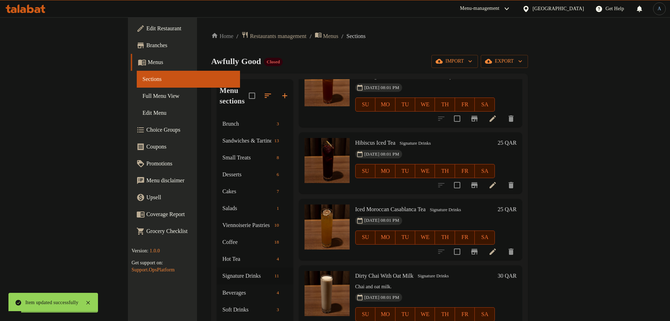
scroll to position [132, 0]
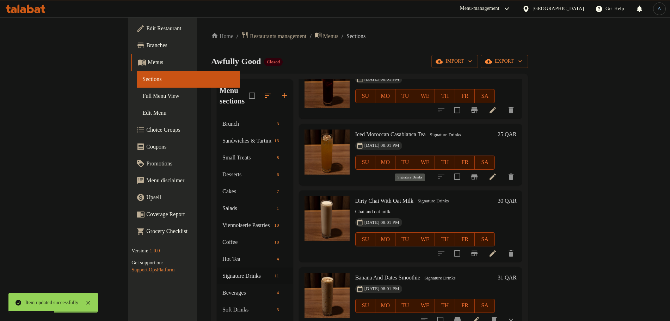
click at [437, 195] on div "Dirty Chai With Oat Milk Signature Drinks Chai and oat milk. 02-07-2025 08:01 P…" at bounding box center [424, 226] width 145 height 66
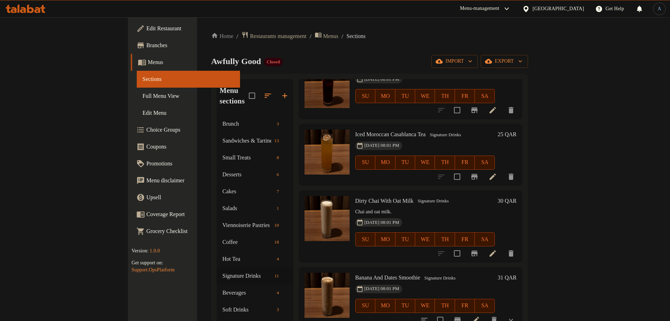
click at [497, 249] on icon at bounding box center [492, 253] width 8 height 8
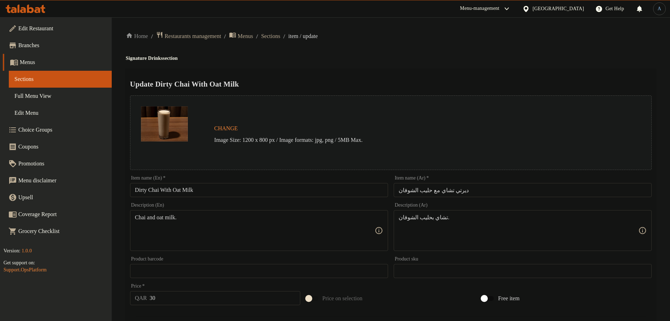
click at [256, 186] on input "Dirty Chai With Oat Milk" at bounding box center [259, 190] width 258 height 14
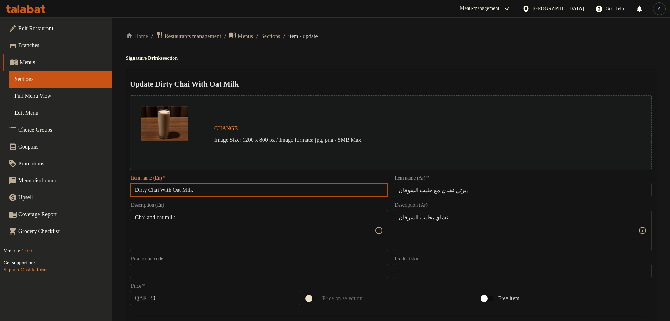
paste input "Oatley"
click at [357, 69] on div "Update Dirty Chai Oatley Change Image Size: 1200 x 800 px / Image formats: jpg,…" at bounding box center [391, 279] width 530 height 420
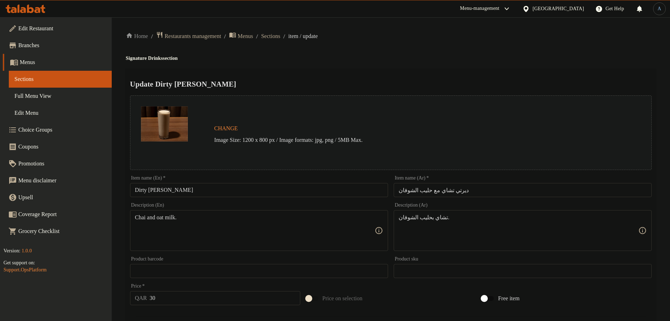
click at [499, 193] on input "ديرتي تشاي مع حليب الشوفان" at bounding box center [523, 190] width 258 height 14
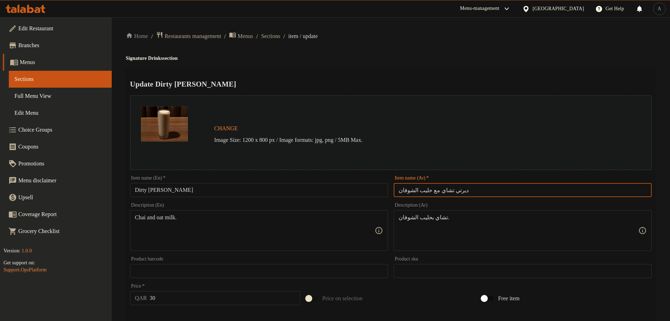
click at [454, 51] on div "Home / Restaurants management / Menus / Sections / item / update Signature Drin…" at bounding box center [391, 262] width 530 height 463
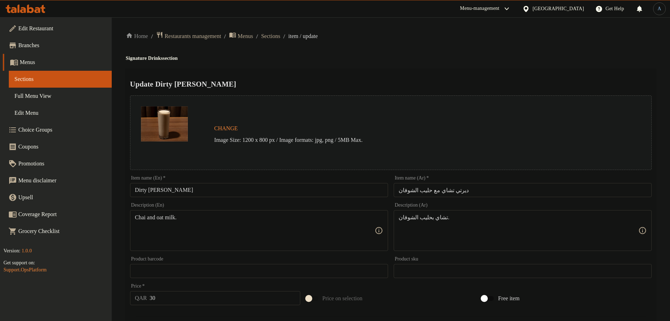
click at [235, 184] on input "Dirty Chai Oatley" at bounding box center [259, 190] width 258 height 14
click at [314, 66] on div "Home / Restaurants management / Menus / Sections / item / update Signature Drin…" at bounding box center [391, 262] width 530 height 463
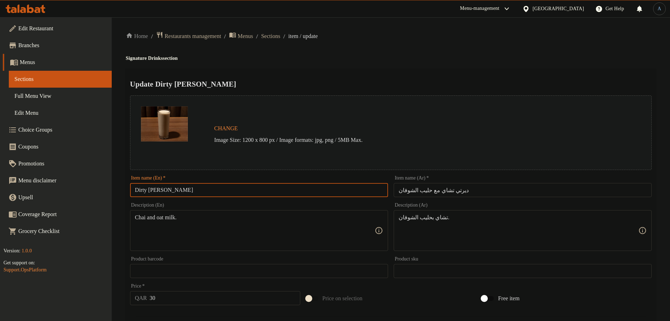
click at [270, 190] on input "Dirty Chai Oatley" at bounding box center [259, 190] width 258 height 14
type input "Dirty Chai with Oatley Milk"
click at [446, 58] on h4 "Signature Drinks section" at bounding box center [391, 58] width 530 height 7
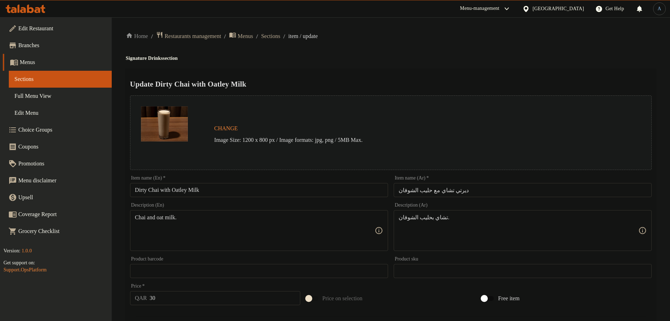
paste textarea "Dirty Chai Oatley"
type textarea "Dirty Chai Oatley"
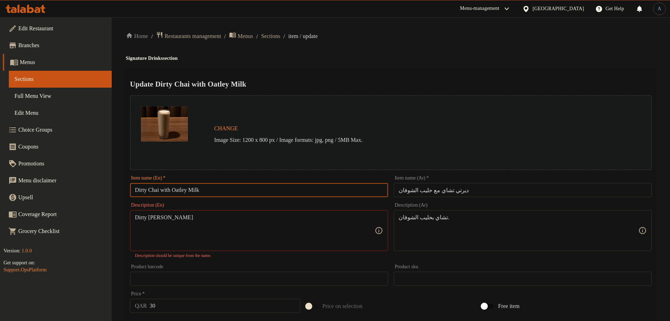
click at [229, 186] on input "Dirty Chai with Oatley Milk" at bounding box center [259, 190] width 258 height 14
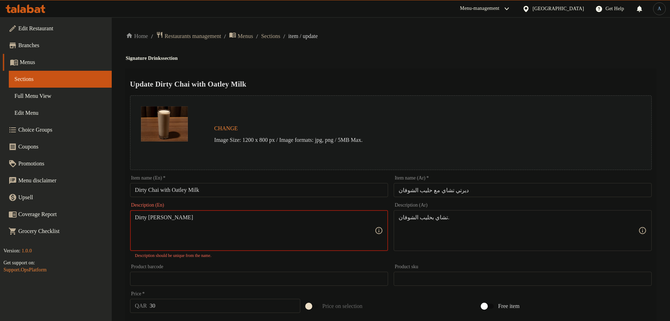
click at [216, 219] on textarea "Dirty Chai Oatley" at bounding box center [255, 230] width 240 height 33
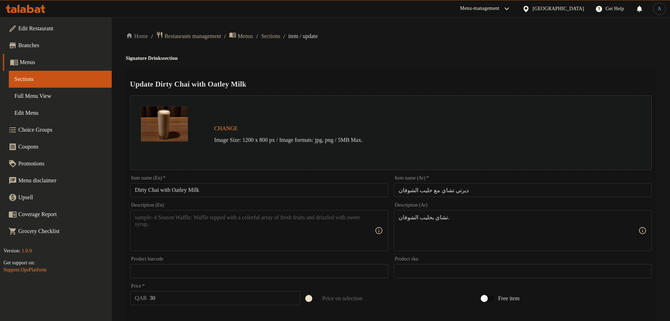
click at [342, 57] on h4 "Signature Drinks section" at bounding box center [391, 58] width 530 height 7
click at [398, 66] on div "Home / Restaurants management / Menus / Sections / item / update Signature Drin…" at bounding box center [391, 262] width 530 height 463
click at [445, 218] on textarea "تشاي بحليب الشوفان." at bounding box center [519, 230] width 240 height 33
click at [425, 31] on ol "Home / Restaurants management / Menus / Sections / item / update" at bounding box center [391, 36] width 530 height 10
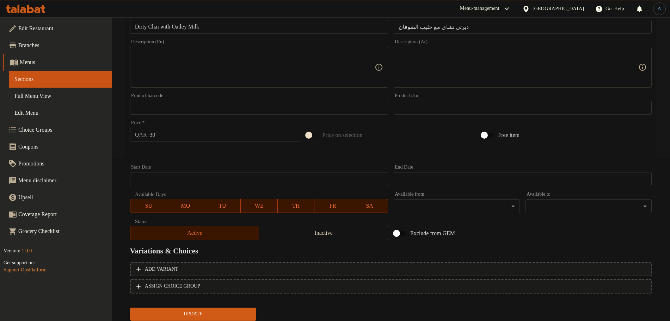
scroll to position [187, 0]
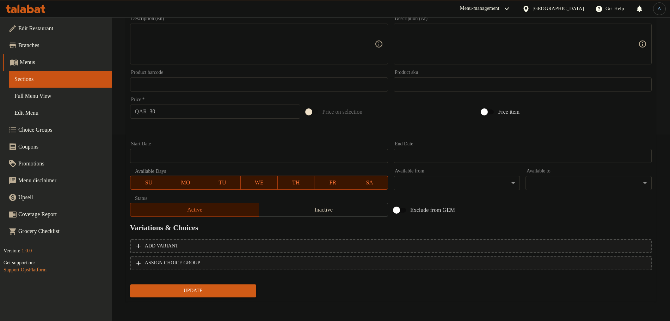
click at [223, 296] on button "Update" at bounding box center [193, 291] width 126 height 13
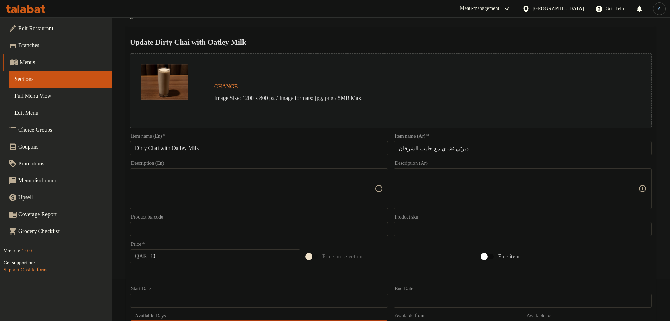
scroll to position [0, 0]
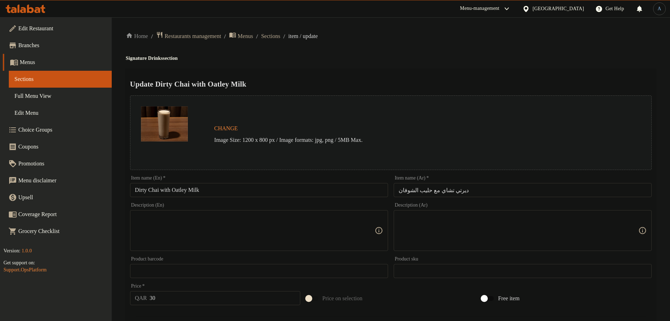
click at [341, 80] on h2 "Update Dirty Chai with Oatley Milk" at bounding box center [391, 84] width 522 height 11
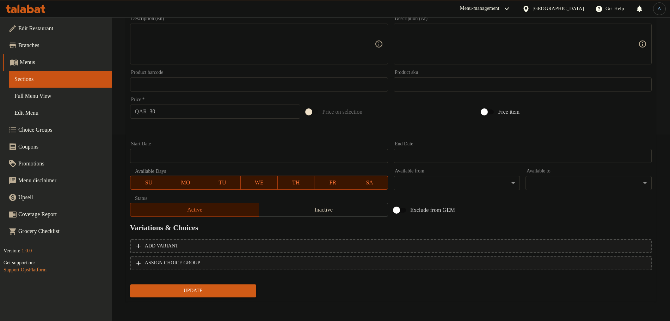
click at [206, 287] on span "Update" at bounding box center [193, 291] width 115 height 9
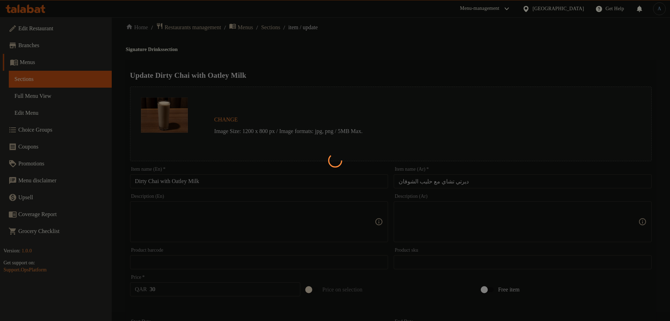
scroll to position [0, 0]
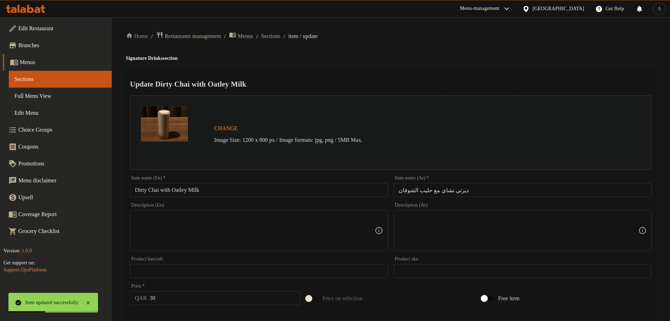
click at [353, 55] on h4 "Signature Drinks section" at bounding box center [391, 58] width 530 height 7
click at [280, 37] on span "Sections" at bounding box center [270, 36] width 19 height 8
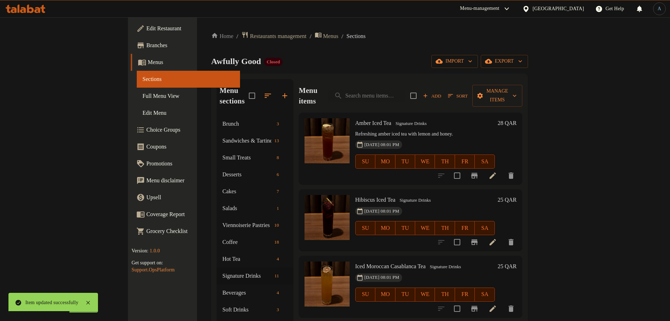
scroll to position [88, 0]
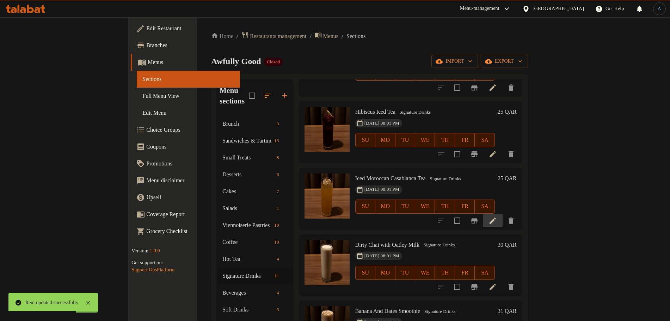
click at [497, 217] on icon at bounding box center [492, 221] width 8 height 8
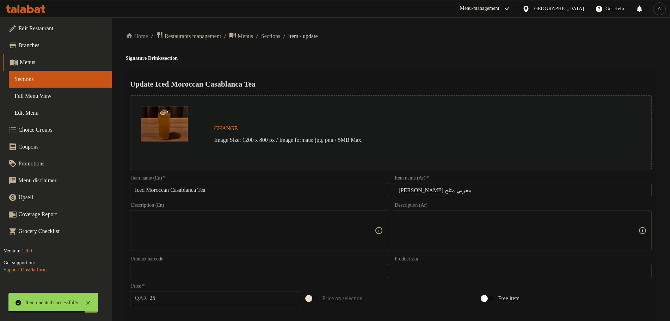
click at [325, 184] on input "Iced Moroccan Casablanca Tea" at bounding box center [259, 190] width 258 height 14
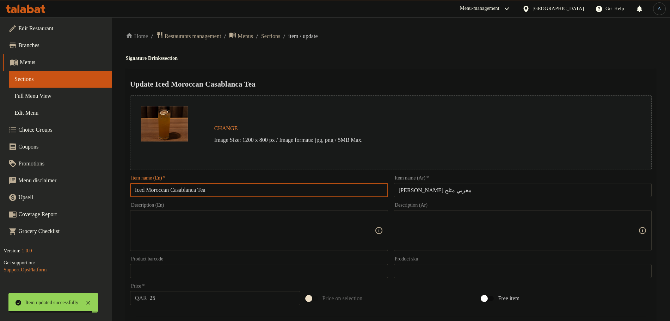
click at [391, 67] on div "Home / Restaurants management / Menus / Sections / item / update Signature Drin…" at bounding box center [391, 262] width 530 height 463
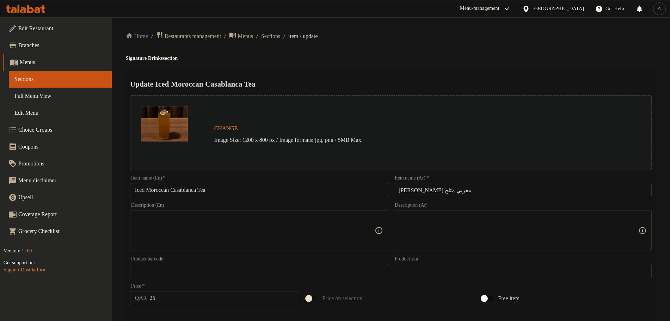
click at [453, 50] on div "Home / Restaurants management / Menus / Sections / item / update Signature Drin…" at bounding box center [391, 262] width 530 height 463
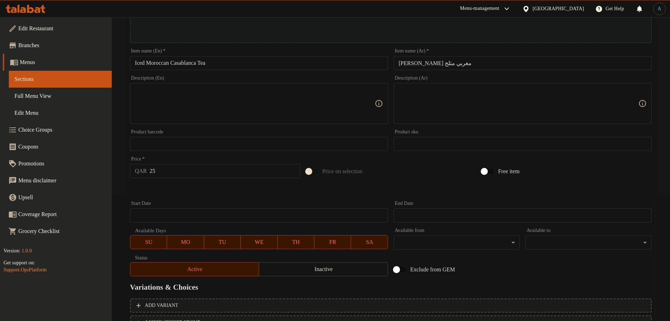
scroll to position [187, 0]
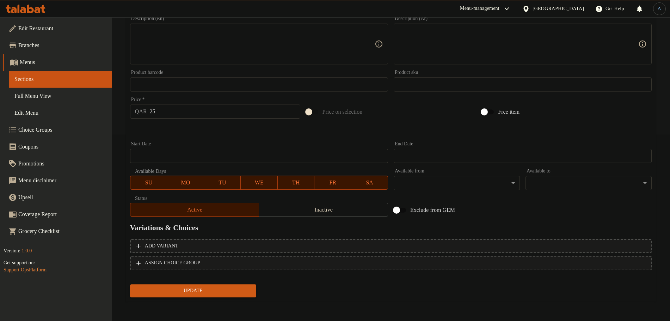
click at [198, 295] on span "Update" at bounding box center [193, 291] width 115 height 9
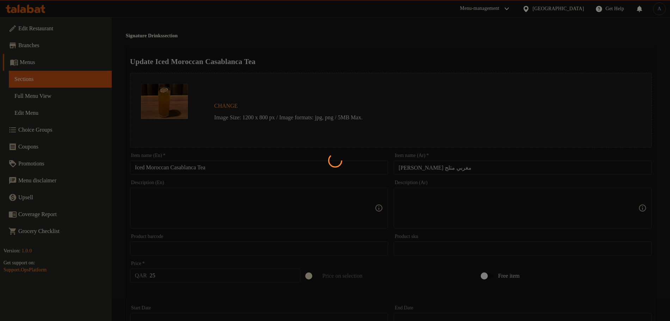
scroll to position [0, 0]
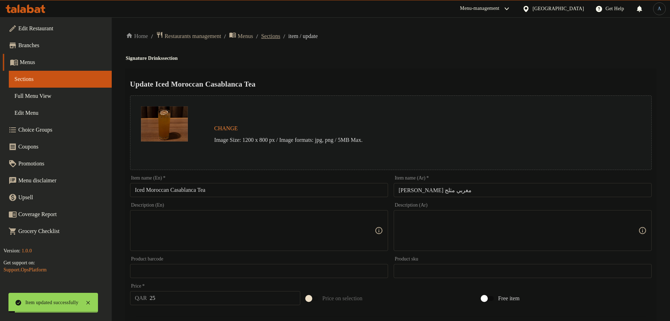
click at [280, 38] on span "Sections" at bounding box center [270, 36] width 19 height 8
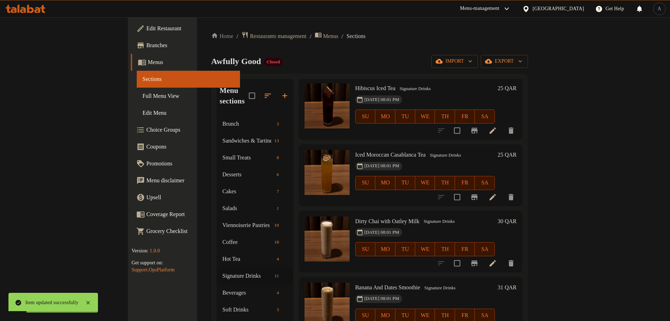
scroll to position [132, 0]
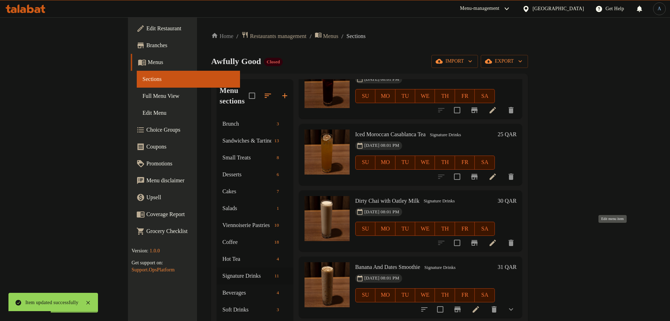
click at [497, 239] on icon at bounding box center [492, 243] width 8 height 8
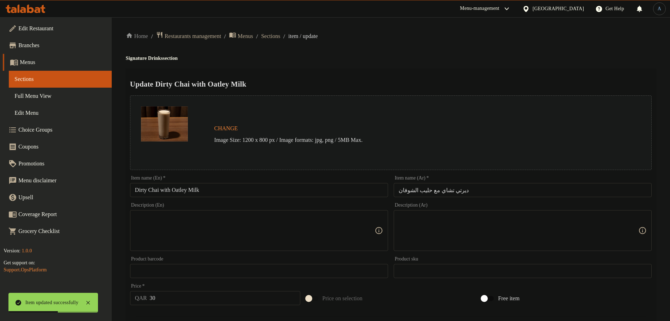
click at [283, 191] on input "Dirty Chai with Oatley Milk" at bounding box center [259, 190] width 258 height 14
click at [231, 190] on input "Dirty Chai with Oatley Milk" at bounding box center [259, 190] width 258 height 14
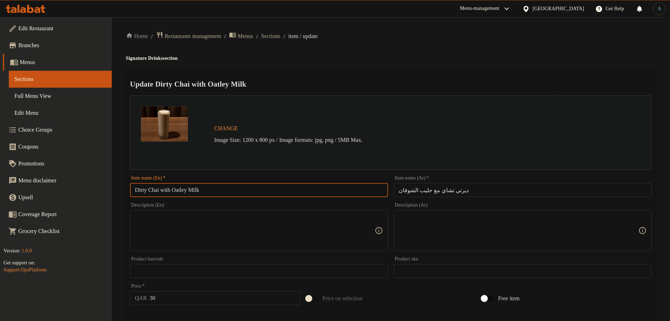
paste input "W"
type input "Dirty Chai With Oatley Milk"
click at [417, 60] on h4 "Signature Drinks section" at bounding box center [391, 58] width 530 height 7
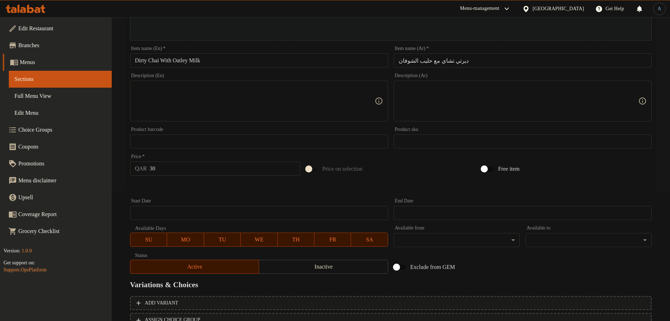
scroll to position [187, 0]
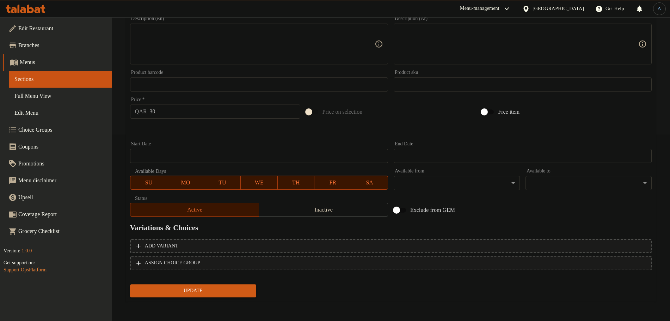
click at [189, 294] on span "Update" at bounding box center [193, 291] width 115 height 9
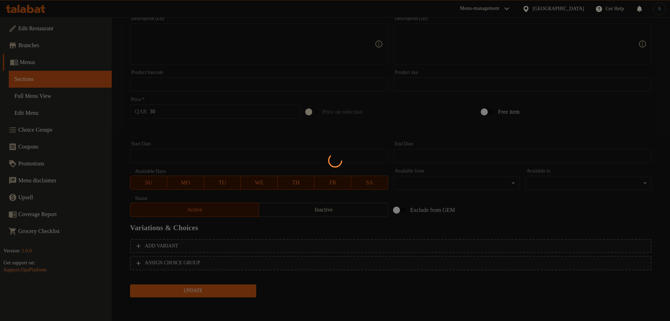
scroll to position [0, 0]
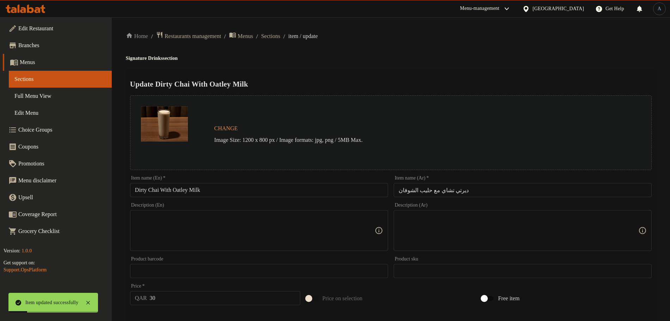
click at [281, 40] on ol "Home / Restaurants management / Menus / Sections / item / update" at bounding box center [391, 36] width 530 height 10
click at [280, 33] on span "Sections" at bounding box center [270, 36] width 19 height 8
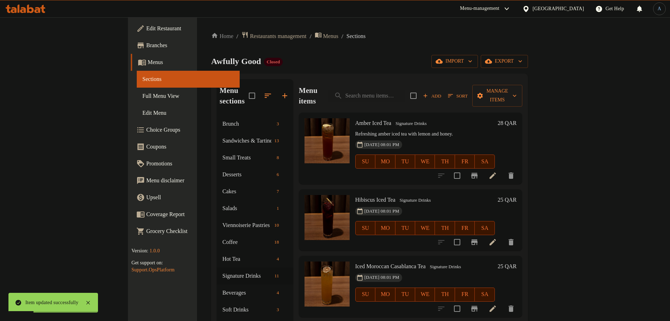
click at [368, 49] on div "Home / Restaurants management / Menus / Sections Awfully Good Closed import exp…" at bounding box center [369, 218] width 317 height 375
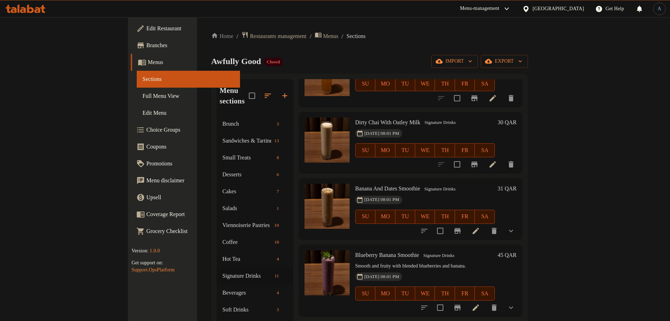
scroll to position [220, 0]
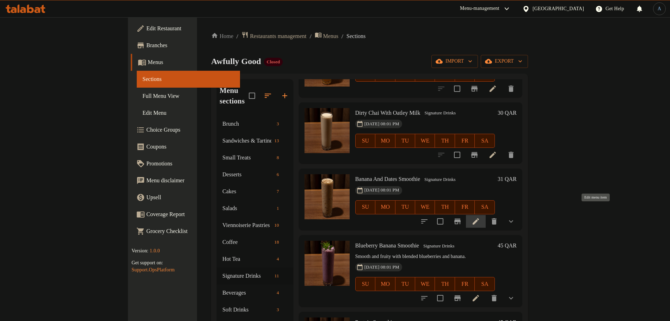
click at [480, 217] on icon at bounding box center [475, 221] width 8 height 8
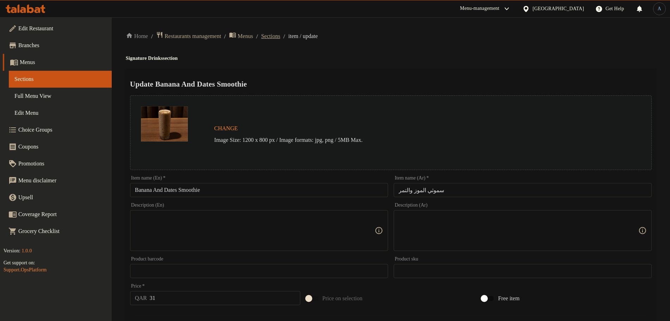
click at [280, 35] on span "Sections" at bounding box center [270, 36] width 19 height 8
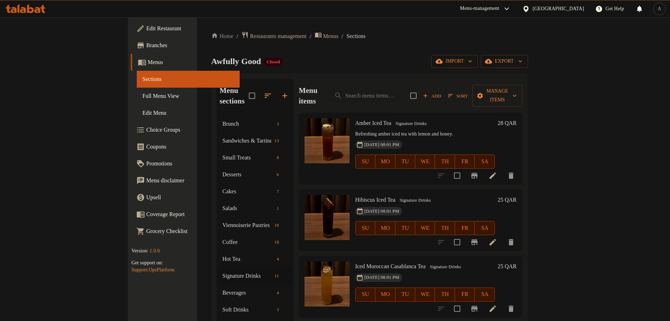
click at [359, 76] on div "Menu sections Brunch 3 Sandwiches & Tartine 13 Small Treats 8 Desserts 6 Cakes …" at bounding box center [369, 240] width 317 height 333
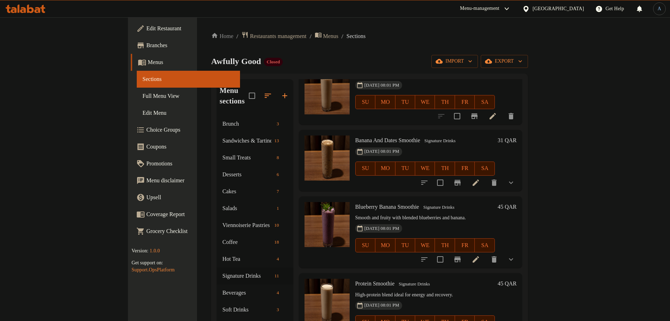
scroll to position [303, 0]
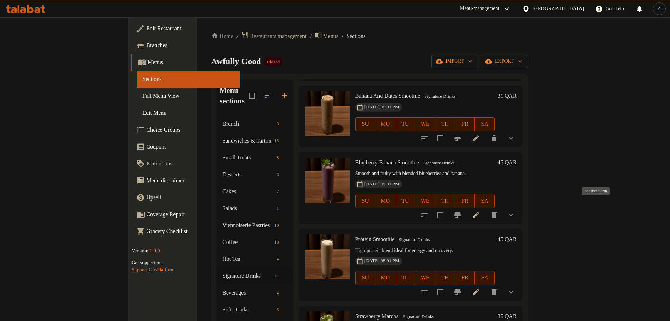
click at [480, 211] on icon at bounding box center [475, 215] width 8 height 8
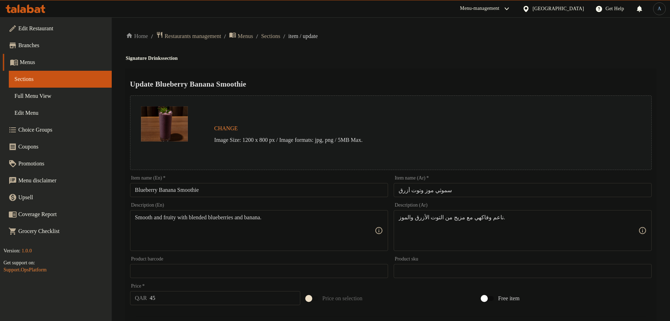
click at [197, 189] on input "Blueberry Banana Smoothie" at bounding box center [259, 190] width 258 height 14
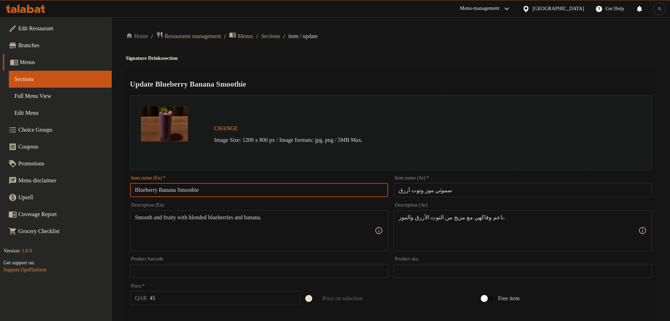
click at [197, 189] on input "Blueberry Banana Smoothie" at bounding box center [259, 190] width 258 height 14
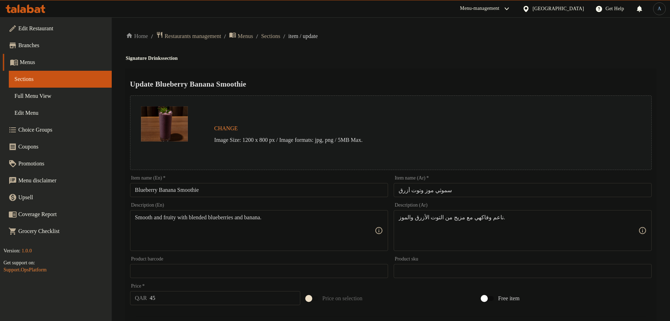
click at [262, 191] on input "Blueberry Banana Smoothie" at bounding box center [259, 190] width 258 height 14
click at [389, 72] on div "Update Blueberry Banana Smoothie Change Image Size: 1200 x 800 px / Image forma…" at bounding box center [391, 299] width 530 height 461
paste textarea "عصير التوت الأزرق والموز"
type textarea "عصير التوت الأزرق والموز"
click at [286, 217] on textarea "Smooth and fruity with blended blueberries and banana." at bounding box center [255, 230] width 240 height 33
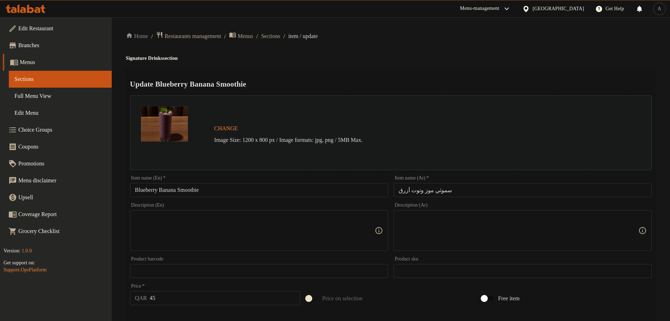
click at [388, 66] on div "Home / Restaurants management / Menus / Sections / item / update Signature Drin…" at bounding box center [391, 283] width 530 height 504
click at [251, 192] on input "Blueberry Banana Smoothie" at bounding box center [259, 190] width 258 height 14
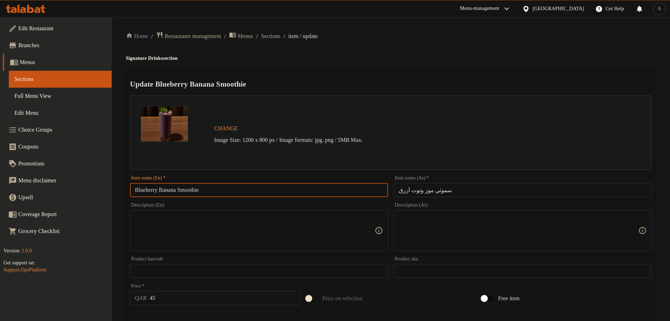
click at [353, 84] on h2 "Update Blueberry Banana Smoothie" at bounding box center [391, 84] width 522 height 11
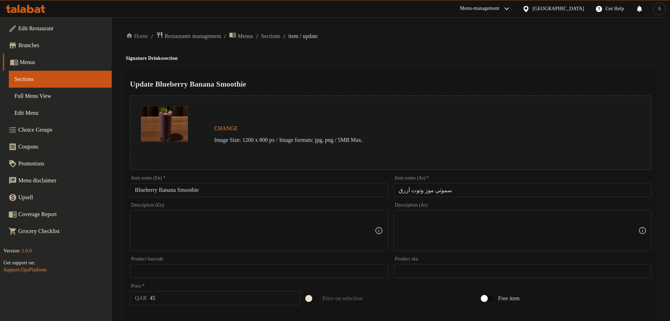
click at [356, 69] on div "Update Blueberry Banana Smoothie Change Image Size: 1200 x 800 px / Image forma…" at bounding box center [391, 299] width 530 height 461
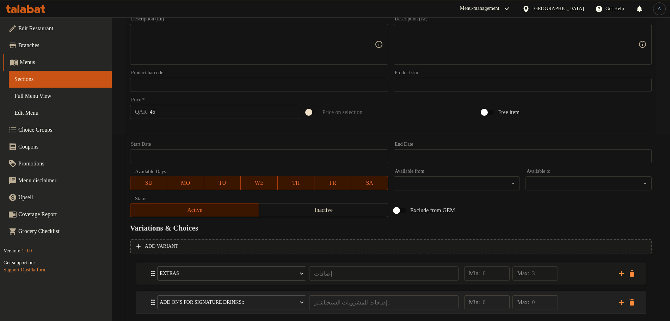
scroll to position [227, 0]
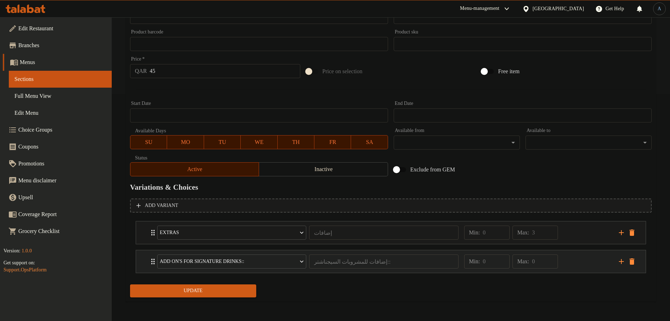
click at [579, 258] on div "Min: 0 ​ Max: 0 ​" at bounding box center [537, 262] width 155 height 23
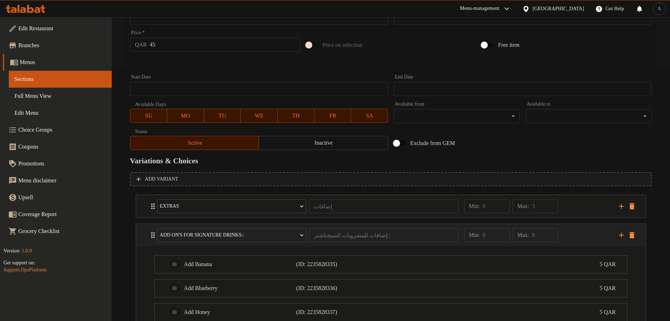
scroll to position [314, 0]
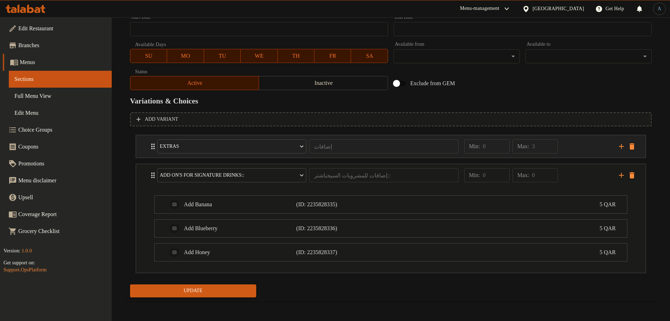
click at [561, 143] on div "Min: 0 ​ Max: 3 ​" at bounding box center [537, 146] width 155 height 23
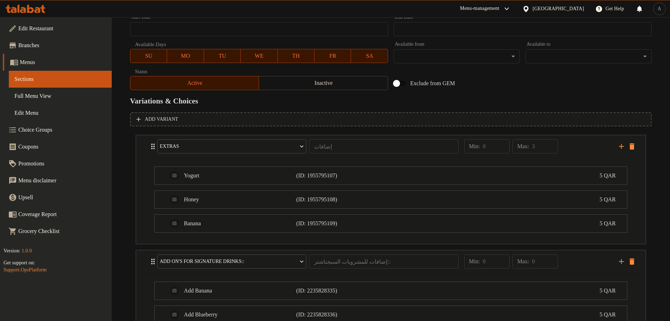
scroll to position [400, 0]
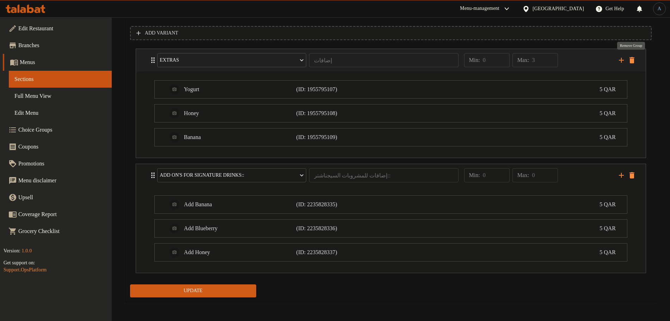
click at [634, 62] on icon "delete" at bounding box center [632, 60] width 8 height 8
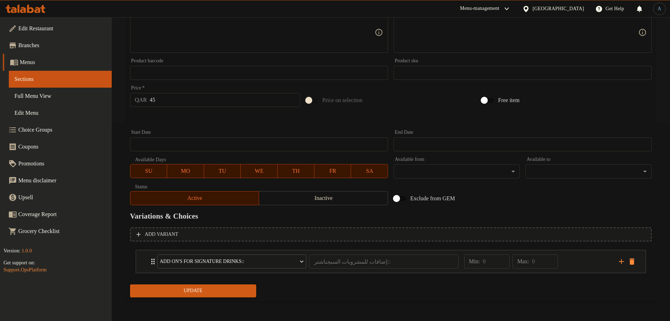
click at [227, 289] on span "Update" at bounding box center [193, 291] width 115 height 9
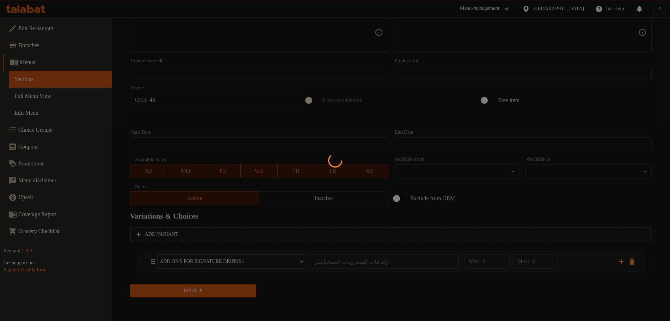
scroll to position [0, 0]
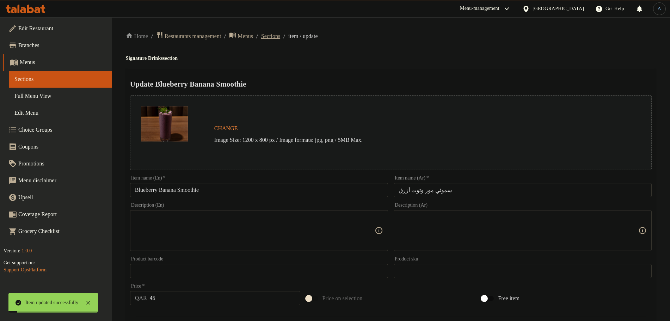
click at [280, 37] on span "Sections" at bounding box center [270, 36] width 19 height 8
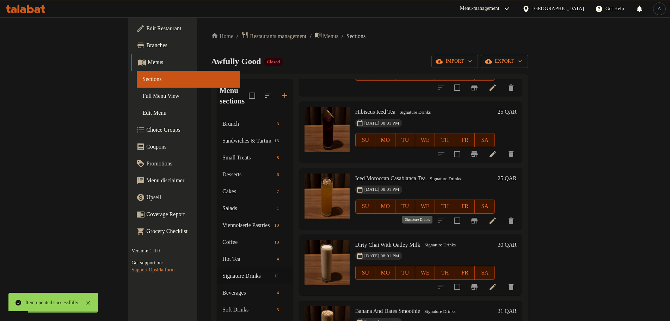
scroll to position [308, 0]
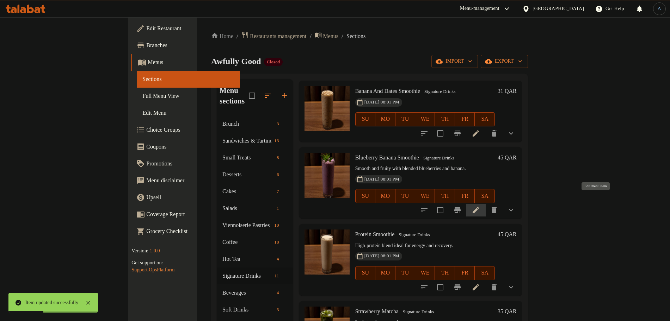
click at [480, 206] on icon at bounding box center [475, 210] width 8 height 8
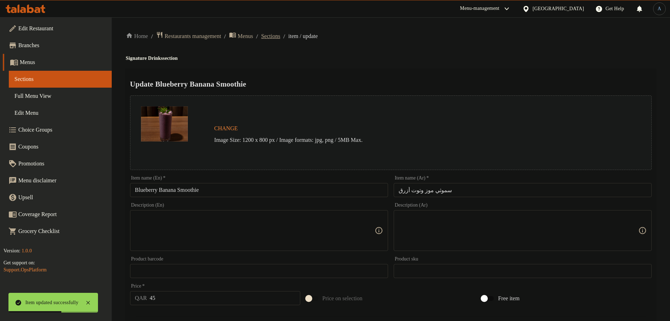
click at [280, 36] on span "Sections" at bounding box center [270, 36] width 19 height 8
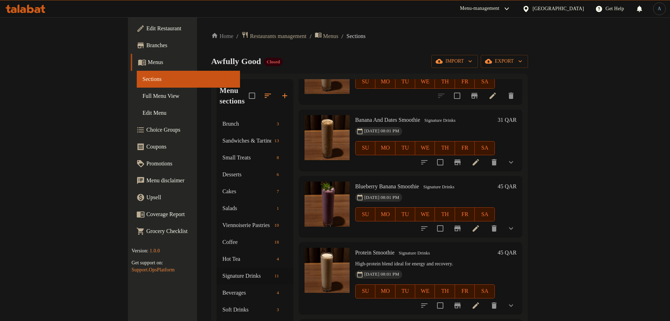
scroll to position [264, 0]
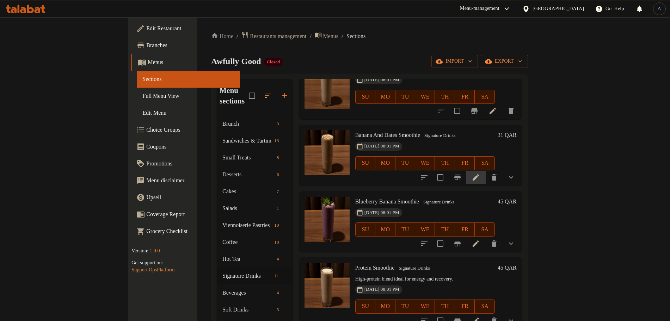
click at [486, 171] on li at bounding box center [476, 177] width 20 height 13
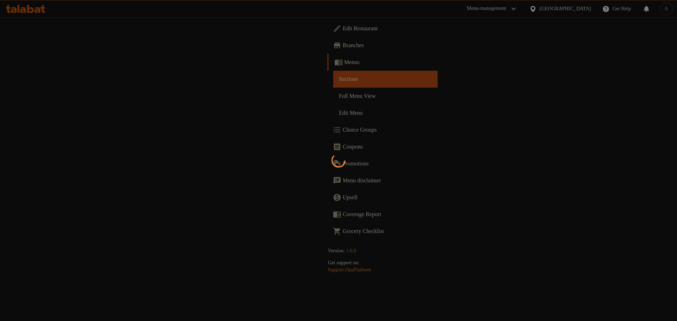
click at [592, 165] on div at bounding box center [338, 160] width 677 height 321
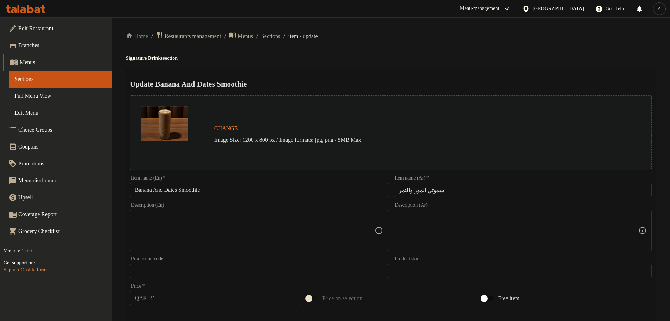
scroll to position [256, 0]
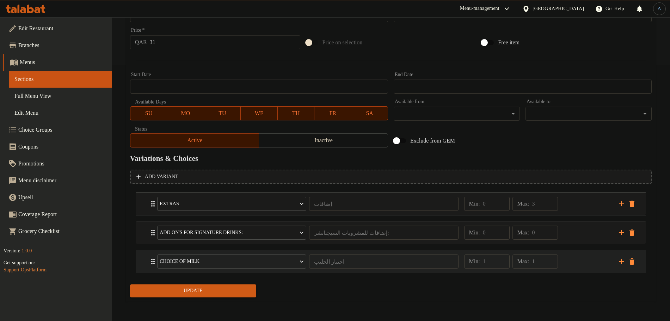
click at [573, 261] on div "Min: 1 ​ Max: 1 ​" at bounding box center [537, 262] width 155 height 23
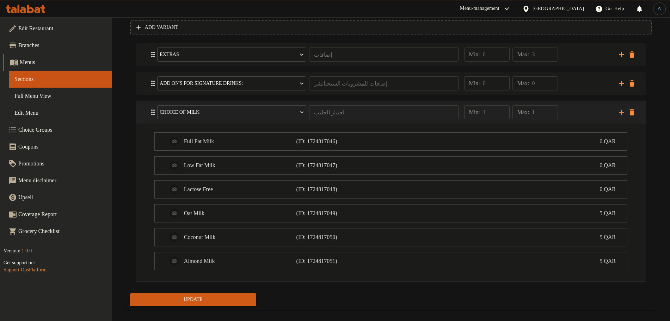
scroll to position [406, 0]
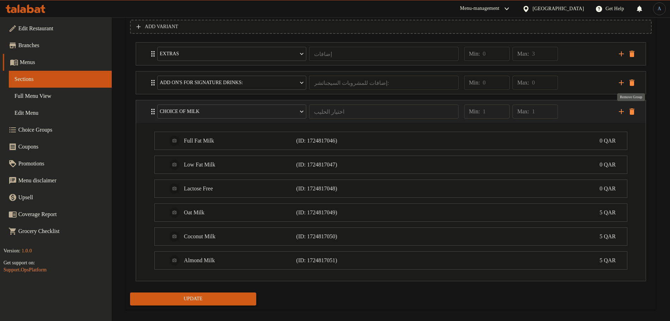
click at [633, 111] on icon "delete" at bounding box center [631, 112] width 5 height 6
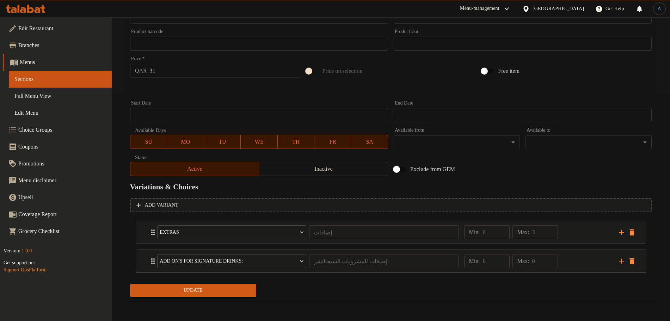
scroll to position [227, 0]
click at [573, 235] on div "Min: 0 ​ Max: 3 ​" at bounding box center [537, 233] width 155 height 23
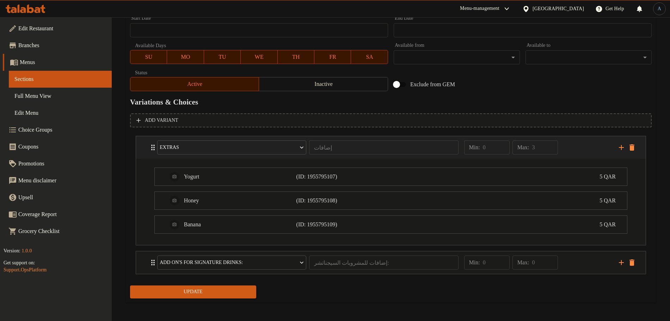
scroll to position [314, 0]
click at [632, 148] on icon "delete" at bounding box center [631, 146] width 5 height 6
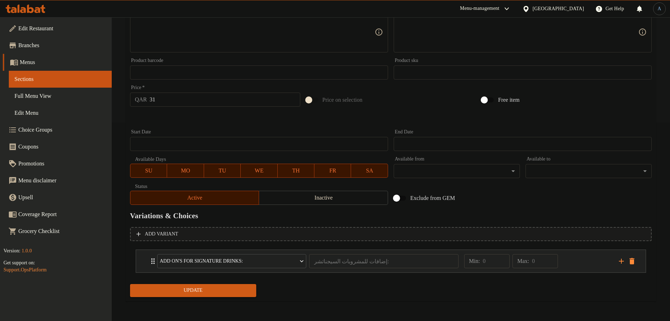
scroll to position [198, 0]
click at [234, 292] on span "Update" at bounding box center [193, 291] width 115 height 9
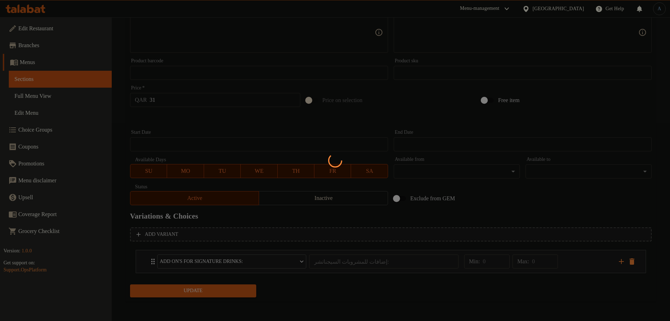
scroll to position [0, 0]
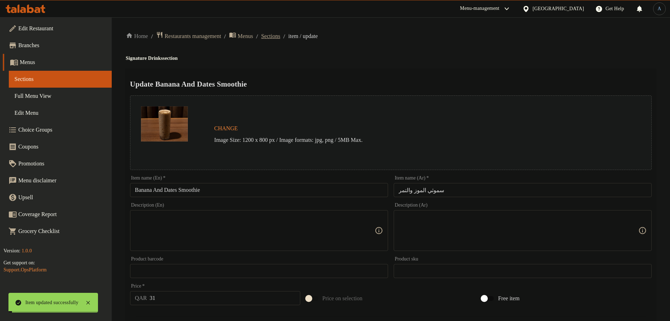
click at [280, 32] on span "Sections" at bounding box center [270, 36] width 19 height 8
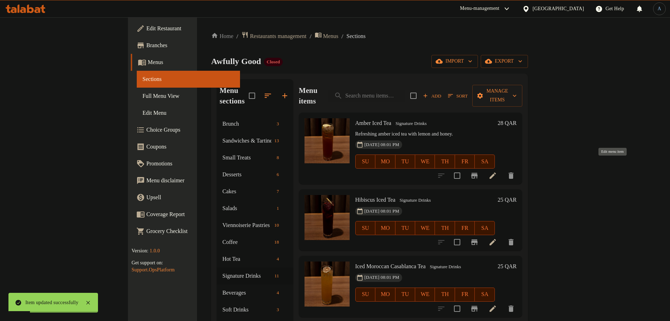
click at [497, 172] on icon at bounding box center [492, 176] width 8 height 8
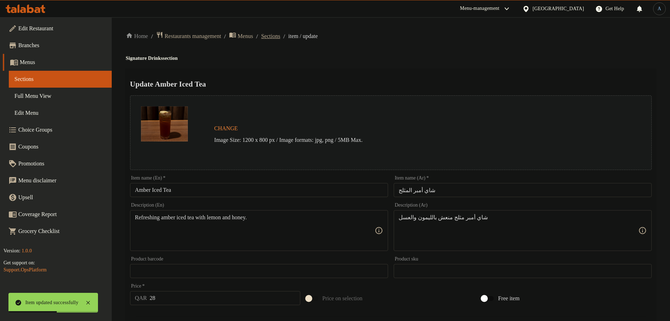
click at [280, 39] on span "Sections" at bounding box center [270, 36] width 19 height 8
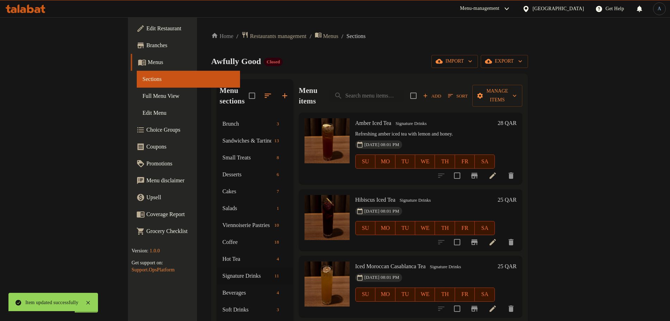
click at [355, 120] on span "Amber Iced Tea" at bounding box center [373, 123] width 36 height 6
copy h6 "Amber Iced Tea"
click at [420, 204] on div "02-07-2025 08:01 PM SU MO TU WE TH FR SA" at bounding box center [424, 223] width 145 height 38
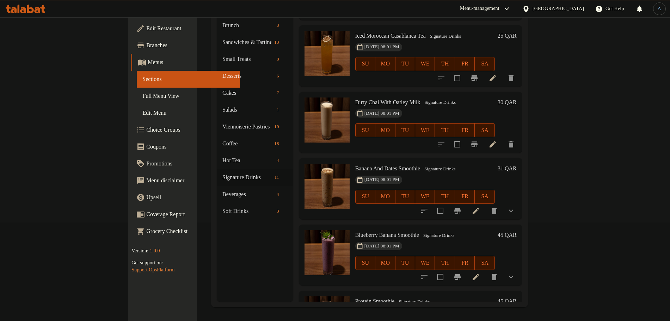
scroll to position [176, 0]
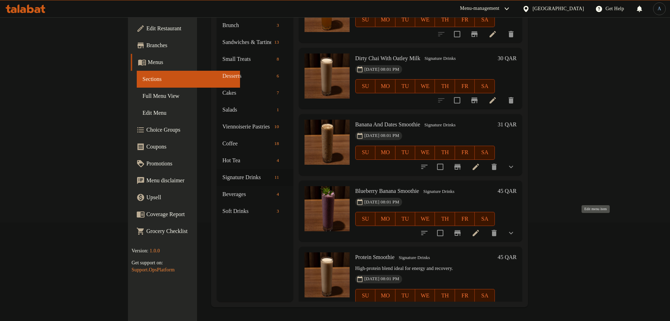
click at [480, 229] on icon at bounding box center [475, 233] width 8 height 8
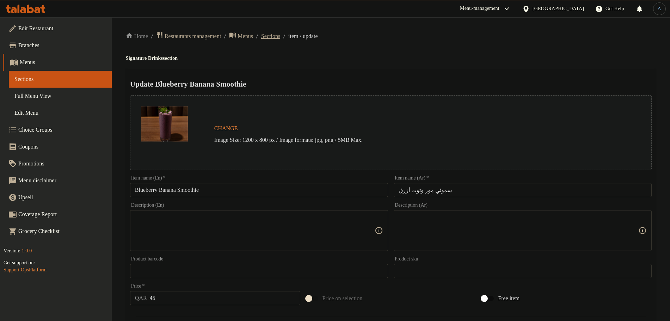
click at [280, 36] on span "Sections" at bounding box center [270, 36] width 19 height 8
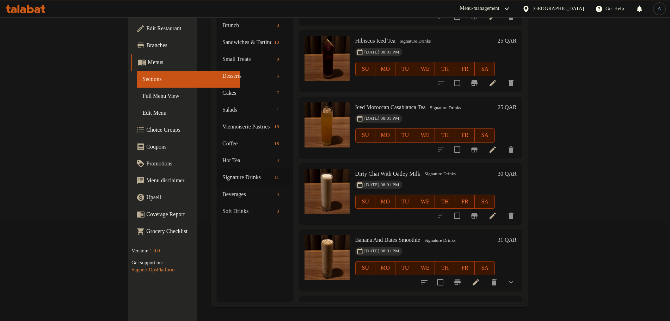
scroll to position [88, 0]
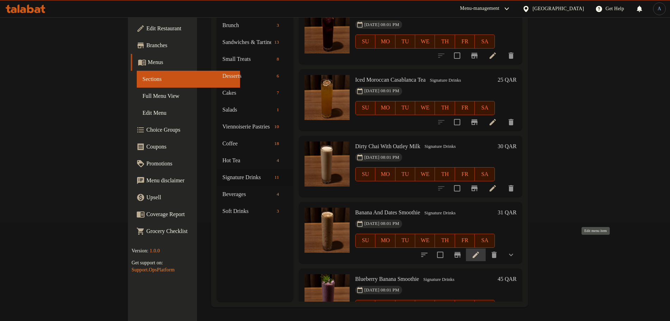
click at [480, 251] on icon at bounding box center [475, 255] width 8 height 8
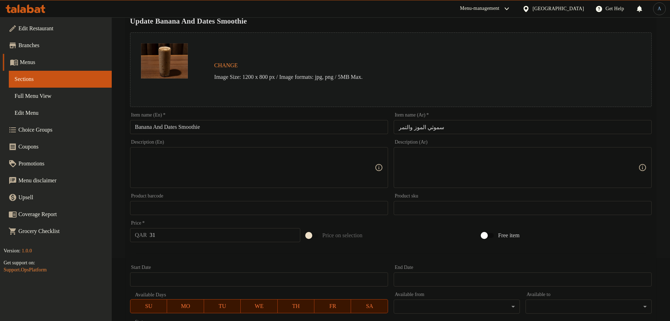
scroll to position [198, 0]
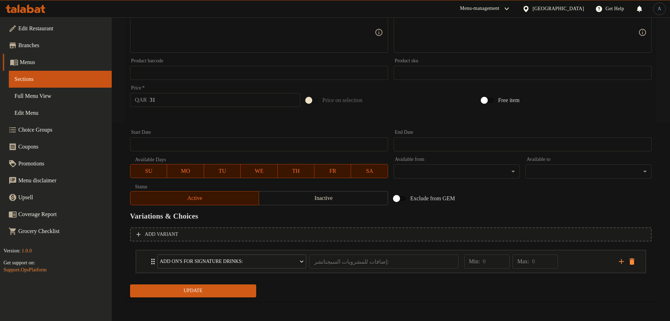
click at [190, 285] on button "Update" at bounding box center [193, 291] width 126 height 13
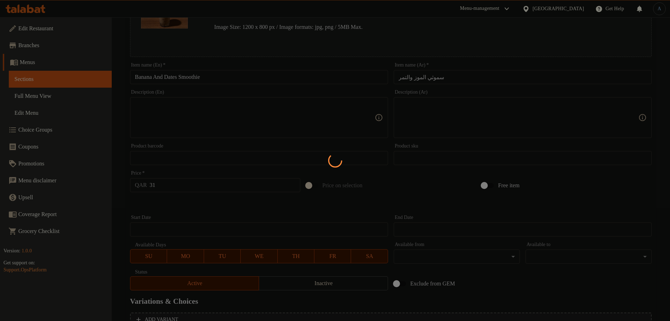
scroll to position [0, 0]
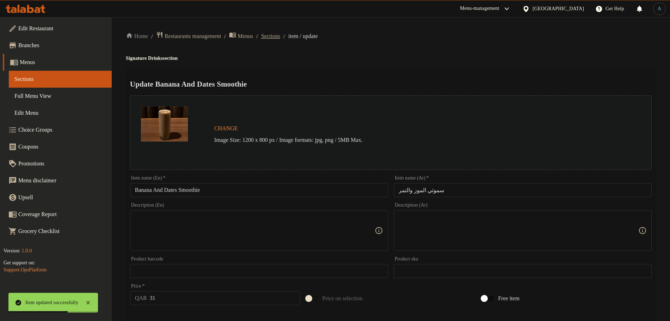
click at [273, 34] on span "Sections" at bounding box center [270, 36] width 19 height 8
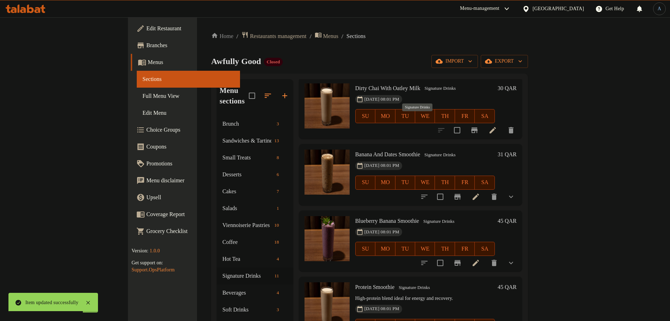
scroll to position [303, 0]
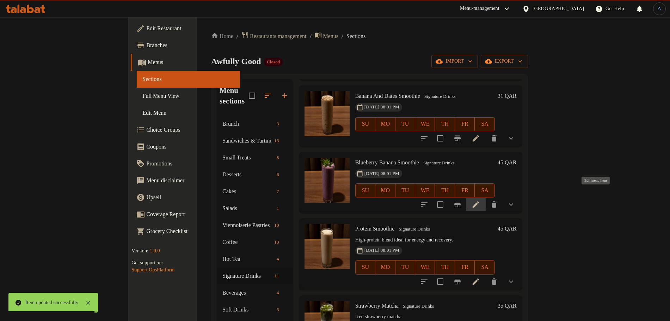
click at [480, 201] on icon at bounding box center [475, 205] width 8 height 8
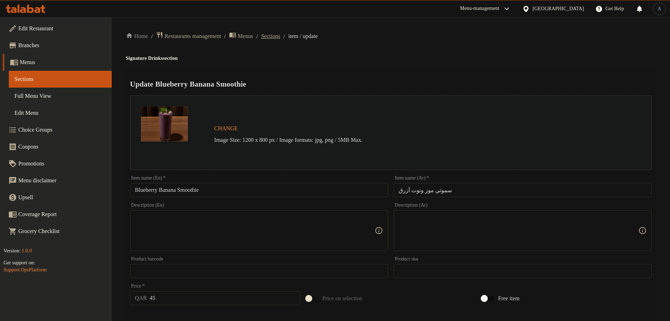
click at [280, 35] on span "Sections" at bounding box center [270, 36] width 19 height 8
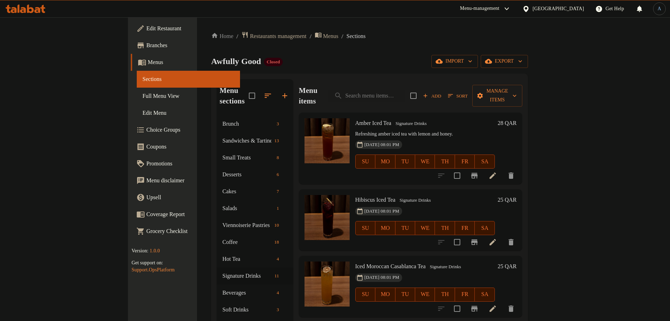
click at [474, 138] on div "02-07-2025 08:01 PM SU MO TU WE TH FR SA" at bounding box center [424, 157] width 145 height 38
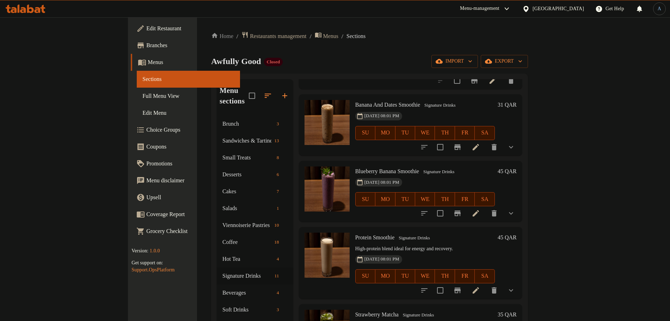
scroll to position [370, 0]
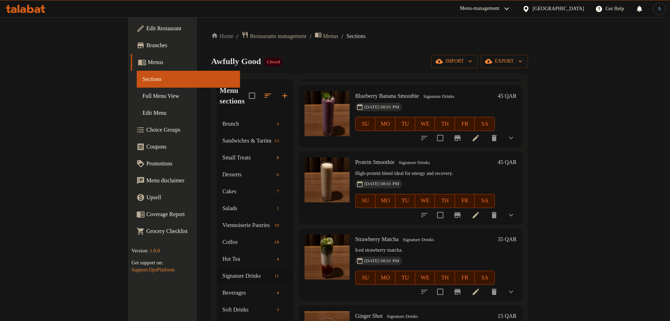
click at [480, 211] on icon at bounding box center [475, 215] width 8 height 8
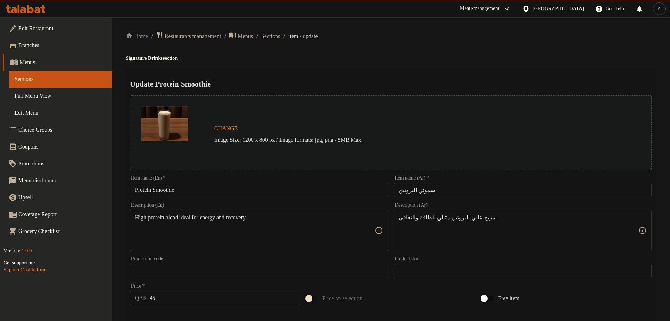
click at [380, 52] on div "Home / Restaurants management / Menus / Sections / item / update Signature Drin…" at bounding box center [391, 268] width 530 height 475
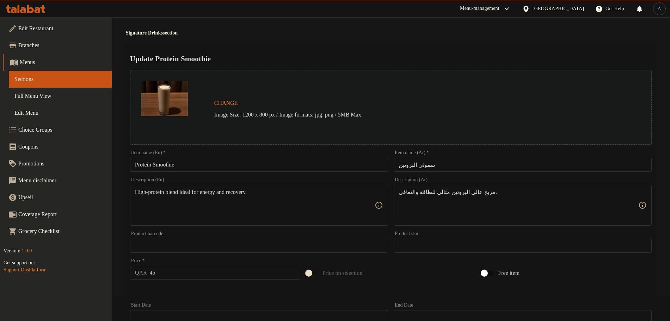
scroll to position [22, 0]
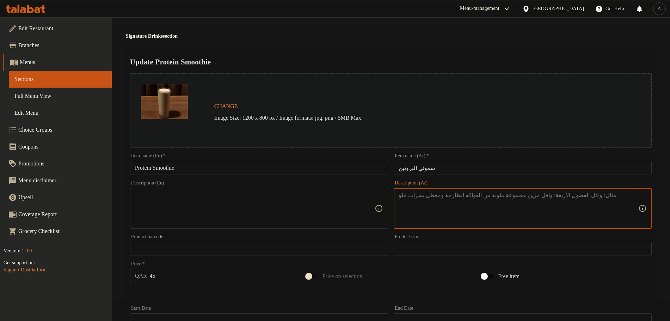
click at [448, 57] on h2 "Update Protein Smoothie" at bounding box center [391, 62] width 522 height 11
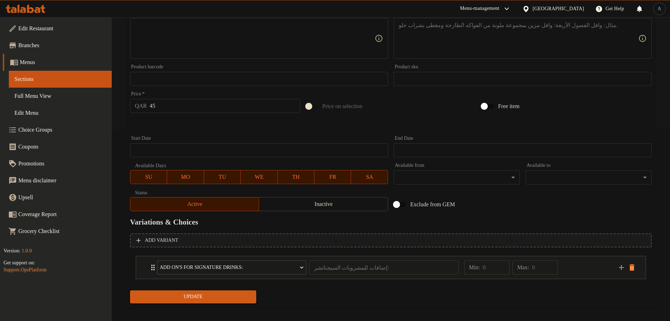
scroll to position [198, 0]
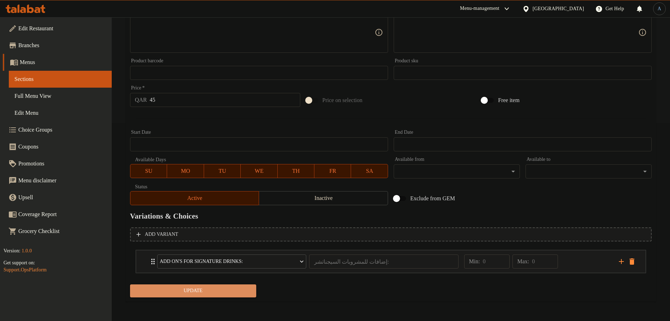
click at [177, 288] on span "Update" at bounding box center [193, 291] width 115 height 9
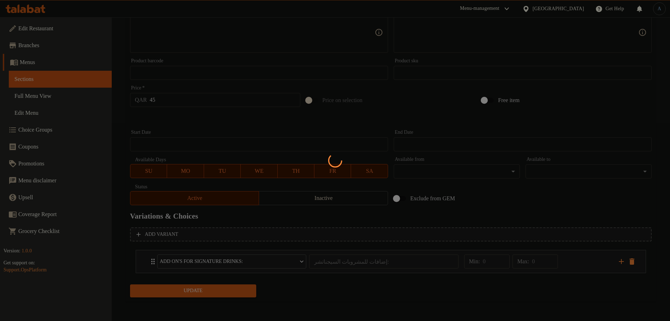
scroll to position [0, 0]
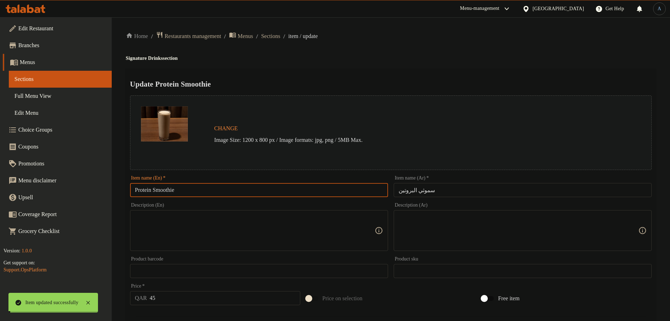
click at [205, 189] on input "Protein Smoothie" at bounding box center [259, 190] width 258 height 14
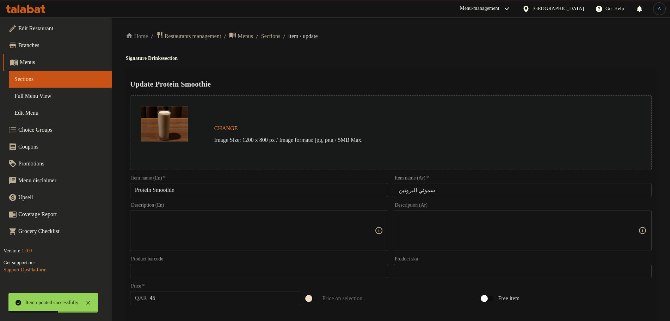
click at [332, 74] on div "Update Protein Smoothie Change Image Size: 1200 x 800 px / Image formats: jpg, …" at bounding box center [391, 285] width 530 height 432
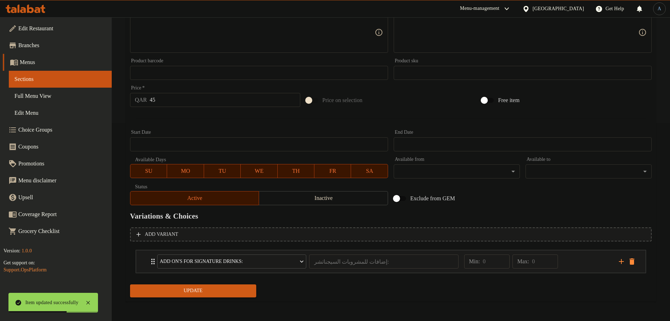
click at [185, 294] on span "Update" at bounding box center [193, 291] width 115 height 9
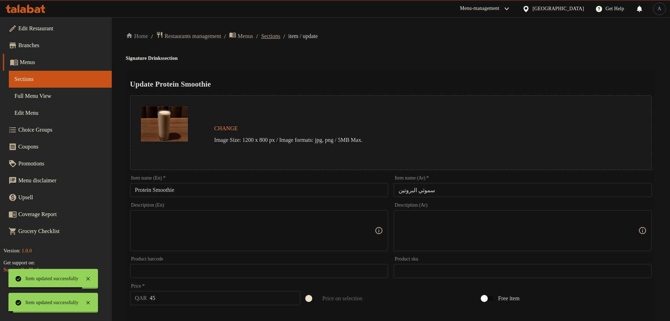
click at [280, 39] on span "Sections" at bounding box center [270, 36] width 19 height 8
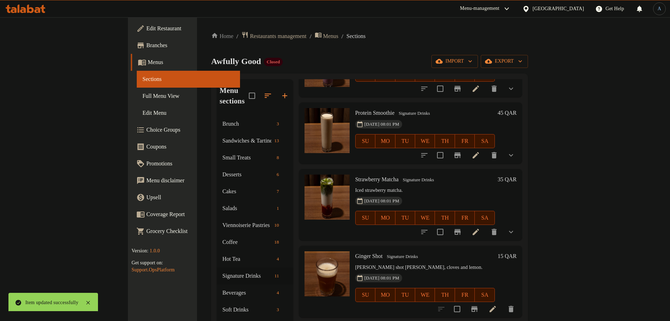
scroll to position [440, 0]
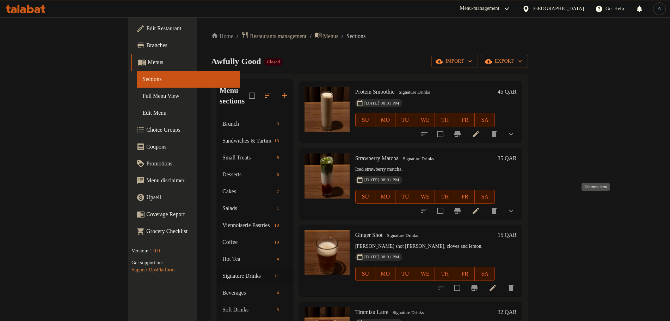
click at [480, 207] on icon at bounding box center [475, 211] width 8 height 8
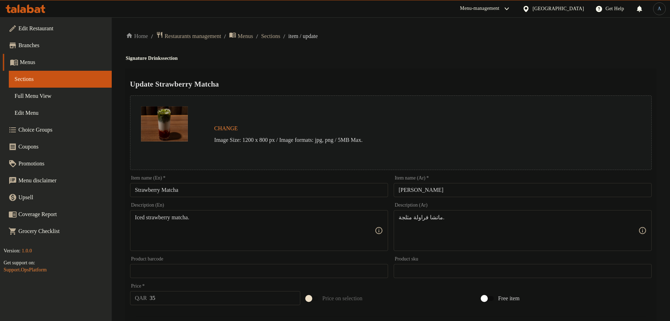
click at [236, 186] on input "Strawberry Matcha" at bounding box center [259, 190] width 258 height 14
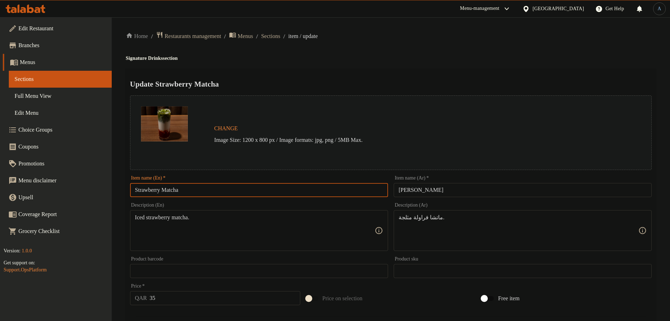
paste input "Iced"
type input "Iced Strawberry Matcha"
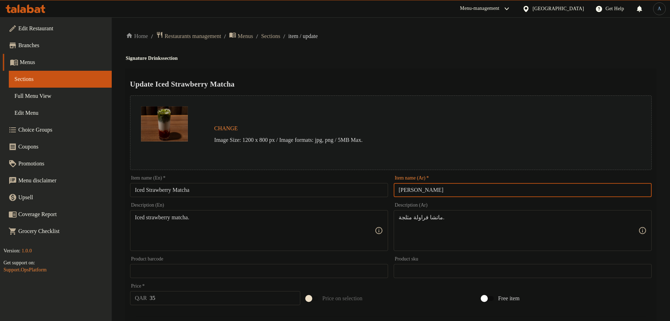
click at [459, 190] on input "ماتشا الفروالة" at bounding box center [523, 190] width 258 height 14
paste input "فراولة مثلج"
click at [621, 190] on input "ماتشا الفراولة مثلجة" at bounding box center [523, 190] width 258 height 14
type input "ماتشا الفراولة مثلجة"
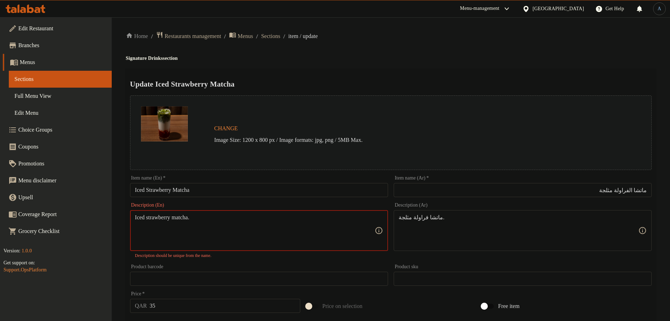
click at [246, 221] on textarea "Iced strawberry matcha." at bounding box center [255, 230] width 240 height 33
click at [418, 55] on h4 "Signature Drinks section" at bounding box center [391, 58] width 530 height 7
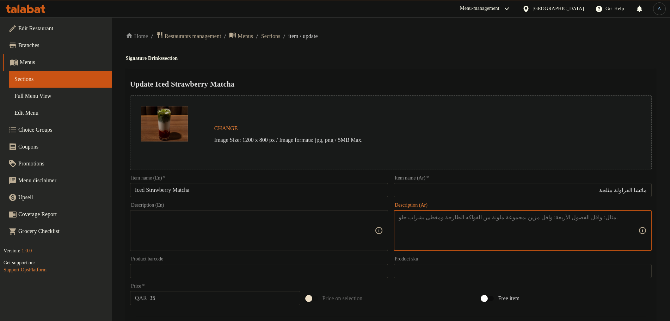
click at [417, 60] on h4 "Signature Drinks section" at bounding box center [391, 58] width 530 height 7
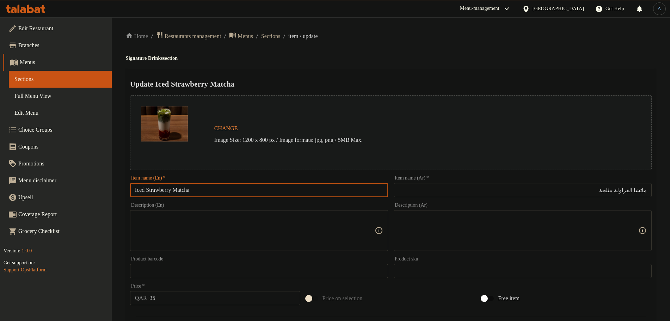
click at [226, 191] on input "Iced Strawberry Matcha" at bounding box center [259, 190] width 258 height 14
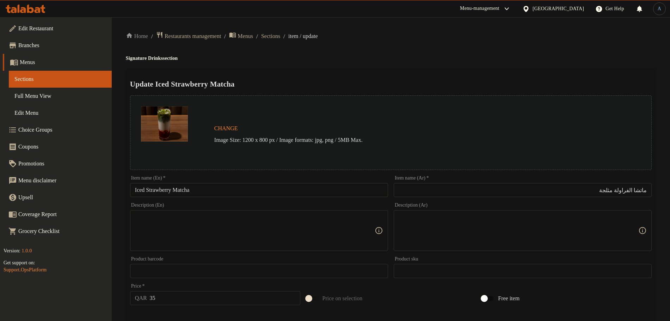
click at [404, 61] on h4 "Signature Drinks section" at bounding box center [391, 58] width 530 height 7
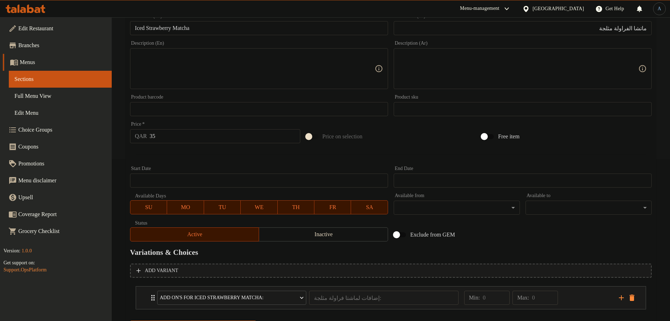
scroll to position [198, 0]
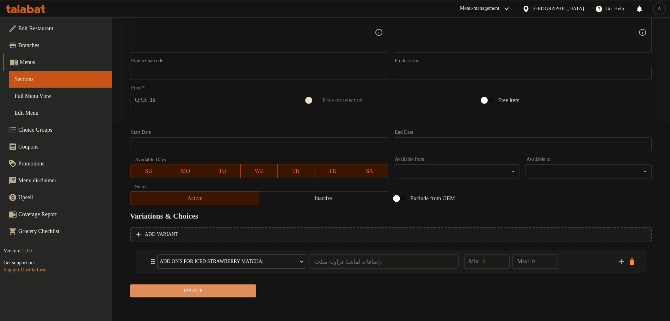
click at [221, 295] on span "Update" at bounding box center [193, 291] width 115 height 9
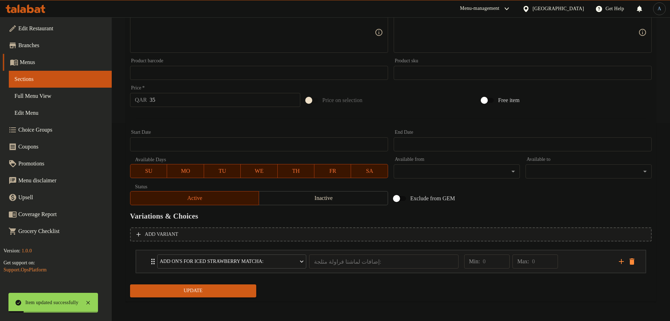
scroll to position [0, 0]
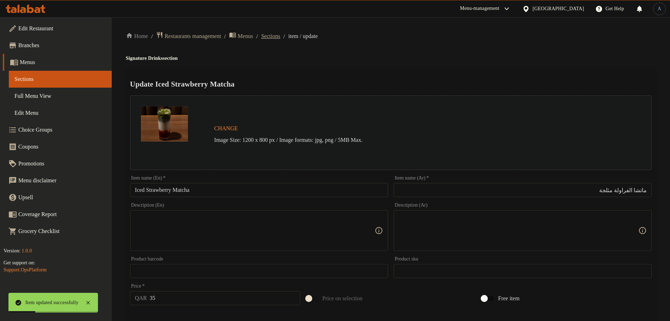
click at [280, 32] on span "Sections" at bounding box center [270, 36] width 19 height 8
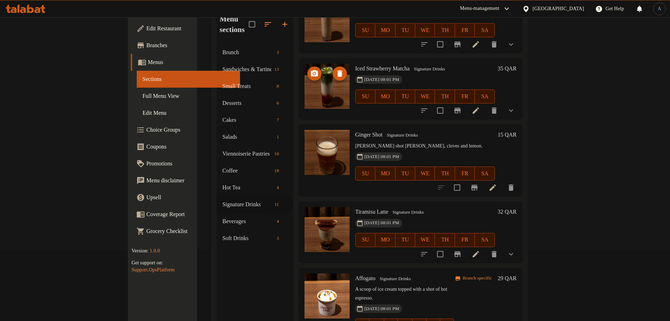
scroll to position [99, 0]
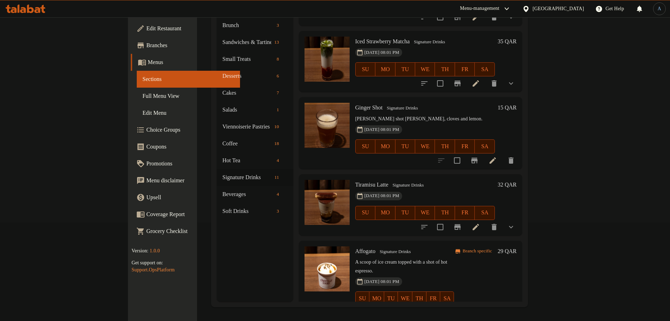
click at [476, 180] on h6 "Tiramisu Latte Signature Drinks" at bounding box center [425, 185] width 140 height 10
click at [417, 115] on p "Ginger shot ginger, cloves and lemon." at bounding box center [425, 119] width 140 height 9
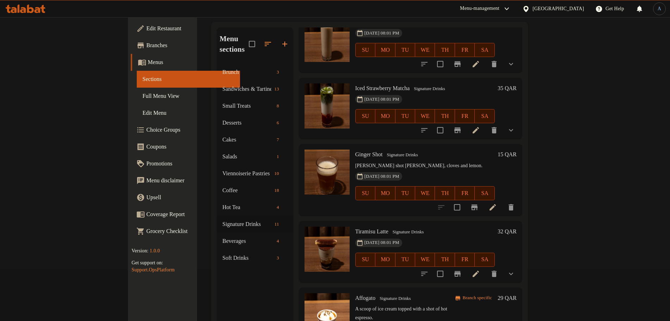
scroll to position [0, 0]
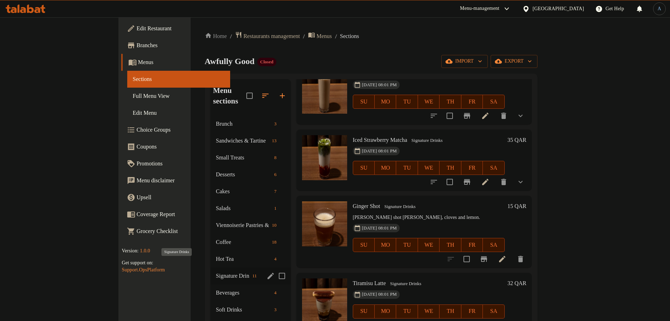
click at [216, 272] on span "Signature Drinks" at bounding box center [232, 276] width 33 height 8
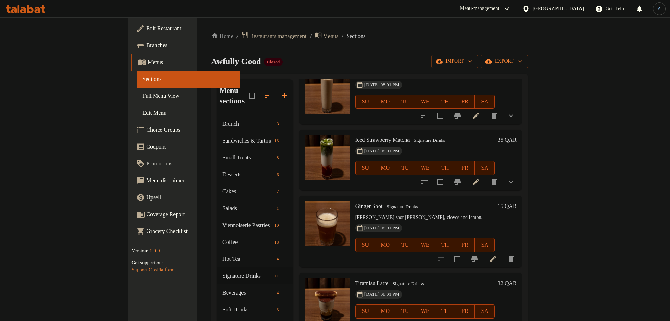
click at [487, 202] on h6 "Ginger Shot Signature Drinks" at bounding box center [425, 207] width 140 height 10
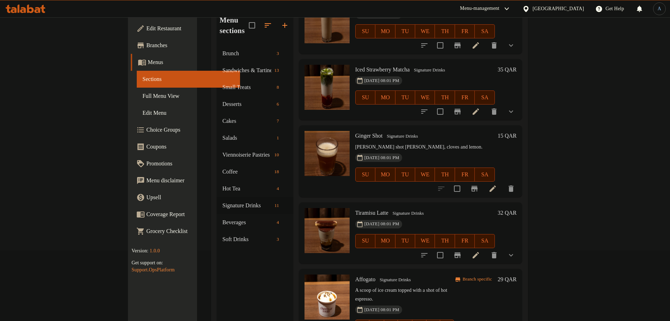
scroll to position [99, 0]
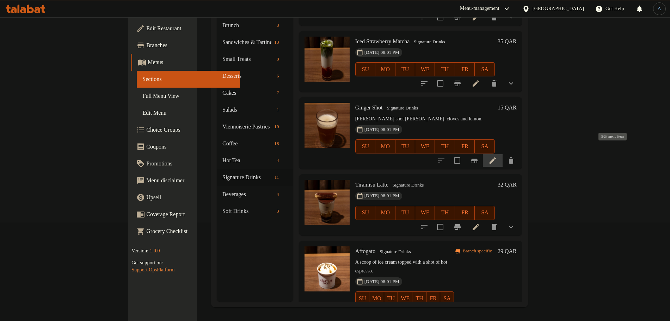
click at [496, 158] on icon at bounding box center [492, 161] width 6 height 6
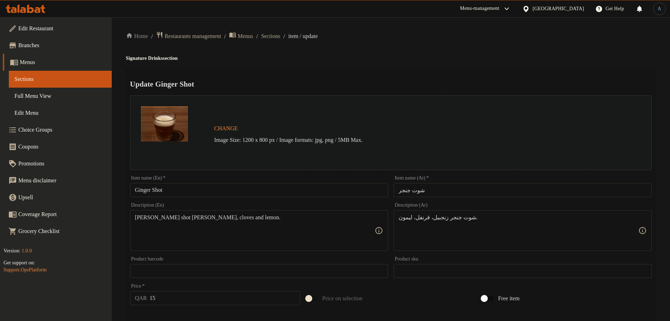
click at [353, 61] on h4 "Signature Drinks section" at bounding box center [391, 58] width 530 height 7
click at [192, 189] on input "Ginger Shot" at bounding box center [259, 190] width 258 height 14
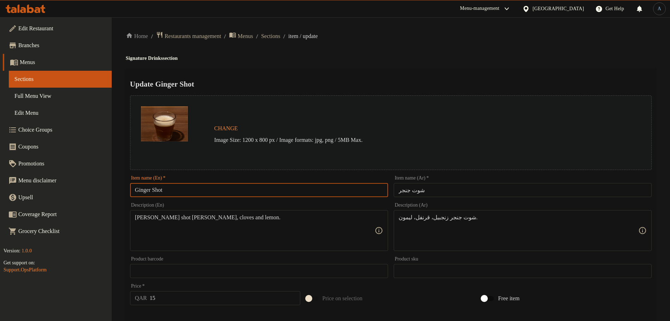
paste input "Immunity"
type input "Immunity Ginger Shot"
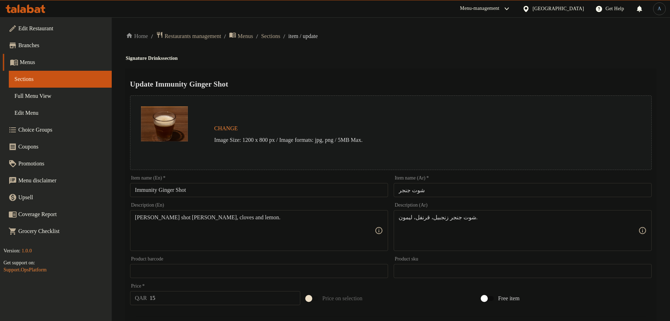
click at [475, 62] on div "Home / Restaurants management / Menus / Sections / item / update Signature Drin…" at bounding box center [391, 262] width 530 height 463
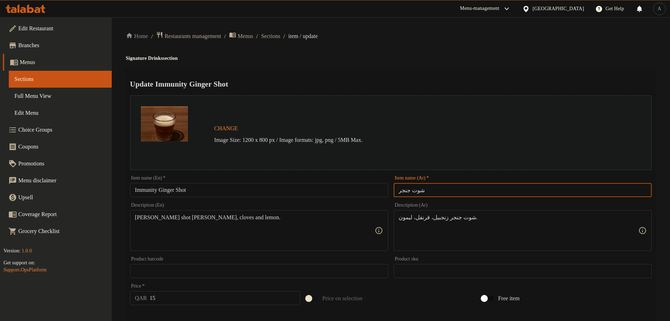
click at [477, 190] on input "شوت جنجر" at bounding box center [523, 190] width 258 height 14
paste input "text"
type input "شوت جنجر للمناعة"
click at [418, 70] on div "Update Immunity Ginger Shot Change Image Size: 1200 x 800 px / Image formats: j…" at bounding box center [391, 279] width 530 height 420
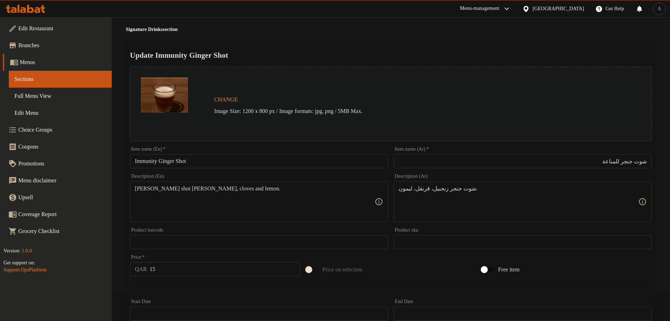
scroll to position [88, 0]
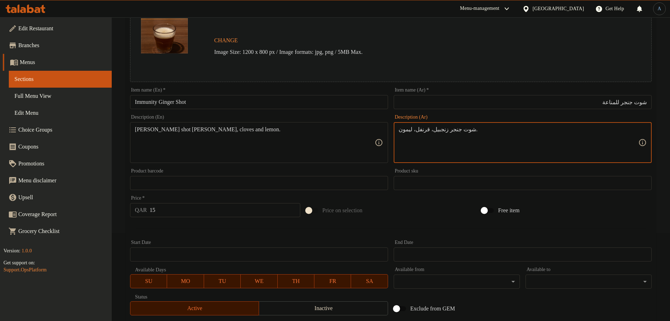
paste textarea ": زنجبيل، قرنفل، ليمون"
type textarea "شوت جنجر، زنجبيل قرنفل وليمون"
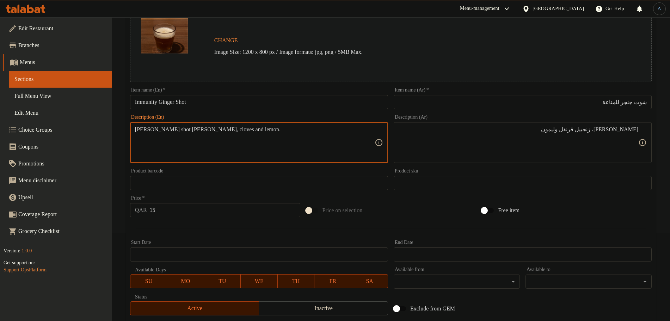
paste textarea "Immunity Shot"
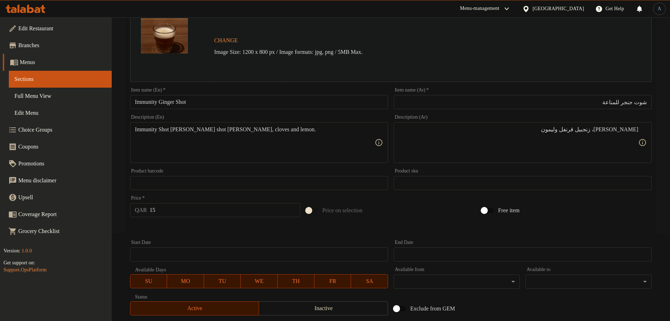
click at [234, 137] on textarea "Immunity Shot Ginger shot ginger, cloves and lemon." at bounding box center [255, 142] width 240 height 33
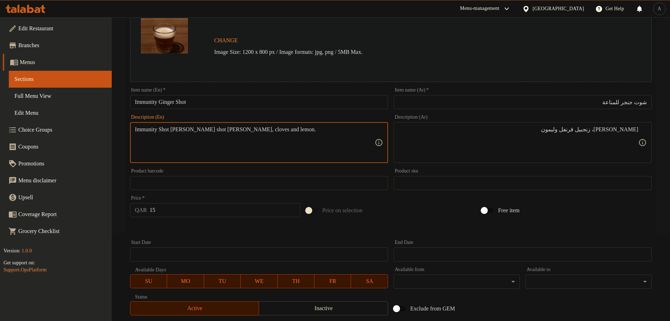
paste textarea "shot g"
type textarea "Immunity shot ginger shot ginger, cloves and lemon."
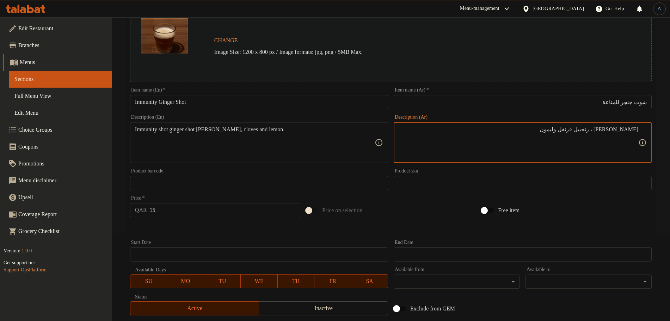
paste textarea "مناعة"
type textarea "شوت جنجر للمناعة، زنجبيل قرنفل وليمون"
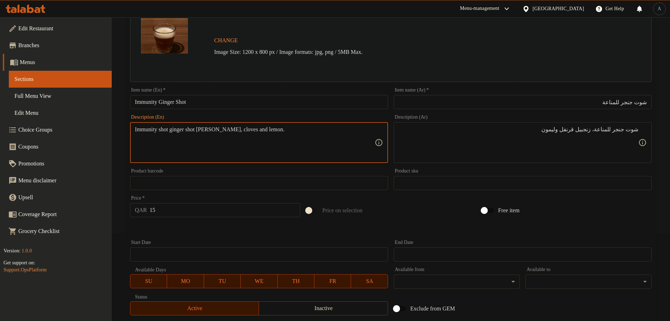
scroll to position [187, 0]
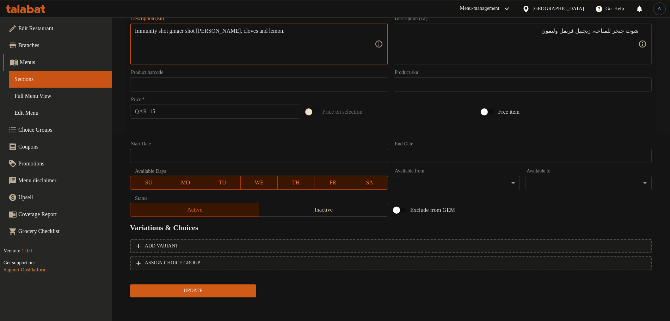
click at [202, 295] on span "Update" at bounding box center [193, 291] width 115 height 9
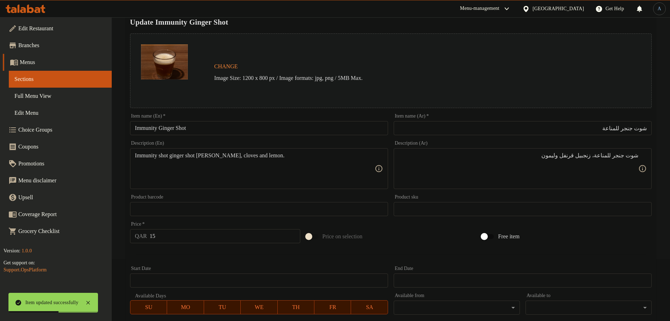
scroll to position [0, 0]
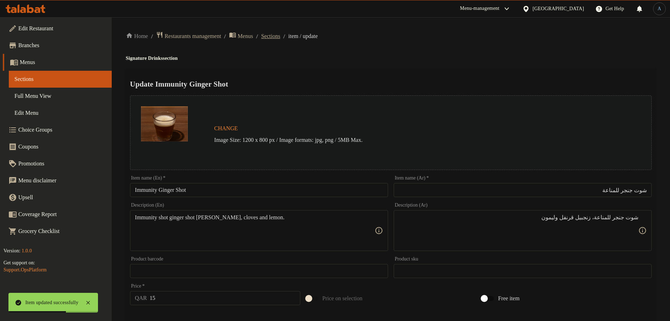
click at [280, 35] on span "Sections" at bounding box center [270, 36] width 19 height 8
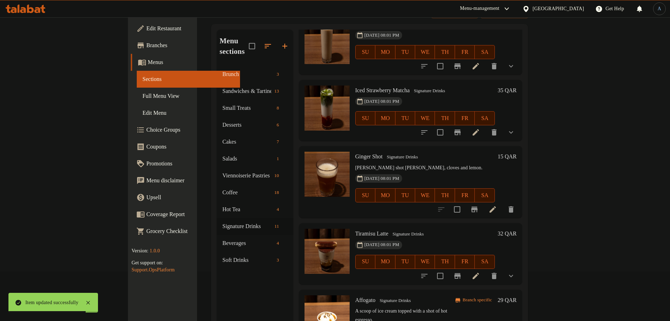
scroll to position [99, 0]
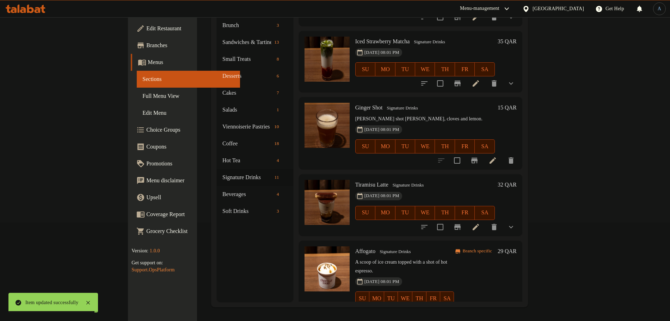
click at [376, 211] on div "SU MO TU WE TH FR SA" at bounding box center [424, 213] width 145 height 20
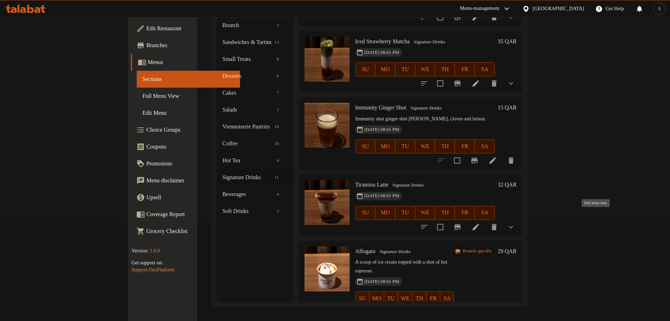
click at [480, 223] on icon at bounding box center [475, 227] width 8 height 8
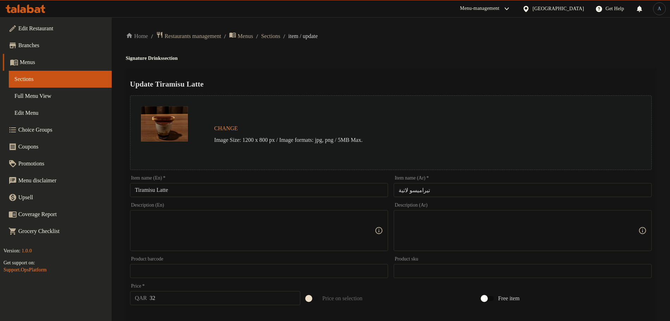
click at [187, 189] on input "Tiramisu Latte" at bounding box center [259, 190] width 258 height 14
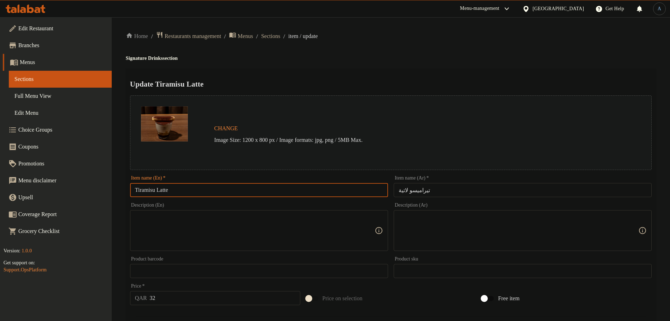
click at [376, 73] on div "Update Tiramisu Latte Change Image Size: 1200 x 800 px / Image formats: jpg, pn…" at bounding box center [391, 285] width 530 height 432
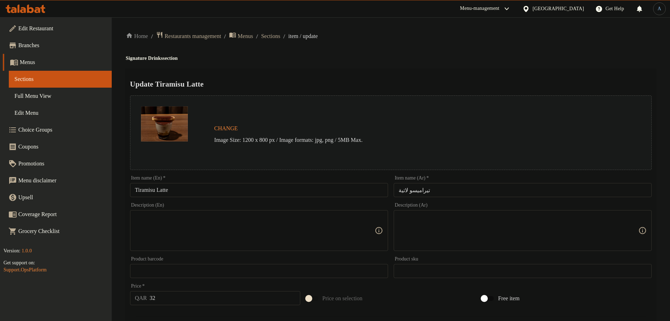
click at [452, 183] on input "تيراميسو لاتية" at bounding box center [523, 190] width 258 height 14
click at [460, 46] on div "Home / Restaurants management / Menus / Sections / item / update Signature Drin…" at bounding box center [391, 268] width 530 height 475
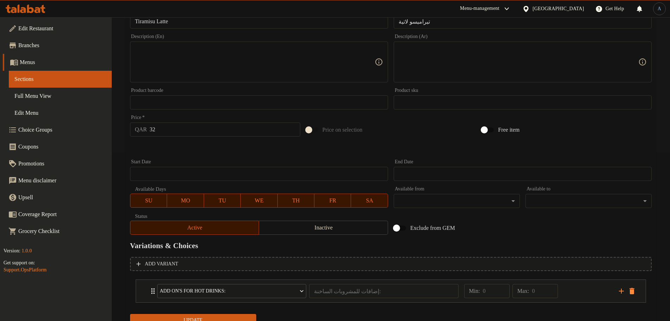
scroll to position [198, 0]
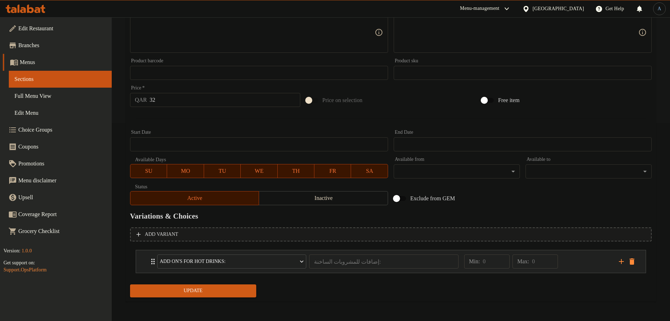
click at [587, 264] on div "Min: 0 ​ Max: 0 ​" at bounding box center [537, 262] width 155 height 23
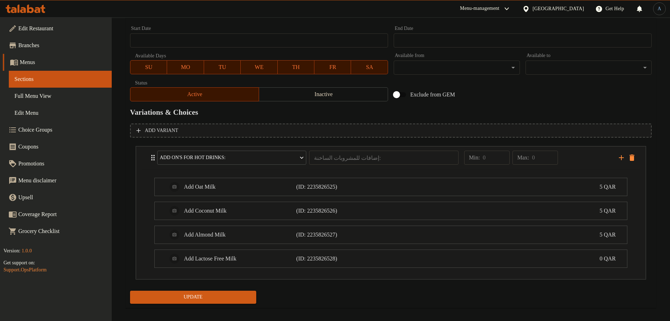
scroll to position [309, 0]
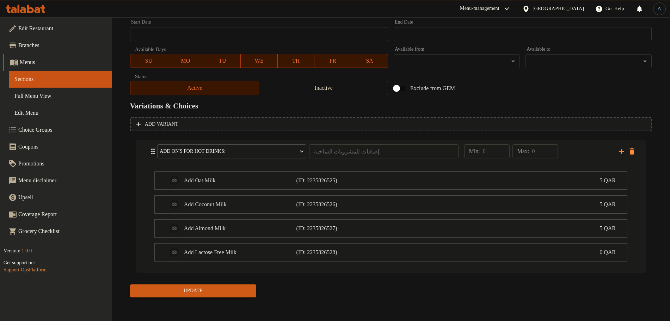
click at [197, 290] on span "Update" at bounding box center [193, 291] width 115 height 9
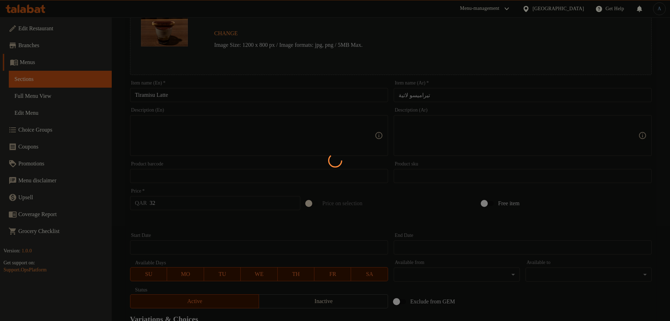
scroll to position [0, 0]
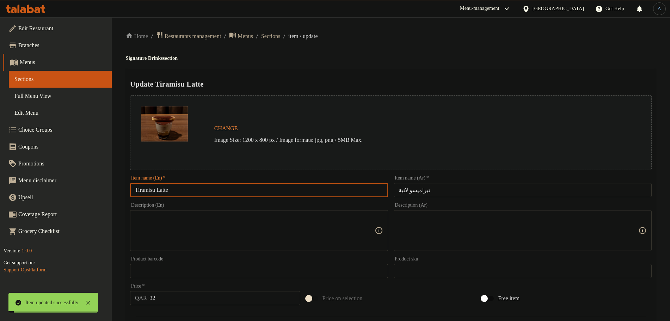
click at [216, 192] on input "Tiramisu Latte" at bounding box center [259, 190] width 258 height 14
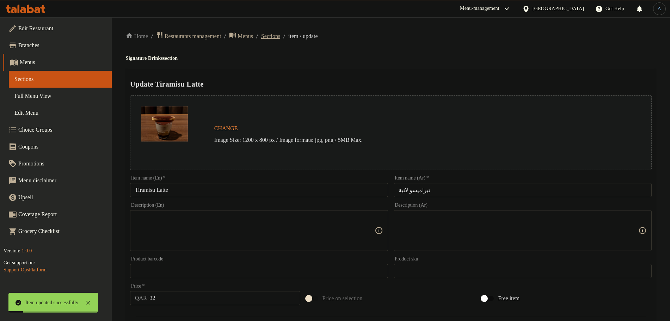
click at [280, 37] on span "Sections" at bounding box center [270, 36] width 19 height 8
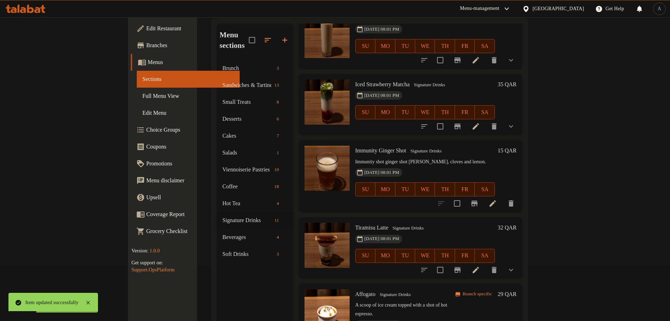
scroll to position [99, 0]
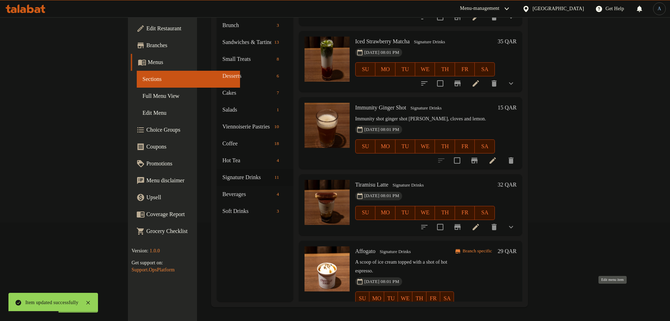
click at [497, 309] on icon at bounding box center [492, 313] width 8 height 8
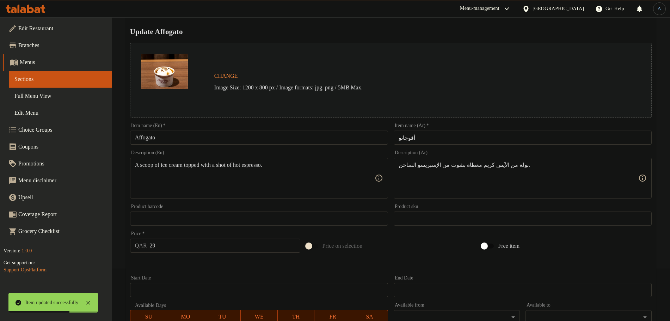
scroll to position [187, 0]
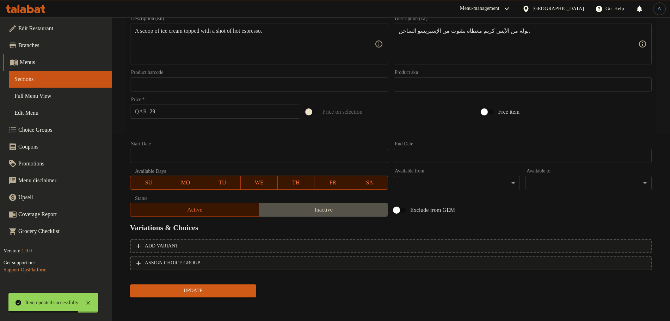
click at [371, 212] on span "Inactive" at bounding box center [323, 210] width 123 height 10
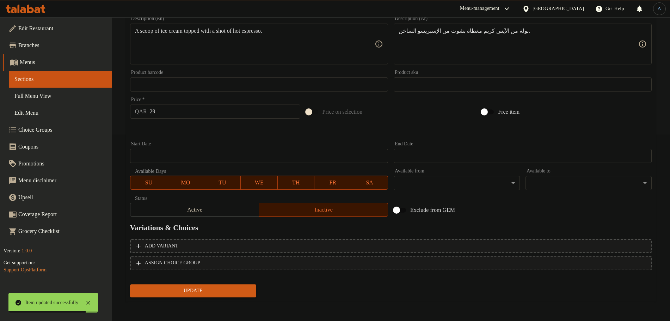
click at [234, 289] on span "Update" at bounding box center [193, 291] width 115 height 9
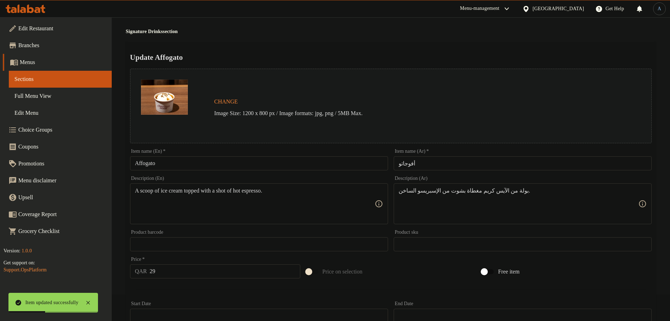
scroll to position [0, 0]
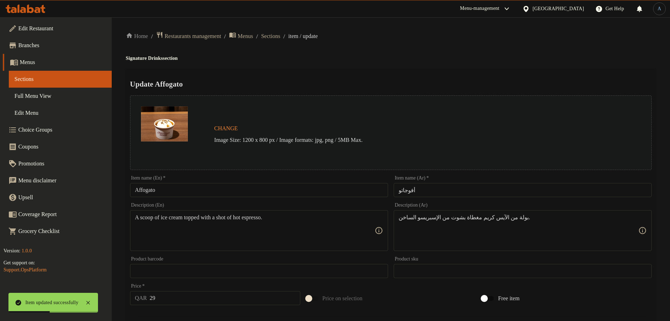
click at [202, 190] on input "Affogato" at bounding box center [259, 190] width 258 height 14
click at [280, 37] on span "Sections" at bounding box center [270, 36] width 19 height 8
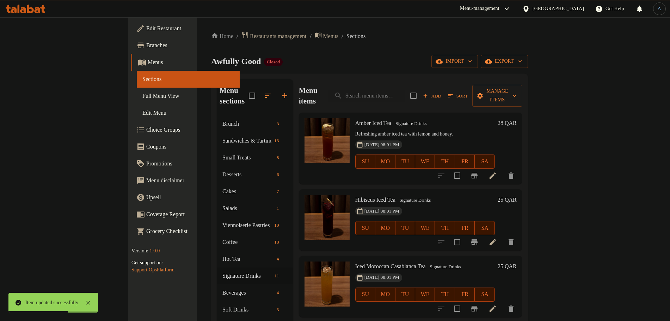
drag, startPoint x: 383, startPoint y: 57, endPoint x: 383, endPoint y: 65, distance: 7.4
click at [383, 57] on div "Awfully Good Closed import export" at bounding box center [369, 61] width 317 height 13
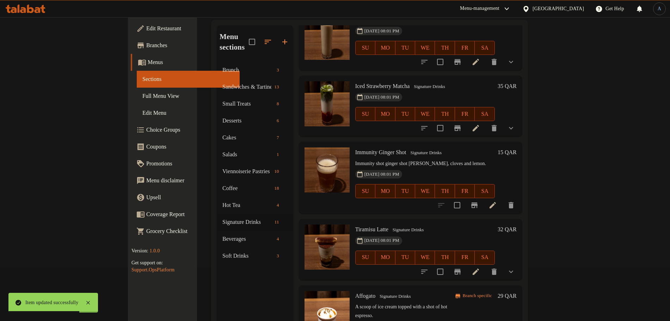
scroll to position [99, 0]
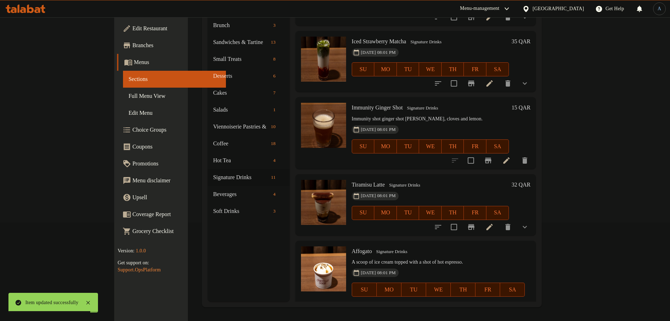
click at [442, 307] on div "Branch specific Hidden 29 QAR" at bounding box center [397, 312] width 90 height 10
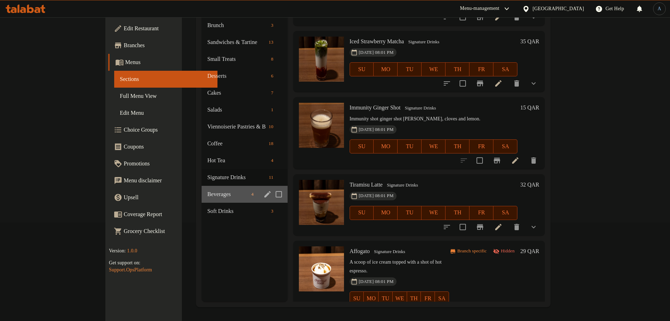
click at [202, 189] on div "Beverages 4" at bounding box center [245, 194] width 86 height 17
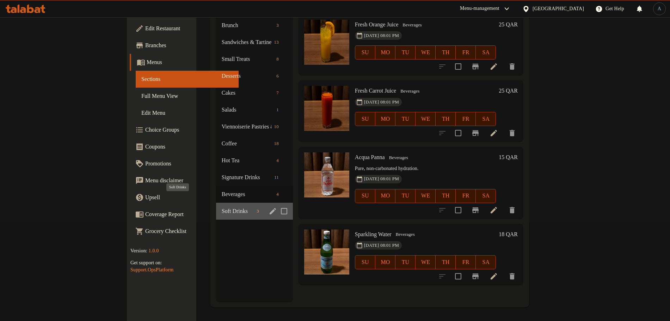
click at [222, 207] on span "Soft Drinks" at bounding box center [238, 211] width 32 height 8
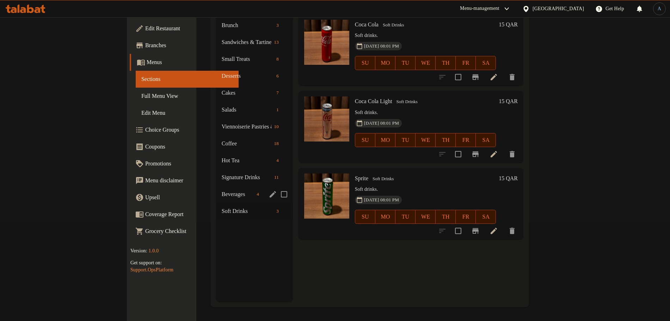
click at [222, 190] on span "Beverages" at bounding box center [238, 194] width 32 height 8
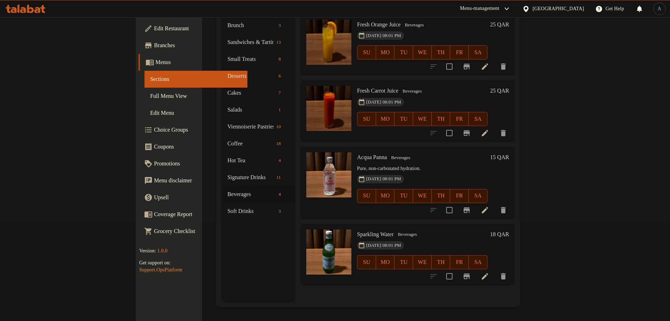
click at [222, 245] on div "Menu sections Brunch 3 Sandwiches & Tartine 13 Small Treats 8 Desserts 6 Cakes …" at bounding box center [258, 141] width 73 height 321
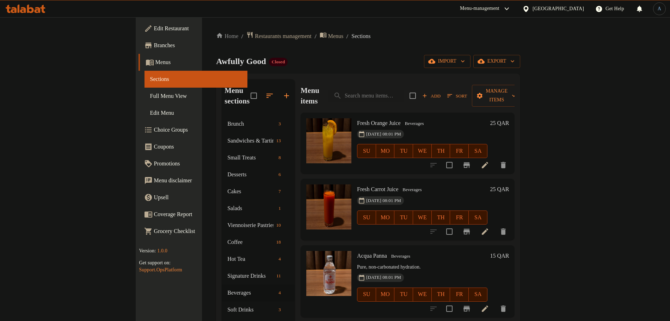
click at [487, 118] on h6 "Fresh Orange Juice Beverages" at bounding box center [422, 123] width 130 height 10
click at [488, 162] on icon at bounding box center [485, 165] width 6 height 6
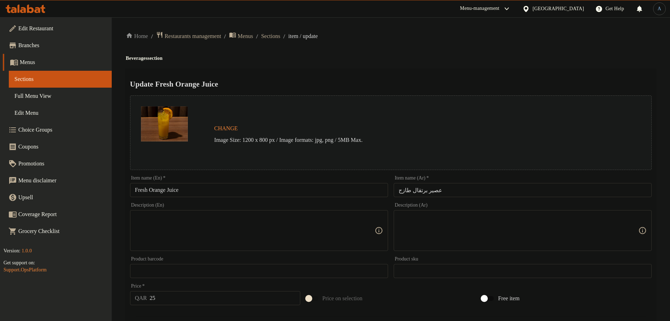
scroll to position [187, 0]
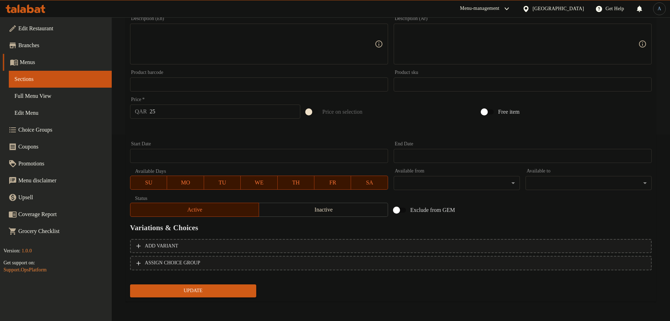
click at [236, 285] on button "Update" at bounding box center [193, 291] width 126 height 13
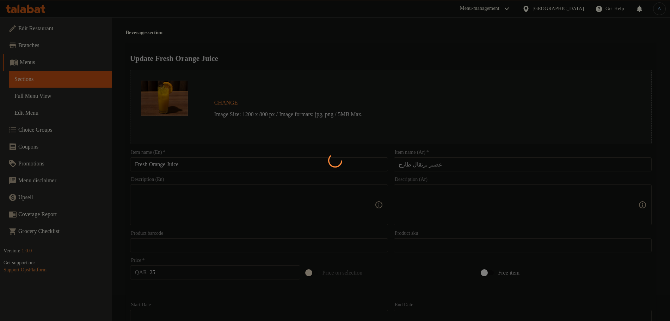
scroll to position [0, 0]
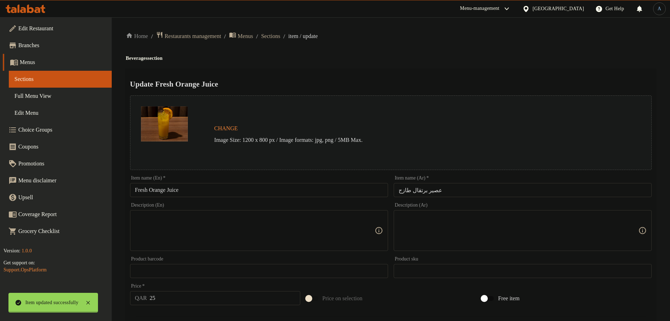
click at [287, 37] on div at bounding box center [335, 160] width 670 height 321
click at [291, 50] on div "Home / Restaurants management / Menus / Sections / item / update Beverages sect…" at bounding box center [391, 262] width 530 height 463
click at [280, 37] on span "Sections" at bounding box center [270, 36] width 19 height 8
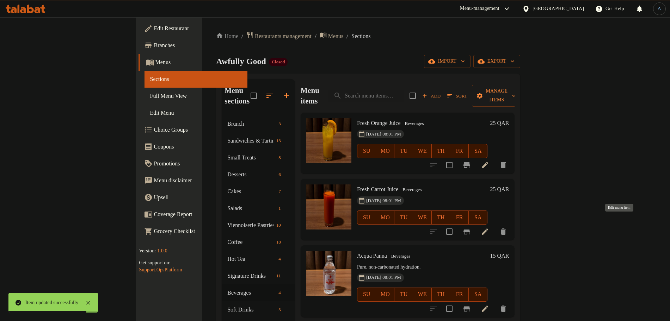
click at [489, 228] on icon at bounding box center [485, 232] width 8 height 8
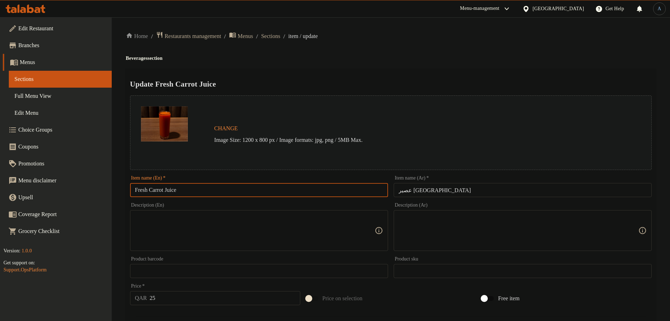
click at [212, 189] on input "Fresh Carrot Juice" at bounding box center [259, 190] width 258 height 14
paste input "text"
type input "Fresh Carrot Juice"
click at [362, 79] on h2 "Update Fresh Carrot Juice" at bounding box center [391, 84] width 522 height 11
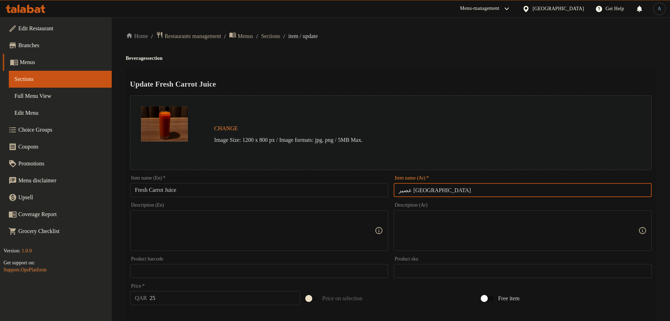
click at [444, 192] on input "عصير جزر طازج" at bounding box center [523, 190] width 258 height 14
click at [454, 69] on div "Update Fresh Carrot Juice Change Image Size: 1200 x 800 px / Image formats: jpg…" at bounding box center [391, 279] width 530 height 420
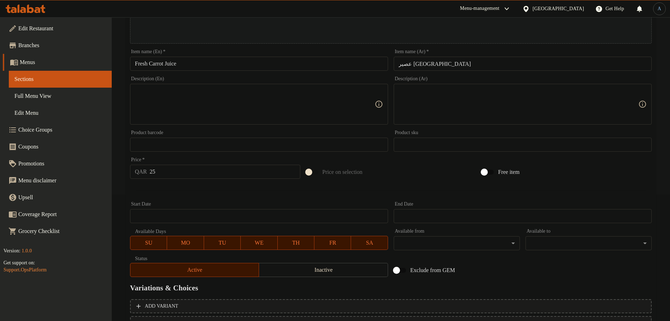
scroll to position [187, 0]
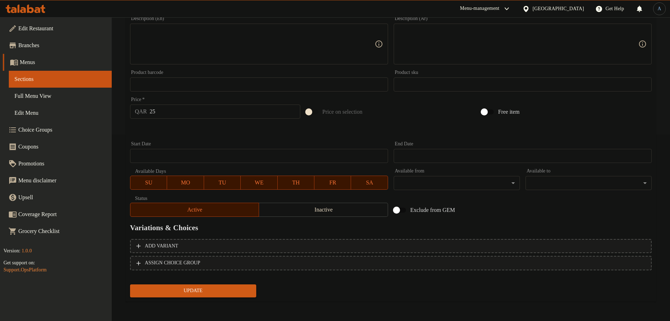
click at [216, 288] on span "Update" at bounding box center [193, 291] width 115 height 9
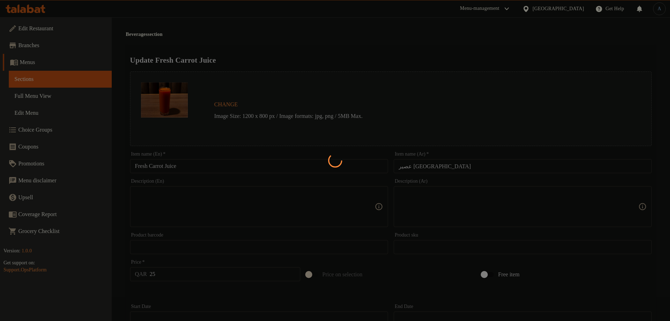
scroll to position [0, 0]
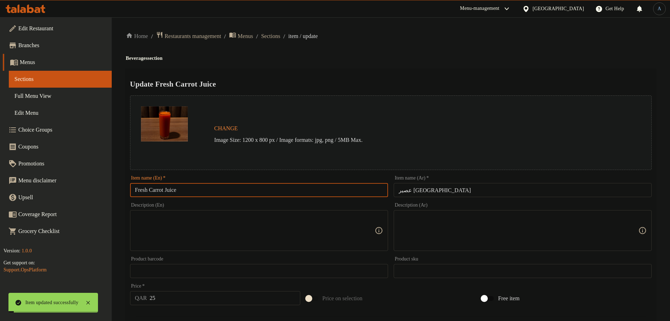
click at [190, 190] on input "Fresh Carrot Juice" at bounding box center [259, 190] width 258 height 14
click at [280, 32] on span "Sections" at bounding box center [270, 36] width 19 height 8
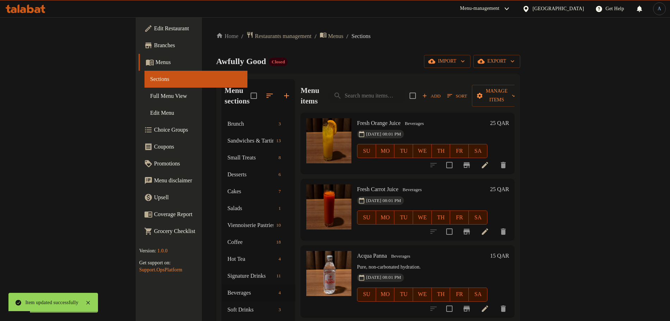
click at [350, 38] on ol "Home / Restaurants management / Menus / Sections" at bounding box center [368, 36] width 304 height 10
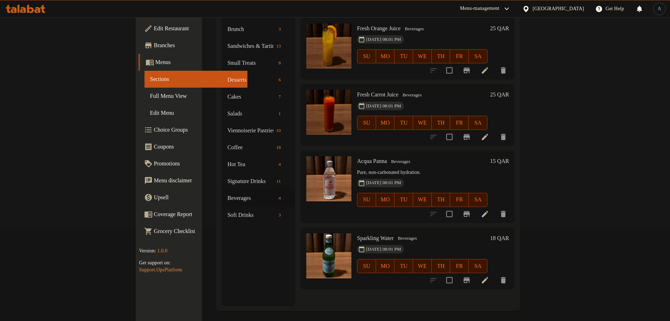
scroll to position [99, 0]
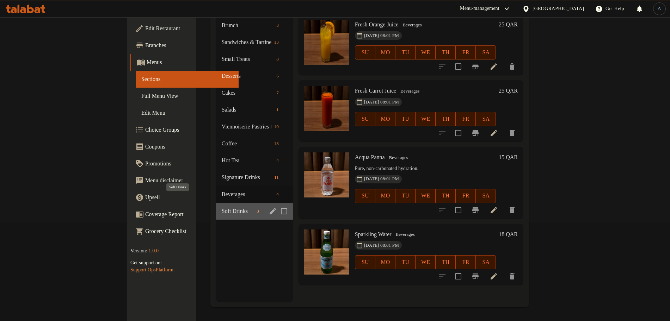
click at [222, 207] on span "Soft Drinks" at bounding box center [238, 211] width 32 height 8
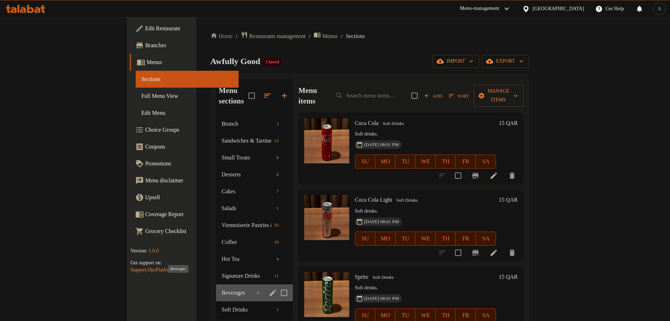
click at [222, 289] on span "Beverages" at bounding box center [238, 293] width 32 height 8
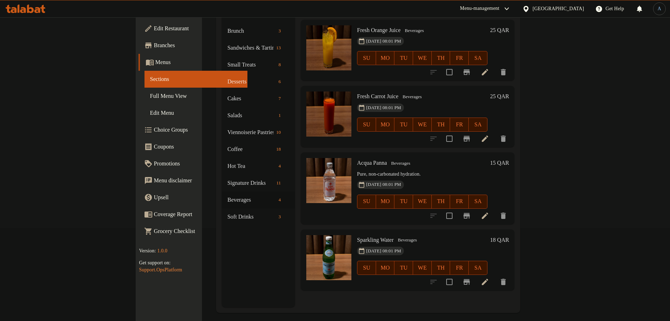
scroll to position [99, 0]
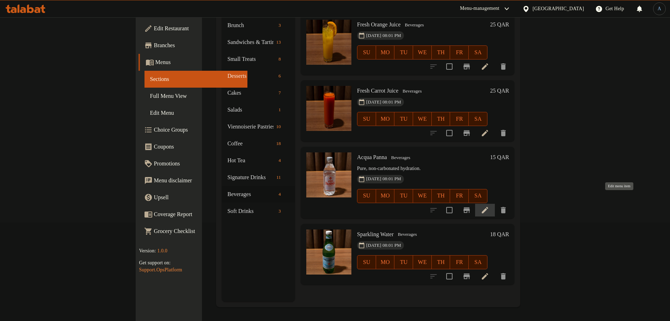
click at [489, 206] on icon at bounding box center [485, 210] width 8 height 8
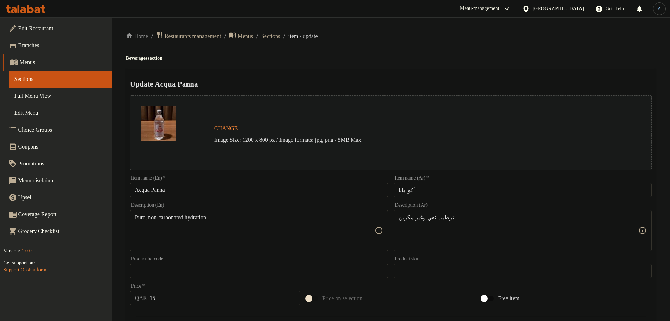
click at [228, 192] on input "Acqua Panna" at bounding box center [259, 190] width 258 height 14
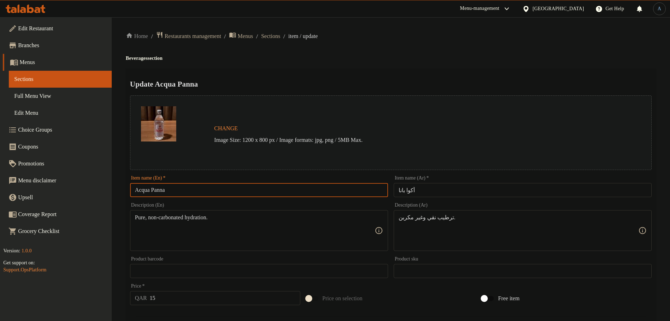
paste input "Still Water"
type input "Still Water"
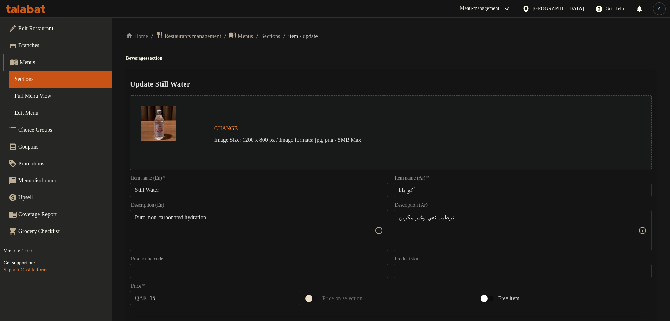
click at [454, 190] on input "أكوا بانا" at bounding box center [523, 190] width 258 height 14
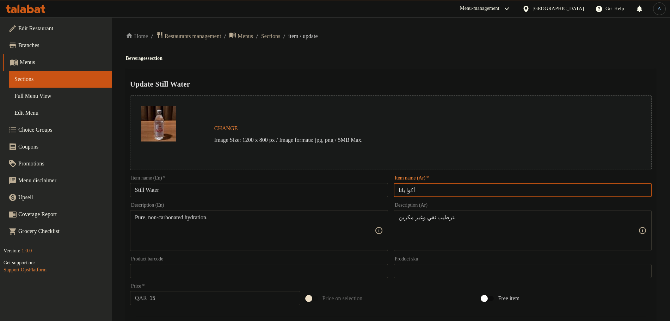
paste input "مياه معدنية"
type input "مياه معدنية"
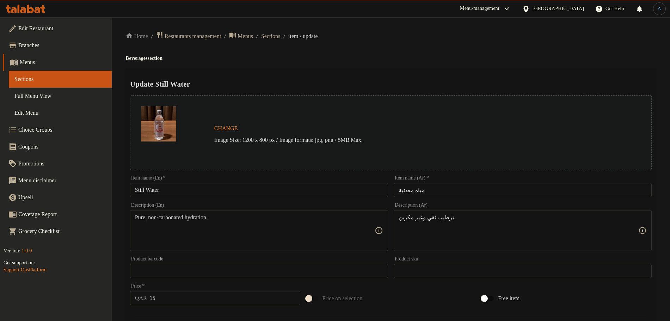
click at [451, 58] on h4 "Beverages section" at bounding box center [391, 58] width 530 height 7
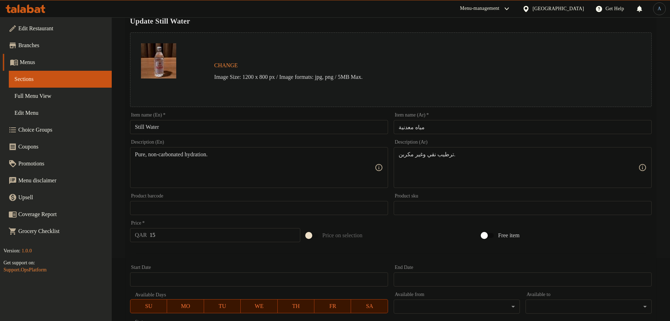
scroll to position [132, 0]
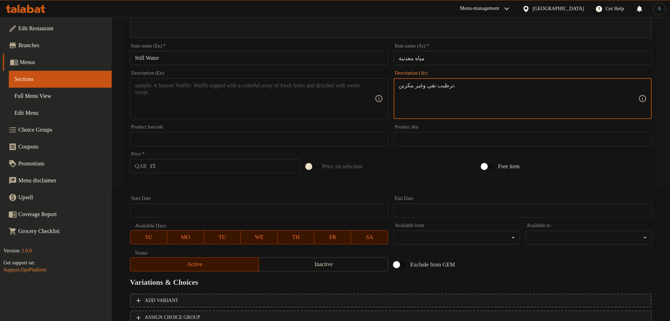
type textarea "رطيب نقي وغير مكربن."
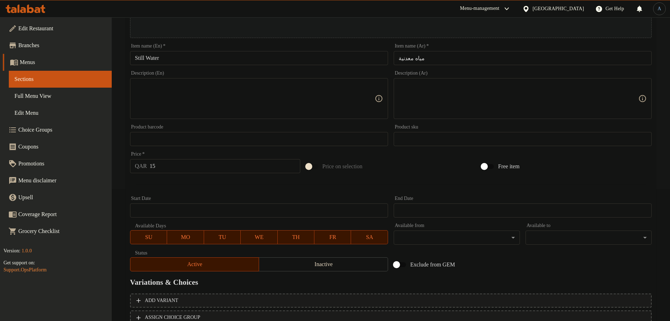
click at [198, 188] on div at bounding box center [390, 184] width 527 height 17
click at [401, 169] on div "Price on selection" at bounding box center [391, 166] width 176 height 19
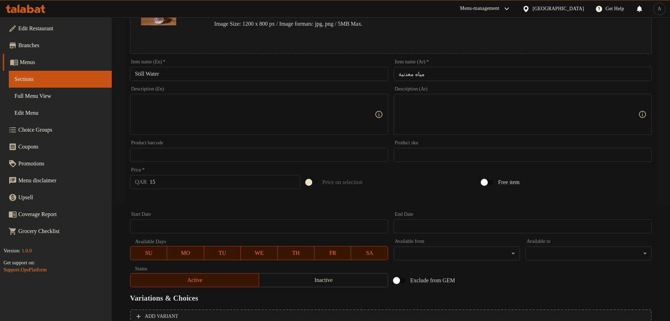
scroll to position [187, 0]
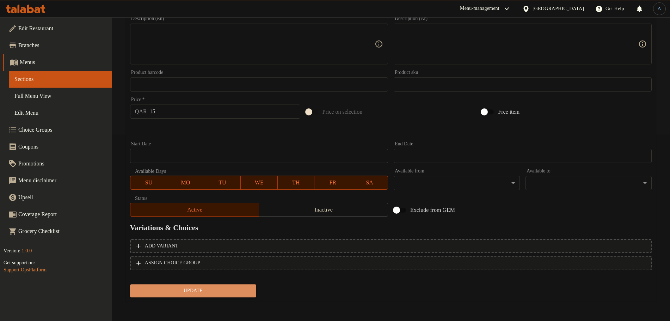
click at [245, 290] on span "Update" at bounding box center [193, 291] width 115 height 9
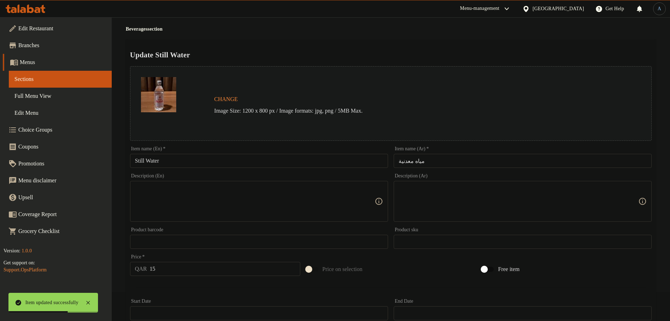
scroll to position [0, 0]
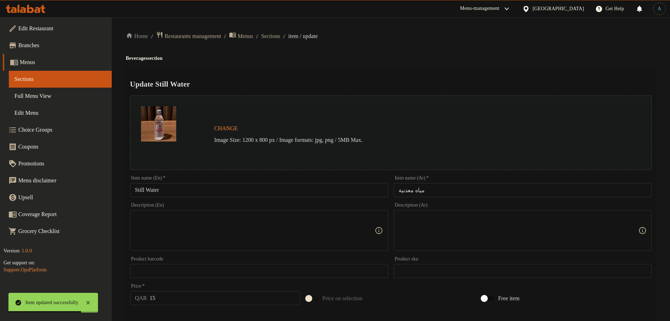
click at [285, 40] on ol "Home / Restaurants management / Menus / Sections / item / update" at bounding box center [391, 36] width 530 height 10
click at [280, 35] on span "Sections" at bounding box center [270, 36] width 19 height 8
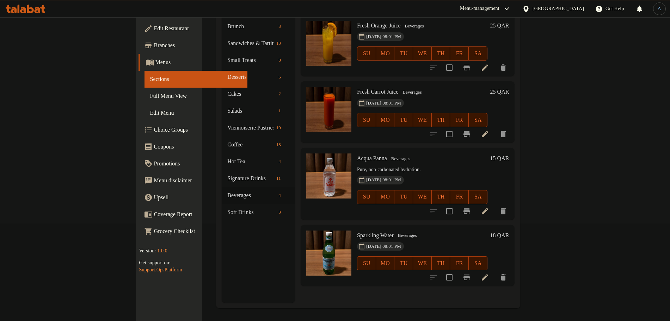
scroll to position [99, 0]
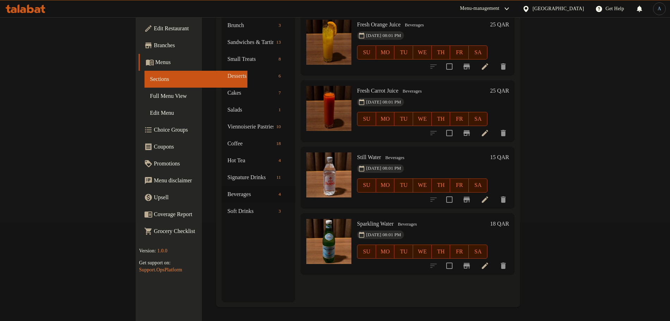
click at [495, 260] on li at bounding box center [485, 266] width 20 height 13
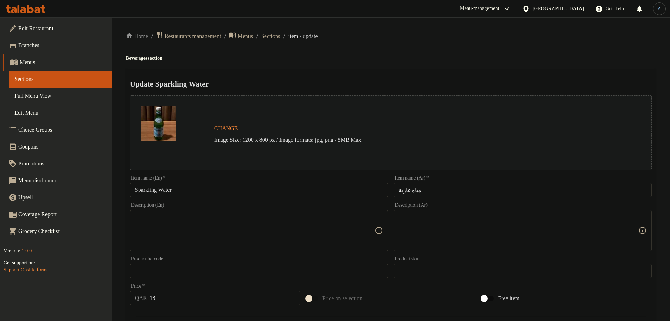
click at [192, 187] on input "Sparkling Water" at bounding box center [259, 190] width 258 height 14
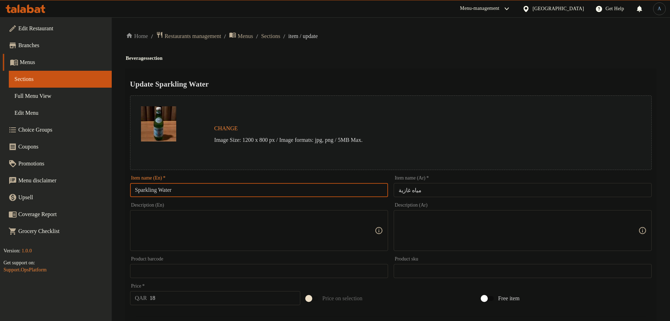
click at [453, 54] on div "Home / Restaurants management / Menus / Sections / item / update Beverages sect…" at bounding box center [391, 262] width 530 height 463
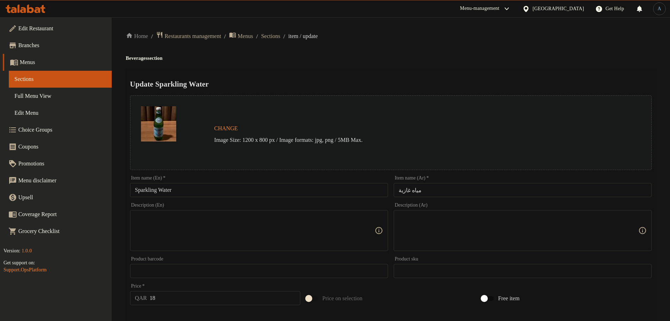
click at [435, 193] on input "مياه غازية" at bounding box center [523, 190] width 258 height 14
click at [436, 60] on h4 "Beverages section" at bounding box center [391, 58] width 530 height 7
click at [429, 190] on input "مياه غازية" at bounding box center [523, 190] width 258 height 14
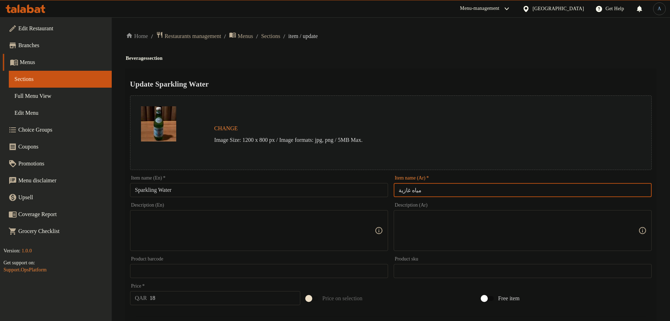
paste input "فوار"
type input "مياه فوارة"
click at [428, 60] on h4 "Beverages section" at bounding box center [391, 58] width 530 height 7
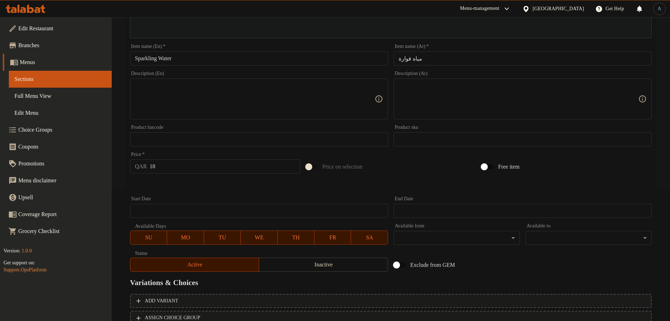
scroll to position [187, 0]
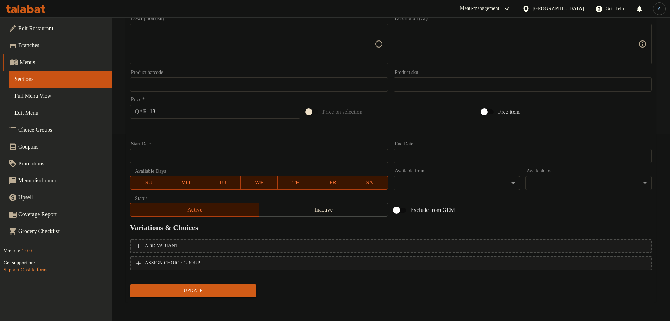
click at [208, 294] on span "Update" at bounding box center [193, 291] width 115 height 9
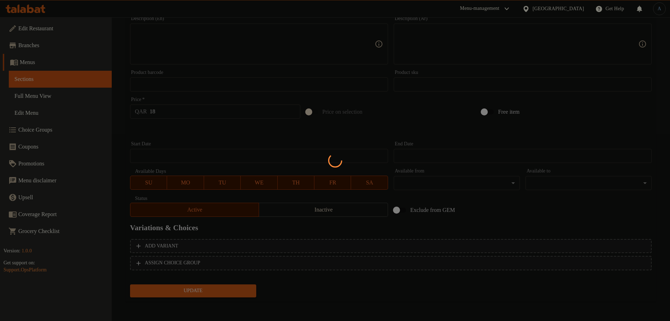
scroll to position [0, 0]
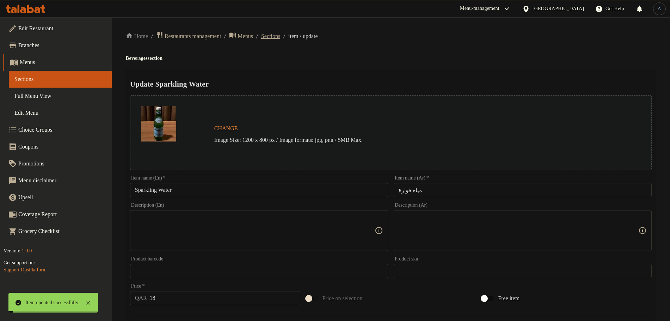
click at [280, 37] on span "Sections" at bounding box center [270, 36] width 19 height 8
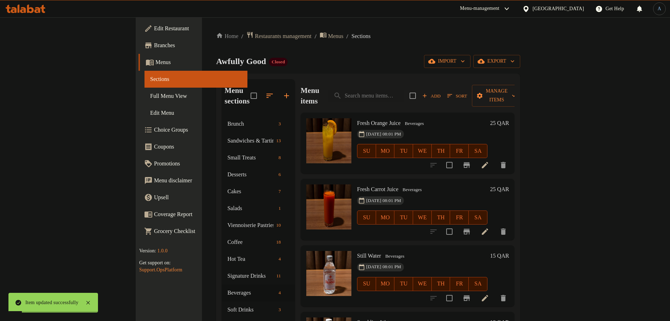
scroll to position [99, 0]
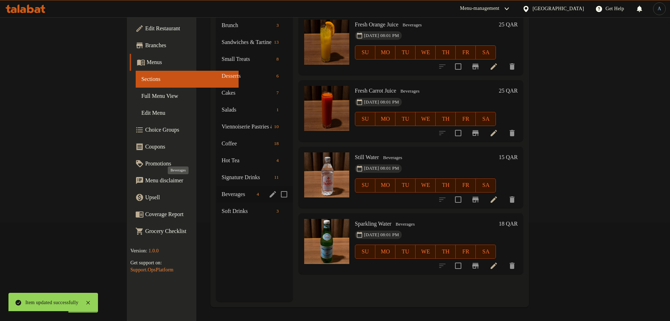
click at [222, 190] on span "Beverages" at bounding box center [238, 194] width 32 height 8
click at [222, 207] on span "Soft Drinks" at bounding box center [238, 211] width 32 height 8
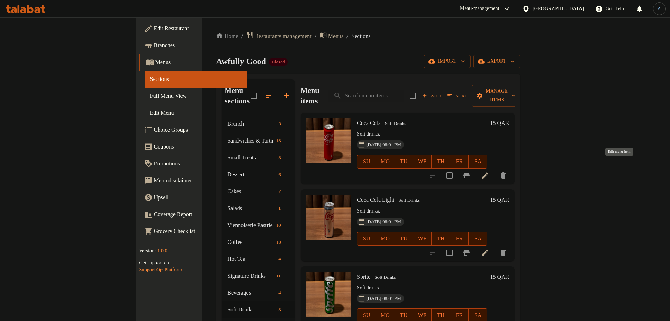
click at [488, 173] on icon at bounding box center [485, 176] width 6 height 6
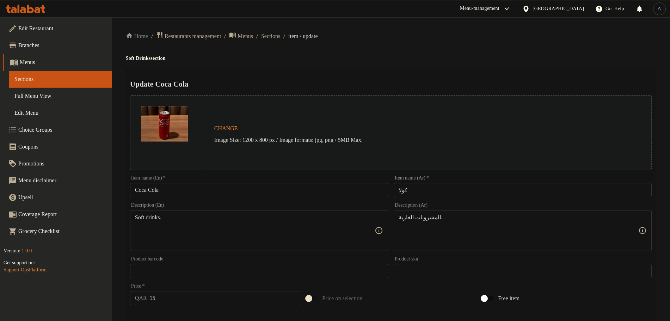
click at [149, 188] on input "Coca Cola" at bounding box center [259, 190] width 258 height 14
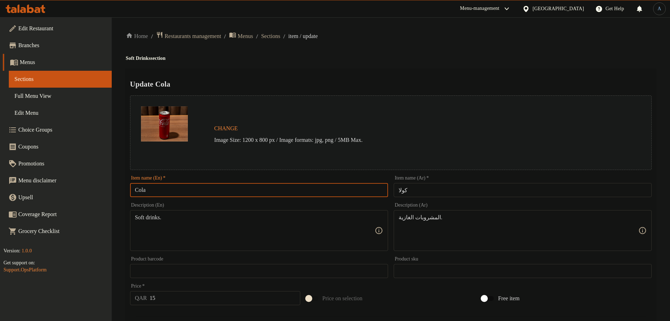
type input "Cola"
click at [438, 192] on input "كولا" at bounding box center [523, 190] width 258 height 14
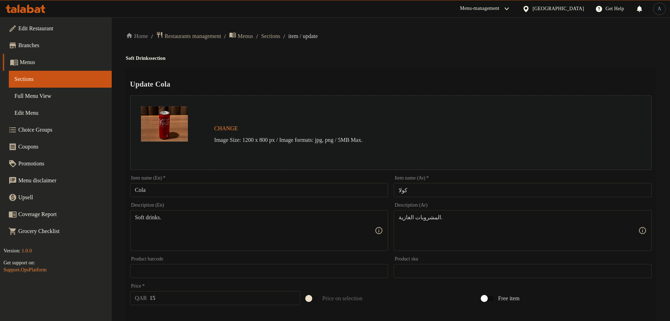
click at [437, 49] on div "Home / Restaurants management / Menus / Sections / item / update Soft Drinks se…" at bounding box center [391, 262] width 530 height 463
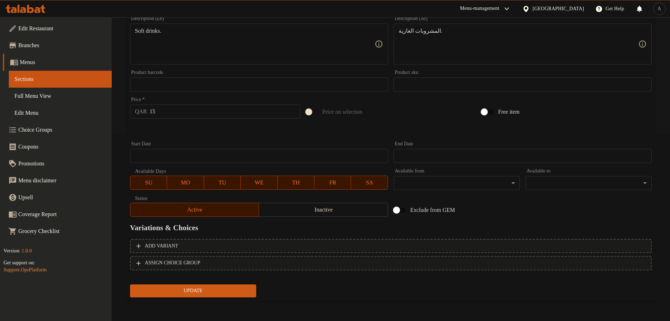
click at [186, 289] on span "Update" at bounding box center [193, 291] width 115 height 9
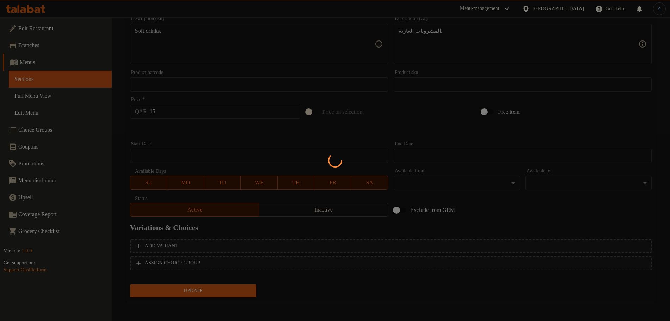
scroll to position [0, 0]
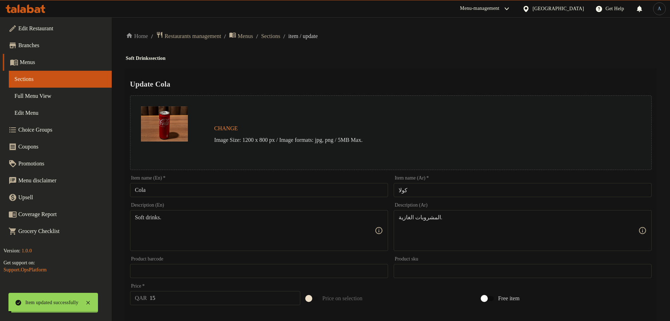
click at [280, 35] on span "Sections" at bounding box center [270, 36] width 19 height 8
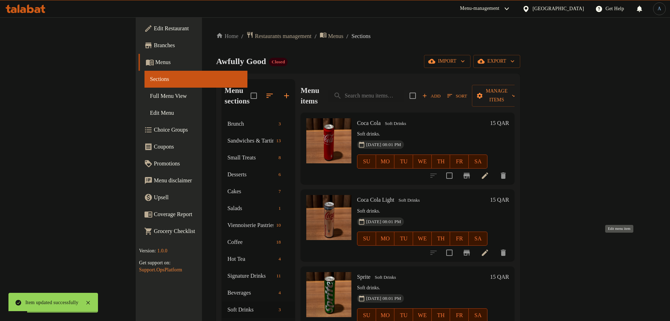
click at [489, 249] on icon at bounding box center [485, 253] width 8 height 8
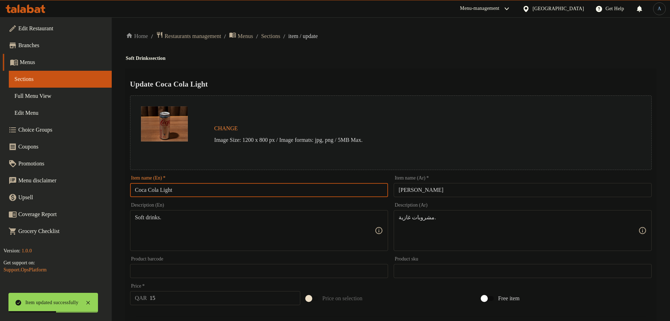
drag, startPoint x: 149, startPoint y: 190, endPoint x: 88, endPoint y: 186, distance: 61.7
click at [88, 186] on div "Edit Restaurant Branches Menus Sections Full Menu View Edit Menu Choice Groups …" at bounding box center [335, 262] width 670 height 491
type input "Cola Light"
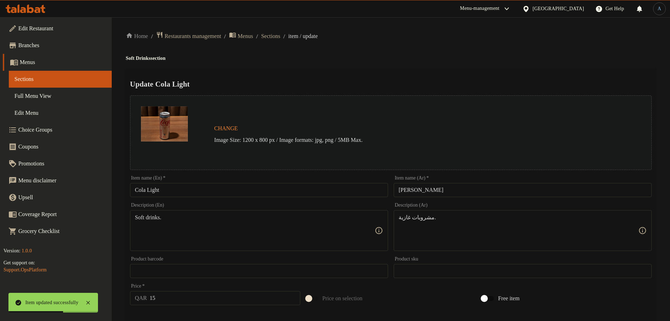
click at [478, 85] on h2 "Update Cola Light" at bounding box center [391, 84] width 522 height 11
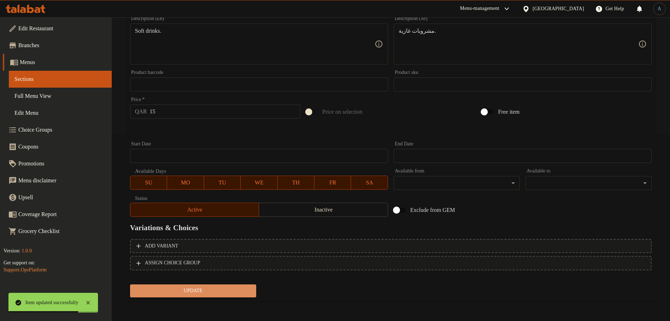
click at [205, 293] on span "Update" at bounding box center [193, 291] width 115 height 9
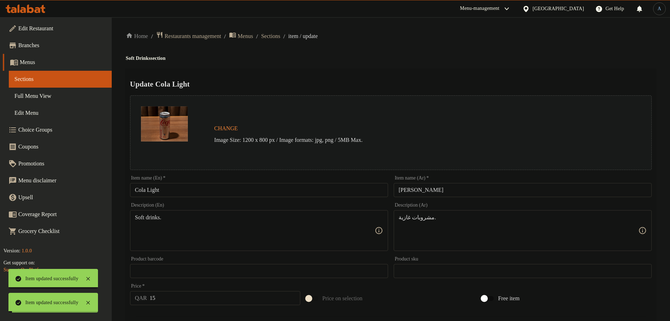
click at [280, 35] on span "Sections" at bounding box center [270, 36] width 19 height 8
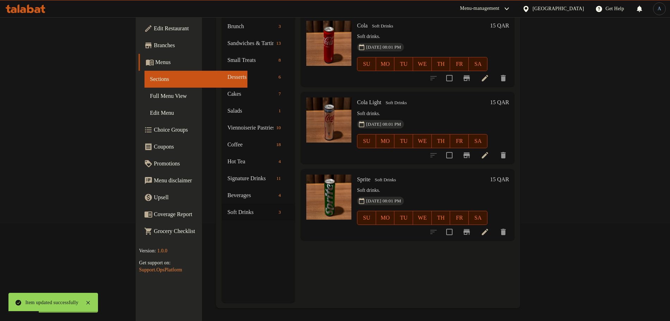
scroll to position [99, 0]
click at [489, 227] on icon at bounding box center [485, 231] width 8 height 8
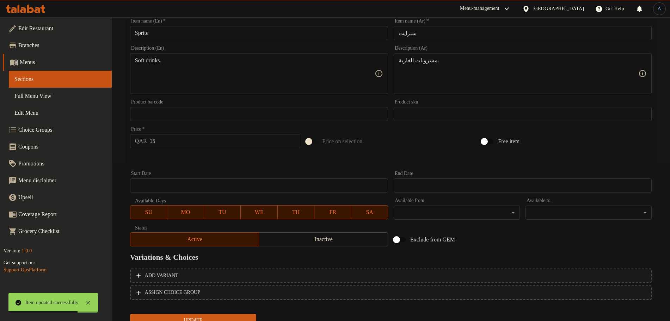
scroll to position [187, 0]
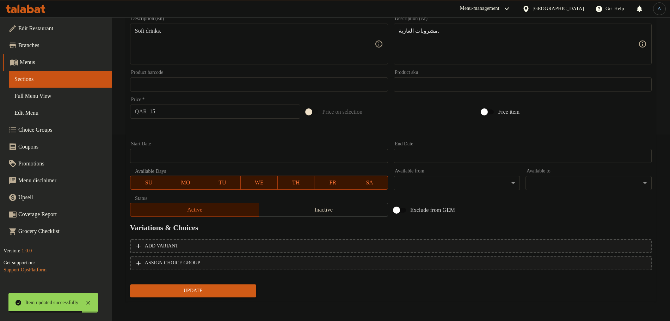
click at [200, 291] on span "Update" at bounding box center [193, 291] width 115 height 9
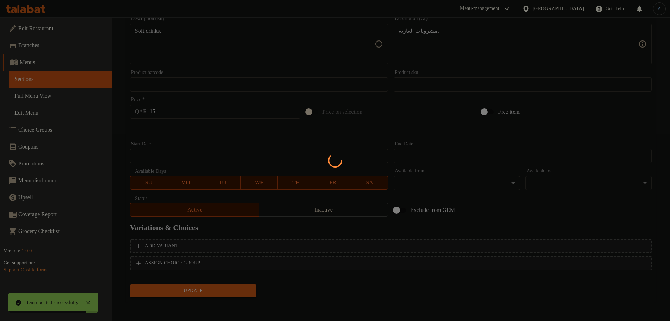
scroll to position [0, 0]
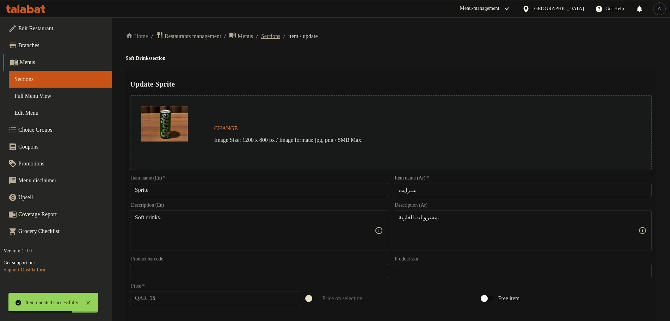
click at [280, 37] on span "Sections" at bounding box center [270, 36] width 19 height 8
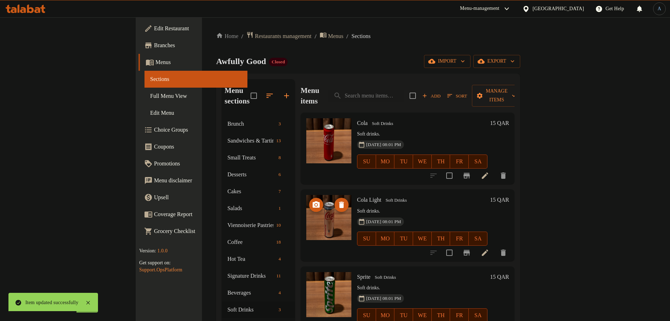
scroll to position [99, 0]
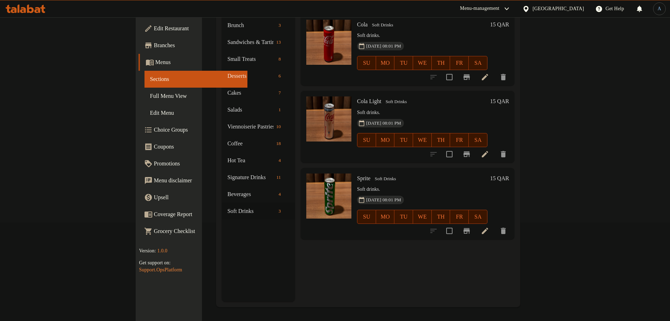
click at [457, 224] on input "checkbox" at bounding box center [449, 231] width 15 height 15
checkbox input "true"
click at [457, 147] on input "checkbox" at bounding box center [449, 154] width 15 height 15
checkbox input "true"
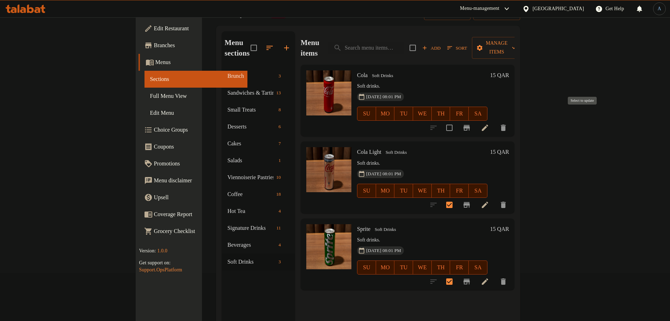
scroll to position [11, 0]
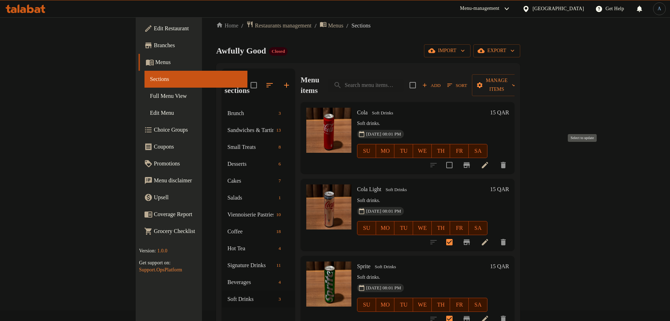
click at [457, 158] on input "checkbox" at bounding box center [449, 165] width 15 height 15
checkbox input "true"
click at [516, 77] on span "Manage items" at bounding box center [496, 85] width 38 height 18
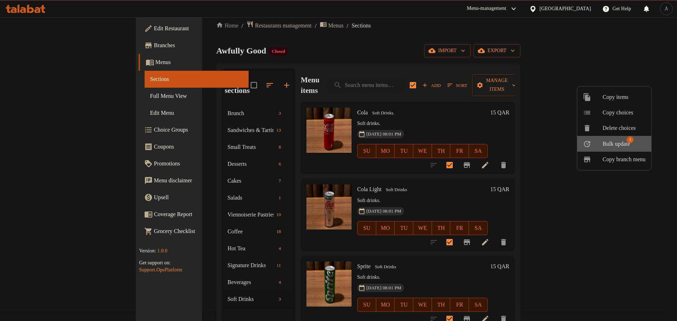
click at [638, 139] on li "Bulk update 3" at bounding box center [614, 144] width 74 height 16
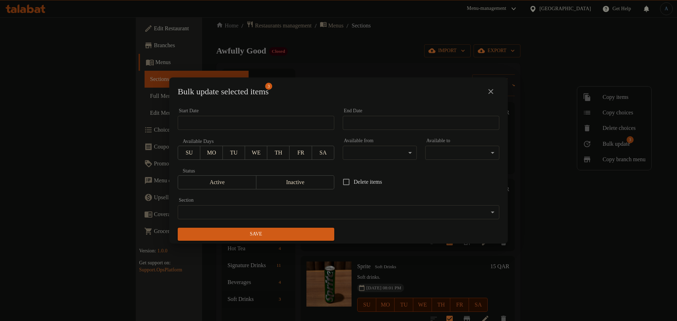
click at [296, 209] on body "​ Menu-management Qatar Get Help A Edit Restaurant Branches Menus Sections Full…" at bounding box center [338, 159] width 677 height 304
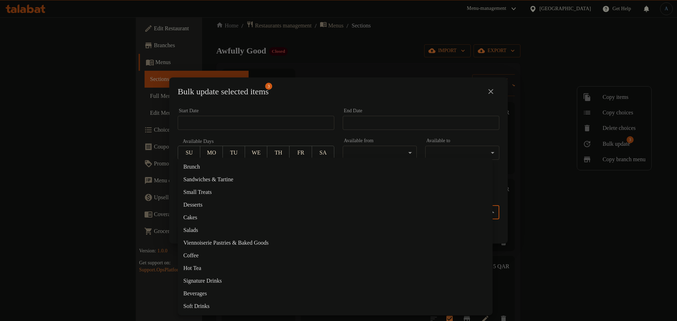
click at [214, 295] on li "Beverages" at bounding box center [335, 294] width 315 height 13
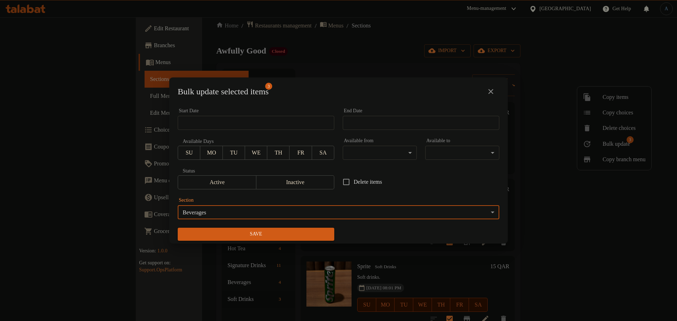
click at [293, 238] on span "Save" at bounding box center [255, 234] width 145 height 9
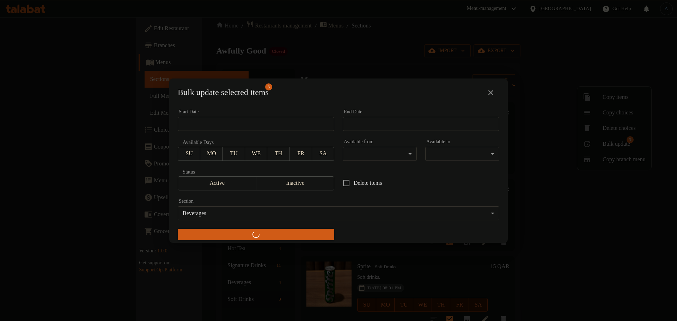
checkbox input "false"
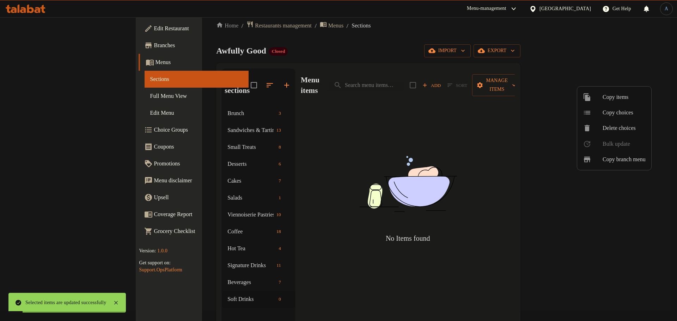
click at [219, 289] on div at bounding box center [338, 160] width 677 height 321
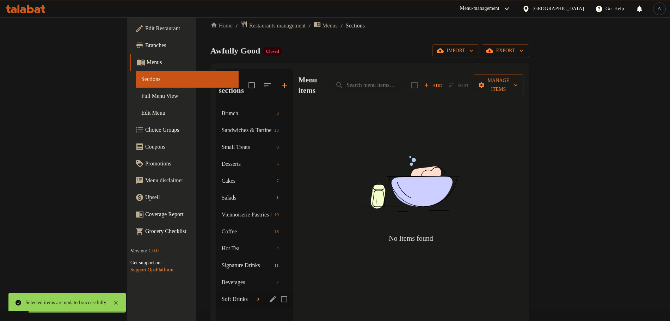
click at [222, 295] on span "Soft Drinks" at bounding box center [238, 299] width 32 height 8
click at [269, 295] on icon "edit" at bounding box center [273, 299] width 8 height 8
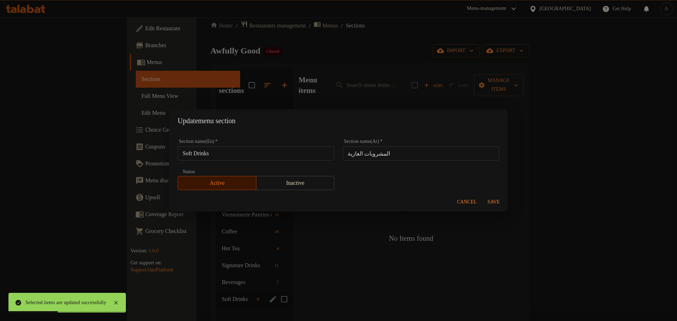
click at [483, 192] on div "Section name(En)   * Soft Drinks Section name(En) * Section name(Ar)   * المشرو…" at bounding box center [338, 165] width 330 height 60
click at [460, 202] on span "Cancel" at bounding box center [467, 202] width 20 height 9
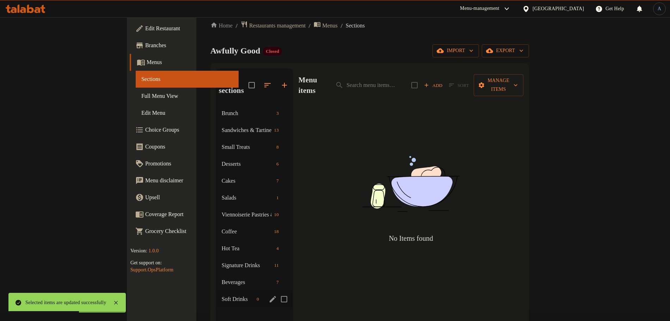
click at [277, 292] on input "Menu sections" at bounding box center [284, 299] width 15 height 15
checkbox input "true"
click at [259, 82] on icon "button" at bounding box center [263, 85] width 8 height 8
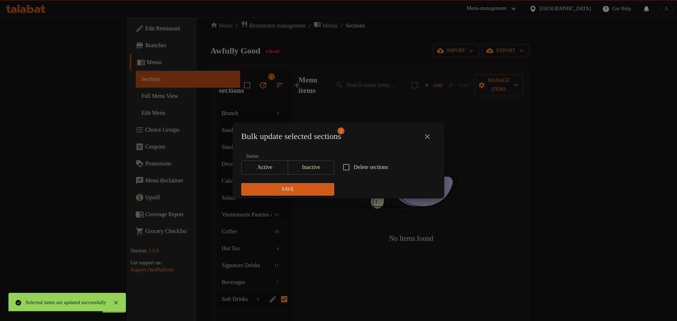
click at [361, 162] on label "Delete sections" at bounding box center [363, 167] width 49 height 15
click at [353, 162] on input "Delete sections" at bounding box center [346, 167] width 15 height 15
checkbox input "true"
click at [305, 190] on span "Save" at bounding box center [288, 189] width 82 height 9
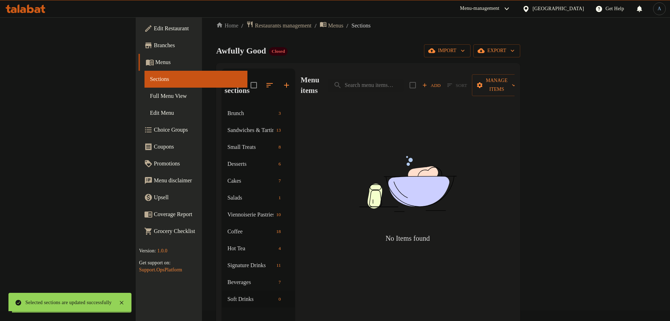
click at [403, 94] on div "Menu items Add Sort Manage items No Items found" at bounding box center [405, 229] width 220 height 321
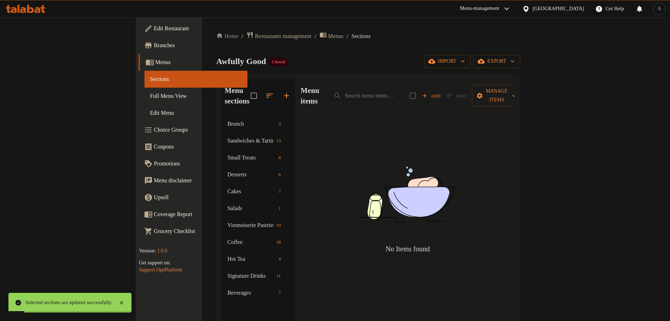
click at [397, 46] on div "Home / Restaurants management / Menus / Sections Awfully Good Closed import exp…" at bounding box center [368, 218] width 304 height 375
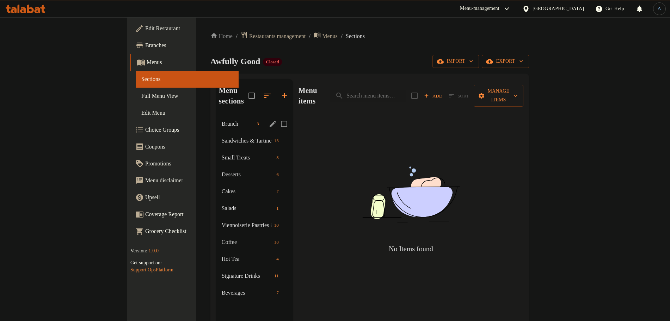
click at [222, 120] on span "Brunch" at bounding box center [238, 124] width 32 height 8
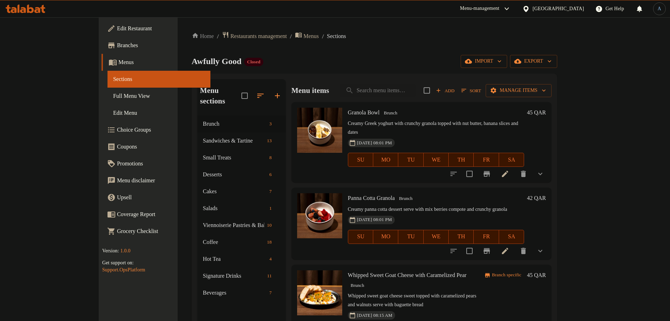
click at [387, 30] on div "Home / Restaurants management / Menus / Sections Awfully Good Closed import exp…" at bounding box center [375, 218] width 394 height 403
click at [425, 53] on div "Home / Restaurants management / Menus / Sections Awfully Good Closed import exp…" at bounding box center [374, 218] width 365 height 375
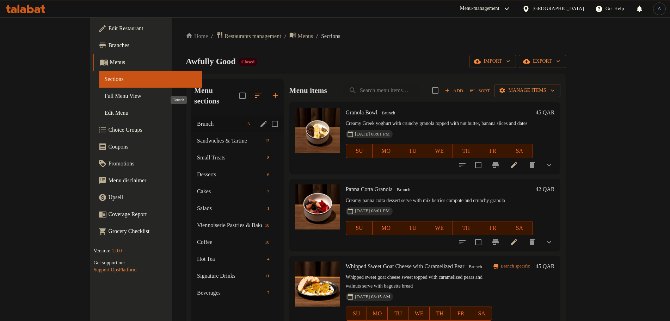
click at [197, 120] on span "Brunch" at bounding box center [221, 124] width 48 height 8
click at [191, 116] on div "Brunch 3" at bounding box center [237, 124] width 92 height 17
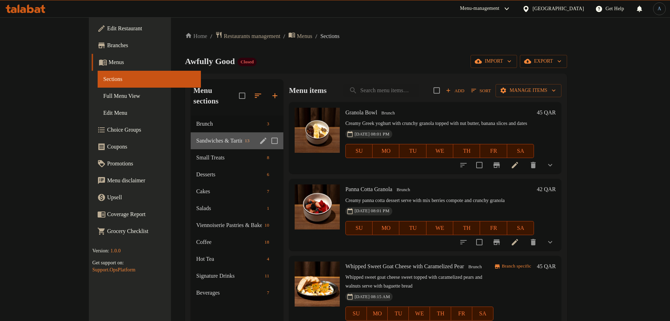
click at [191, 135] on div "Sandwiches & Tartine 13" at bounding box center [237, 140] width 93 height 17
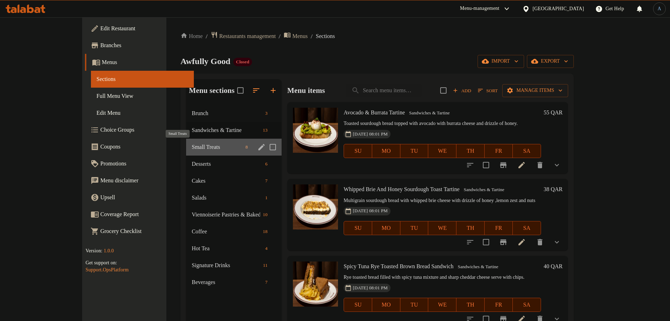
click at [192, 148] on span "Small Treats" at bounding box center [217, 147] width 51 height 8
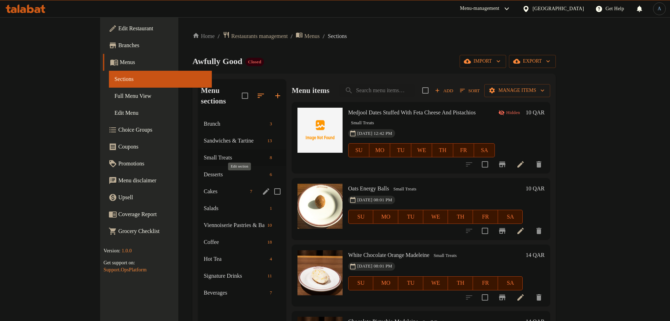
click at [262, 187] on icon "edit" at bounding box center [266, 191] width 8 height 8
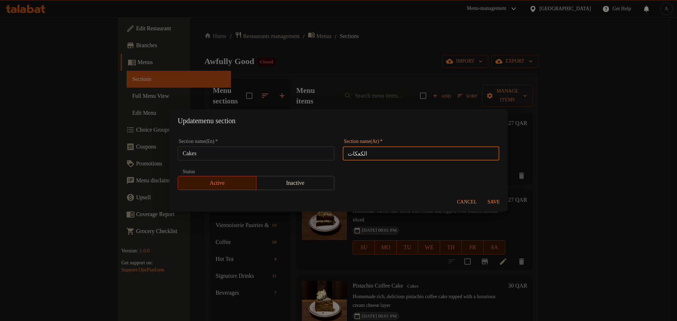
click at [415, 160] on input "الكعكات" at bounding box center [421, 154] width 156 height 14
click at [470, 204] on span "Cancel" at bounding box center [467, 202] width 20 height 9
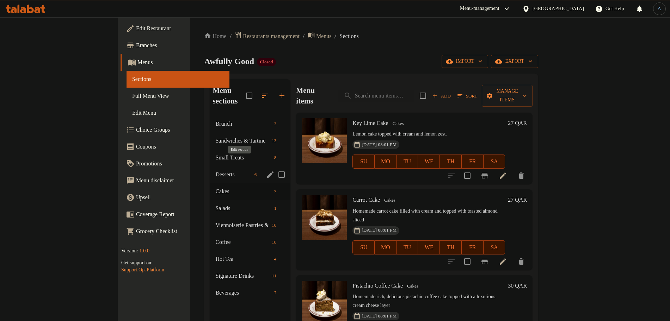
click at [266, 171] on icon "edit" at bounding box center [270, 175] width 8 height 8
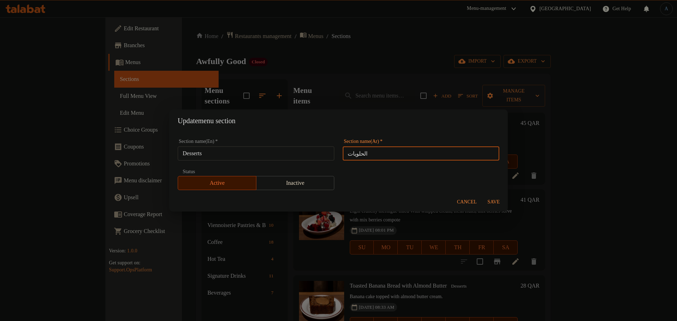
click at [372, 155] on input "الحلويات" at bounding box center [421, 154] width 156 height 14
click at [416, 76] on div "Update menu section Section name(En)   * Desserts Section name(En) * Section na…" at bounding box center [338, 160] width 677 height 321
click at [467, 203] on span "Cancel" at bounding box center [467, 202] width 20 height 9
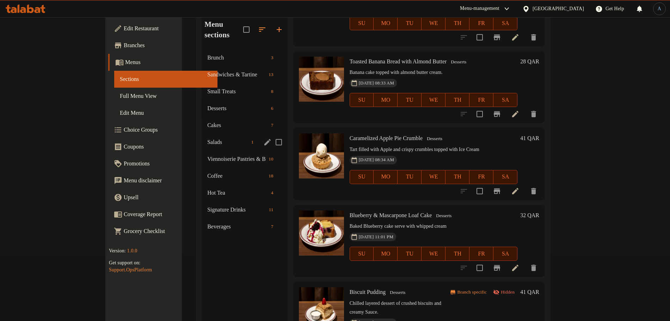
scroll to position [11, 0]
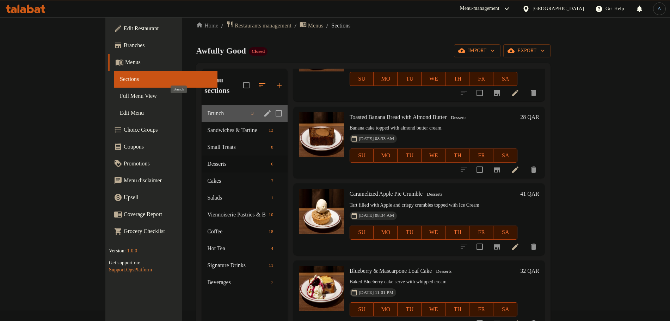
click at [207, 109] on span "Brunch" at bounding box center [227, 113] width 41 height 8
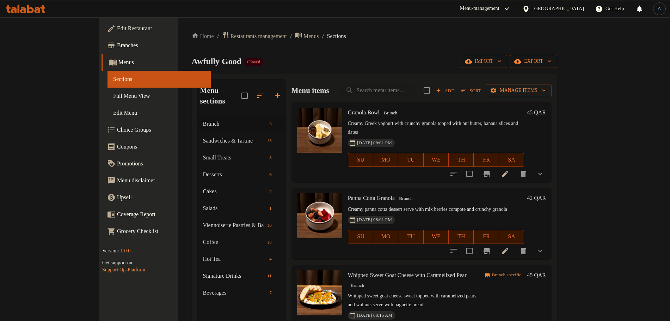
click at [335, 51] on div "Home / Restaurants management / Menus / Sections Awfully Good Closed import exp…" at bounding box center [374, 218] width 365 height 375
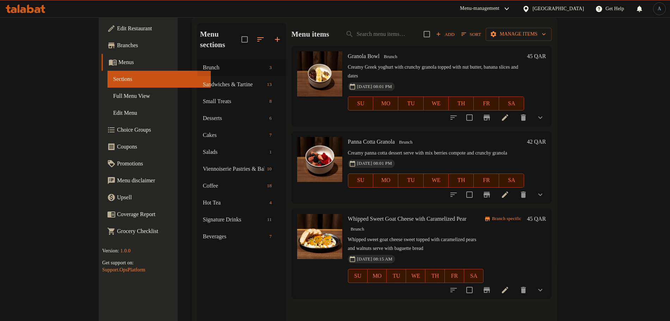
scroll to position [88, 0]
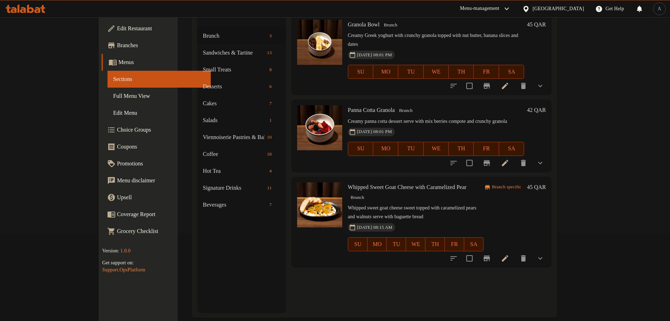
click at [479, 125] on div "02-07-2025 08:01 PM SU MO TU WE TH FR SA" at bounding box center [436, 144] width 182 height 38
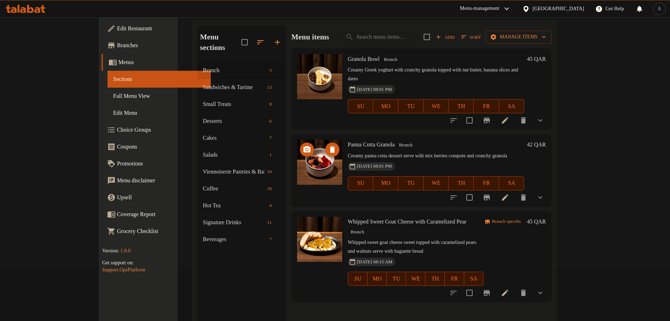
scroll to position [44, 0]
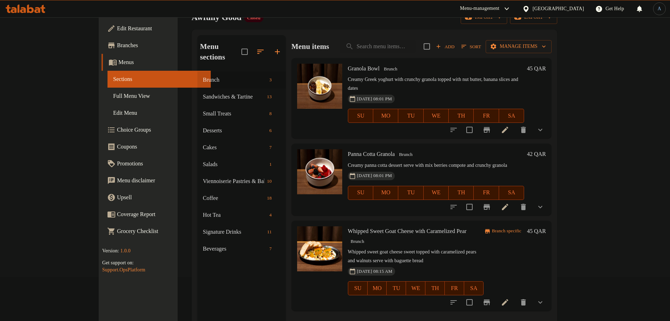
click at [396, 39] on div "Menu items Add Sort Manage items" at bounding box center [421, 46] width 260 height 23
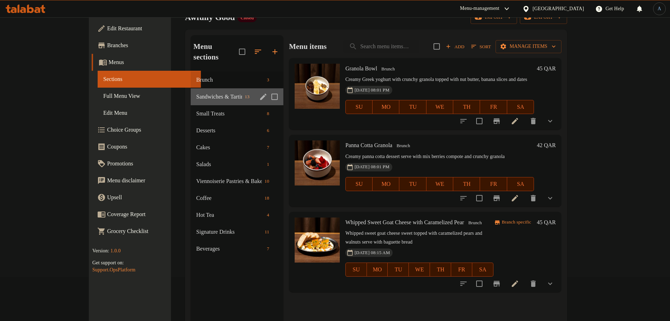
click at [191, 91] on div "Sandwiches & Tartine 13" at bounding box center [237, 96] width 93 height 17
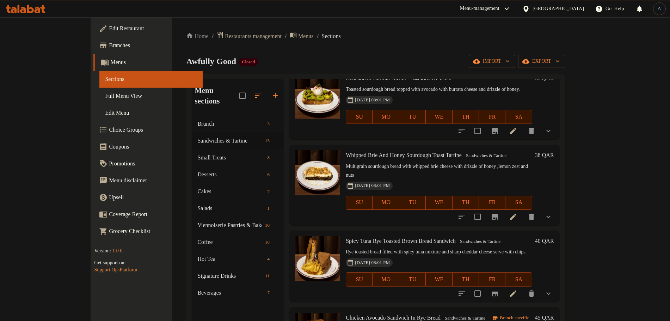
scroll to position [88, 0]
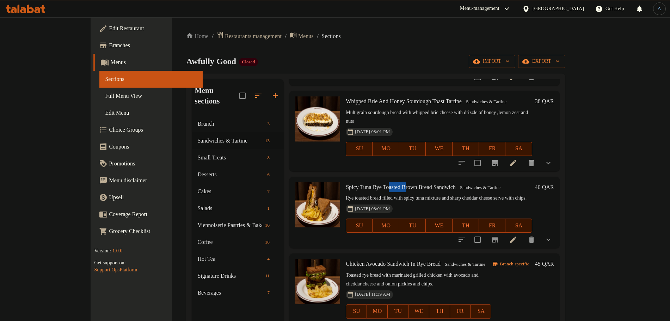
drag, startPoint x: 371, startPoint y: 180, endPoint x: 392, endPoint y: 179, distance: 21.5
click at [392, 184] on span "Spicy Tuna Rye Toasted Brown Bread Sandwich" at bounding box center [401, 187] width 110 height 6
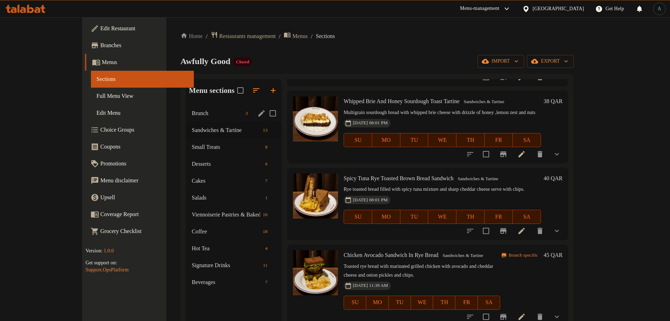
click at [192, 113] on span "Brunch" at bounding box center [217, 113] width 51 height 8
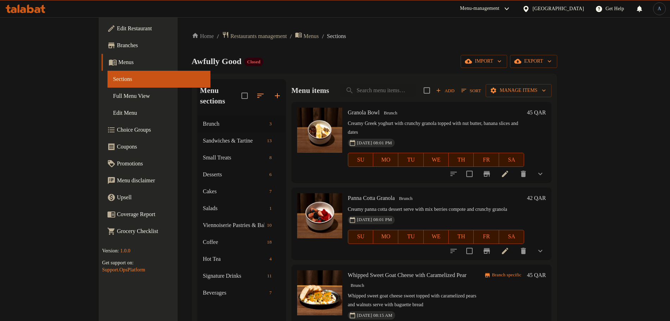
drag, startPoint x: 397, startPoint y: 45, endPoint x: 190, endPoint y: 104, distance: 215.6
click at [396, 45] on div "Home / Restaurants management / Menus / Sections Awfully Good Closed import exp…" at bounding box center [374, 218] width 365 height 375
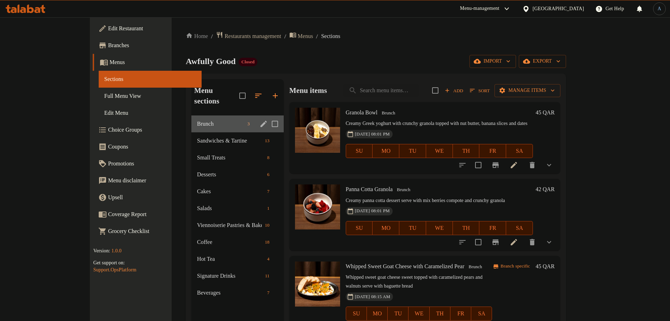
click at [191, 119] on div "Brunch 3" at bounding box center [237, 124] width 92 height 17
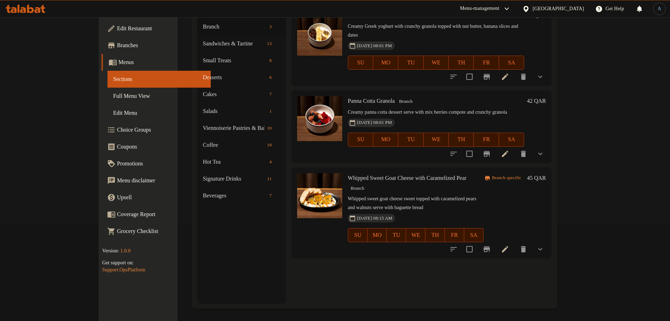
scroll to position [99, 0]
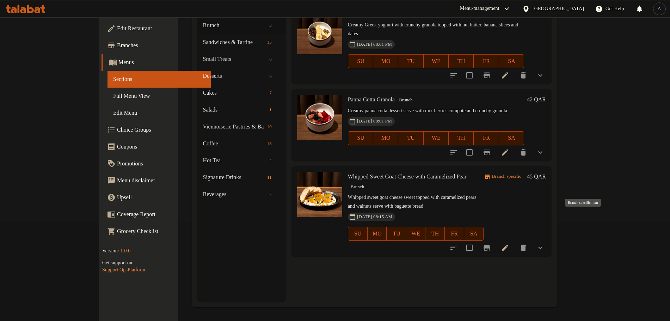
click at [491, 244] on icon "Branch-specific-item" at bounding box center [486, 248] width 8 height 8
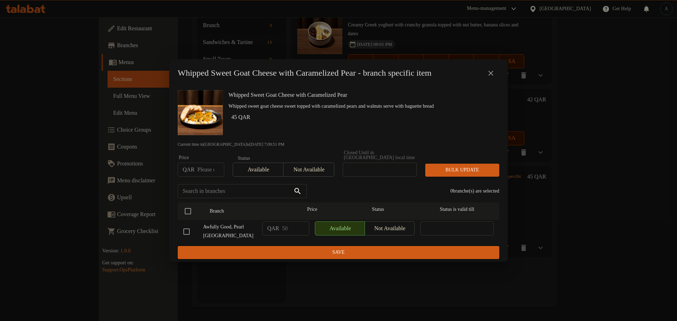
click at [488, 75] on icon "close" at bounding box center [490, 73] width 8 height 8
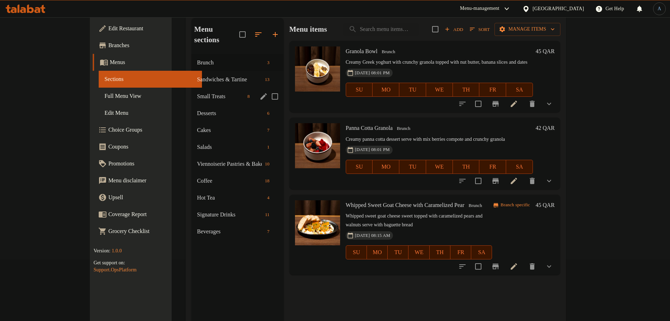
scroll to position [0, 0]
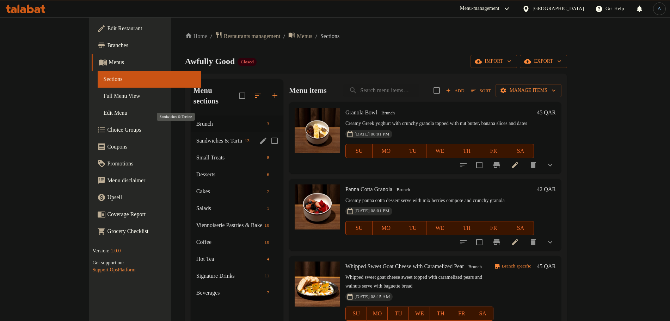
click at [196, 137] on span "Sandwiches & Tartine" at bounding box center [219, 141] width 46 height 8
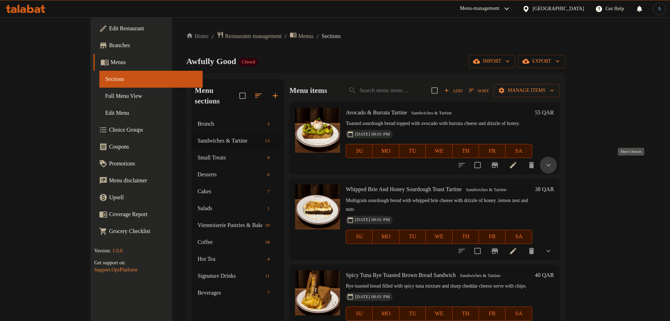
click at [553, 164] on icon "show more" at bounding box center [548, 165] width 8 height 8
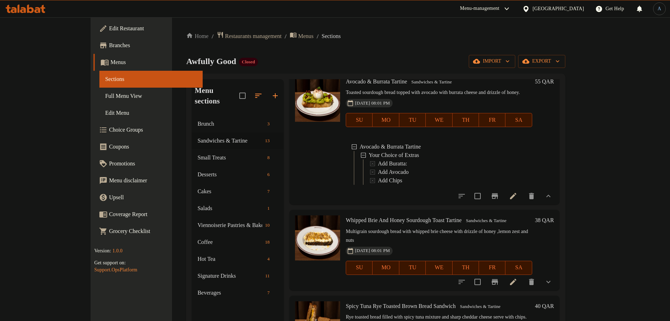
scroll to position [44, 0]
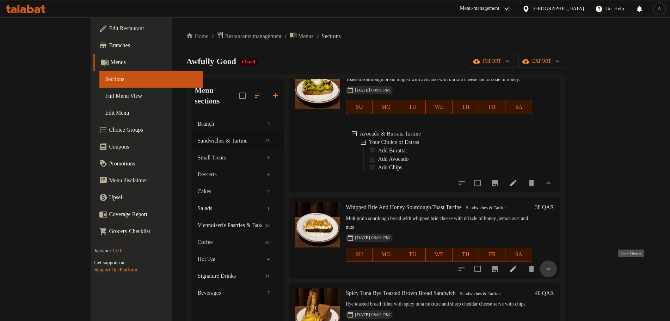
click at [553, 266] on icon "show more" at bounding box center [548, 269] width 8 height 8
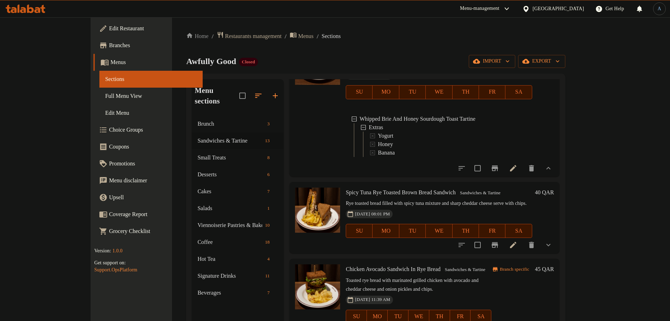
scroll to position [220, 0]
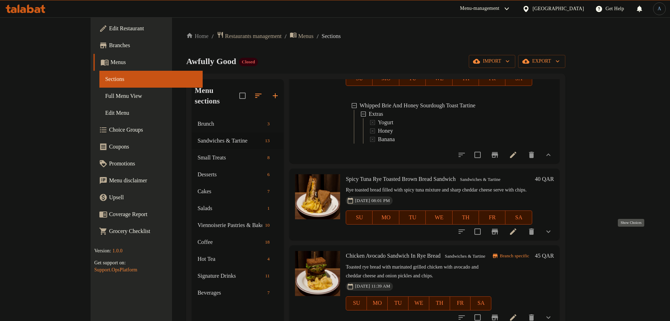
click at [553, 236] on icon "show more" at bounding box center [548, 232] width 8 height 8
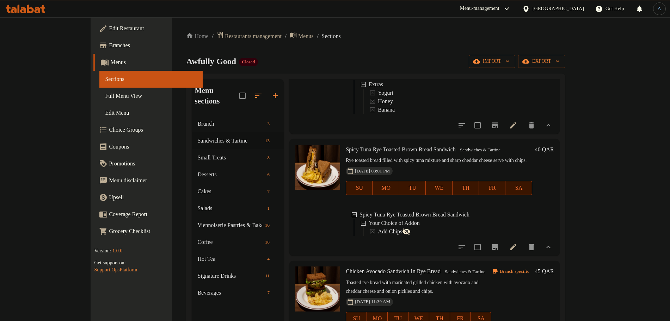
scroll to position [264, 0]
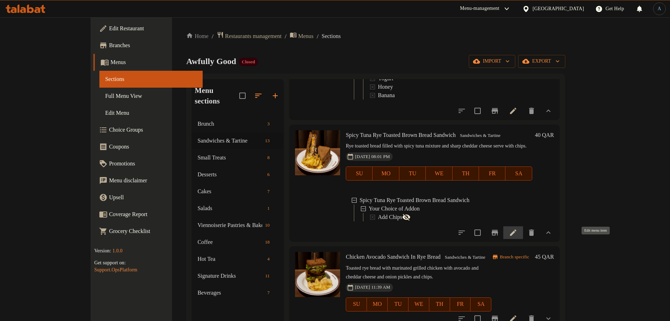
click at [516, 236] on icon at bounding box center [513, 233] width 6 height 6
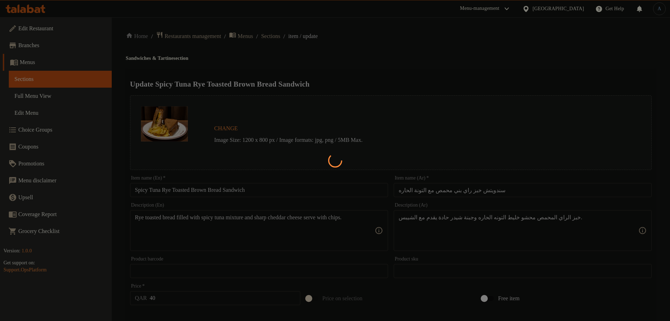
type input "اختيارك من الاضافات"
type input "0"
type input "1"
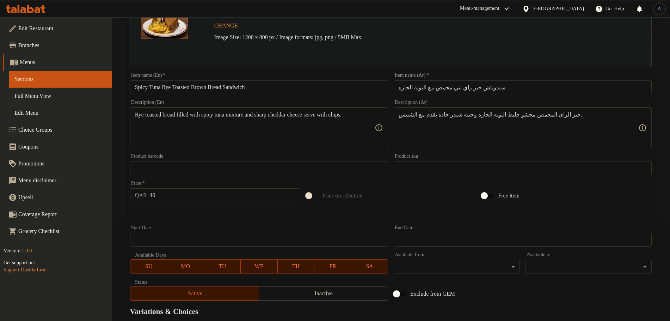
scroll to position [198, 0]
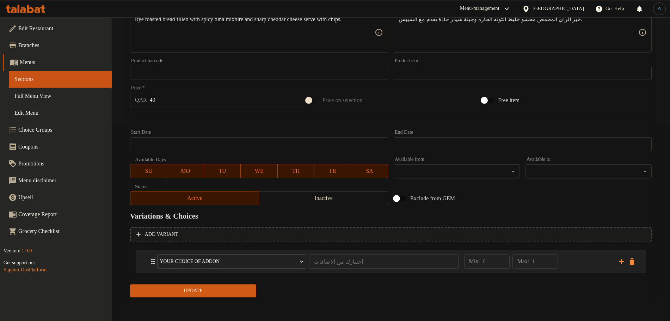
click at [581, 258] on div "Min: 0 ​ Max: 1 ​" at bounding box center [537, 262] width 155 height 23
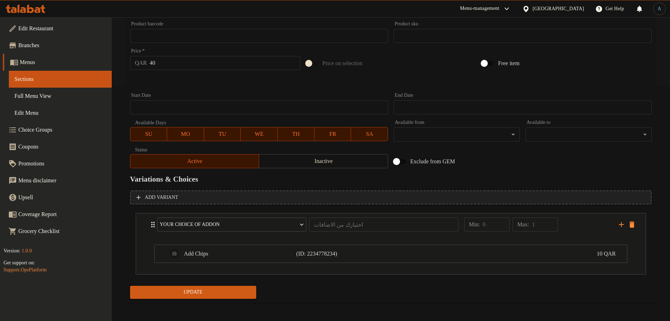
scroll to position [236, 0]
click at [57, 130] on span "Choice Groups" at bounding box center [62, 130] width 88 height 8
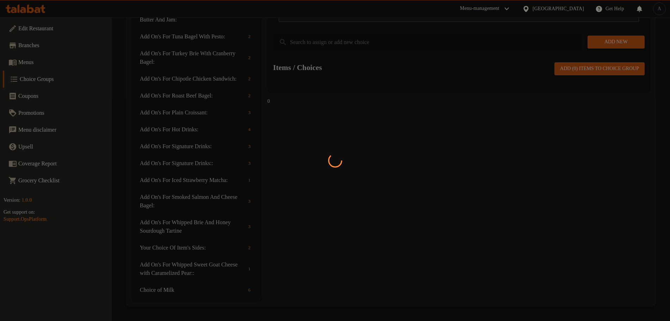
scroll to position [100, 0]
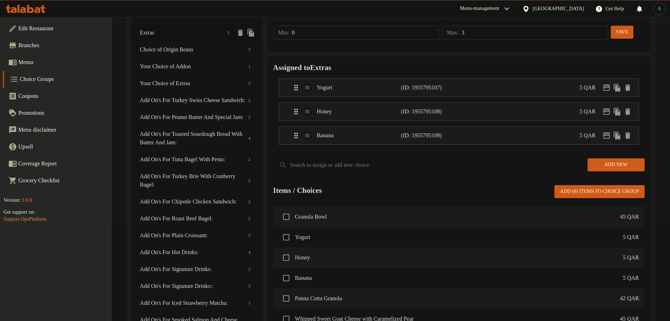
click at [162, 34] on span "Extras" at bounding box center [182, 33] width 84 height 8
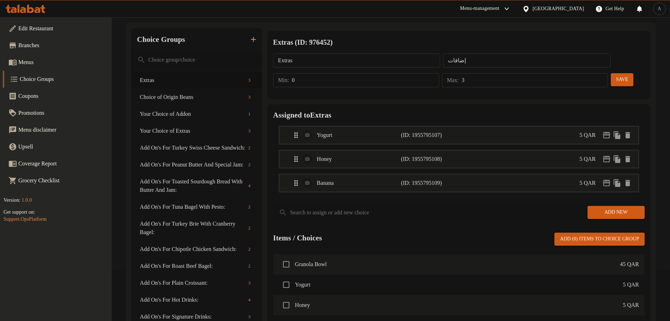
scroll to position [0, 0]
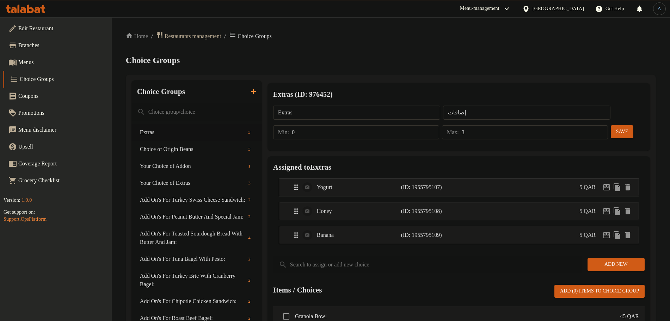
click at [40, 63] on span "Menus" at bounding box center [62, 62] width 88 height 8
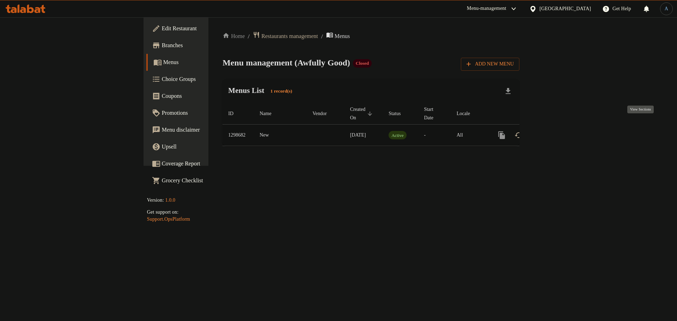
click at [556, 131] on icon "enhanced table" at bounding box center [552, 135] width 8 height 8
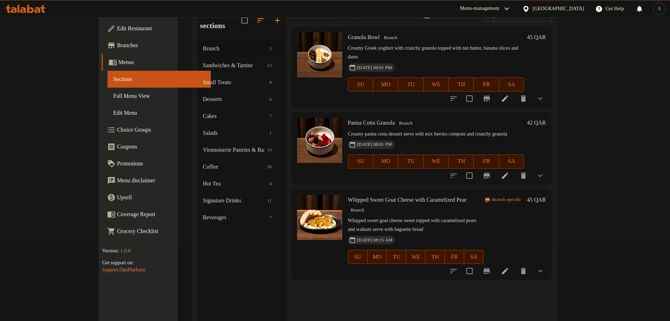
scroll to position [99, 0]
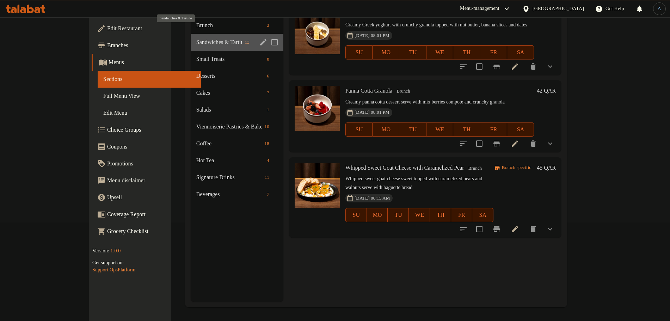
click at [196, 38] on span "Sandwiches & Tartine" at bounding box center [219, 42] width 46 height 8
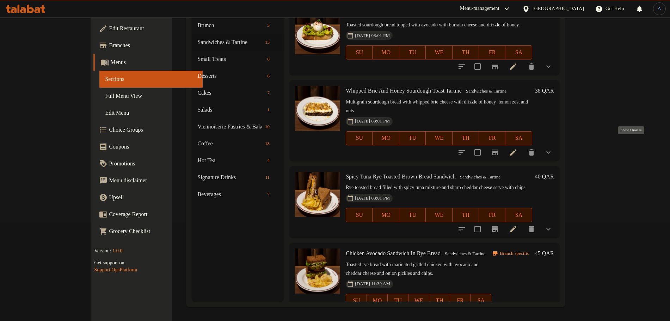
click at [553, 148] on icon "show more" at bounding box center [548, 152] width 8 height 8
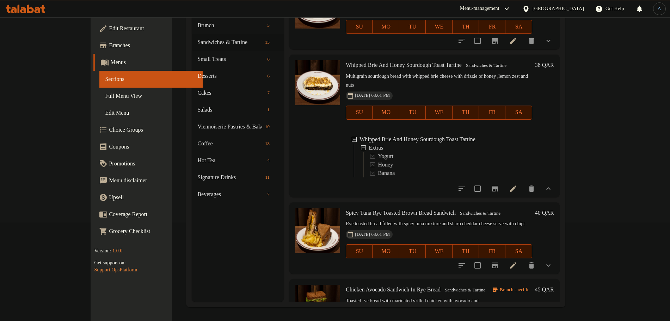
scroll to position [44, 0]
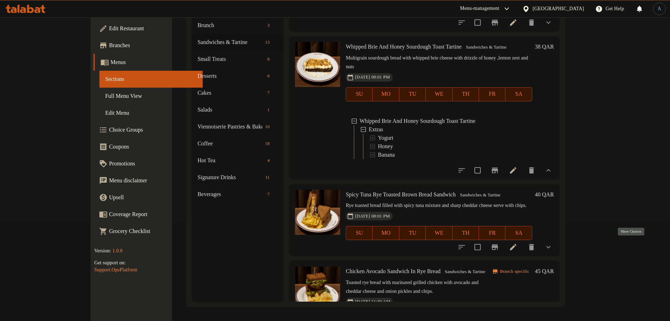
click at [553, 244] on icon "show more" at bounding box center [548, 247] width 8 height 8
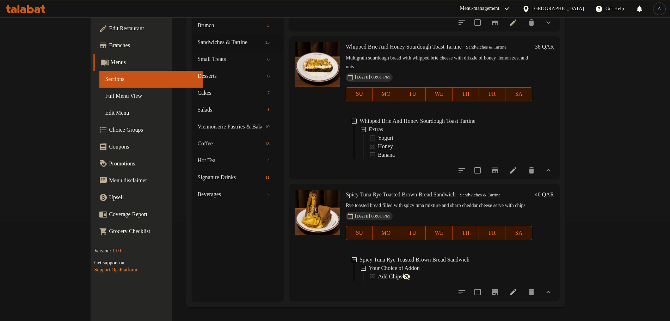
click at [93, 134] on link "Choice Groups" at bounding box center [147, 130] width 109 height 17
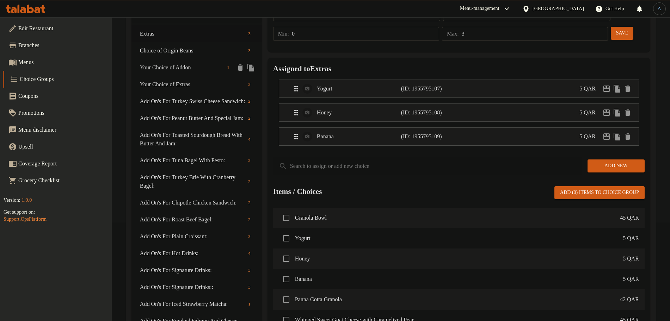
click at [191, 70] on span "Your Choice of Addon" at bounding box center [182, 67] width 84 height 8
type input "Your Choice of Addon"
type input "اختيارك من الاضافات"
type input "1"
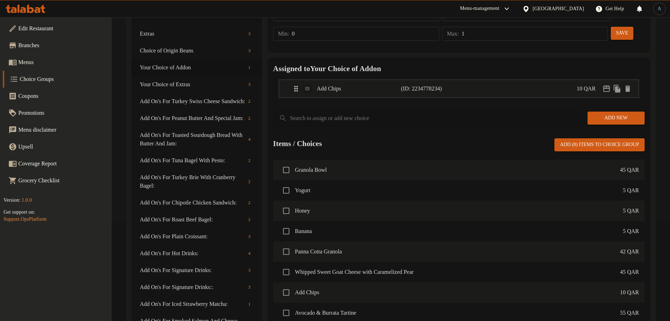
click at [446, 138] on div "Items / Choices Add (0) items to choice group" at bounding box center [458, 144] width 371 height 13
click at [461, 80] on div "Add Chips (ID: 2234778234) 10 QAR" at bounding box center [461, 89] width 338 height 18
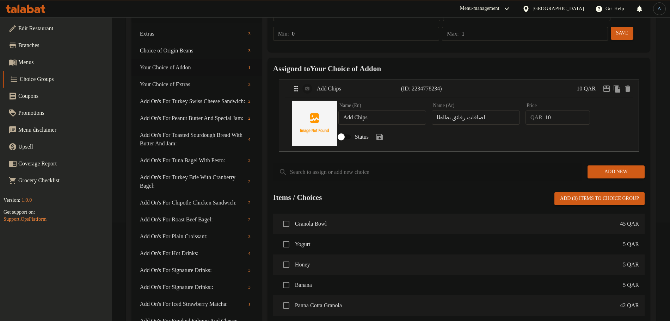
click at [344, 130] on input "Status" at bounding box center [341, 136] width 40 height 13
checkbox input "true"
click at [383, 134] on icon "save" at bounding box center [379, 137] width 6 height 6
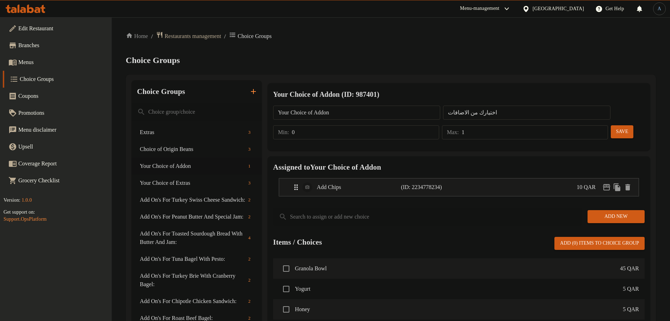
click at [611, 125] on button "Save" at bounding box center [622, 131] width 23 height 13
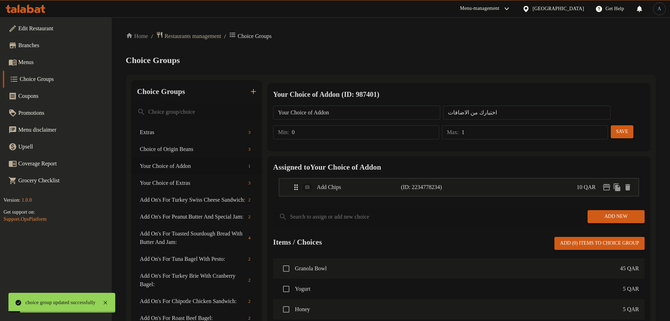
click at [26, 64] on span "Menus" at bounding box center [62, 62] width 88 height 8
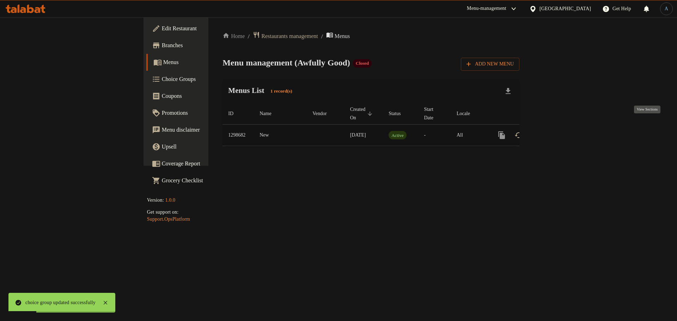
click at [556, 131] on icon "enhanced table" at bounding box center [552, 135] width 8 height 8
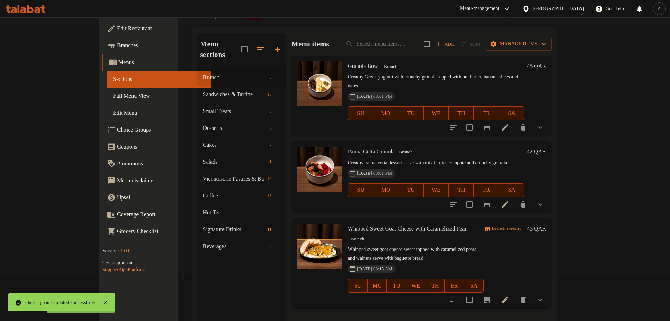
scroll to position [88, 0]
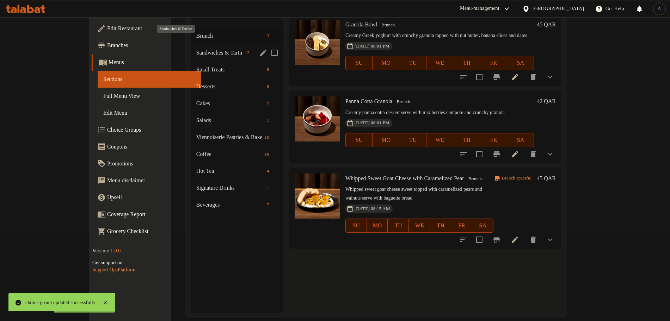
click at [196, 49] on span "Sandwiches & Tartine" at bounding box center [219, 53] width 46 height 8
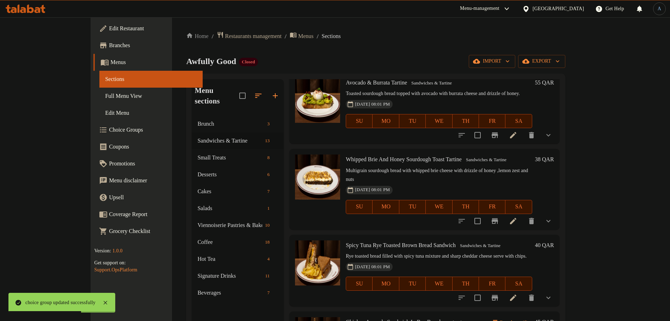
scroll to position [44, 0]
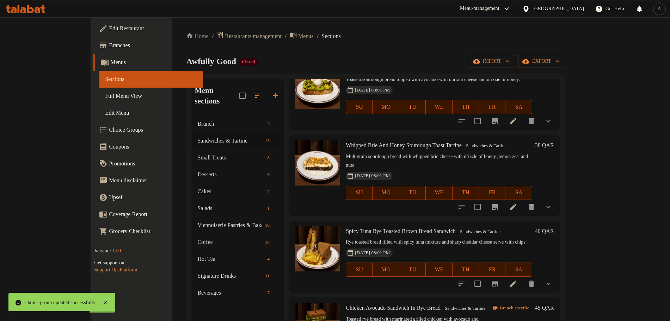
click at [553, 280] on icon "show more" at bounding box center [548, 284] width 8 height 8
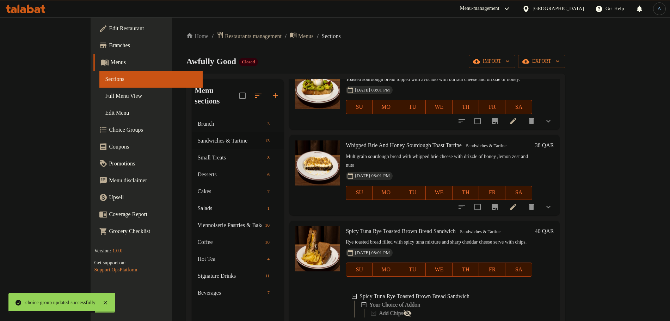
scroll to position [132, 0]
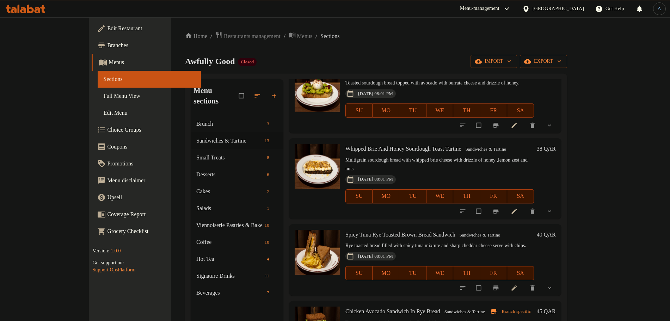
scroll to position [88, 0]
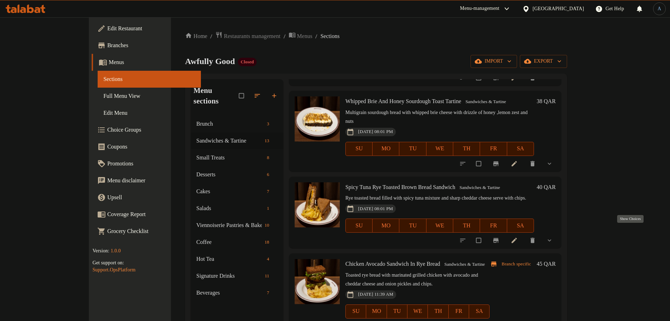
click at [553, 237] on icon "show more" at bounding box center [549, 240] width 7 height 7
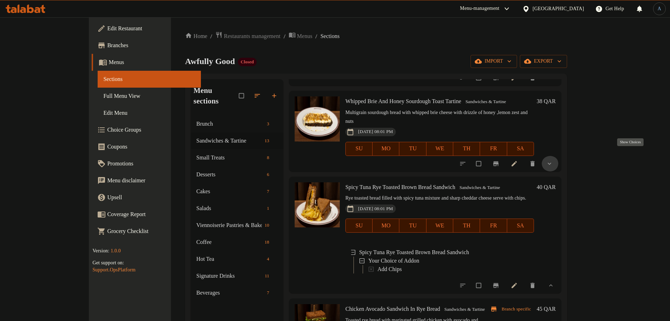
click at [553, 160] on icon "show more" at bounding box center [549, 163] width 7 height 7
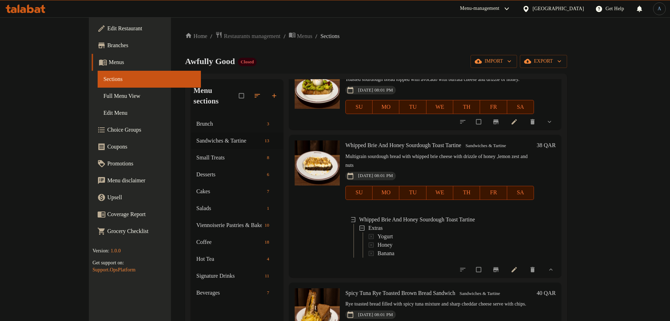
scroll to position [0, 0]
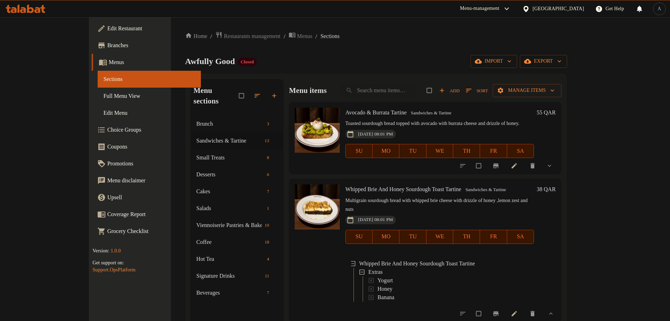
click at [553, 165] on icon "show more" at bounding box center [549, 165] width 7 height 7
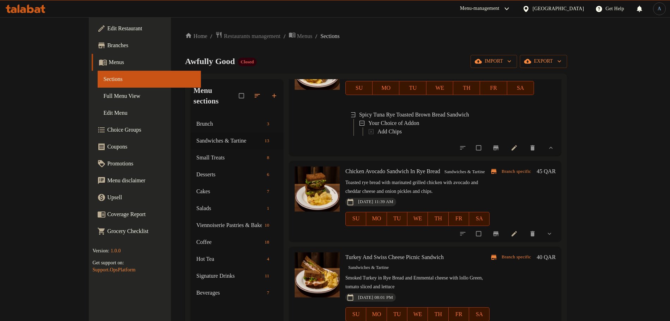
scroll to position [396, 0]
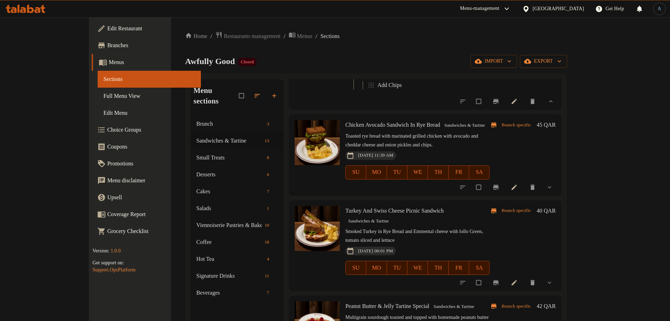
click at [553, 191] on icon "show more" at bounding box center [549, 187] width 7 height 7
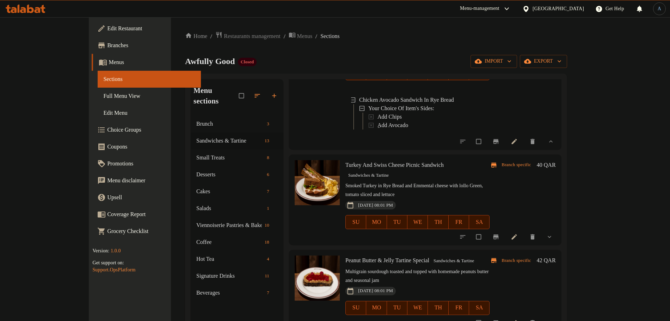
scroll to position [529, 0]
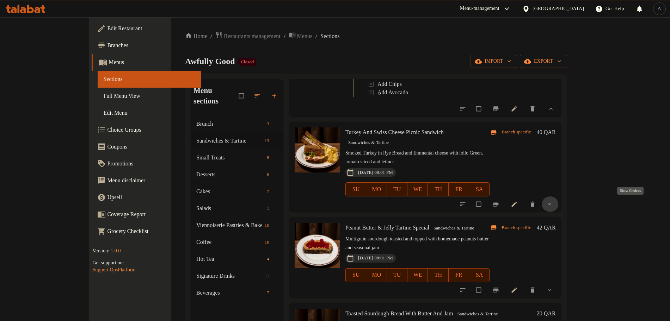
click at [551, 203] on icon "show more" at bounding box center [550, 204] width 4 height 2
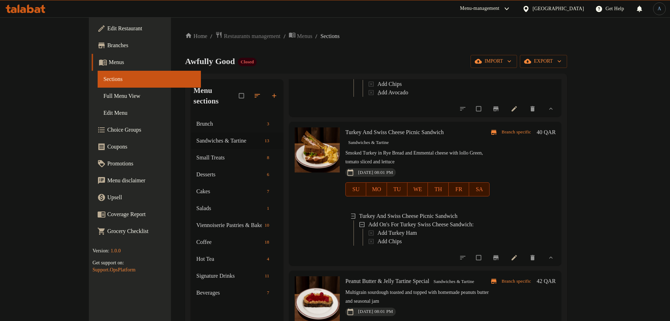
scroll to position [617, 0]
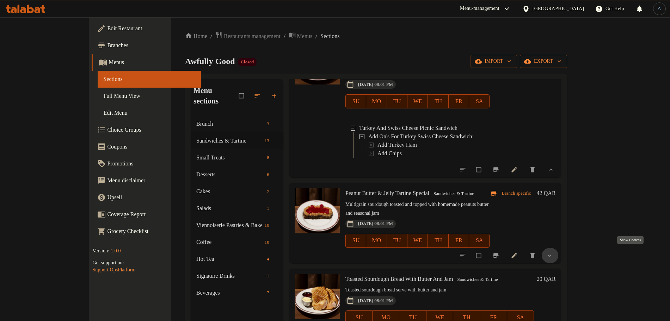
click at [553, 252] on icon "show more" at bounding box center [549, 255] width 7 height 7
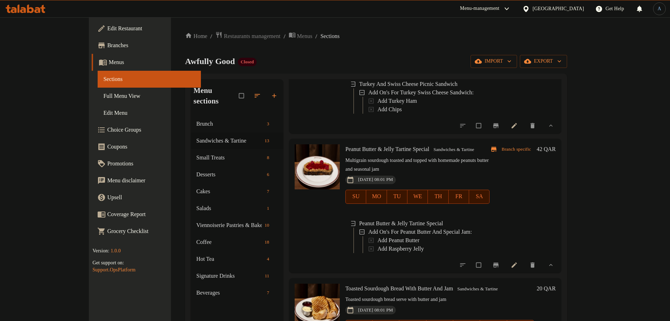
scroll to position [793, 0]
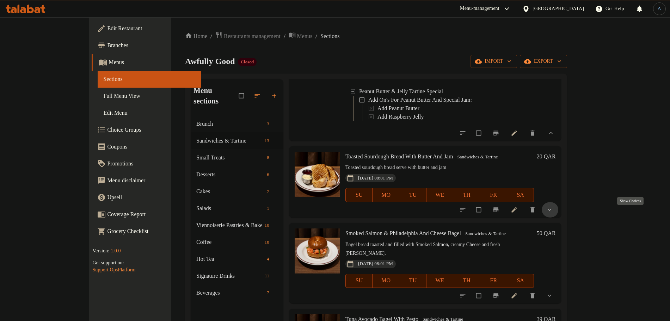
click at [551, 211] on icon "show more" at bounding box center [550, 210] width 4 height 2
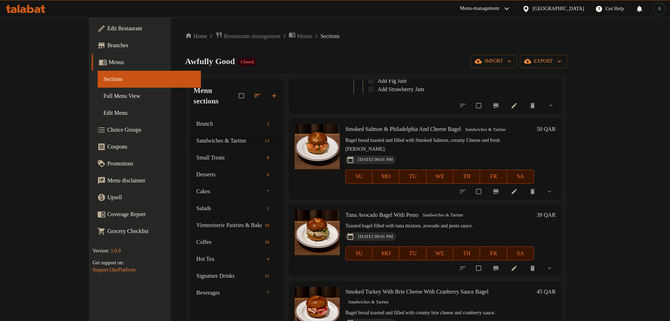
scroll to position [969, 0]
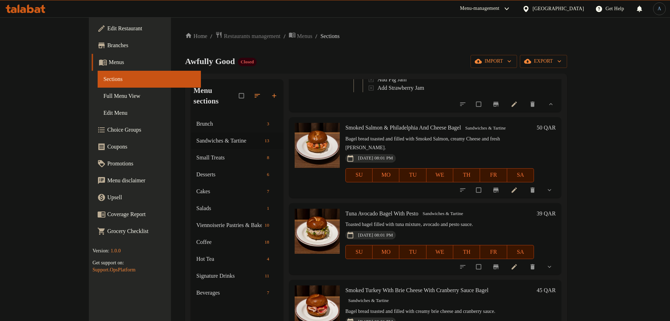
click at [559, 195] on button "show more" at bounding box center [550, 191] width 17 height 16
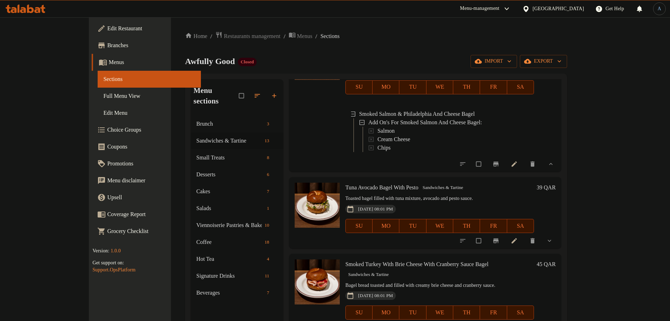
scroll to position [1101, 0]
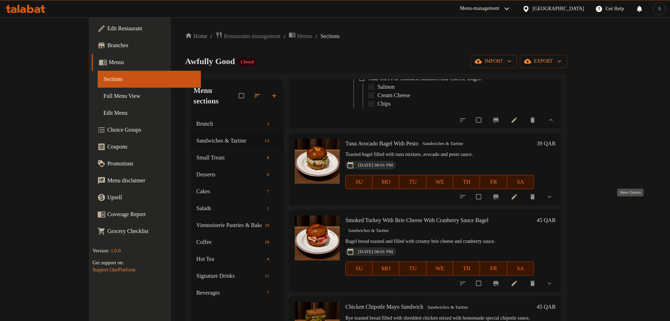
click at [553, 201] on icon "show more" at bounding box center [549, 196] width 7 height 7
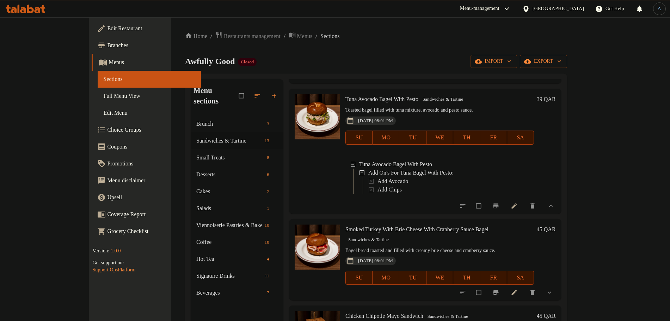
scroll to position [1189, 0]
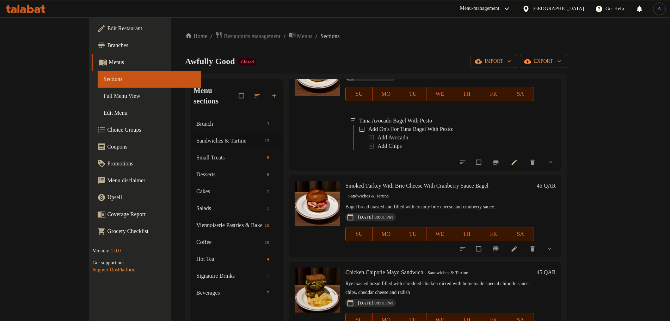
click at [553, 253] on icon "show more" at bounding box center [549, 249] width 7 height 7
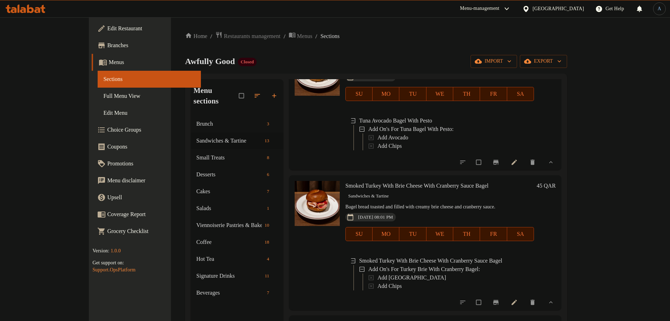
scroll to position [99, 0]
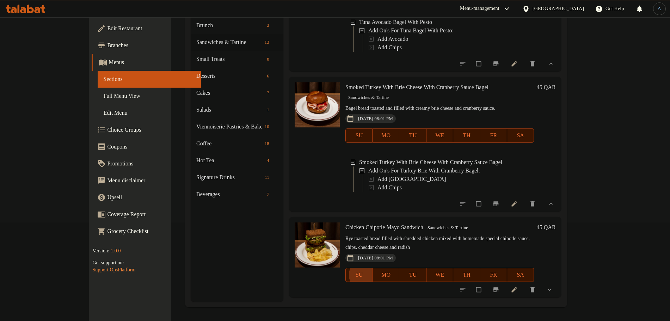
type button "0"
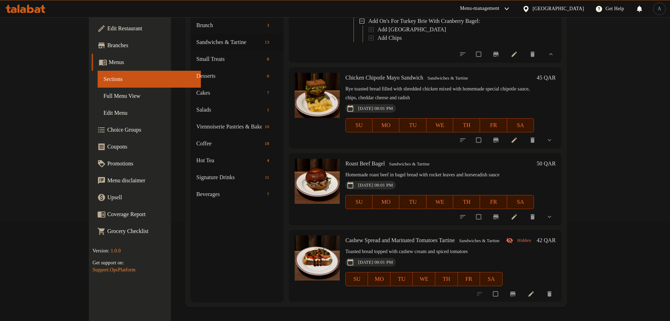
scroll to position [1351, 0]
click at [553, 140] on icon "show more" at bounding box center [549, 140] width 7 height 7
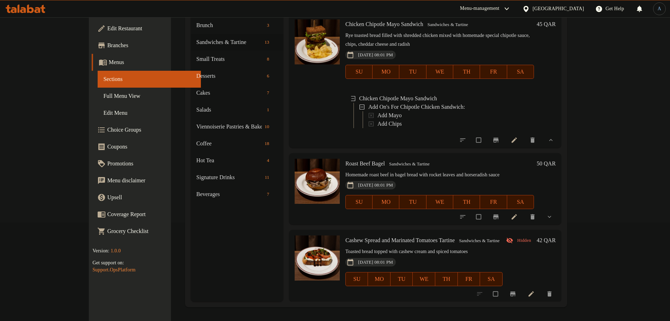
scroll to position [1411, 0]
click at [553, 214] on icon "show more" at bounding box center [549, 217] width 7 height 7
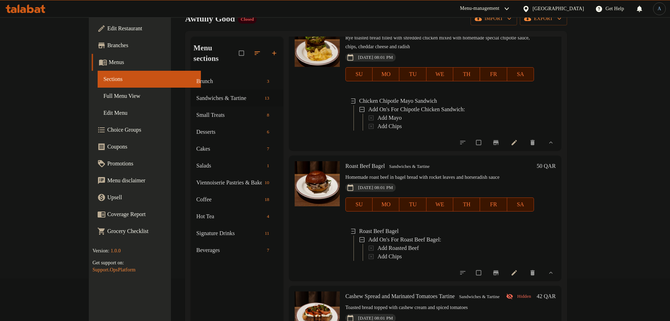
scroll to position [0, 0]
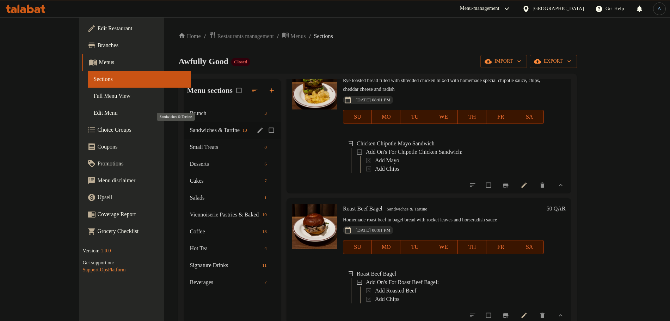
click at [190, 129] on span "Sandwiches & Tartine" at bounding box center [215, 130] width 50 height 8
click at [191, 147] on span "Small Treats" at bounding box center [216, 147] width 51 height 8
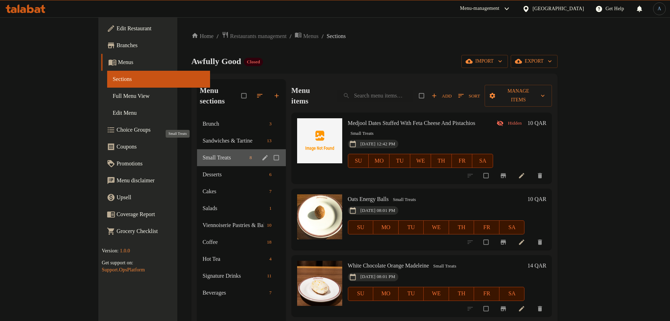
click at [203, 154] on span "Small Treats" at bounding box center [225, 158] width 44 height 8
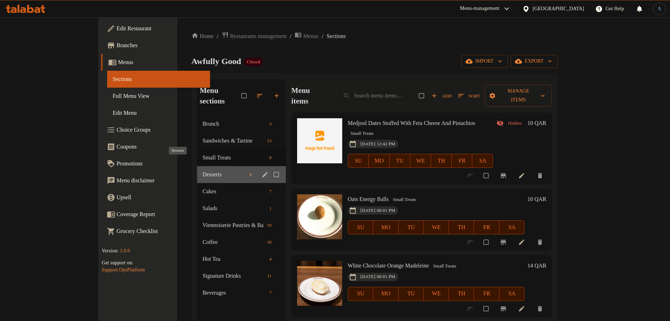
click at [203, 171] on span "Desserts" at bounding box center [225, 175] width 44 height 8
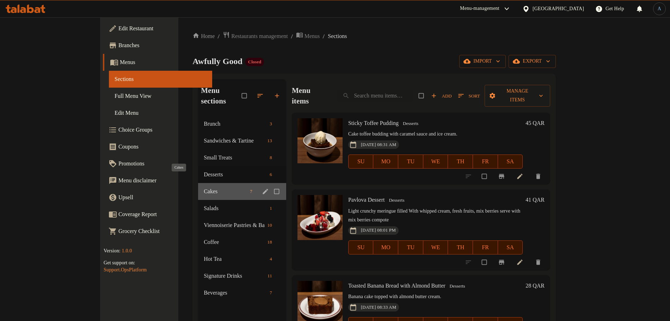
drag, startPoint x: 159, startPoint y: 181, endPoint x: 158, endPoint y: 191, distance: 9.2
click at [204, 187] on span "Cakes" at bounding box center [225, 191] width 43 height 8
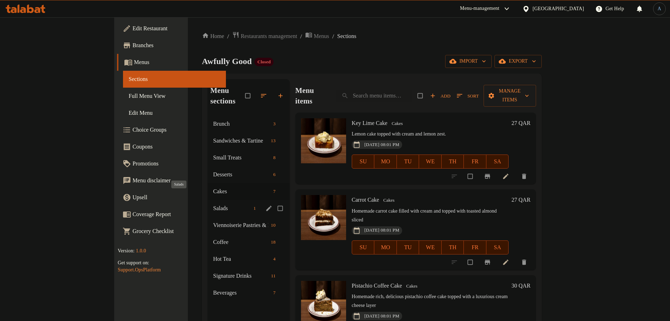
click at [213, 204] on span "Salads" at bounding box center [231, 208] width 37 height 8
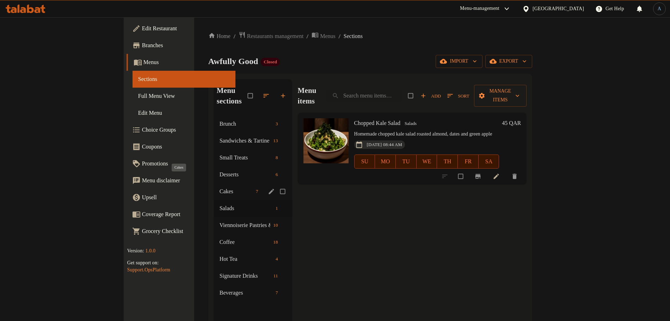
click at [220, 187] on span "Cakes" at bounding box center [236, 191] width 33 height 8
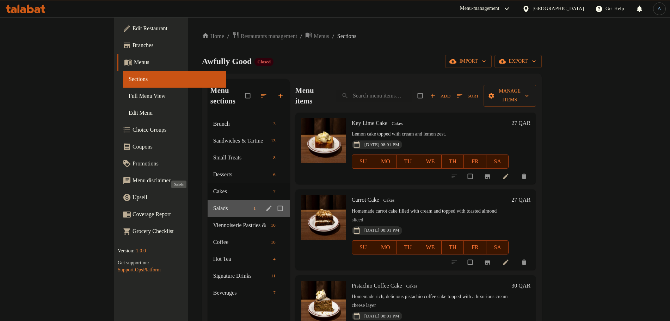
click at [213, 204] on span "Salads" at bounding box center [231, 208] width 37 height 8
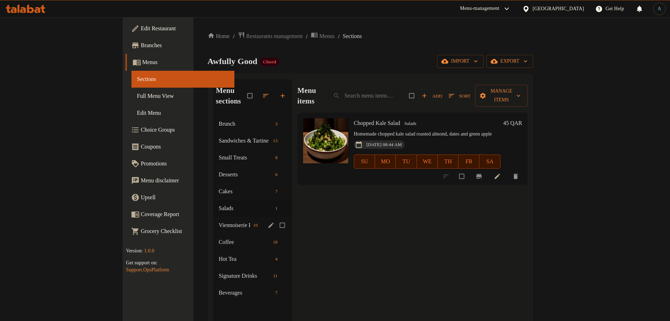
click at [213, 222] on div "Viennoiserie Pastries & Baked Goods 10" at bounding box center [252, 225] width 79 height 17
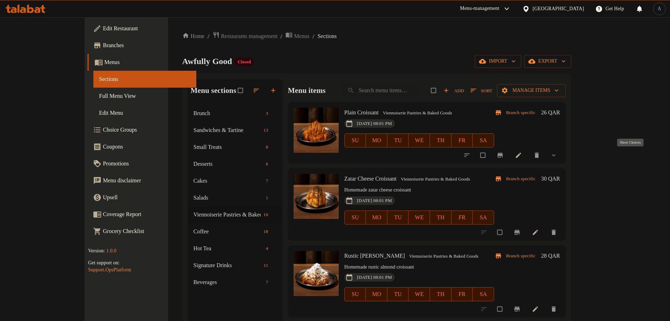
click at [557, 156] on icon "show more" at bounding box center [553, 155] width 7 height 7
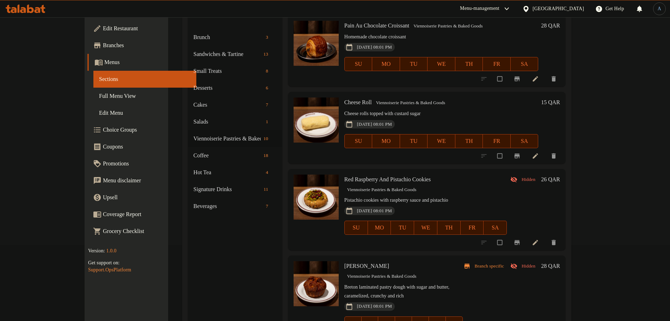
scroll to position [99, 0]
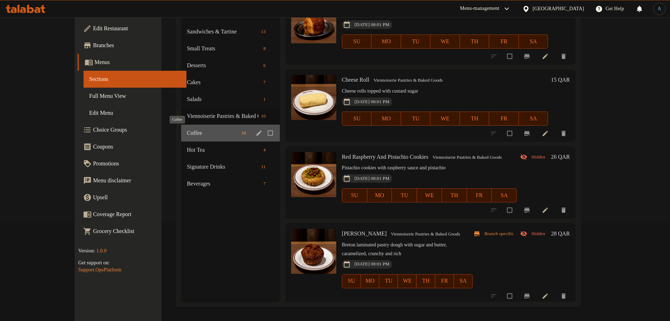
click at [187, 134] on span "Coffee" at bounding box center [212, 133] width 51 height 8
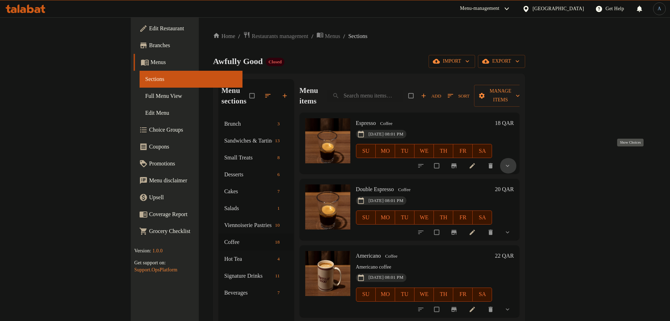
click at [511, 162] on icon "show more" at bounding box center [507, 165] width 7 height 7
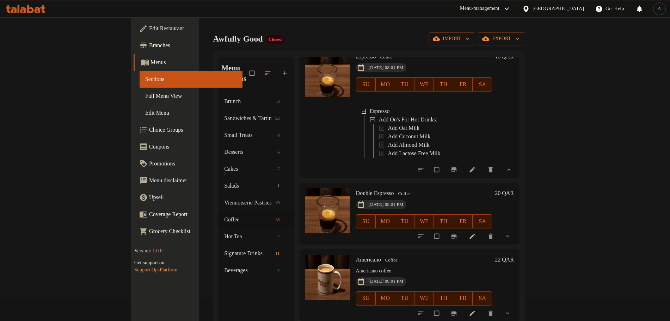
scroll to position [44, 0]
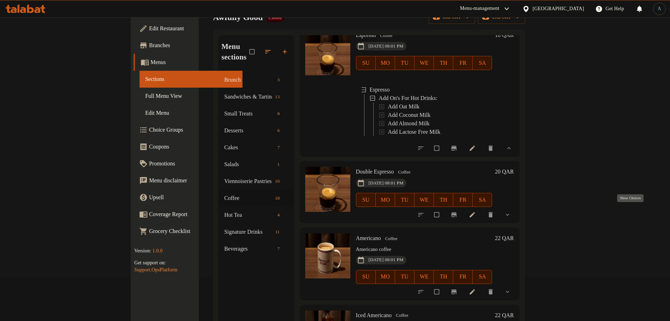
click at [511, 211] on icon "show more" at bounding box center [507, 214] width 7 height 7
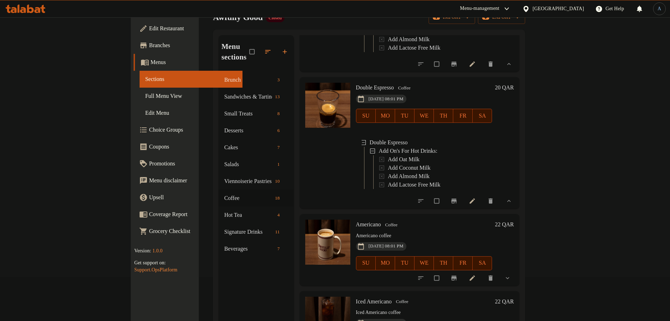
scroll to position [132, 0]
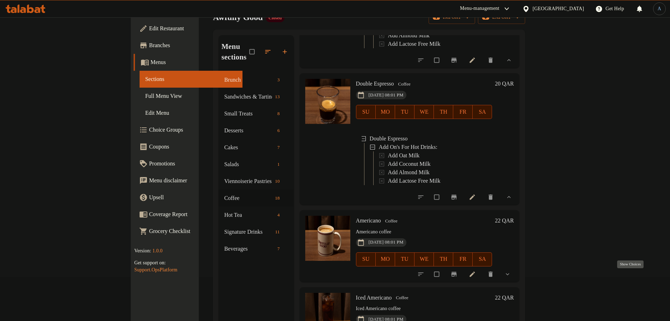
click at [511, 278] on icon "show more" at bounding box center [507, 274] width 7 height 7
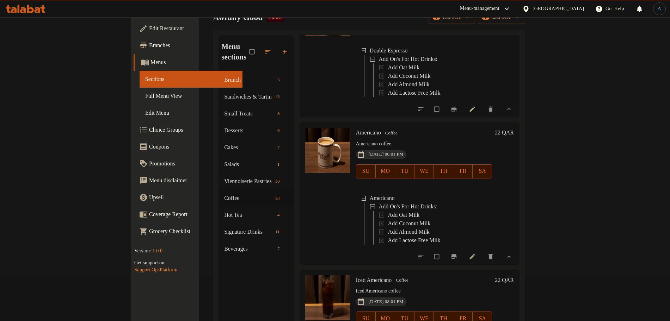
scroll to position [308, 0]
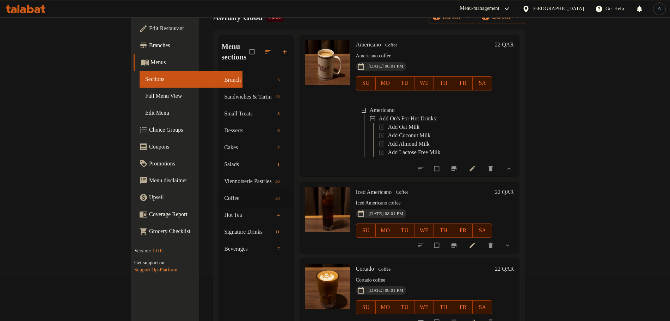
click at [517, 253] on button "show more" at bounding box center [508, 246] width 17 height 16
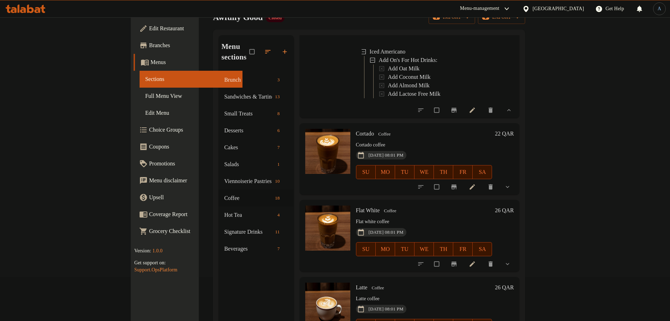
scroll to position [529, 0]
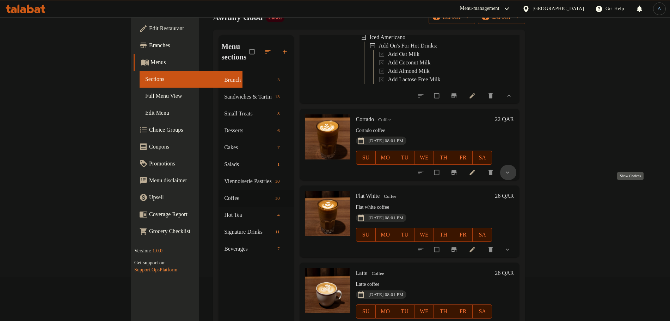
click at [511, 176] on icon "show more" at bounding box center [507, 172] width 7 height 7
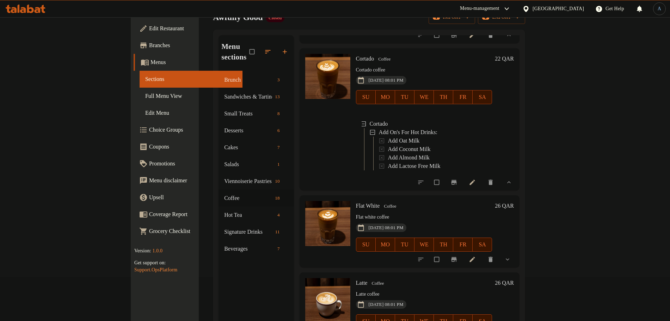
scroll to position [661, 0]
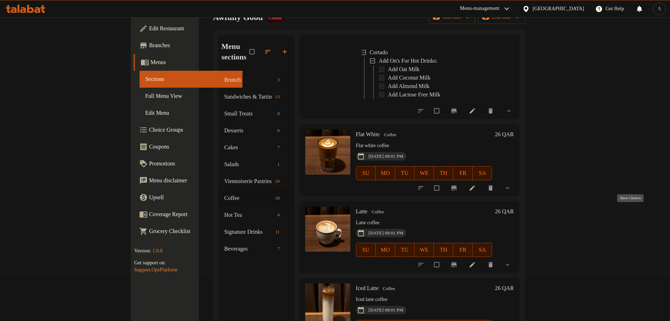
click at [511, 192] on icon "show more" at bounding box center [507, 188] width 7 height 7
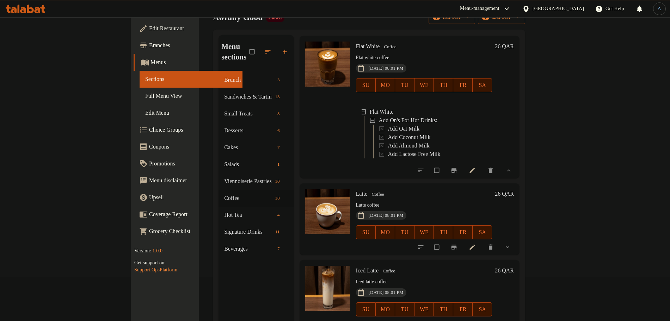
scroll to position [793, 0]
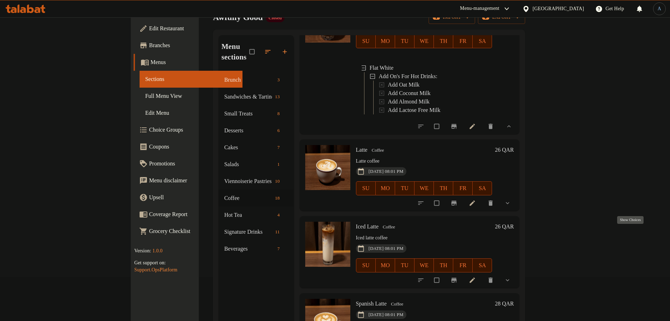
click at [511, 207] on icon "show more" at bounding box center [507, 203] width 7 height 7
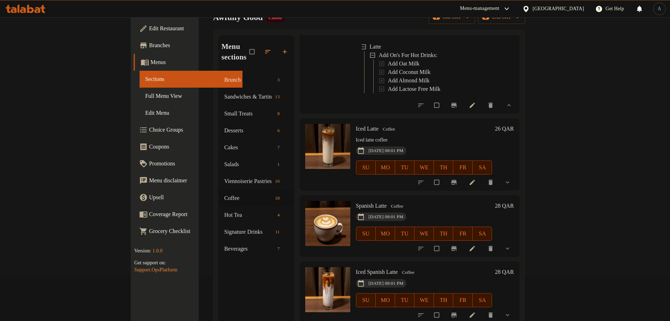
scroll to position [969, 0]
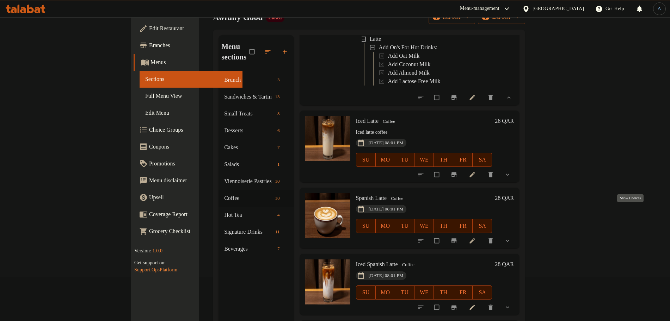
click at [511, 178] on icon "show more" at bounding box center [507, 174] width 7 height 7
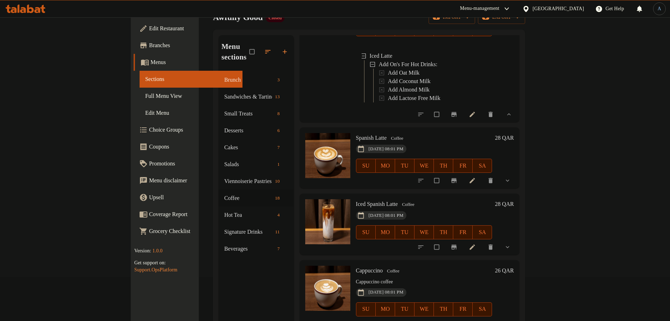
scroll to position [1101, 0]
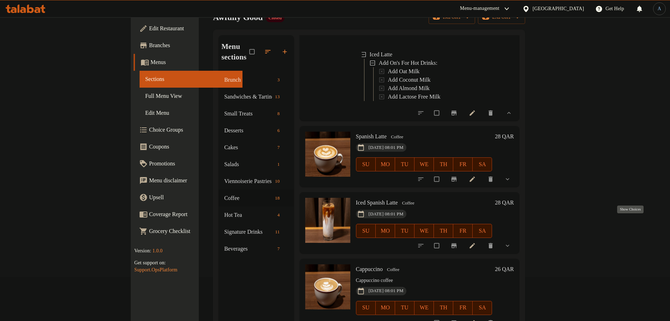
click at [509, 181] on icon "show more" at bounding box center [508, 180] width 4 height 2
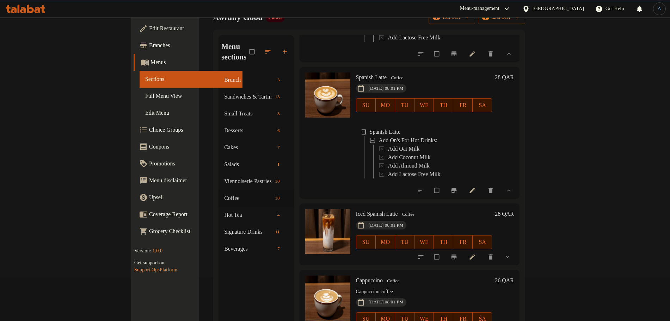
scroll to position [1277, 0]
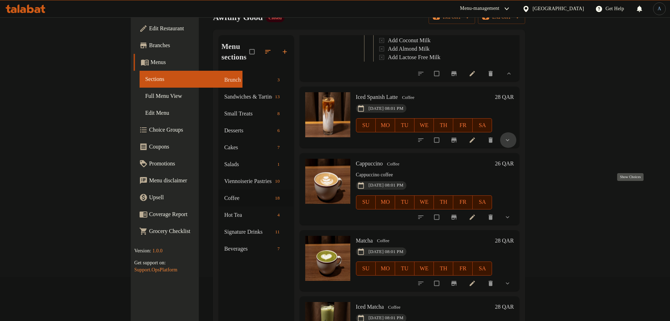
click at [511, 144] on icon "show more" at bounding box center [507, 140] width 7 height 7
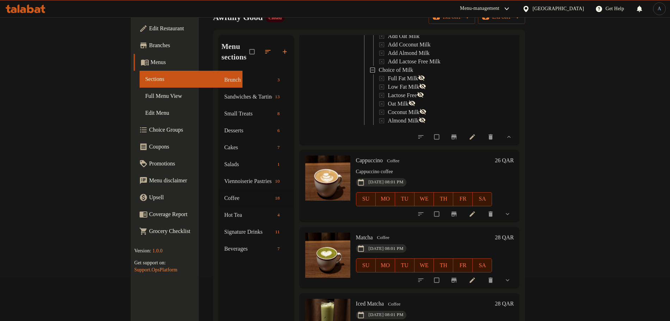
scroll to position [1366, 0]
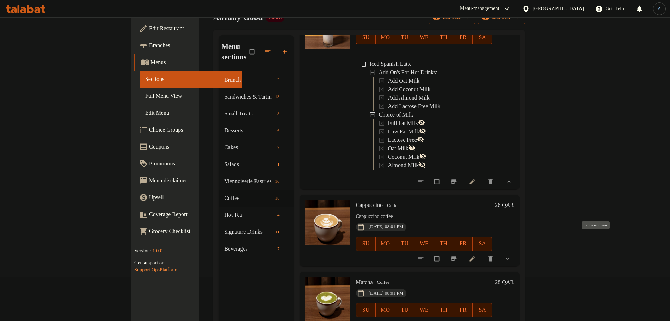
click at [475, 185] on icon at bounding box center [471, 181] width 5 height 5
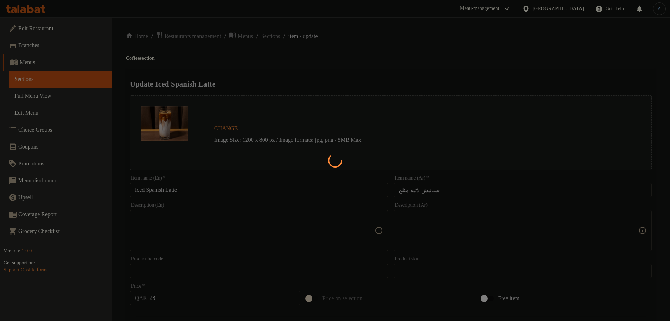
type input "إضافات للمشروبات الساخنة:"
type input "0"
type input "اختيار الحليب"
type input "1"
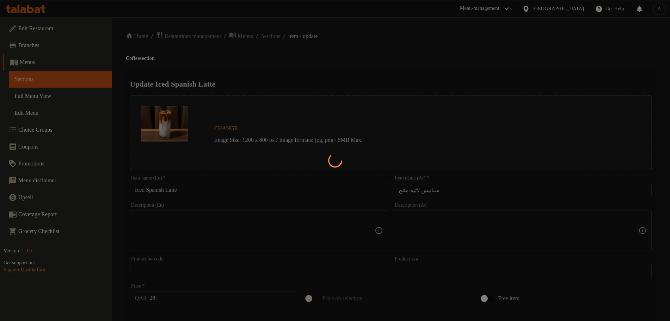
type input "1"
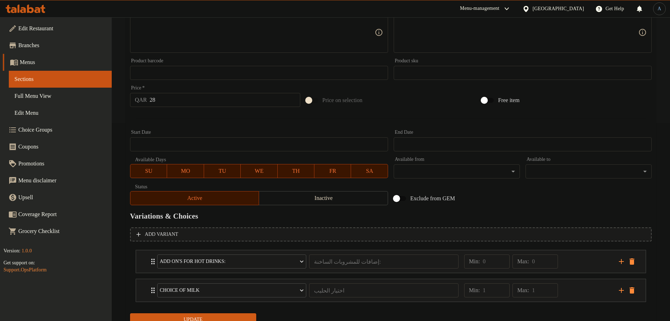
scroll to position [227, 0]
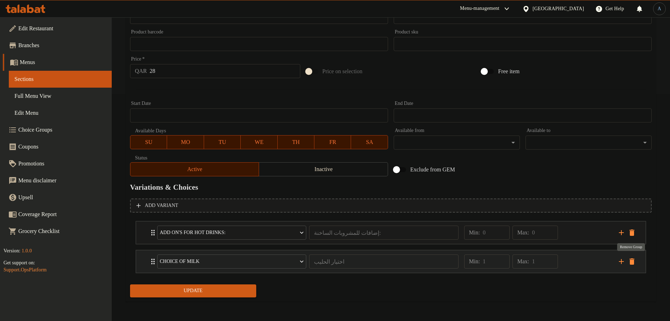
click at [631, 261] on icon "delete" at bounding box center [631, 262] width 5 height 6
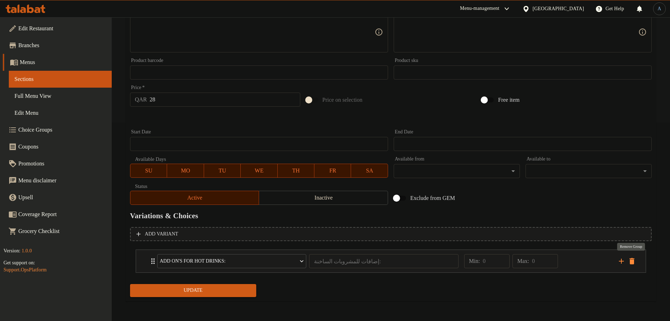
scroll to position [198, 0]
click at [211, 290] on span "Update" at bounding box center [193, 291] width 115 height 9
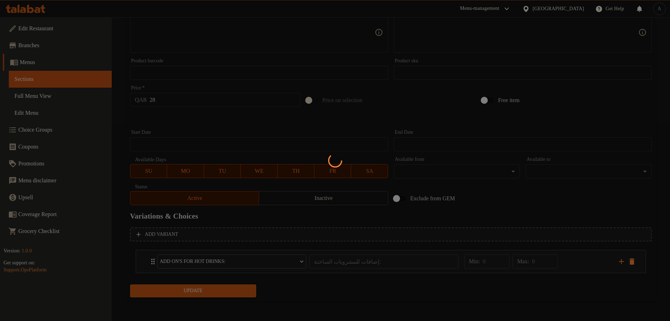
scroll to position [0, 0]
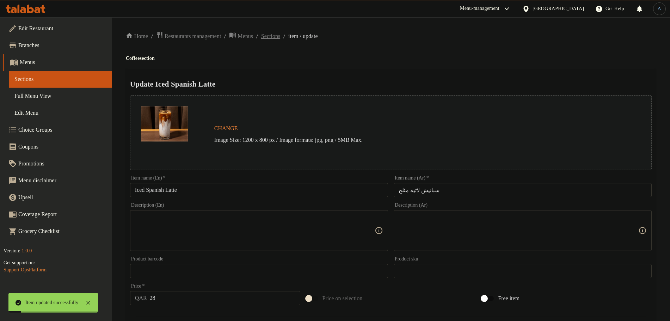
click at [280, 32] on span "Sections" at bounding box center [270, 36] width 19 height 8
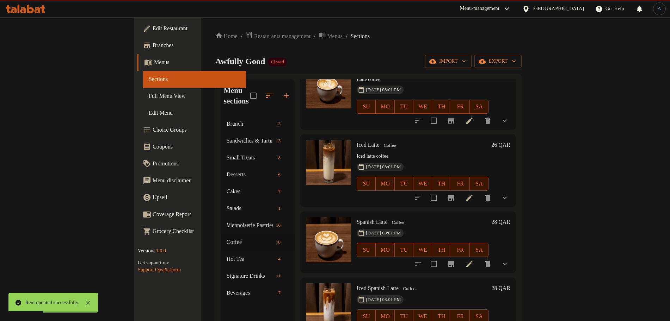
scroll to position [529, 0]
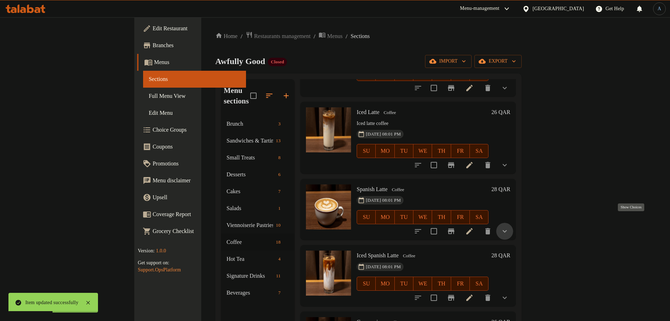
click at [509, 227] on icon "show more" at bounding box center [504, 231] width 8 height 8
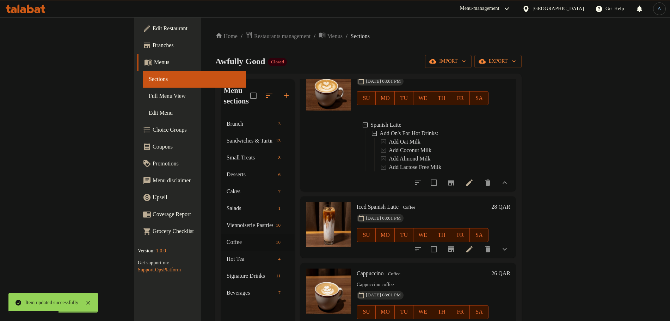
scroll to position [661, 0]
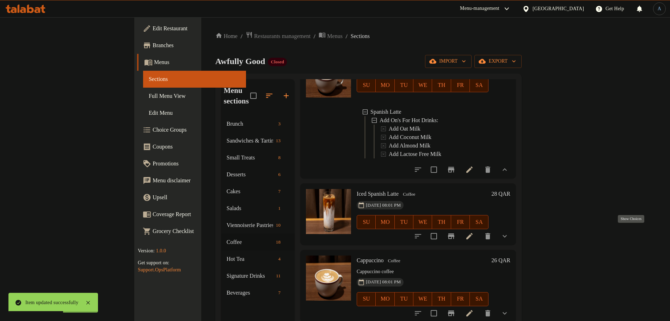
click at [509, 232] on icon "show more" at bounding box center [504, 236] width 8 height 8
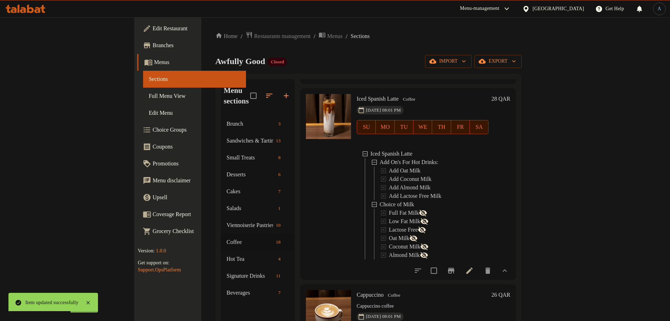
scroll to position [793, 0]
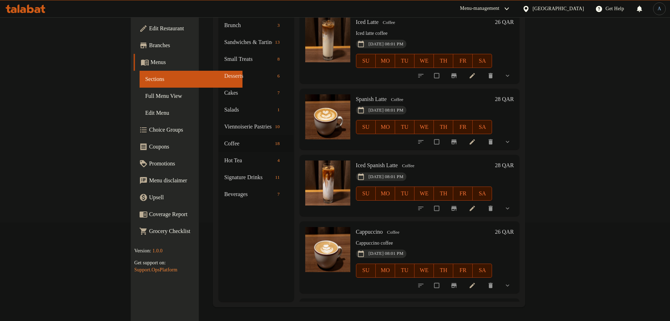
scroll to position [573, 0]
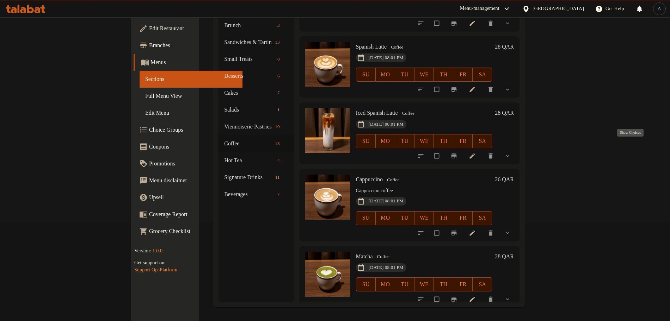
click at [511, 153] on icon "show more" at bounding box center [507, 156] width 7 height 7
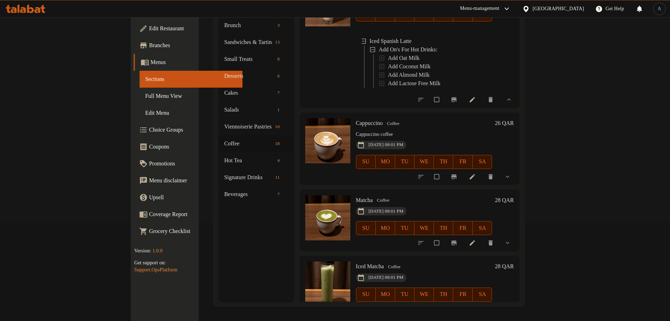
scroll to position [705, 0]
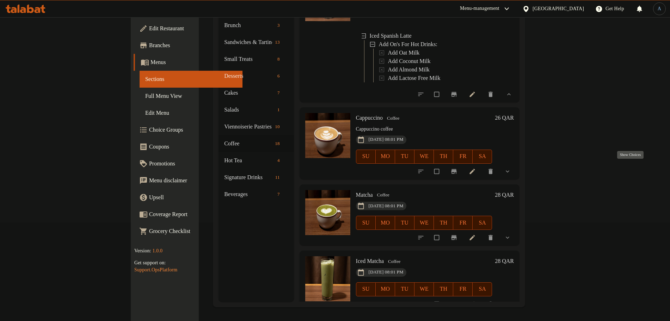
click at [511, 168] on icon "show more" at bounding box center [507, 171] width 7 height 7
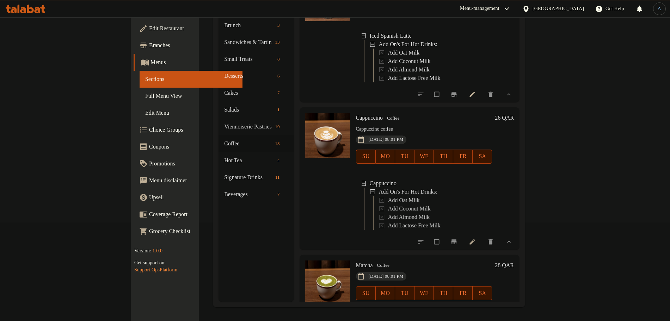
scroll to position [837, 0]
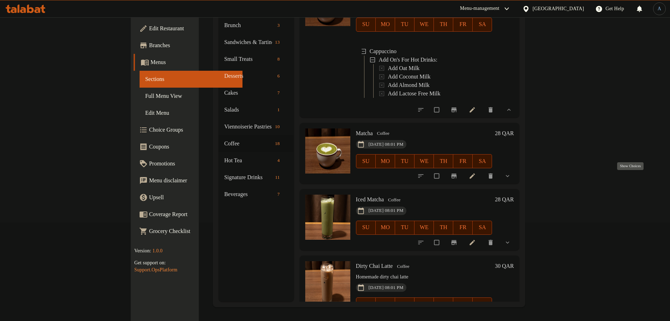
click at [511, 177] on icon "show more" at bounding box center [507, 176] width 7 height 7
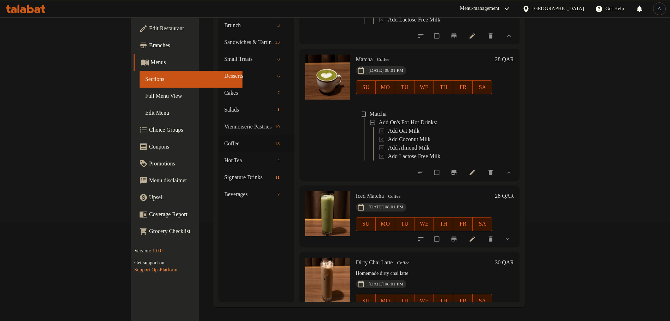
scroll to position [925, 0]
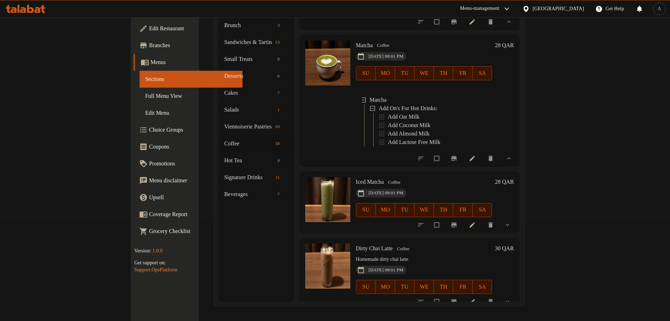
click at [511, 229] on icon "show more" at bounding box center [507, 225] width 7 height 7
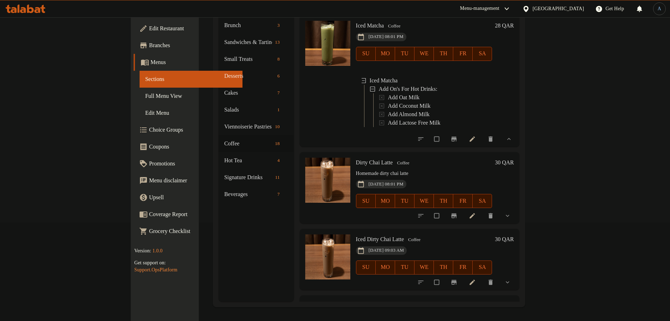
scroll to position [1101, 0]
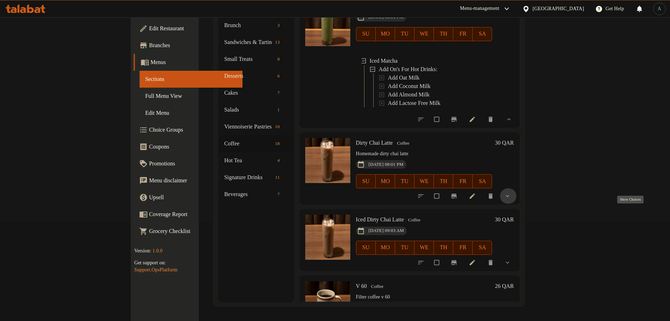
click at [511, 200] on icon "show more" at bounding box center [507, 196] width 7 height 7
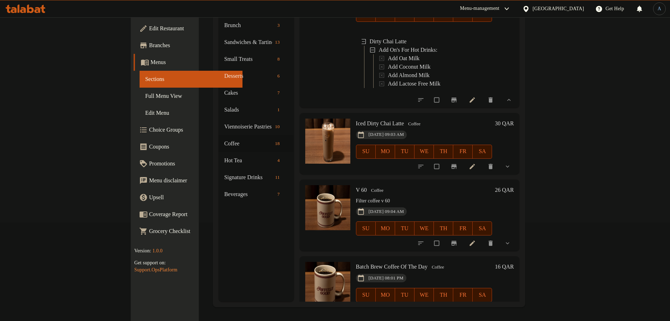
scroll to position [1277, 0]
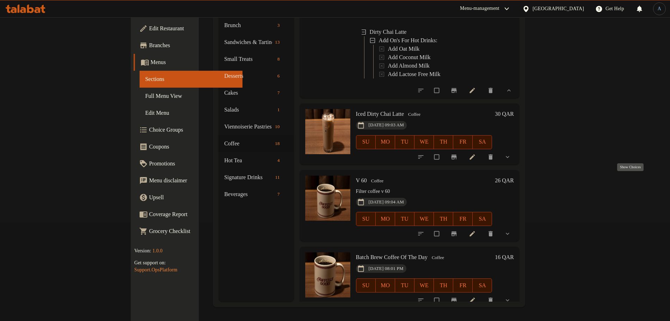
click at [511, 161] on icon "show more" at bounding box center [507, 157] width 7 height 7
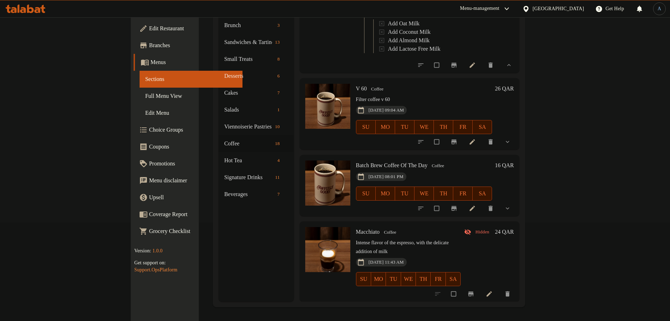
scroll to position [1454, 0]
click at [511, 146] on icon "show more" at bounding box center [507, 141] width 7 height 7
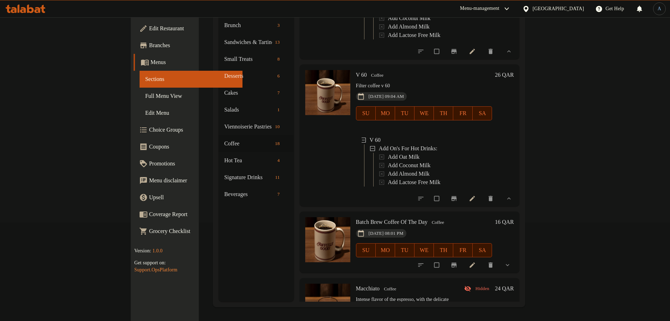
scroll to position [1538, 0]
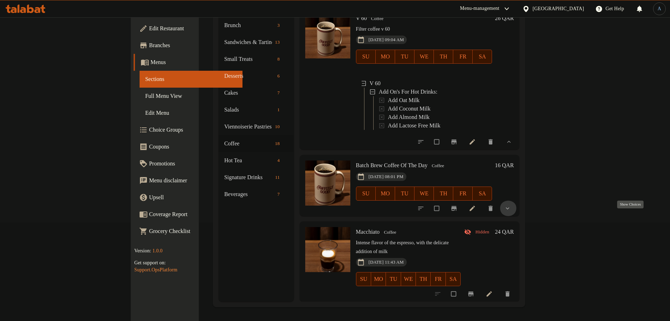
click at [511, 212] on icon "show more" at bounding box center [507, 208] width 7 height 7
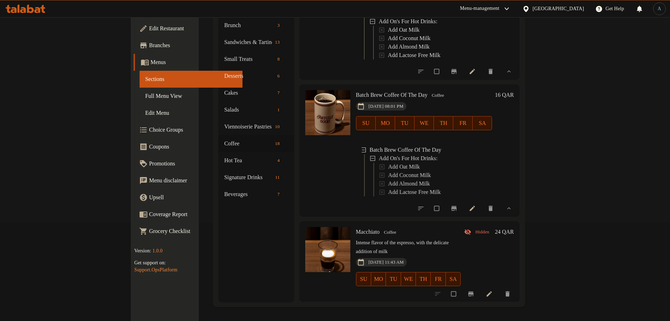
scroll to position [1615, 0]
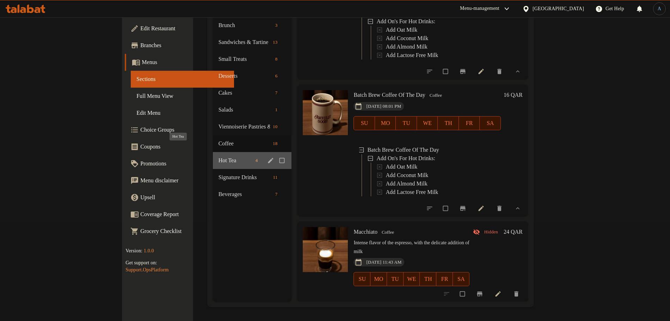
click at [218, 156] on span "Hot Tea" at bounding box center [235, 160] width 34 height 8
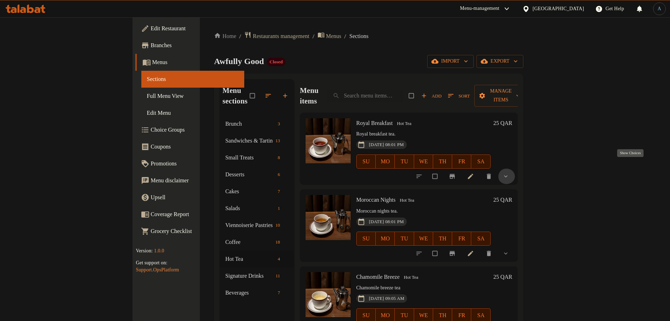
click at [509, 173] on icon "show more" at bounding box center [505, 176] width 7 height 7
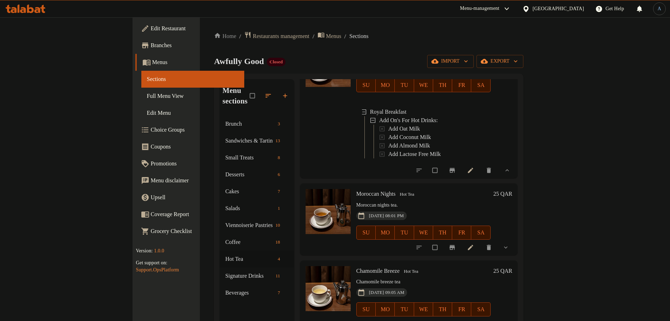
scroll to position [81, 0]
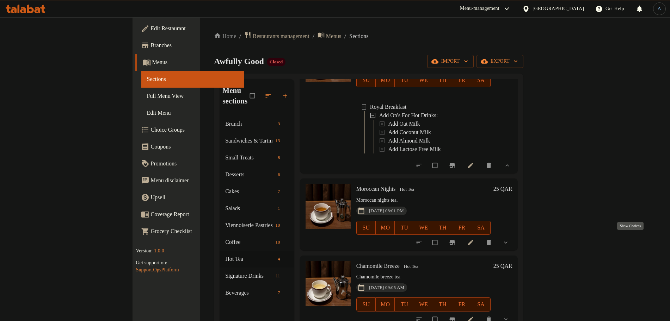
click at [509, 239] on icon "show more" at bounding box center [505, 242] width 7 height 7
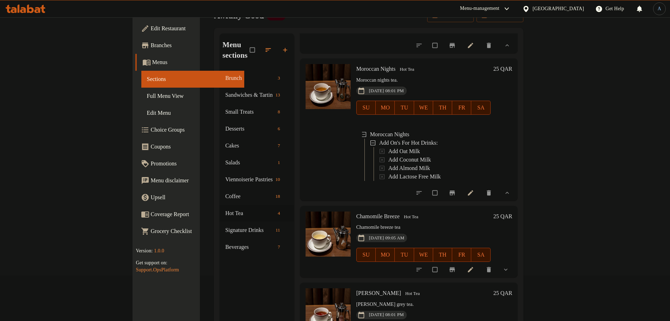
scroll to position [88, 0]
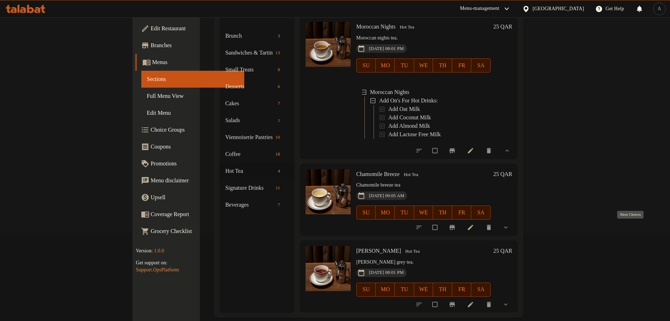
click at [509, 229] on icon "show more" at bounding box center [505, 227] width 7 height 7
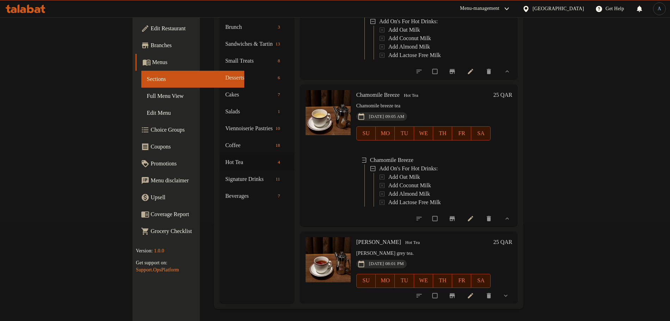
scroll to position [99, 0]
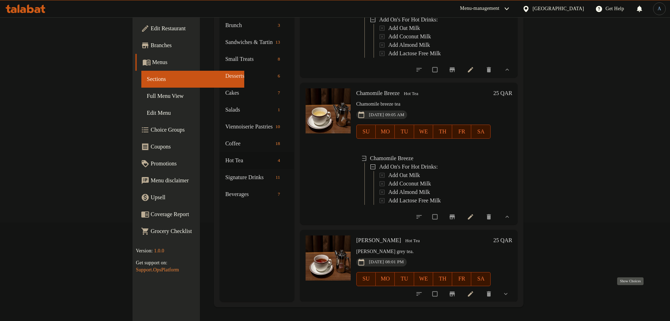
click at [509, 297] on icon "show more" at bounding box center [505, 294] width 7 height 7
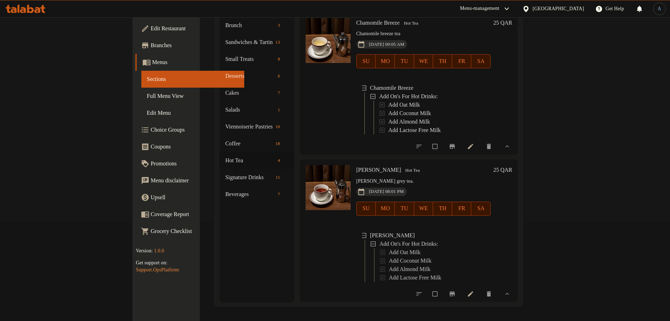
scroll to position [313, 0]
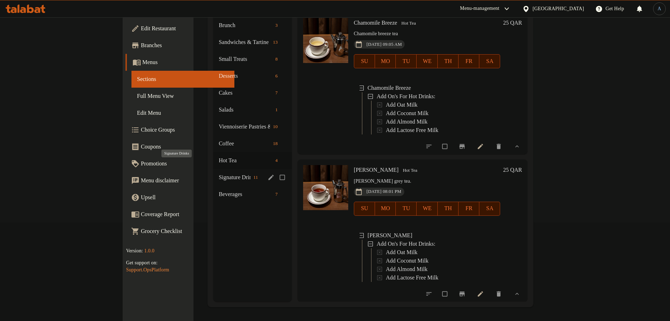
click at [219, 173] on span "Signature Drinks" at bounding box center [235, 177] width 32 height 8
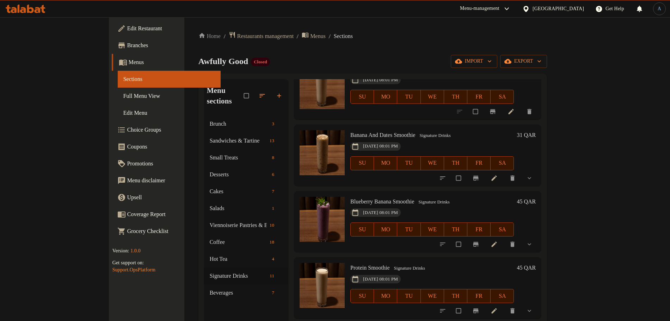
scroll to position [308, 0]
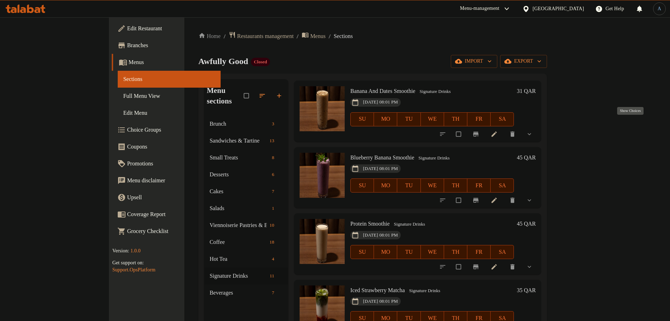
click at [533, 131] on icon "show more" at bounding box center [529, 134] width 7 height 7
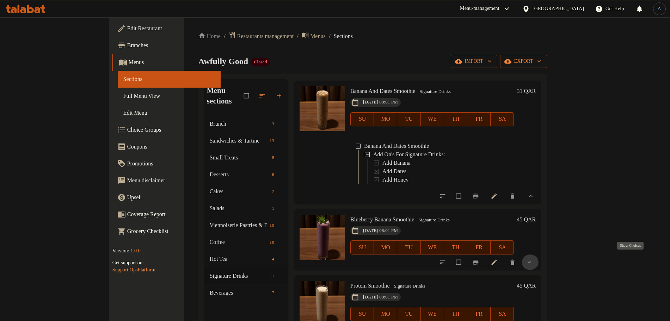
click at [533, 260] on icon "show more" at bounding box center [529, 262] width 7 height 7
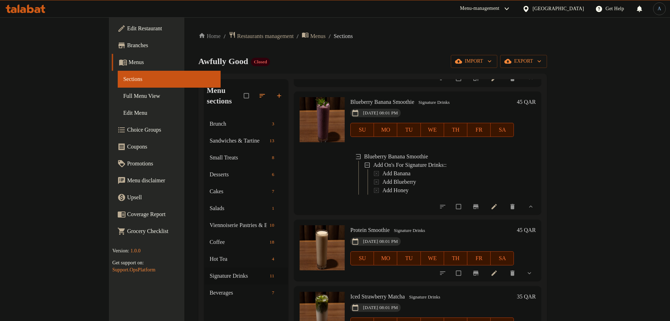
scroll to position [440, 0]
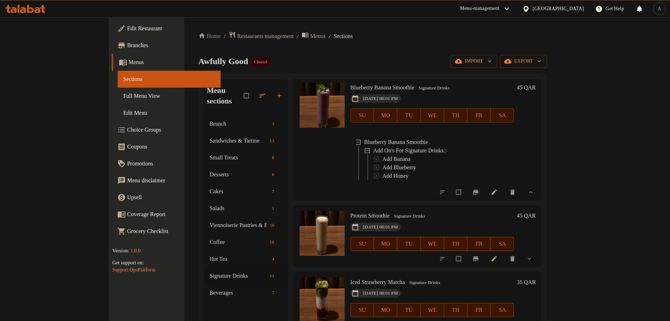
click at [533, 258] on icon "show more" at bounding box center [529, 258] width 7 height 7
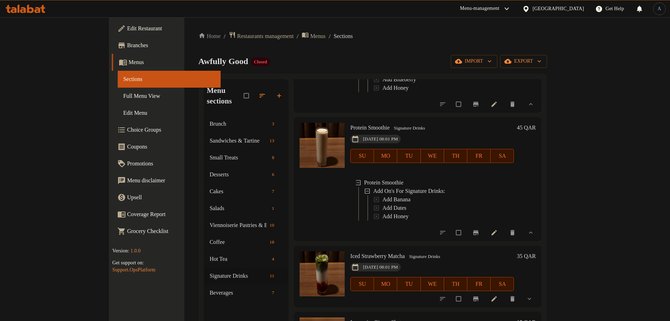
scroll to position [617, 0]
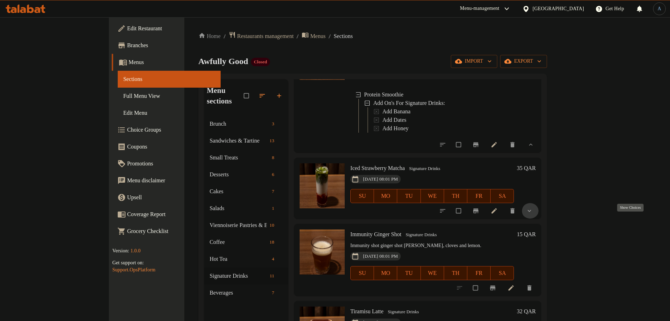
click at [533, 215] on icon "show more" at bounding box center [529, 211] width 7 height 7
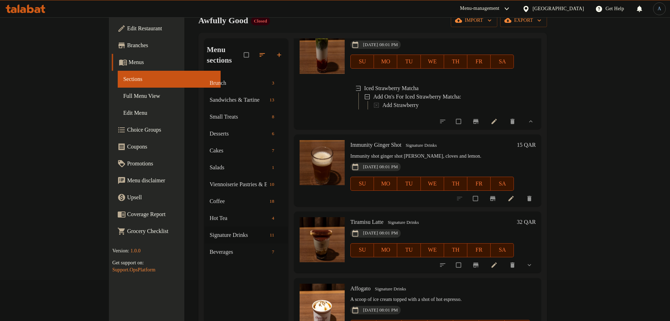
scroll to position [99, 0]
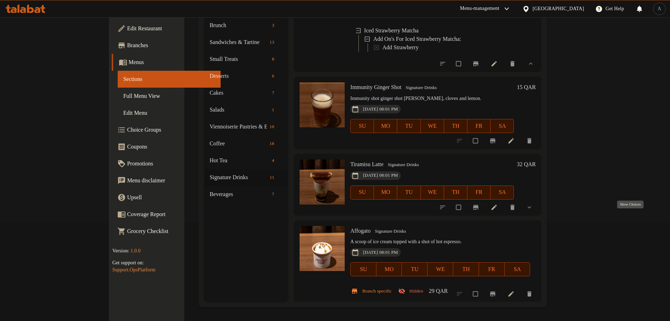
click at [533, 211] on icon "show more" at bounding box center [529, 207] width 7 height 7
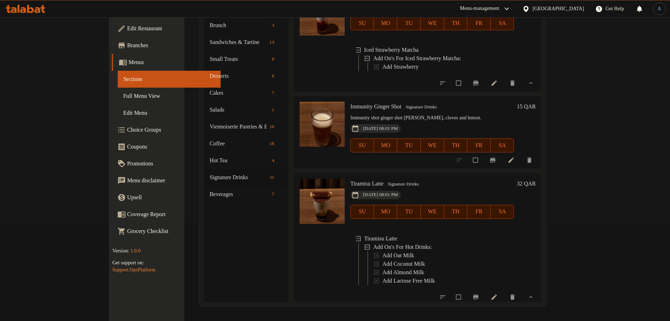
scroll to position [673, 0]
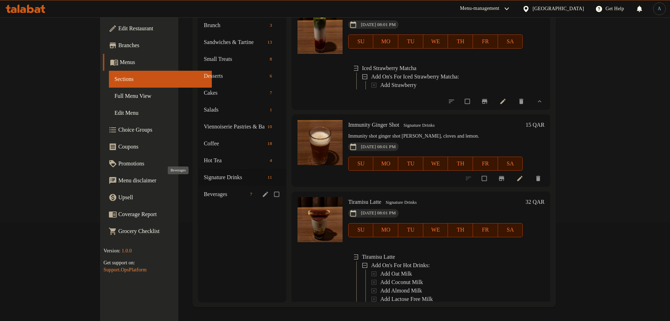
click at [204, 190] on span "Beverages" at bounding box center [225, 194] width 43 height 8
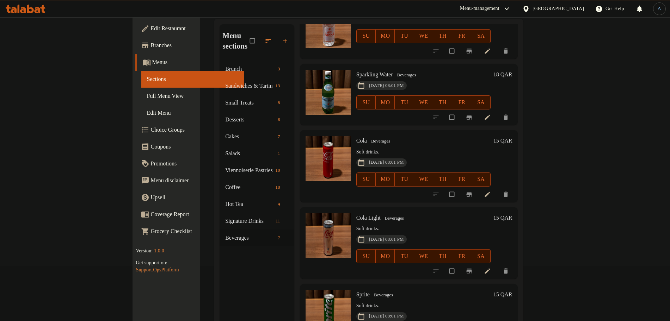
scroll to position [99, 0]
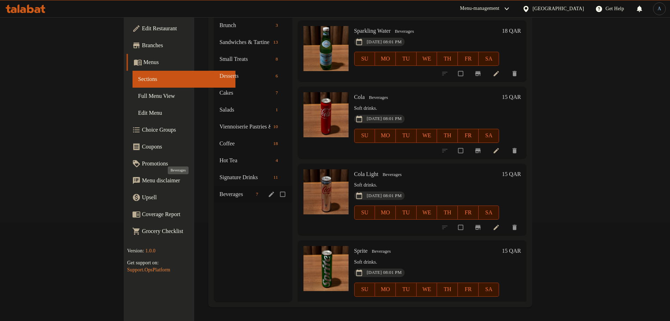
click at [220, 190] on span "Beverages" at bounding box center [236, 194] width 33 height 8
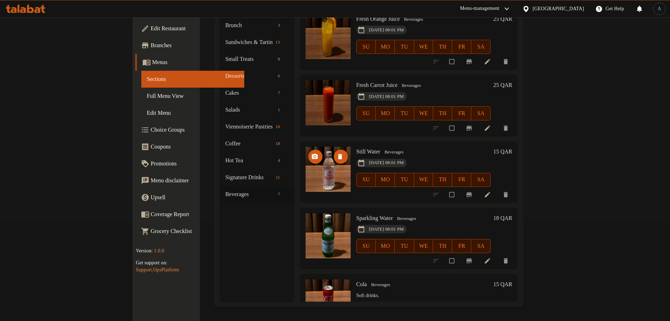
scroll to position [0, 0]
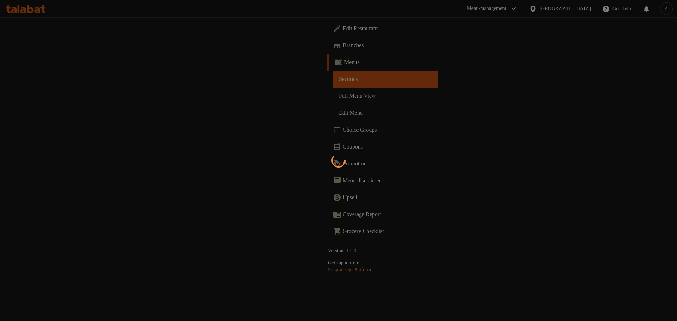
click at [34, 6] on div at bounding box center [338, 160] width 677 height 321
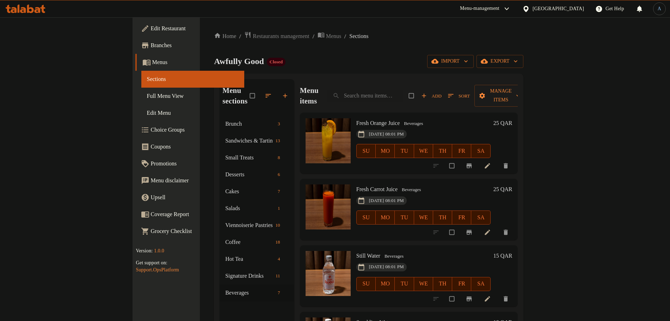
drag, startPoint x: 0, startPoint y: 0, endPoint x: 34, endPoint y: 6, distance: 34.4
click at [34, 6] on icon at bounding box center [26, 9] width 40 height 8
